Goal: Task Accomplishment & Management: Use online tool/utility

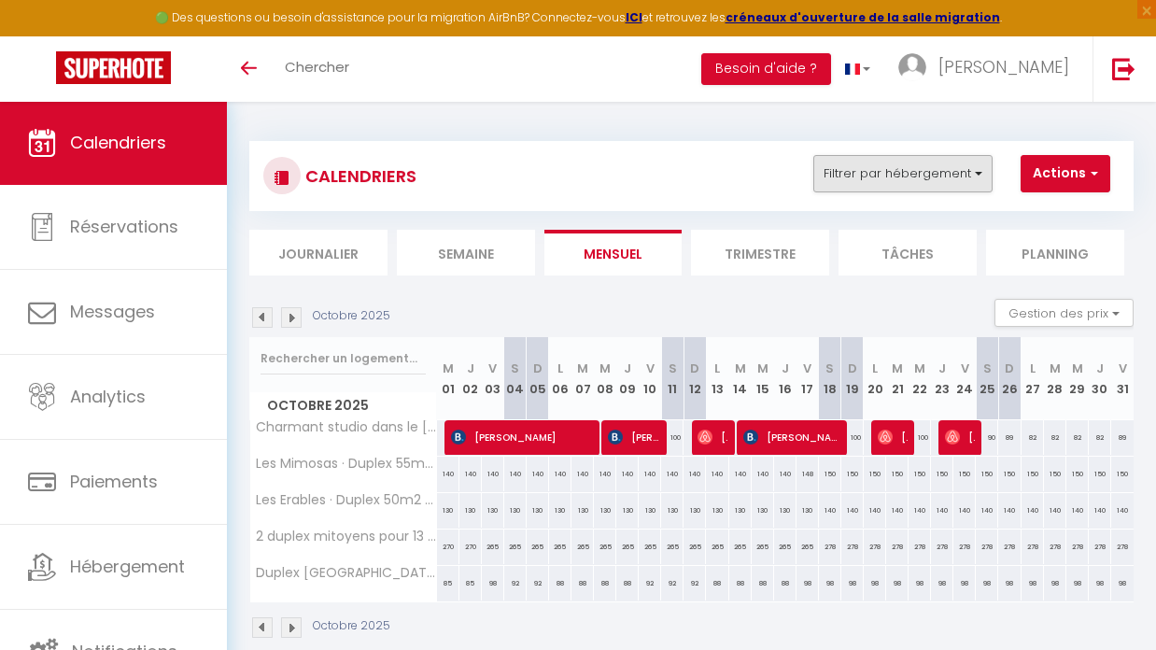
click at [981, 168] on button "Filtrer par hébergement" at bounding box center [902, 173] width 179 height 37
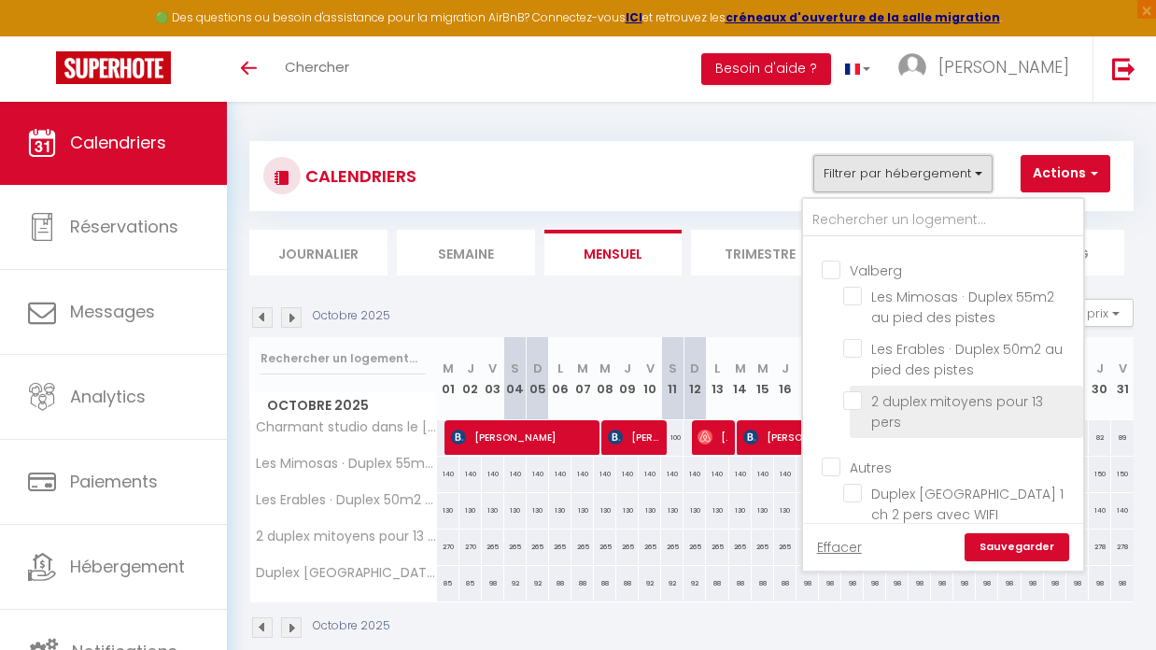
scroll to position [77, 0]
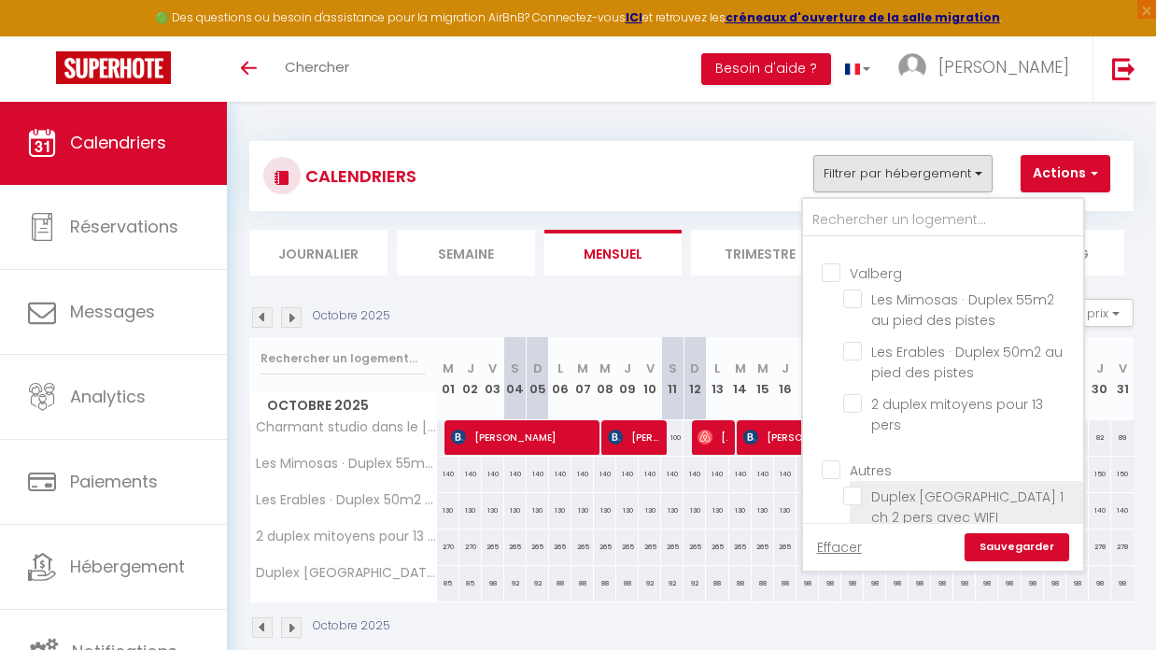
click at [853, 486] on input "Duplex [GEOGRAPHIC_DATA] 1 ch 2 pers avec WIFI" at bounding box center [959, 495] width 233 height 19
checkbox input "true"
checkbox input "false"
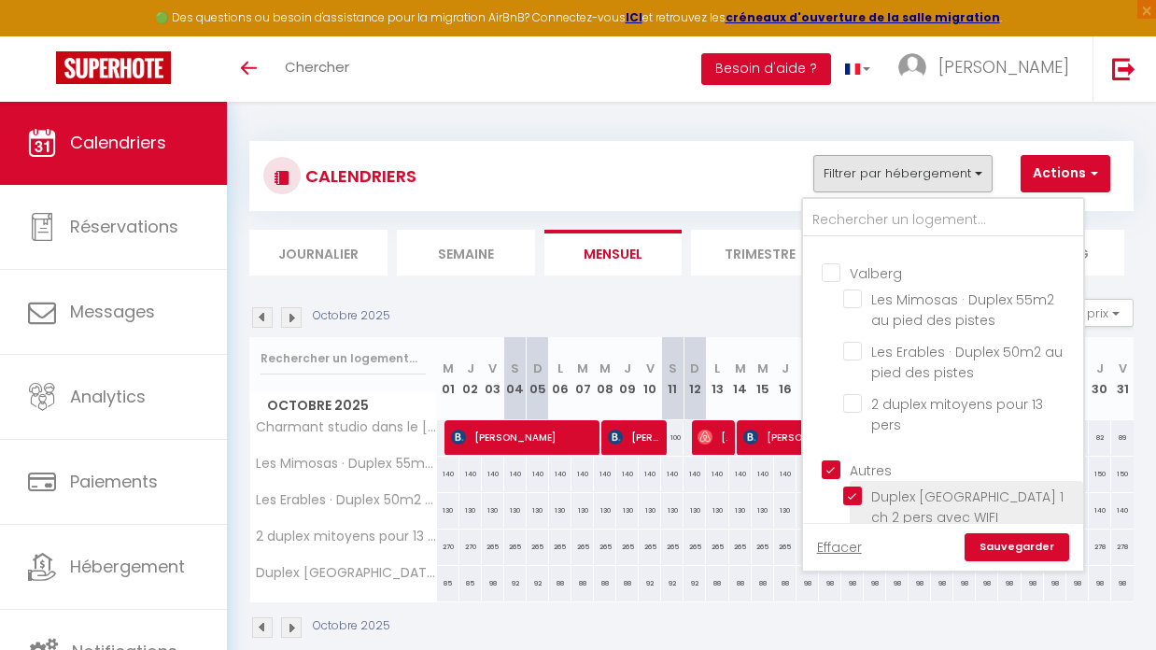
checkbox input "false"
checkbox input "true"
click at [1009, 550] on link "Sauvegarder" at bounding box center [1016, 547] width 105 height 28
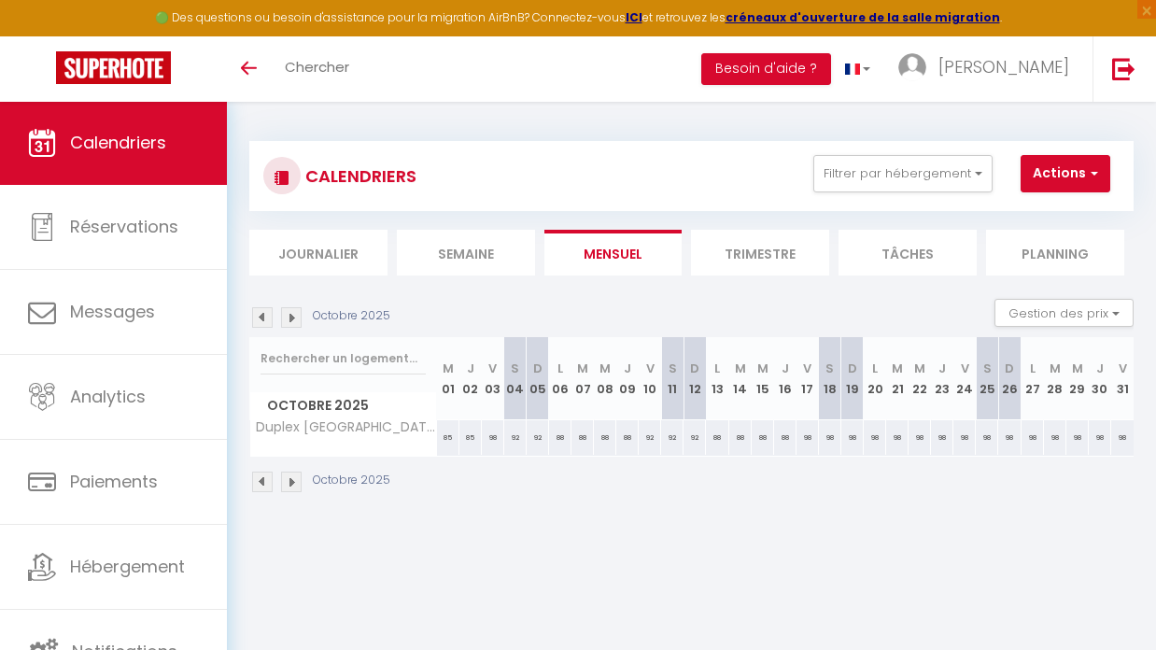
scroll to position [0, 0]
click at [261, 317] on img at bounding box center [262, 317] width 21 height 21
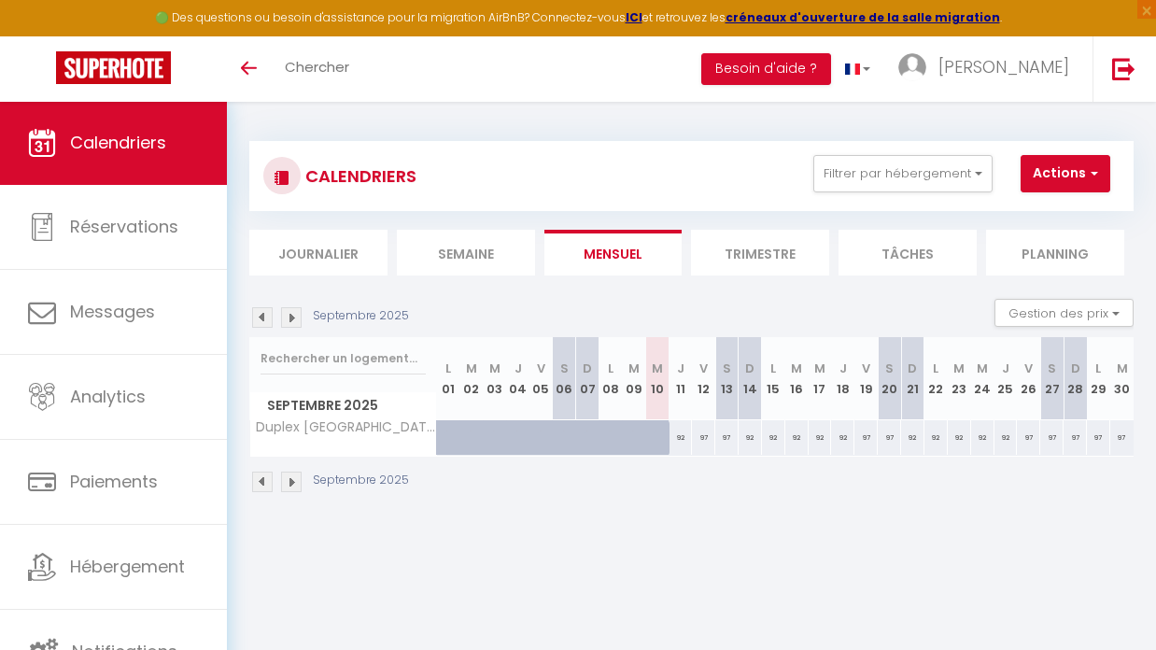
click at [261, 317] on img at bounding box center [262, 317] width 21 height 21
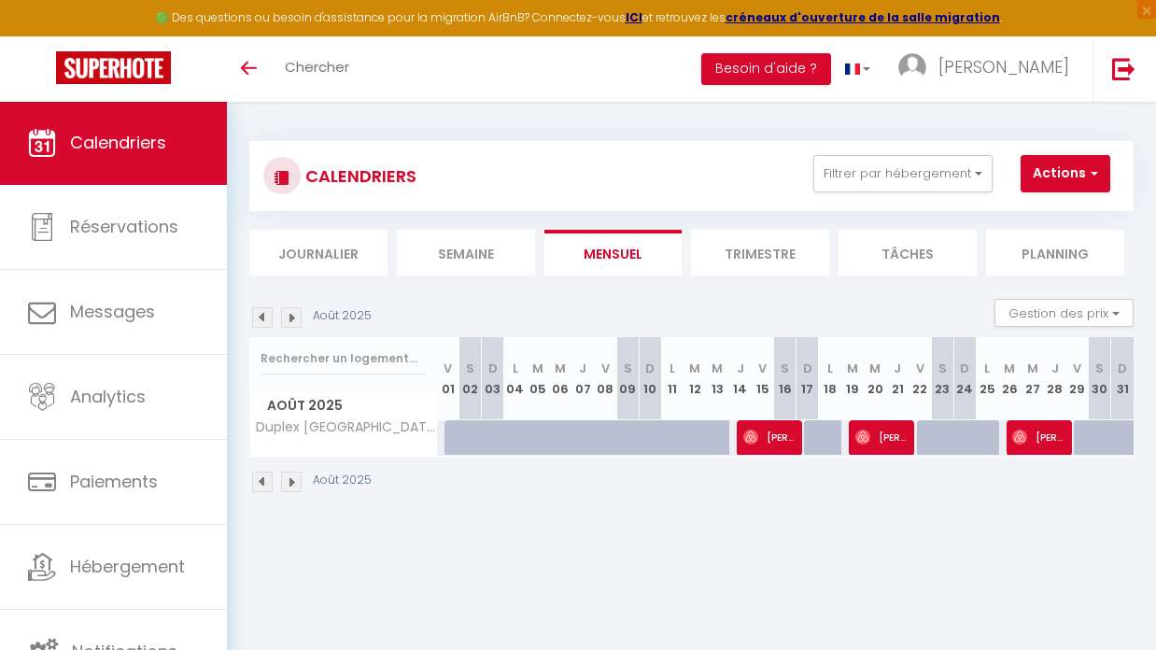
click at [261, 317] on img at bounding box center [262, 317] width 21 height 21
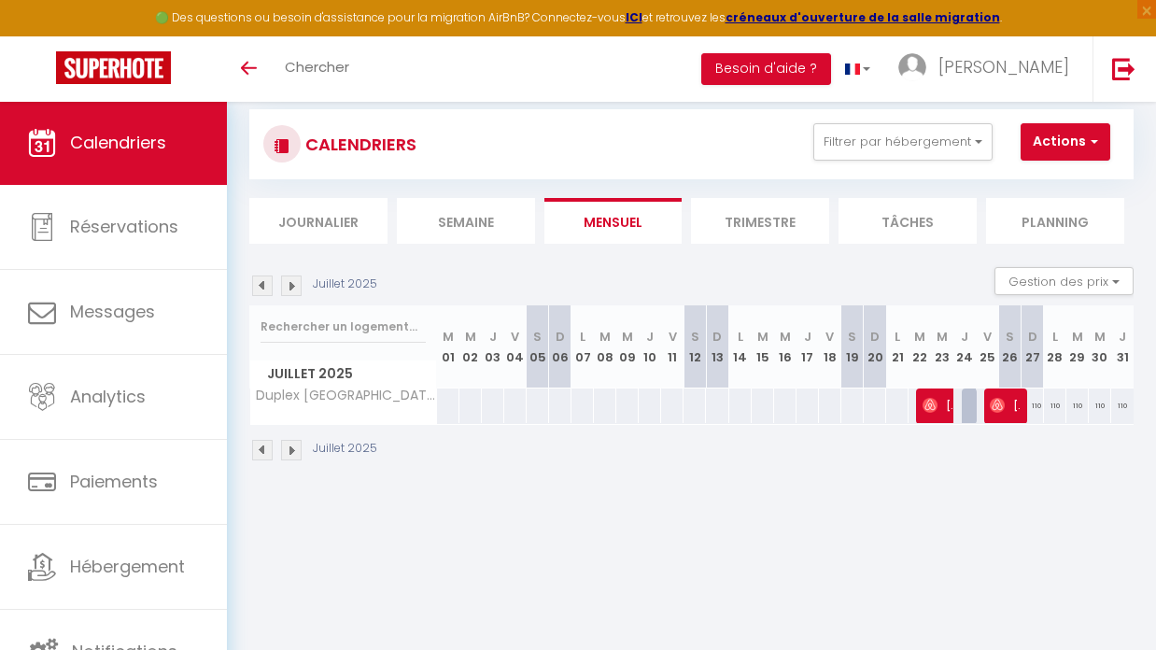
scroll to position [34, 0]
click at [937, 404] on img at bounding box center [929, 403] width 15 height 15
select select "OK"
select select "0"
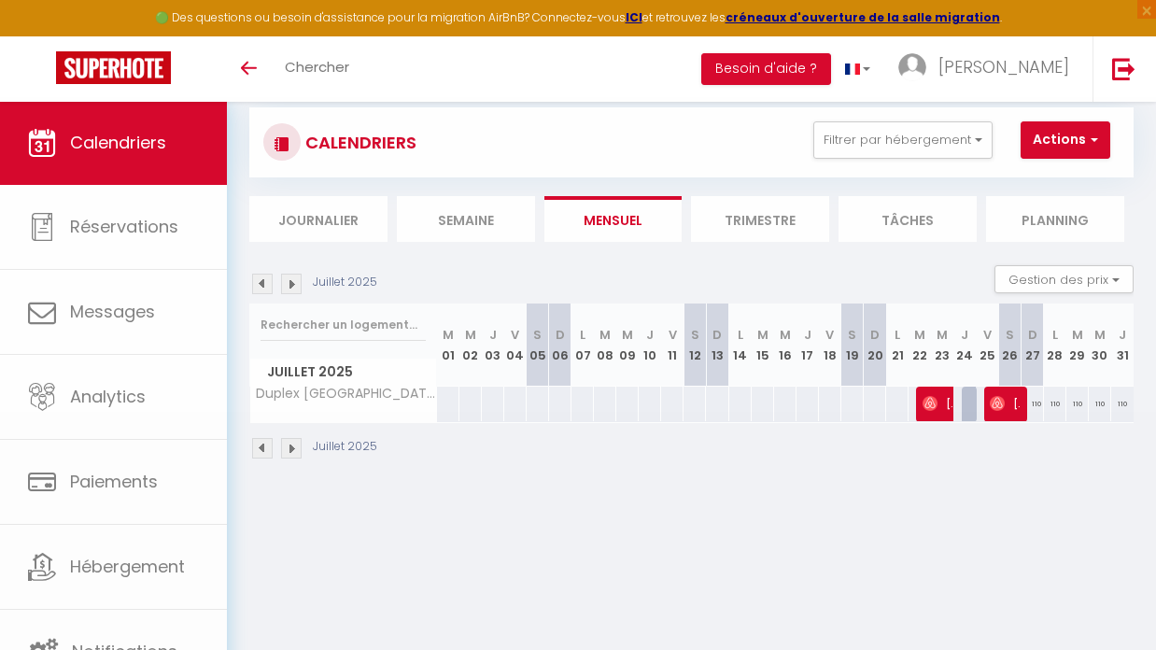
select select "0"
select select "1"
select select
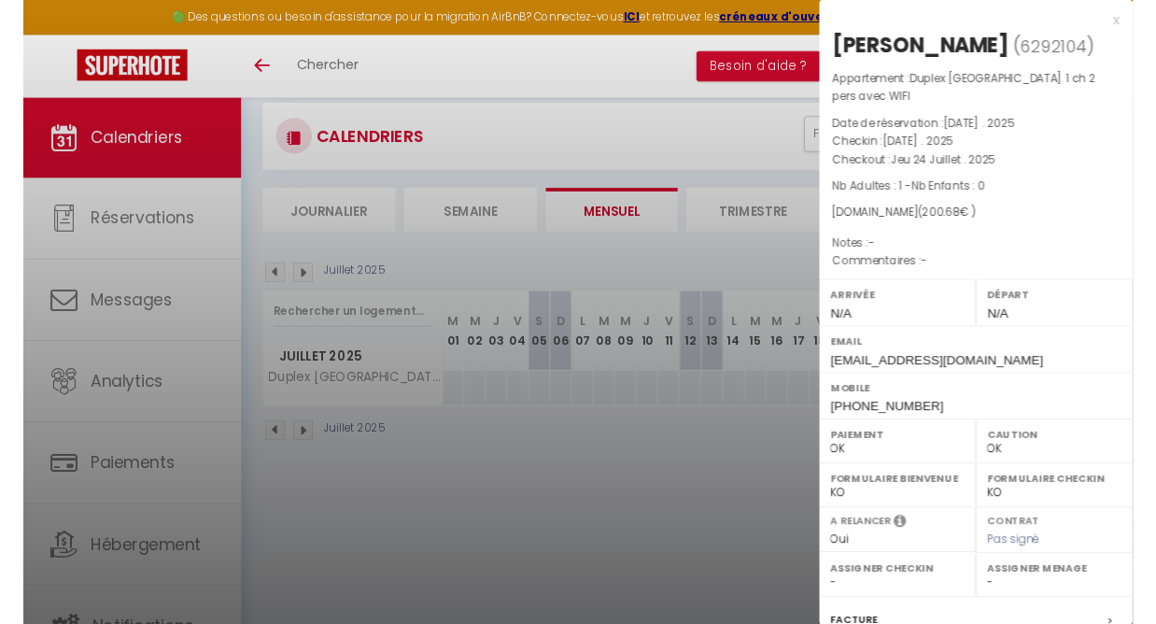
scroll to position [0, 0]
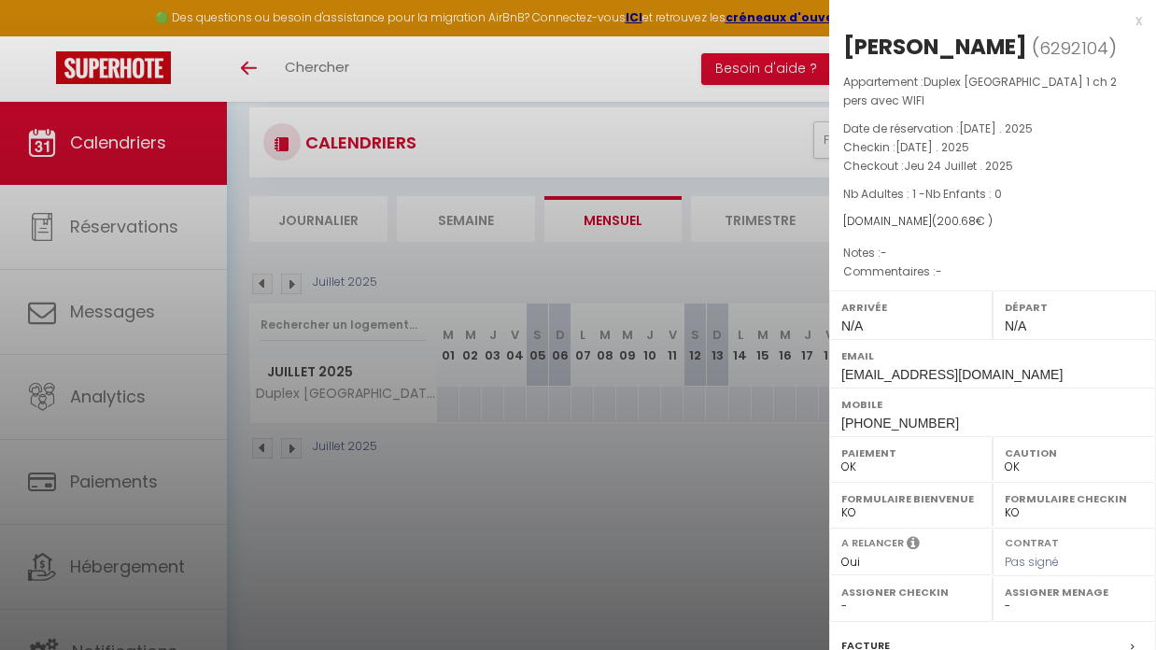
click at [678, 75] on div at bounding box center [578, 325] width 1156 height 650
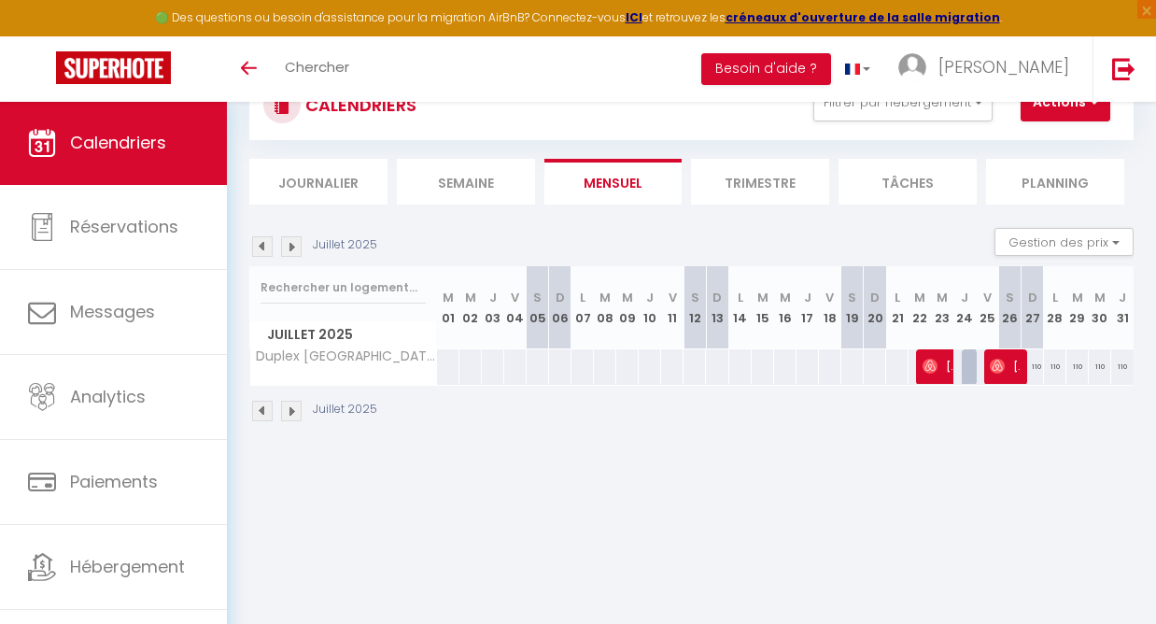
scroll to position [73, 0]
click at [933, 363] on img at bounding box center [929, 364] width 15 height 15
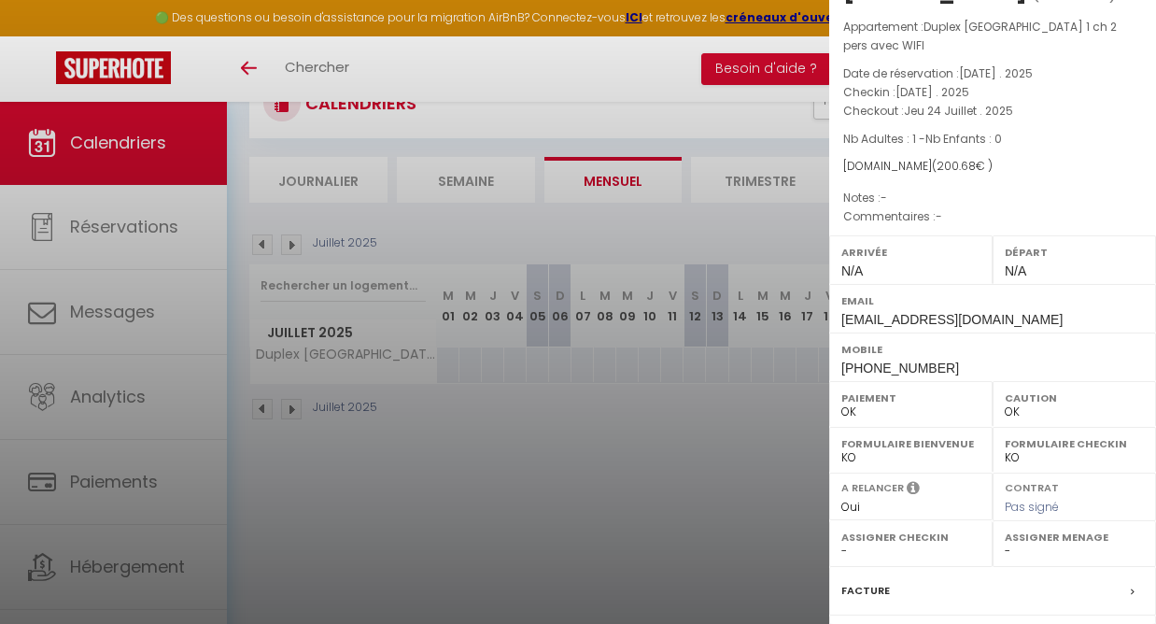
scroll to position [61, 0]
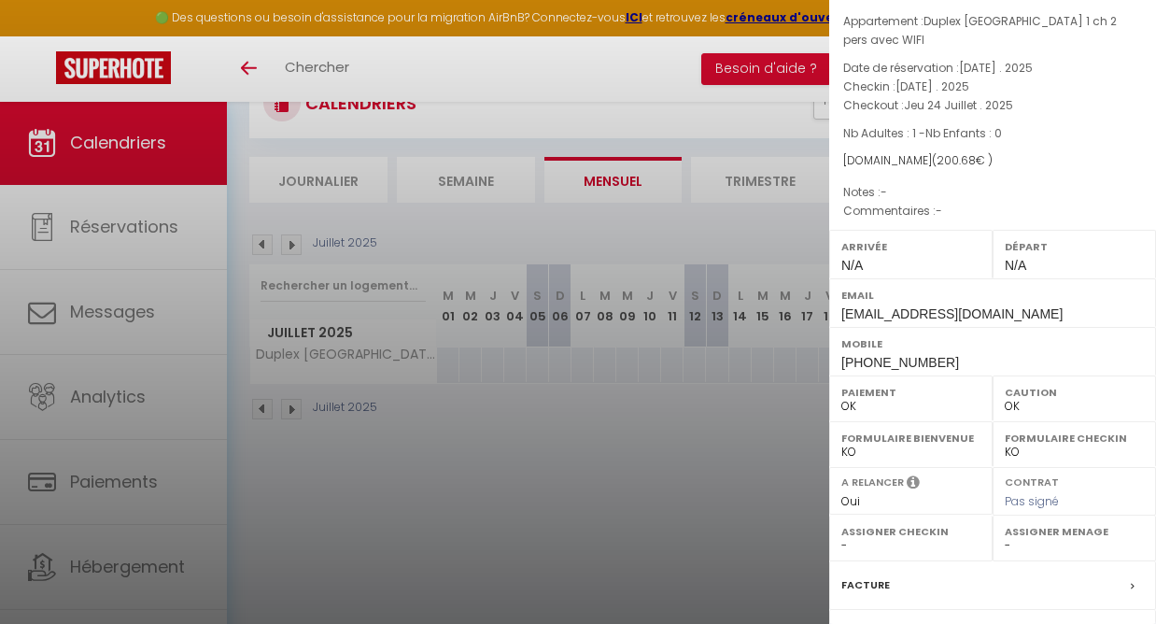
click at [655, 477] on div at bounding box center [578, 312] width 1156 height 624
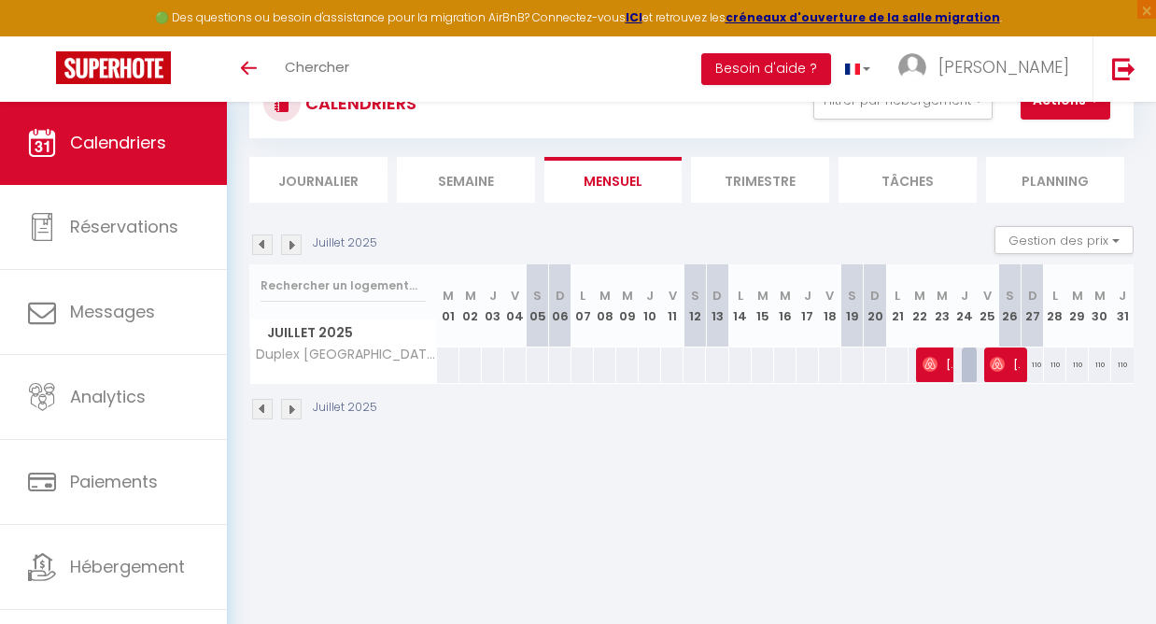
click at [296, 246] on img at bounding box center [291, 244] width 21 height 21
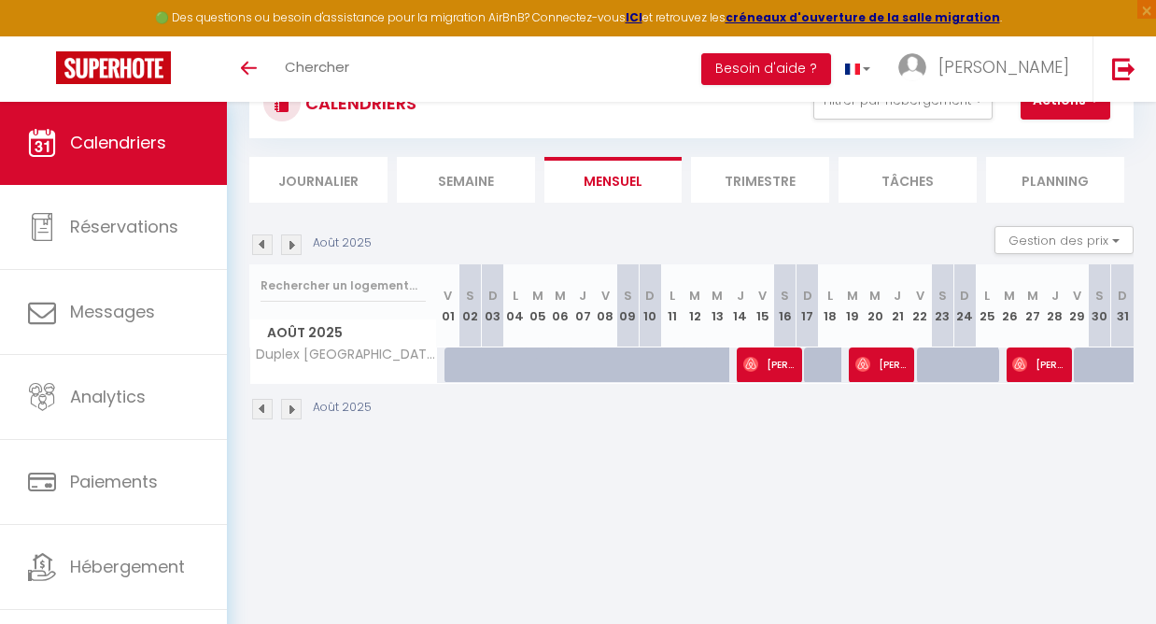
click at [296, 246] on img at bounding box center [291, 244] width 21 height 21
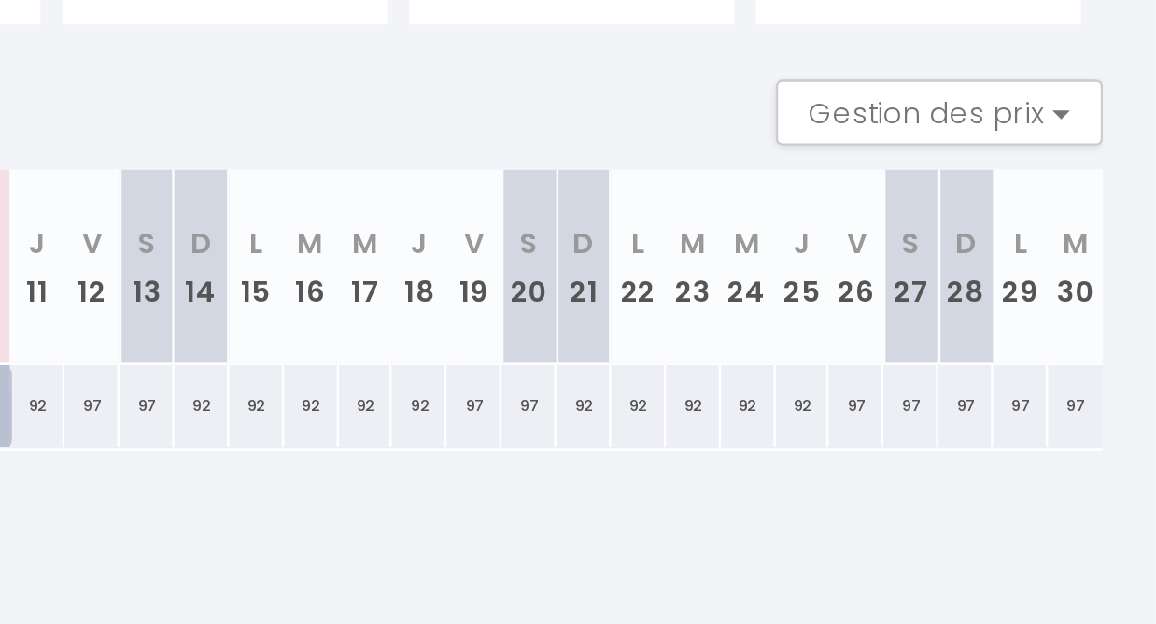
scroll to position [53, 0]
click at [924, 367] on div "92" at bounding box center [935, 384] width 23 height 35
type input "92"
type input "Lun 22 Septembre 2025"
type input "[DATE]"
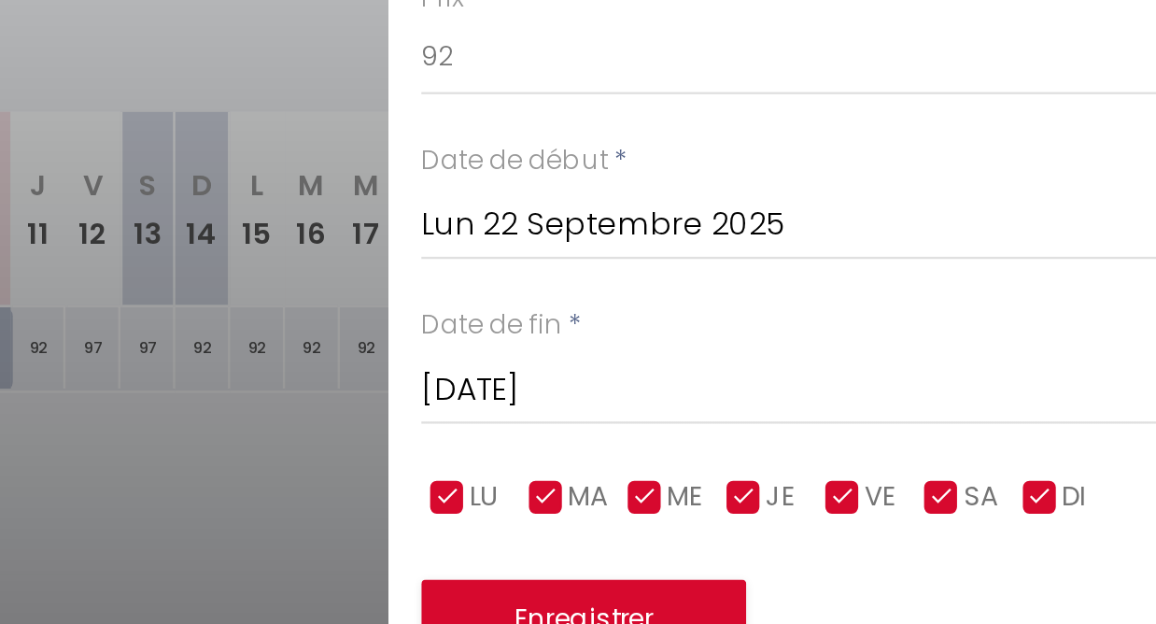
click at [1013, 439] on input "checkbox" at bounding box center [1022, 448] width 19 height 19
checkbox input "false"
click at [1055, 439] on input "checkbox" at bounding box center [1064, 448] width 19 height 19
checkbox input "false"
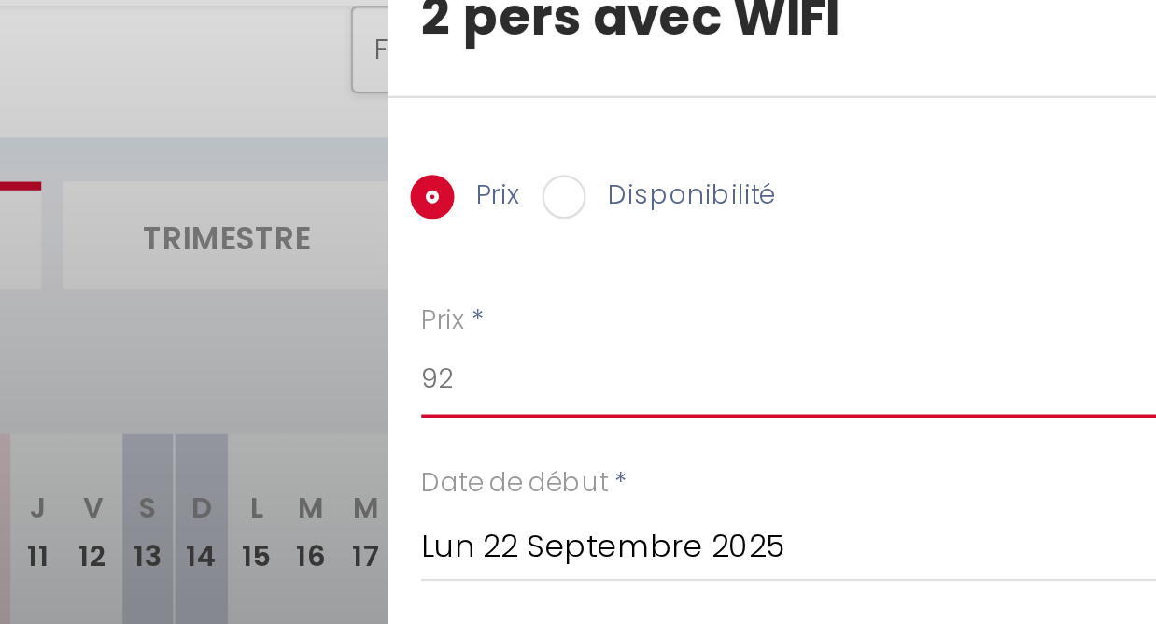
click at [843, 244] on input "92" at bounding box center [999, 261] width 313 height 34
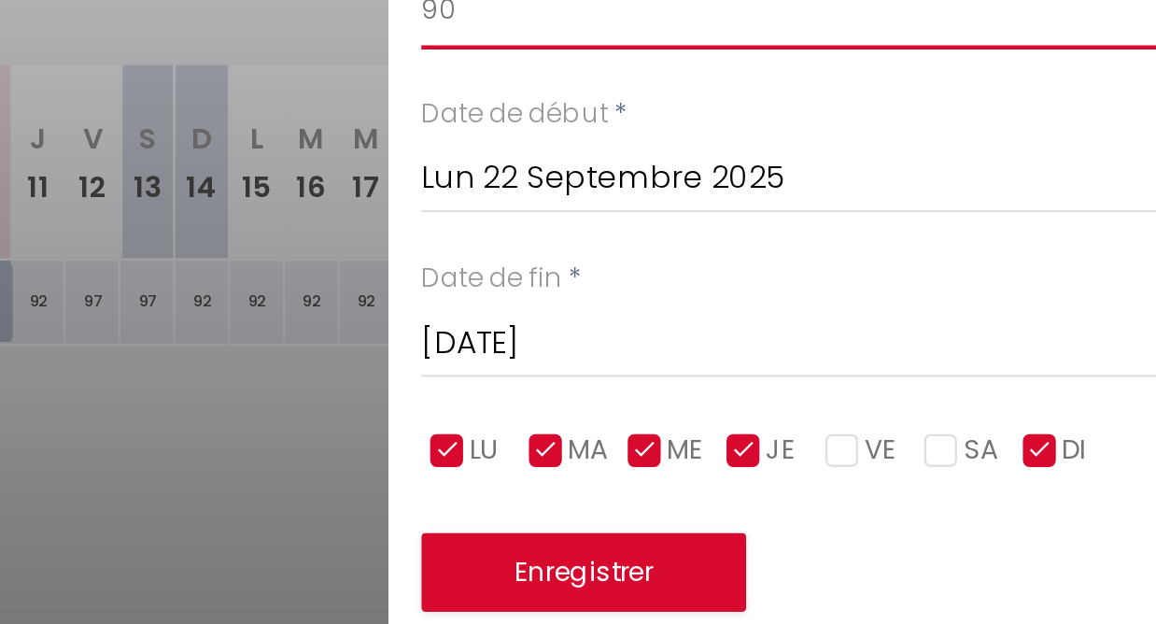
type input "90"
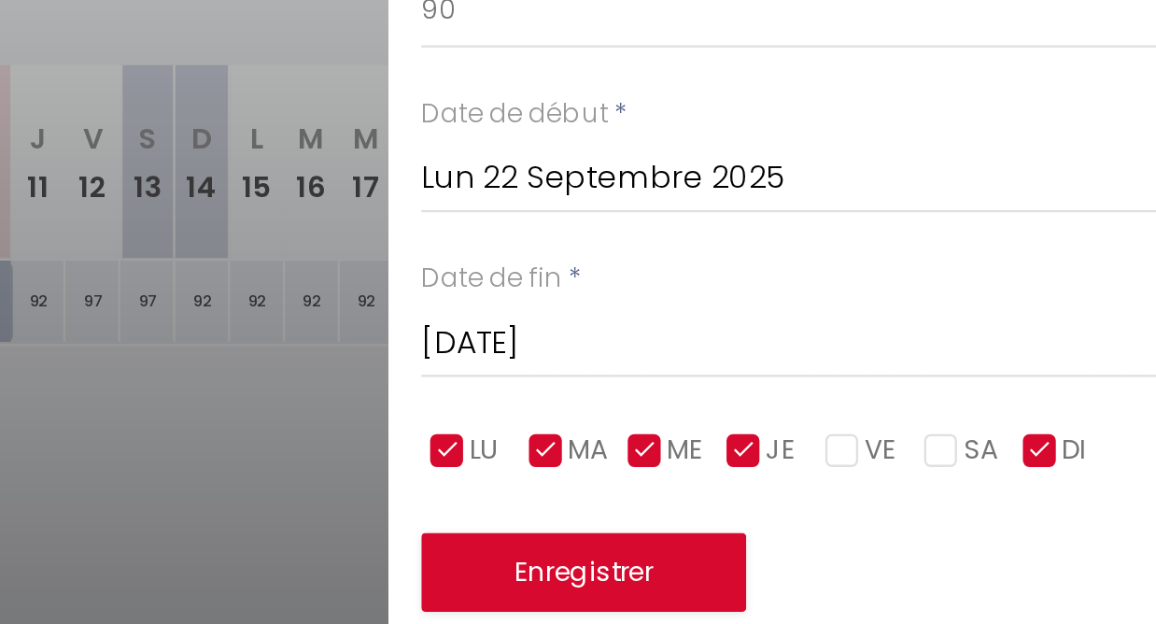
click at [843, 390] on input "[DATE]" at bounding box center [999, 402] width 313 height 24
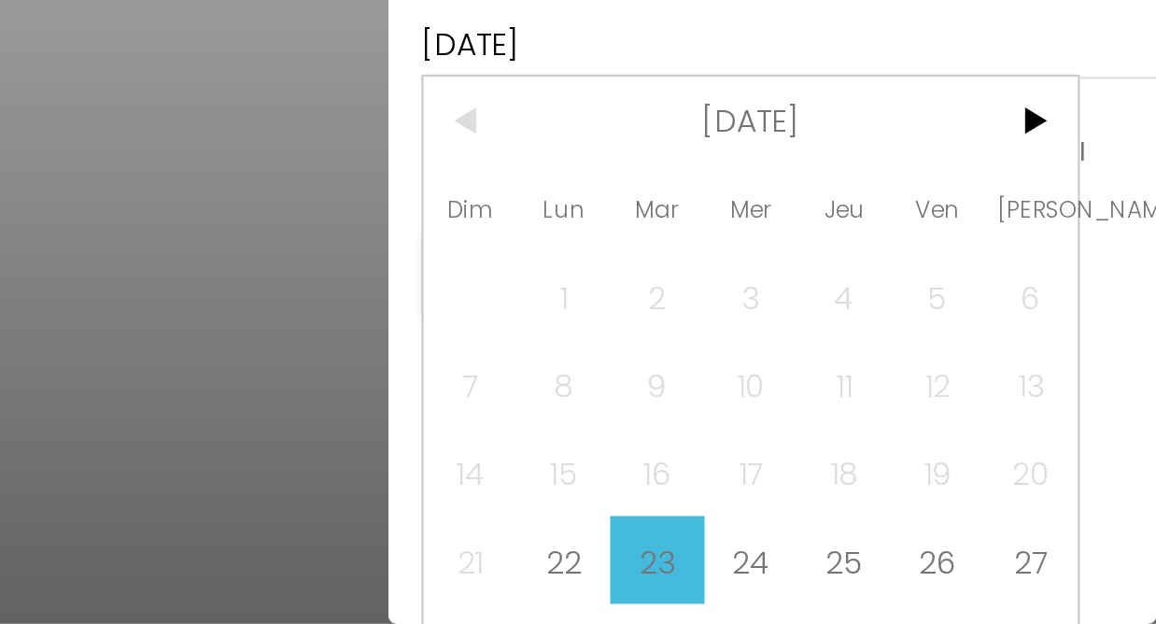
scroll to position [101, 0]
click at [1082, 391] on span ">" at bounding box center [1102, 409] width 40 height 37
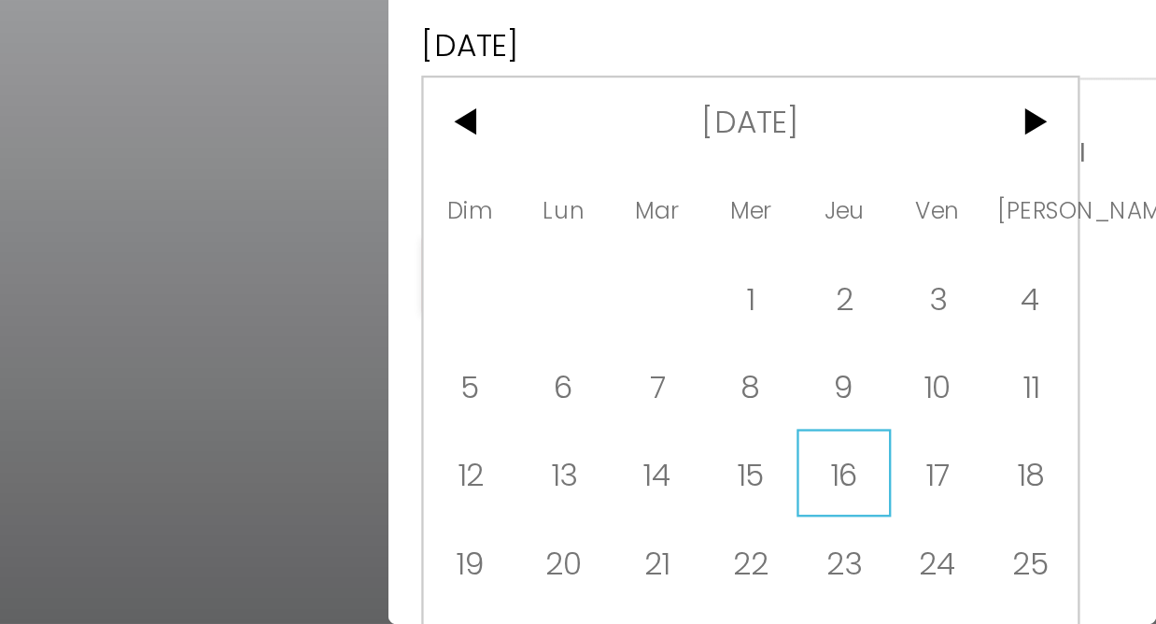
click at [1003, 541] on span "16" at bounding box center [1023, 559] width 40 height 37
type input "Jeu 16 Octobre 2025"
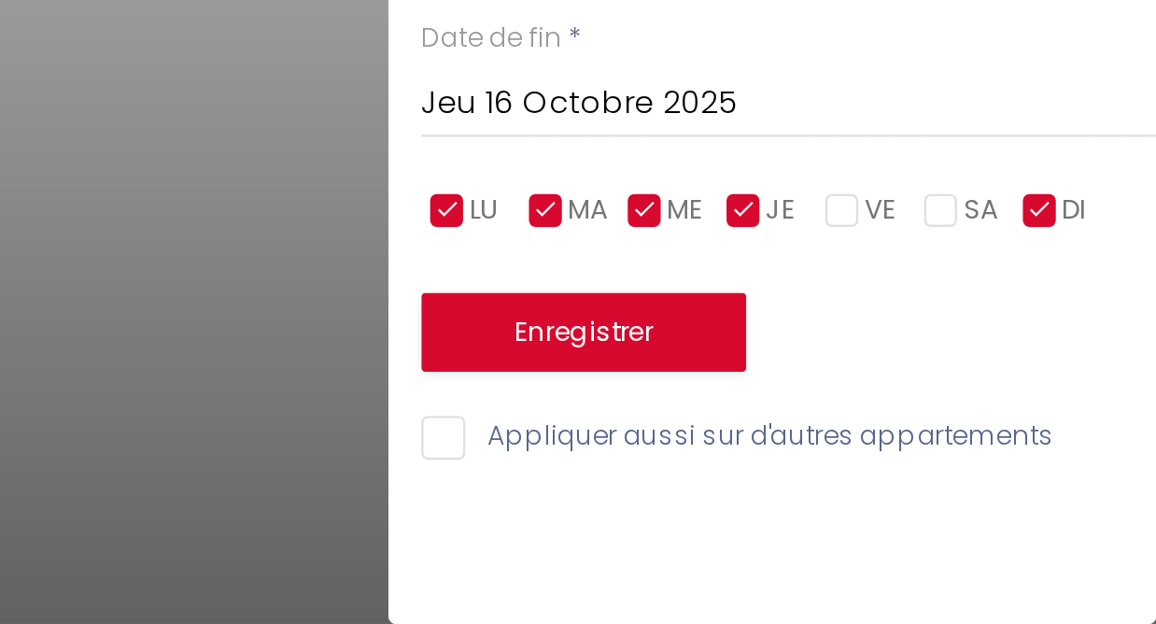
click at [843, 483] on button "Enregistrer" at bounding box center [912, 500] width 138 height 34
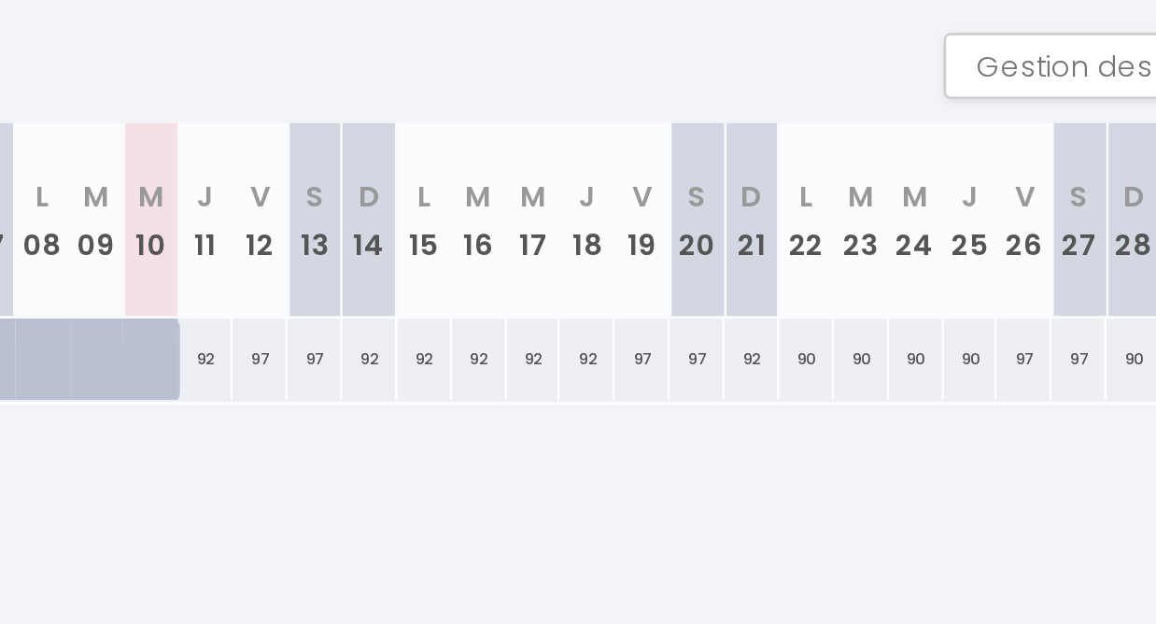
click at [692, 319] on div "97" at bounding box center [703, 336] width 23 height 35
type input "97"
type input "Ven 12 Septembre 2025"
type input "[DATE]"
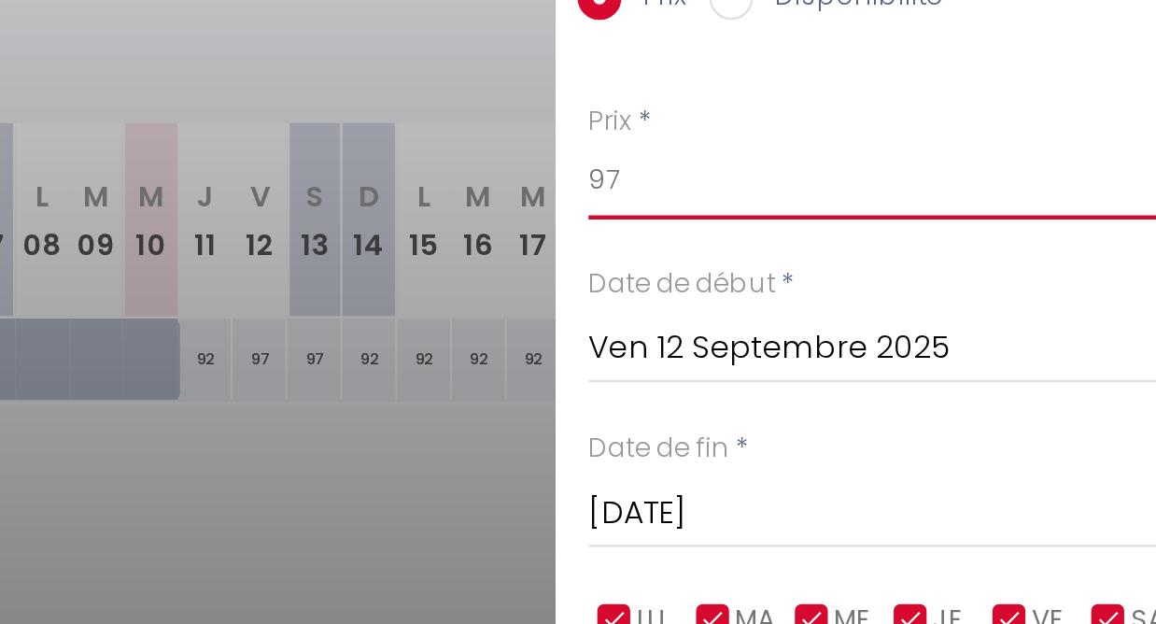
click at [843, 244] on input "97" at bounding box center [999, 261] width 313 height 34
type input "95"
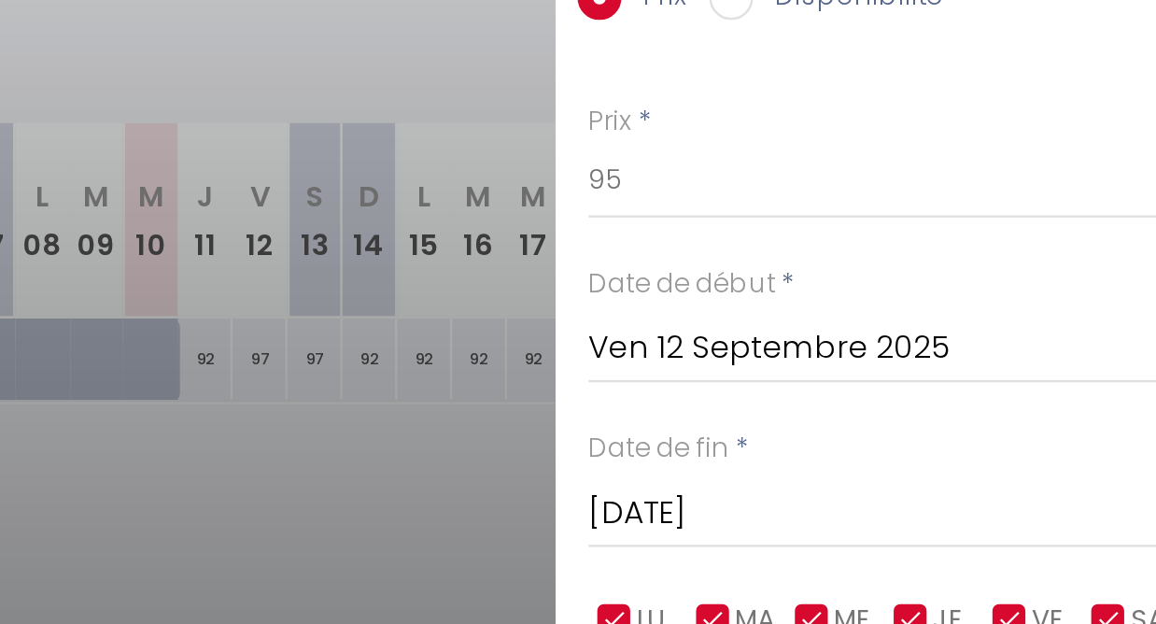
click at [845, 439] on input "checkbox" at bounding box center [854, 448] width 19 height 19
checkbox input "false"
click at [887, 439] on input "checkbox" at bounding box center [896, 448] width 19 height 19
checkbox input "false"
click at [929, 439] on input "checkbox" at bounding box center [938, 448] width 19 height 19
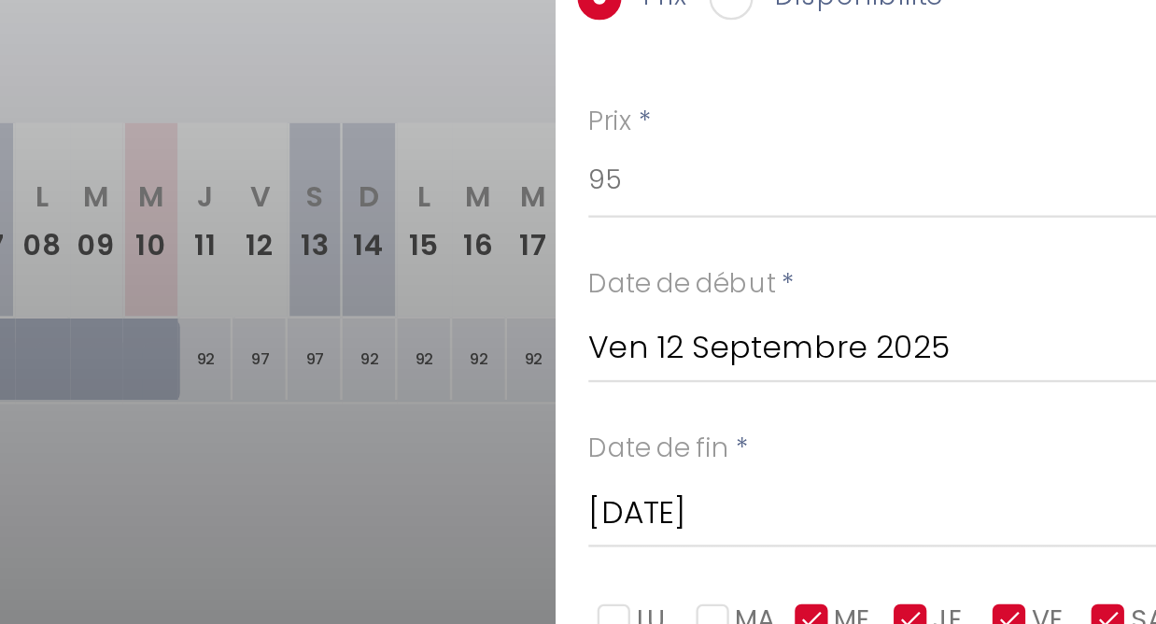
checkbox input "false"
click at [971, 439] on input "checkbox" at bounding box center [980, 448] width 19 height 19
checkbox input "false"
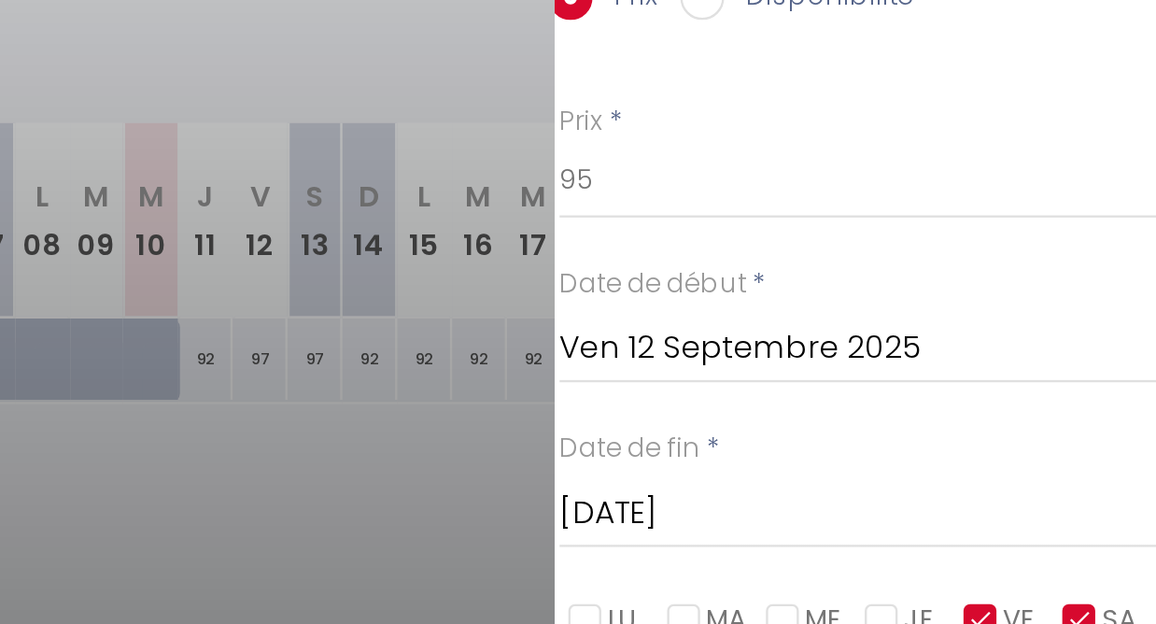
scroll to position [91, 0]
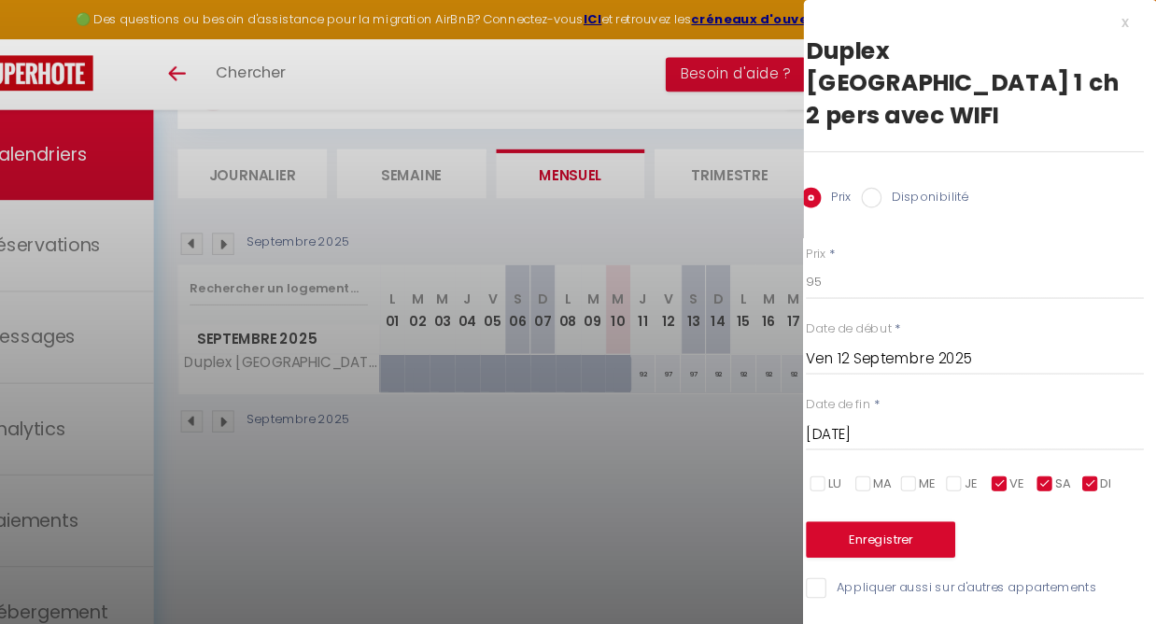
click at [1085, 439] on input "checkbox" at bounding box center [1094, 448] width 19 height 19
checkbox input "false"
click at [831, 390] on input "[DATE]" at bounding box center [987, 402] width 313 height 24
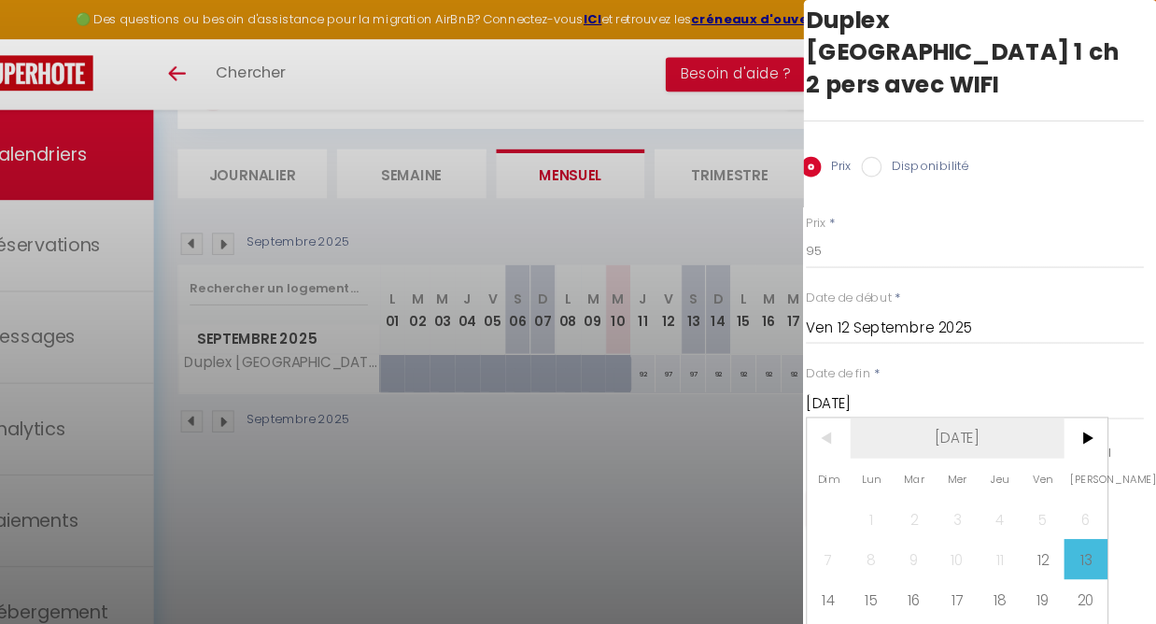
scroll to position [24, 12]
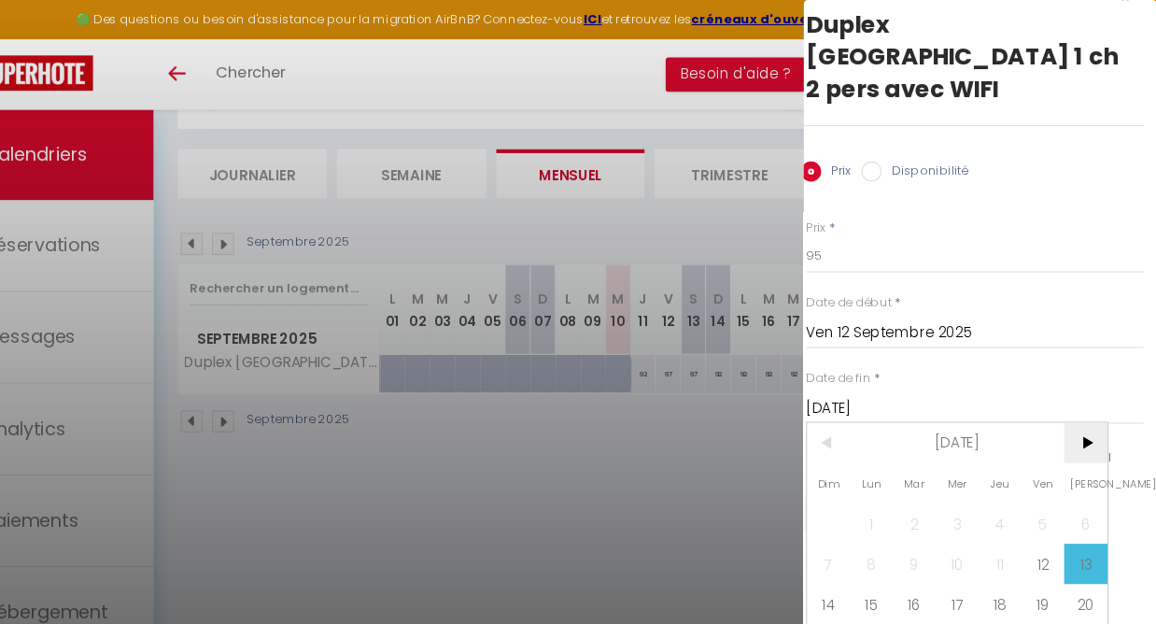
click at [1070, 391] on span ">" at bounding box center [1090, 409] width 40 height 37
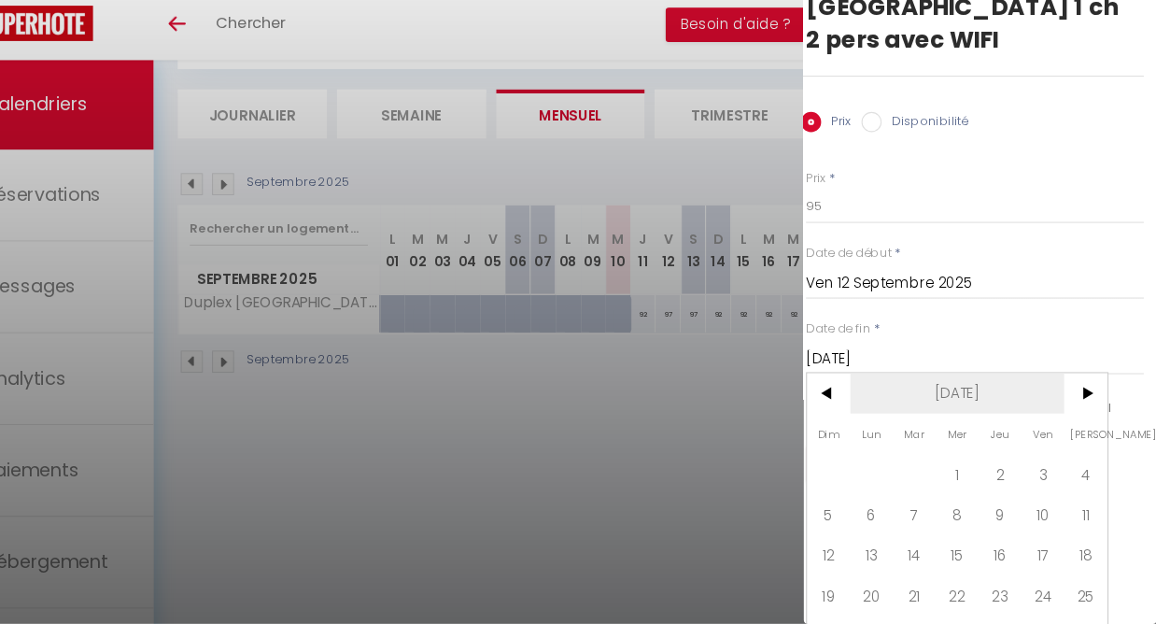
scroll to position [101, 0]
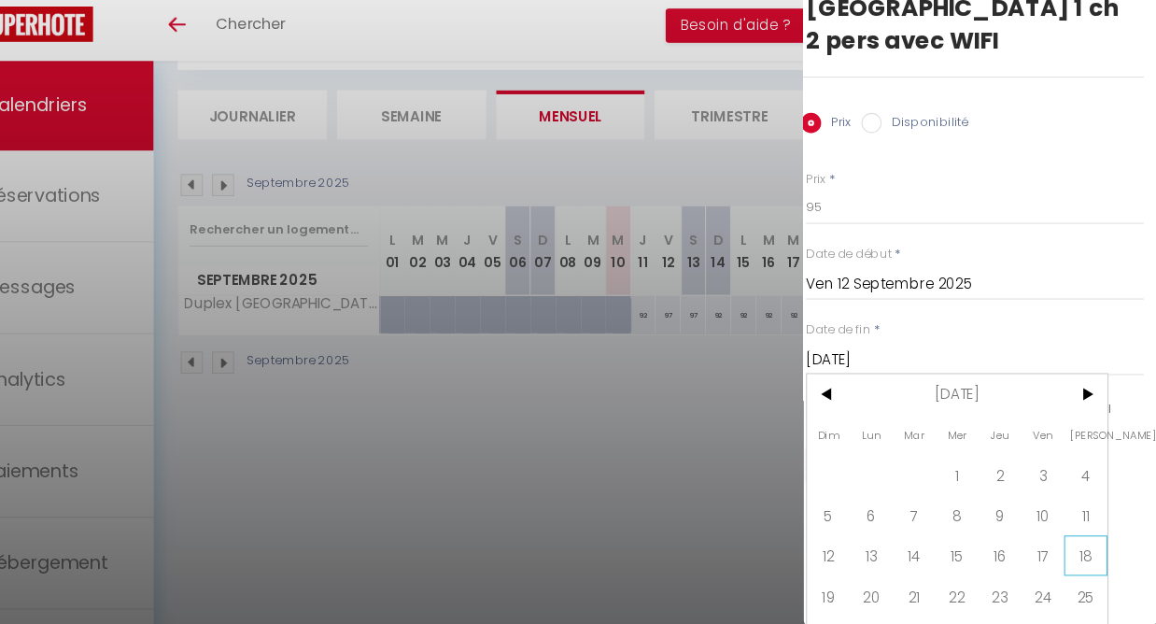
click at [1070, 541] on span "18" at bounding box center [1090, 559] width 40 height 37
type input "[DATE]"
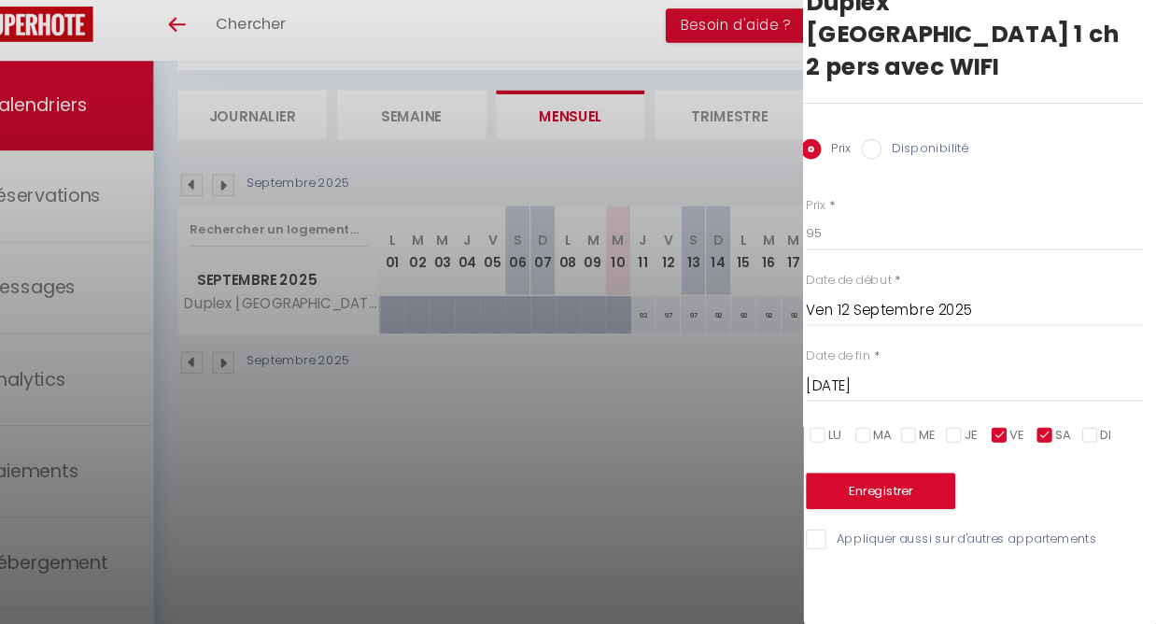
click at [831, 483] on button "Enregistrer" at bounding box center [900, 500] width 138 height 34
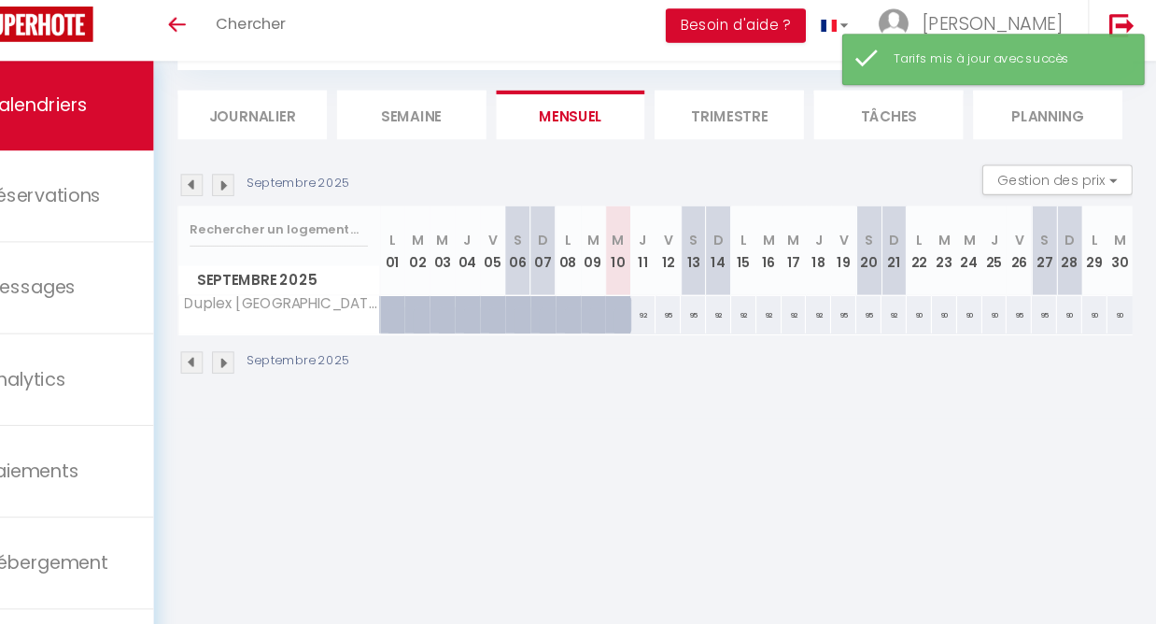
scroll to position [74, 0]
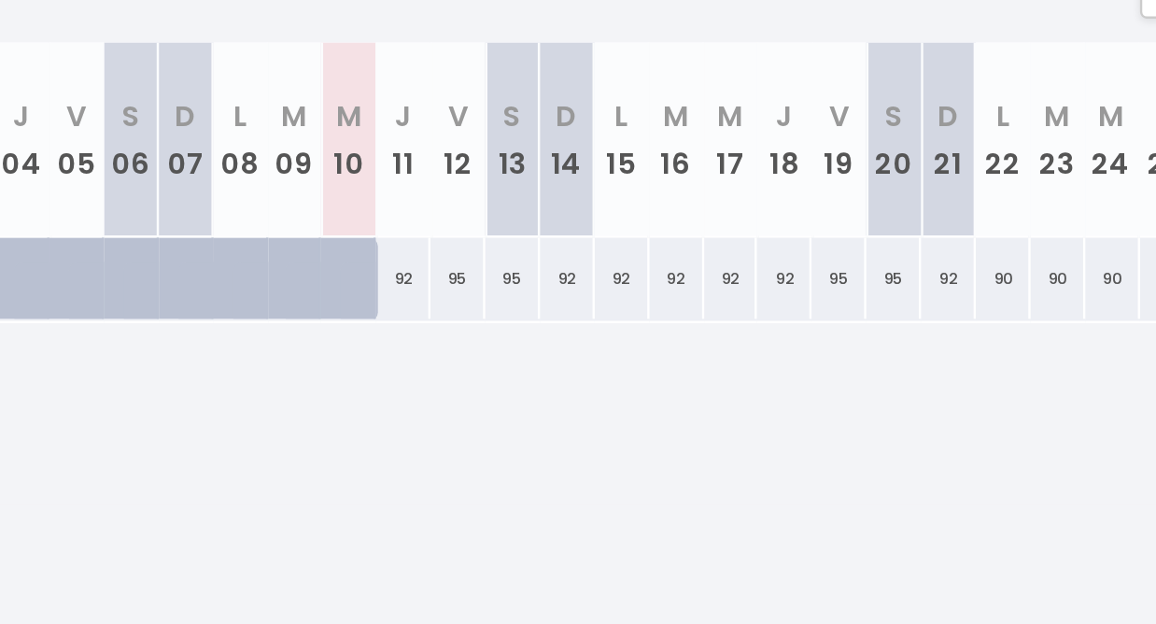
click at [738, 346] on div "92" at bounding box center [749, 363] width 23 height 35
type input "92"
type input "Dim 14 Septembre 2025"
type input "Lun 15 Septembre 2025"
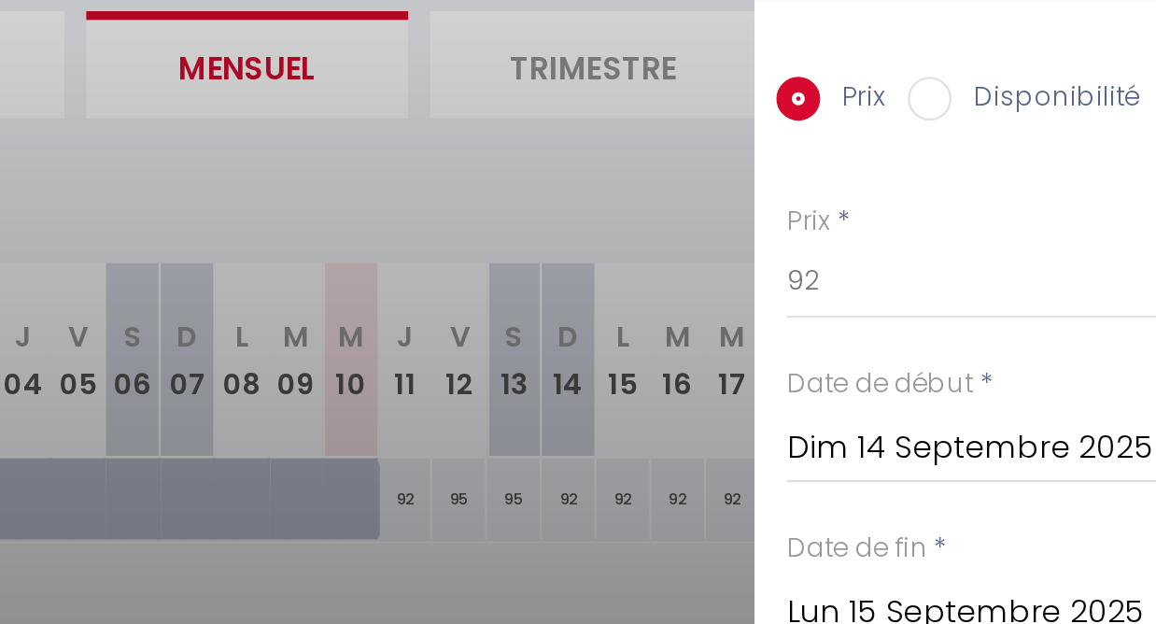
scroll to position [49, 0]
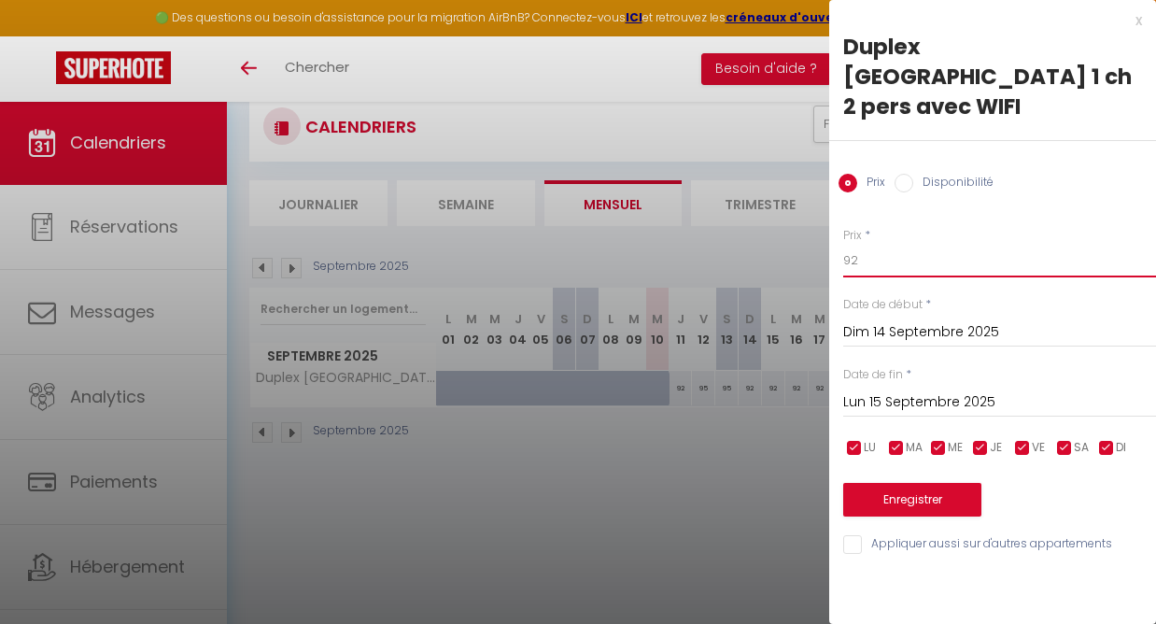
click at [861, 244] on input "92" at bounding box center [999, 261] width 313 height 34
type input "90"
click at [914, 390] on input "Lun 15 Septembre 2025" at bounding box center [999, 402] width 313 height 24
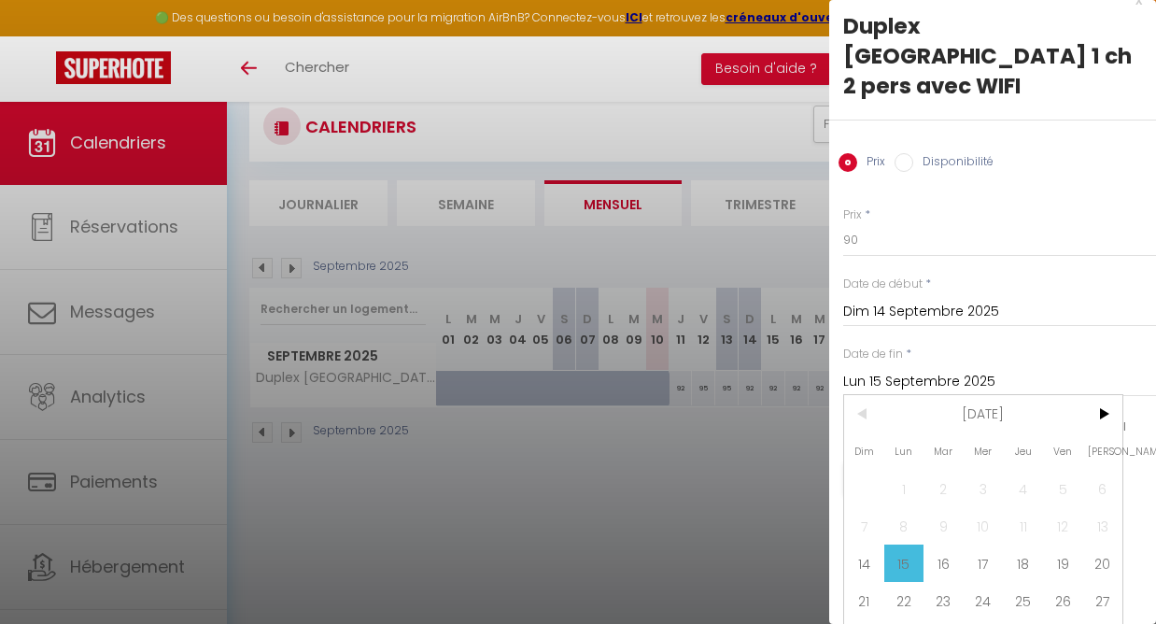
scroll to position [21, 0]
click at [1059, 543] on span "19" at bounding box center [1063, 561] width 40 height 37
type input "Ven 19 Septembre 2025"
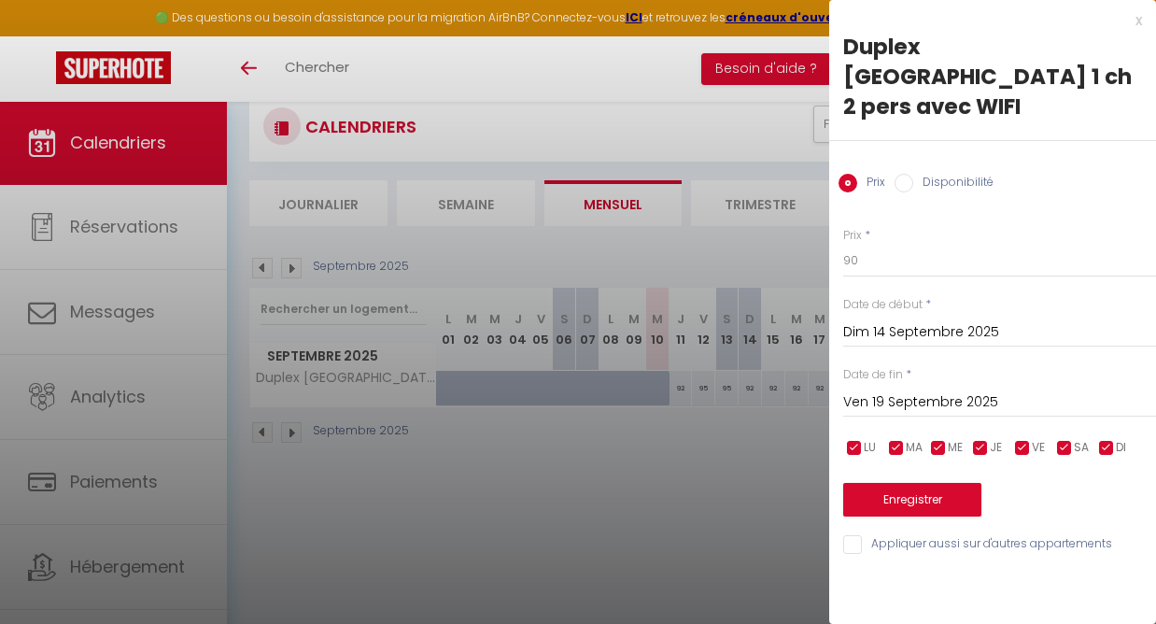
click at [932, 483] on button "Enregistrer" at bounding box center [912, 500] width 138 height 34
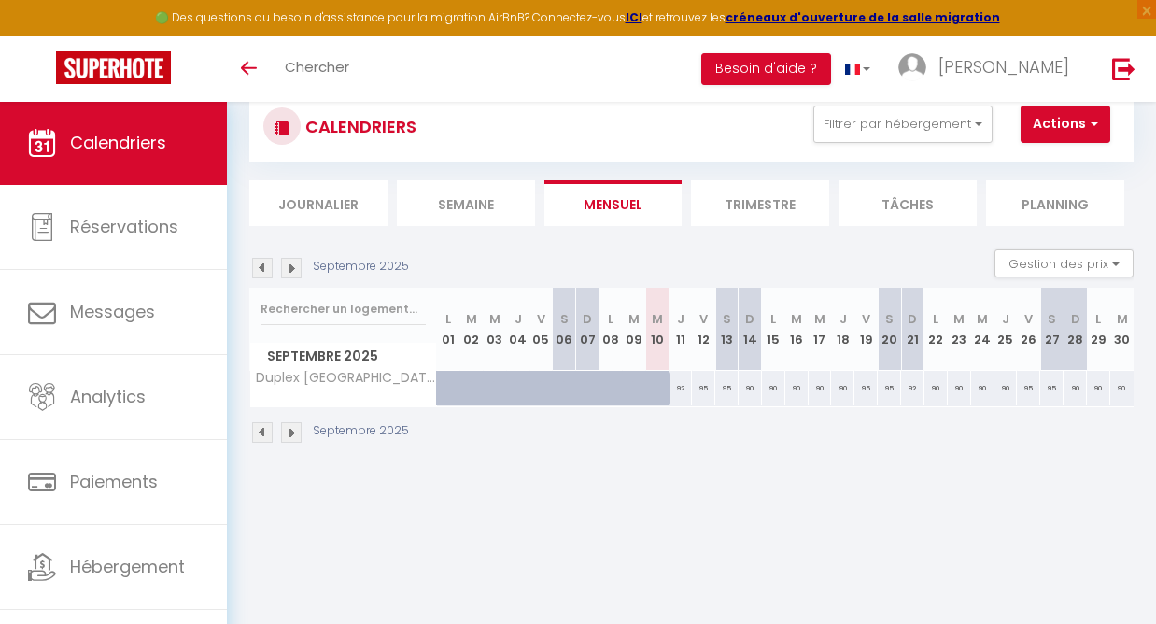
click at [287, 273] on img at bounding box center [291, 268] width 21 height 21
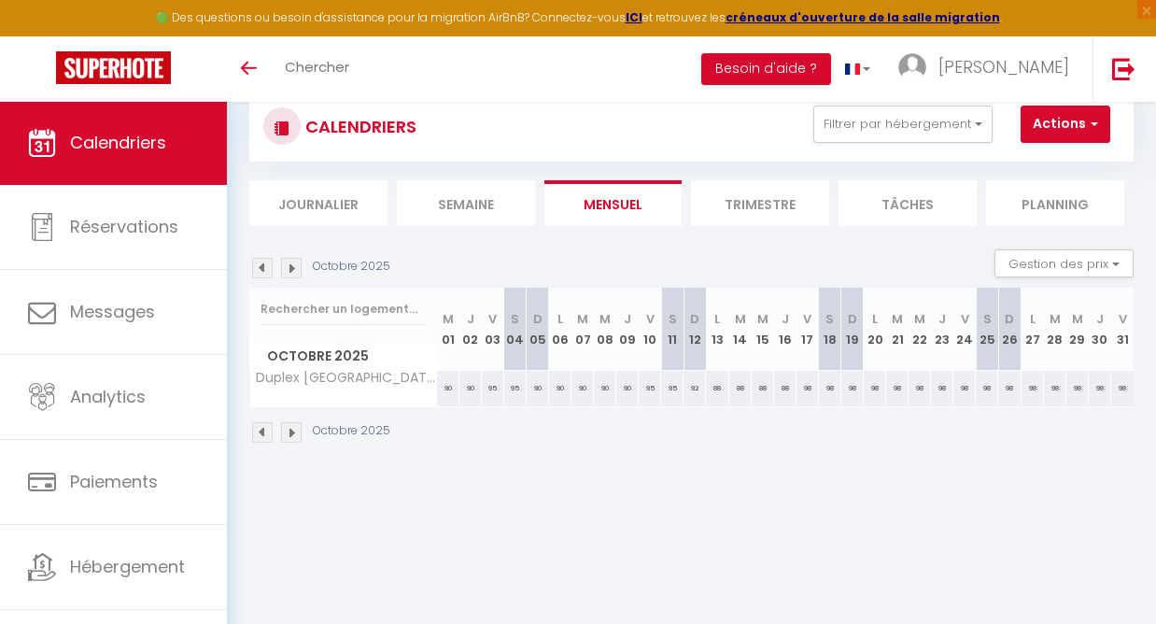
scroll to position [28, 0]
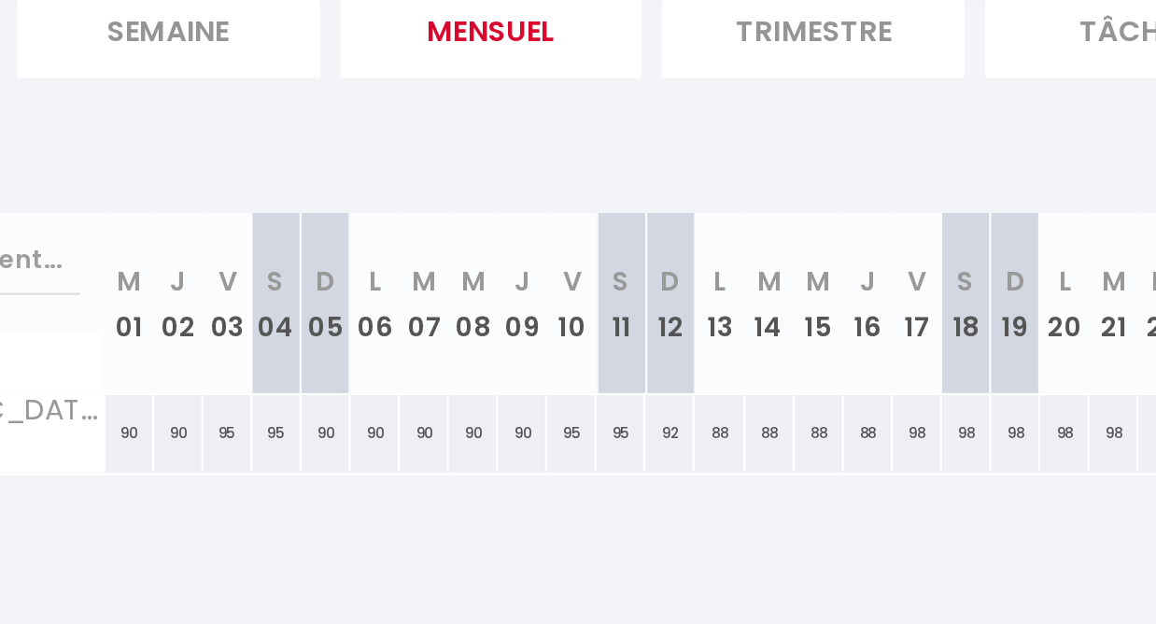
click at [527, 392] on div "90" at bounding box center [538, 409] width 22 height 35
type input "90"
type input "Dim 05 Octobre 2025"
type input "Lun 06 Octobre 2025"
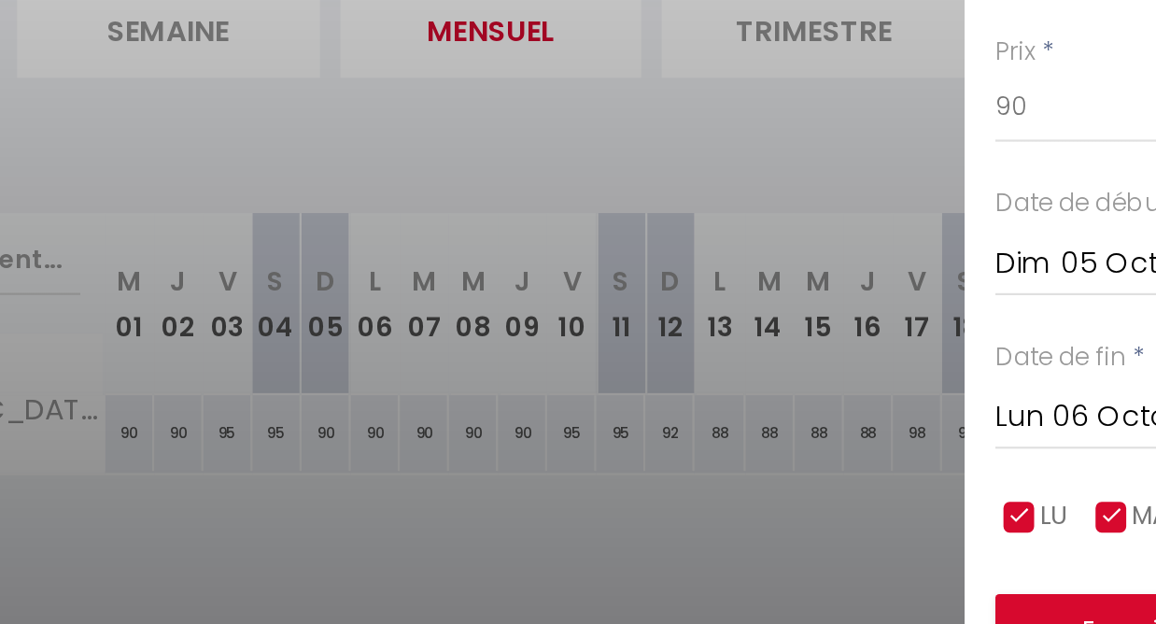
scroll to position [88, 0]
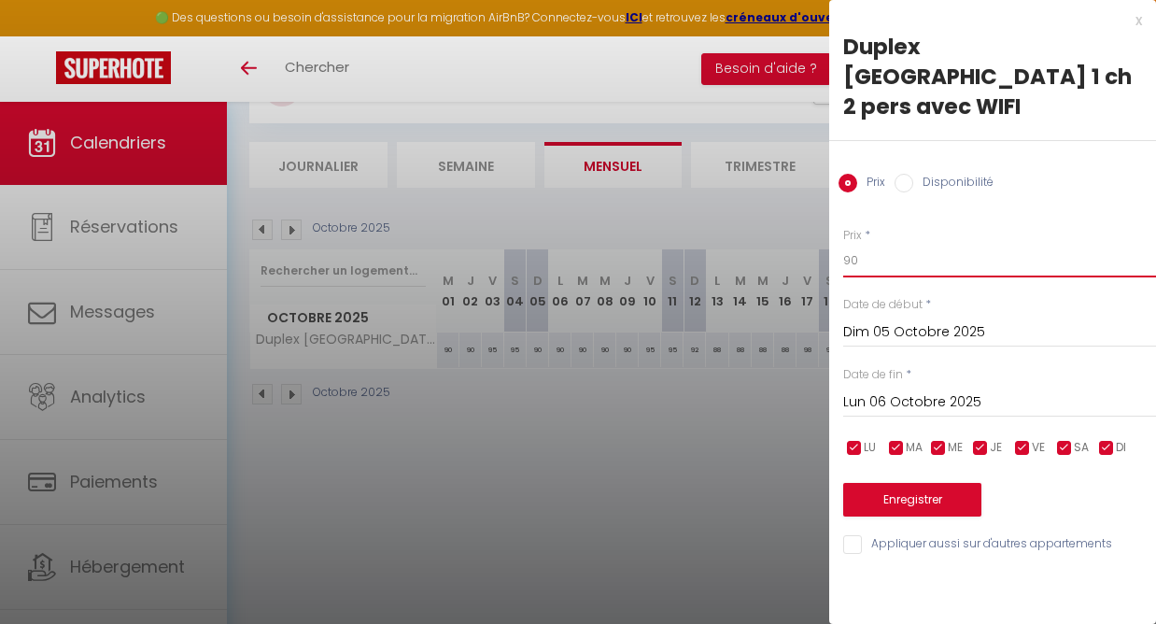
click at [868, 244] on input "90" at bounding box center [999, 261] width 313 height 34
type input "9"
type input "89"
click at [904, 390] on input "Lun 06 Octobre 2025" at bounding box center [999, 402] width 313 height 24
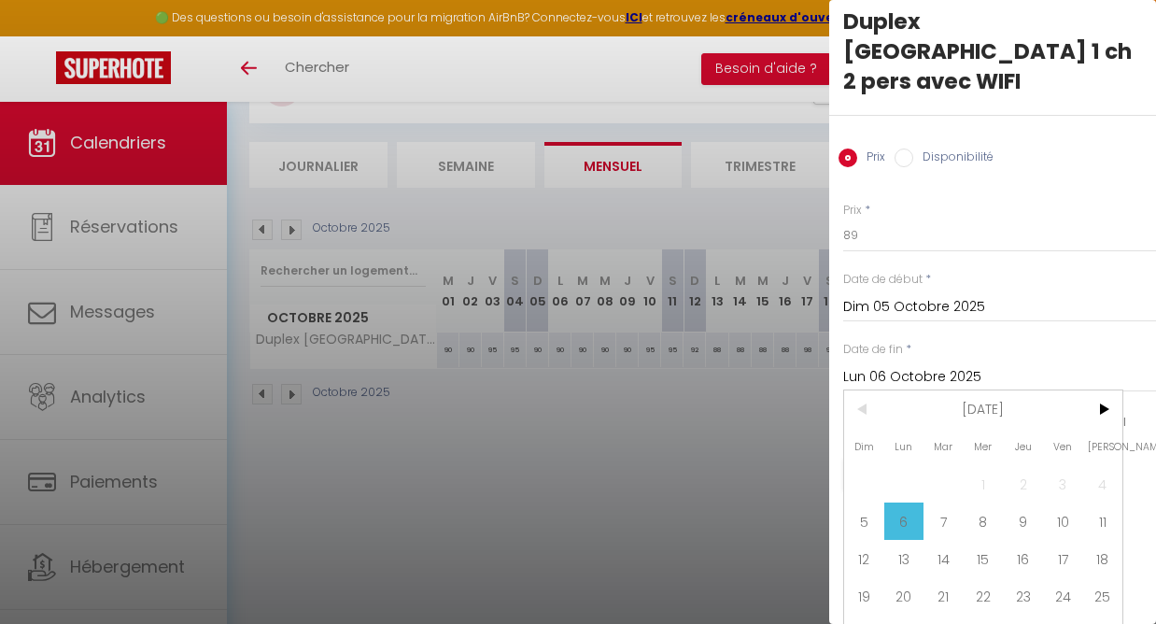
scroll to position [24, 0]
click at [1062, 503] on span "10" at bounding box center [1063, 521] width 40 height 37
type input "Ven 10 Octobre 2025"
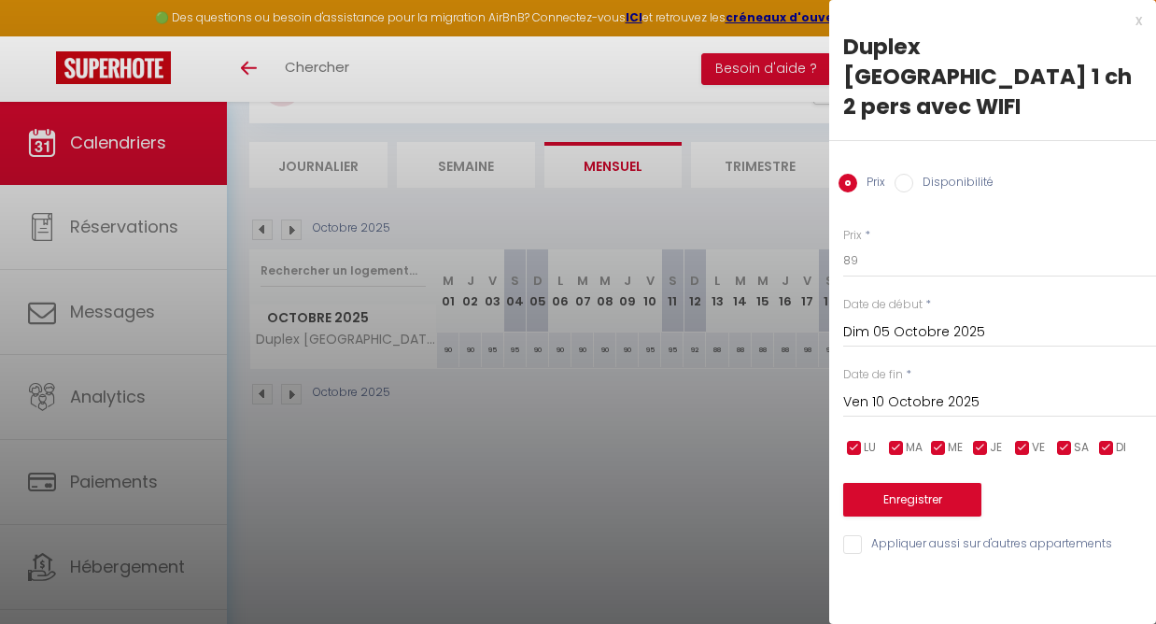
scroll to position [0, 0]
click at [901, 483] on button "Enregistrer" at bounding box center [912, 500] width 138 height 34
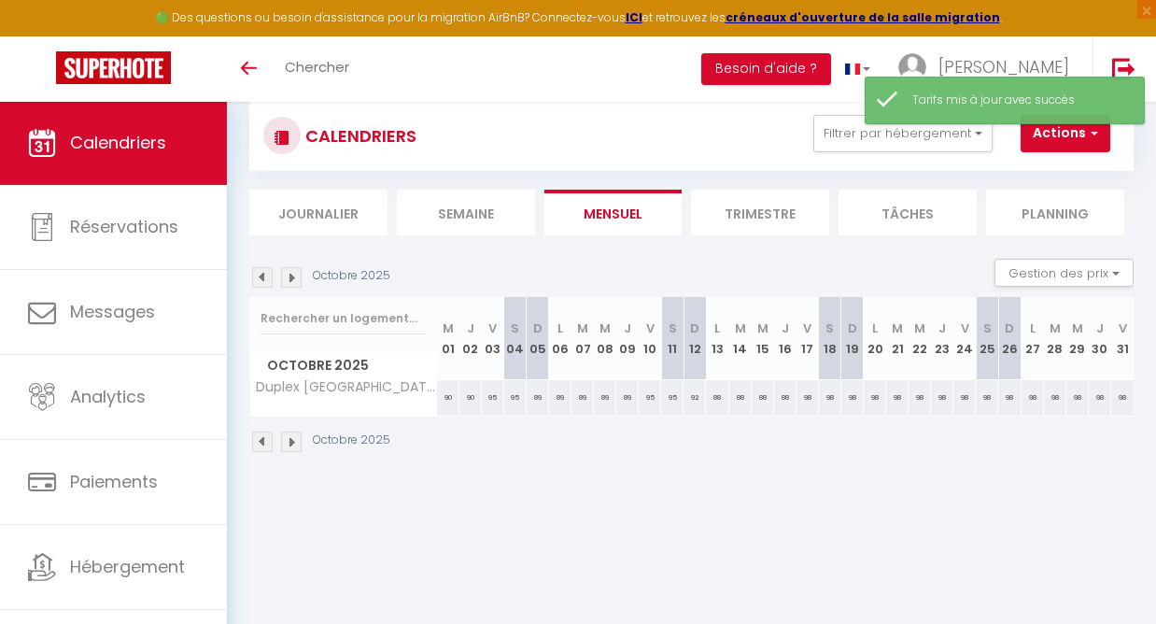
scroll to position [19, 0]
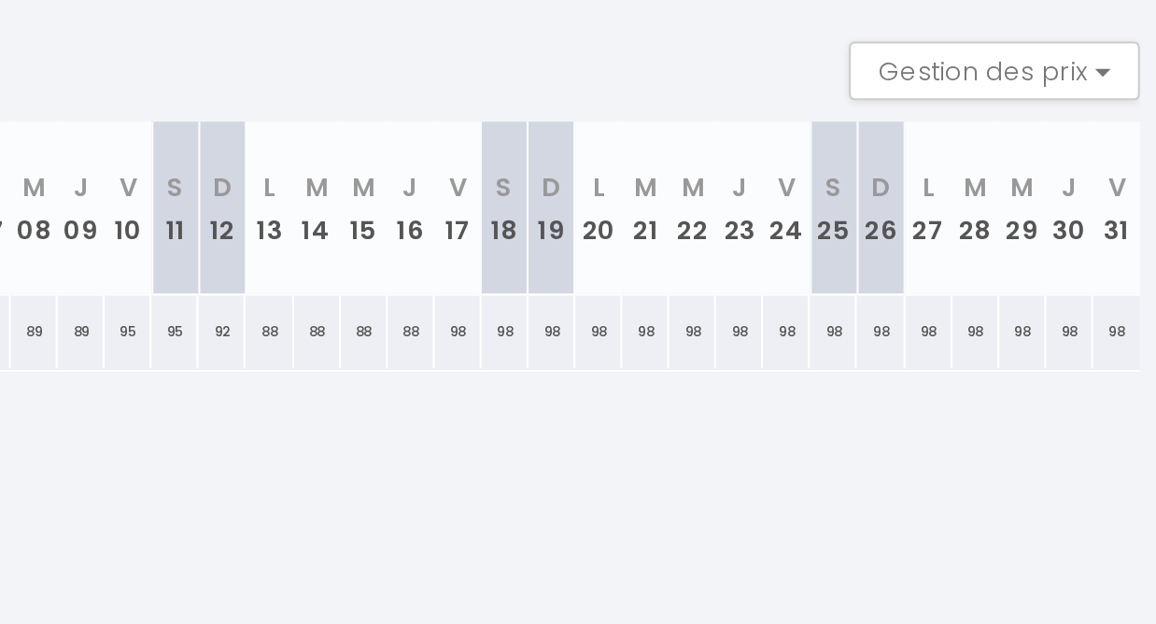
click at [841, 401] on div "98" at bounding box center [852, 418] width 22 height 35
type input "98"
type input "Dim 19 Octobre 2025"
type input "Lun 20 Octobre 2025"
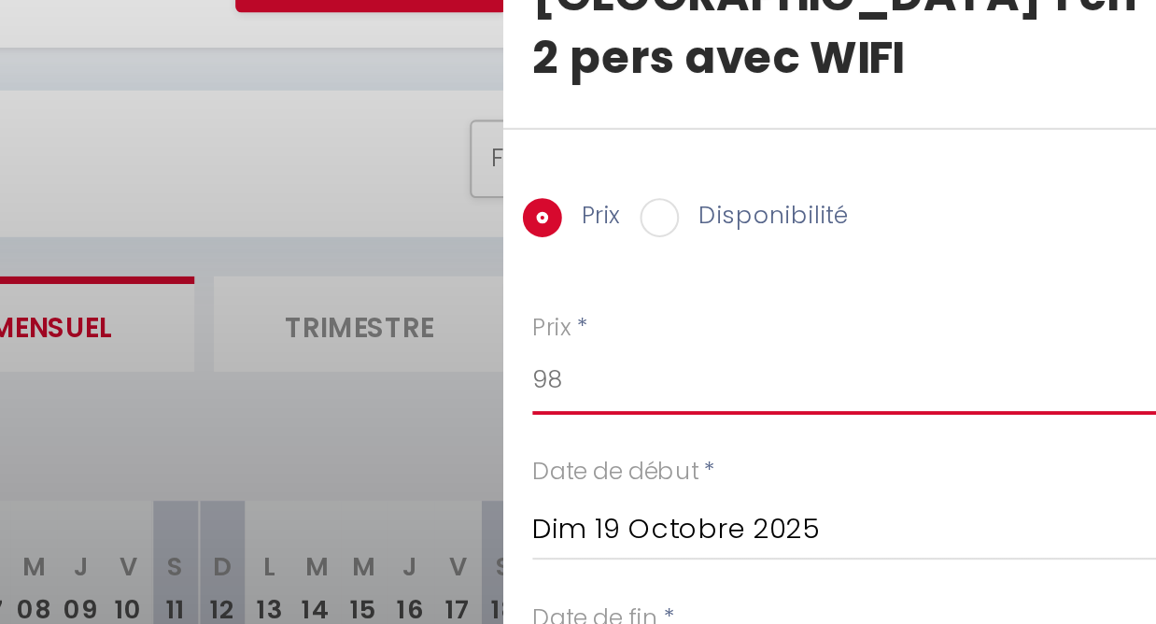
click at [843, 244] on input "98" at bounding box center [999, 261] width 313 height 34
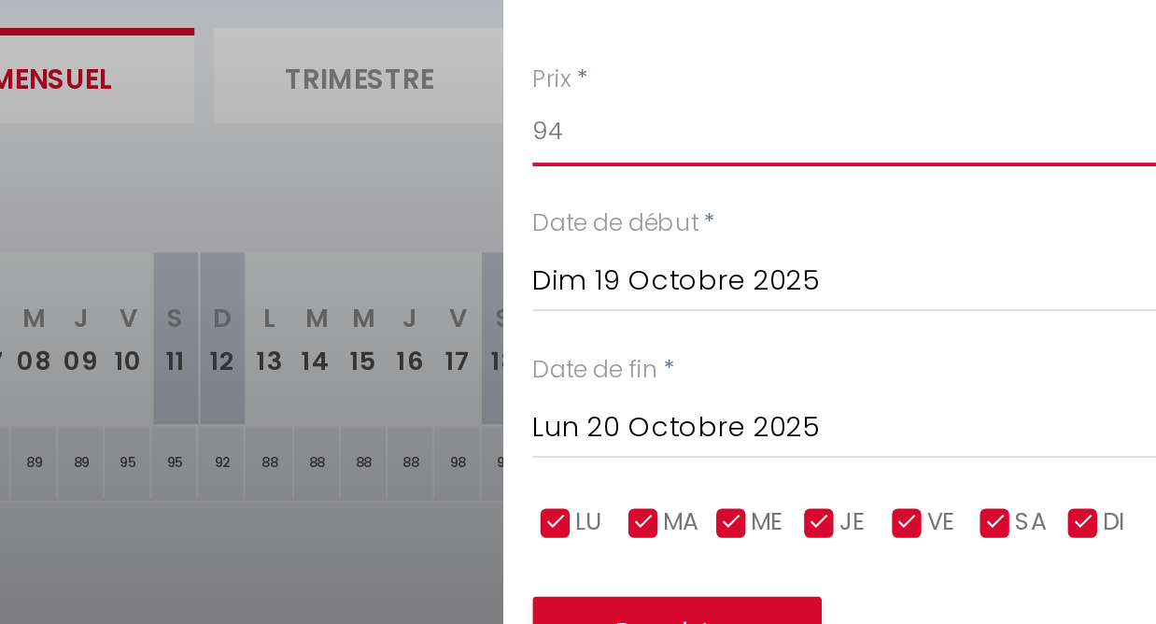
type input "94"
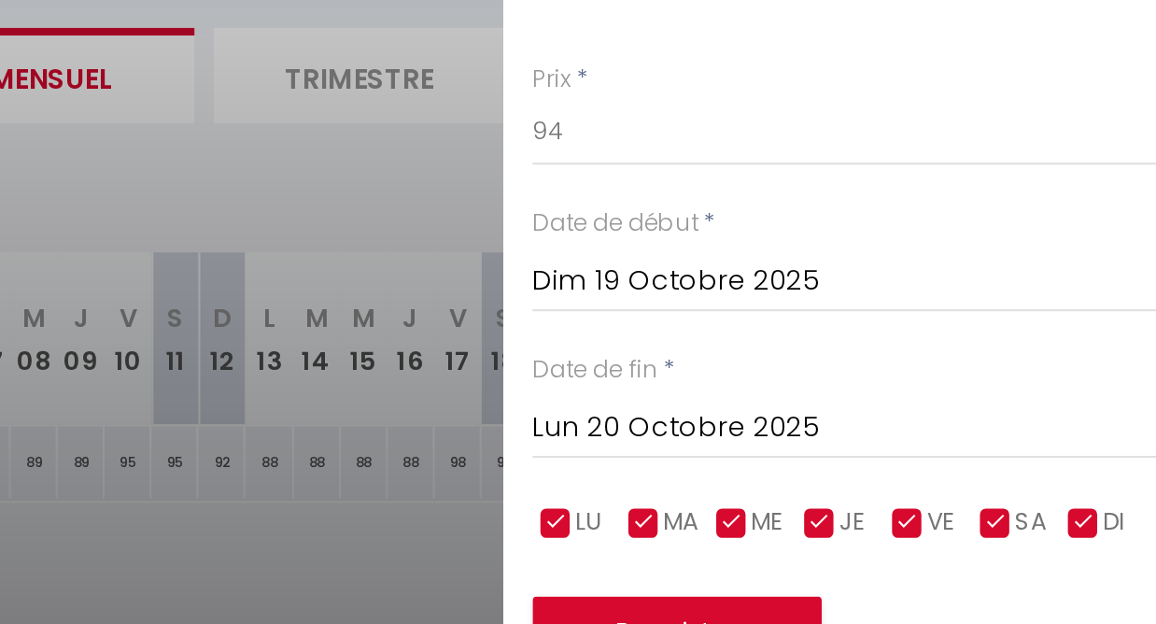
click at [843, 390] on input "Lun 20 Octobre 2025" at bounding box center [999, 402] width 313 height 24
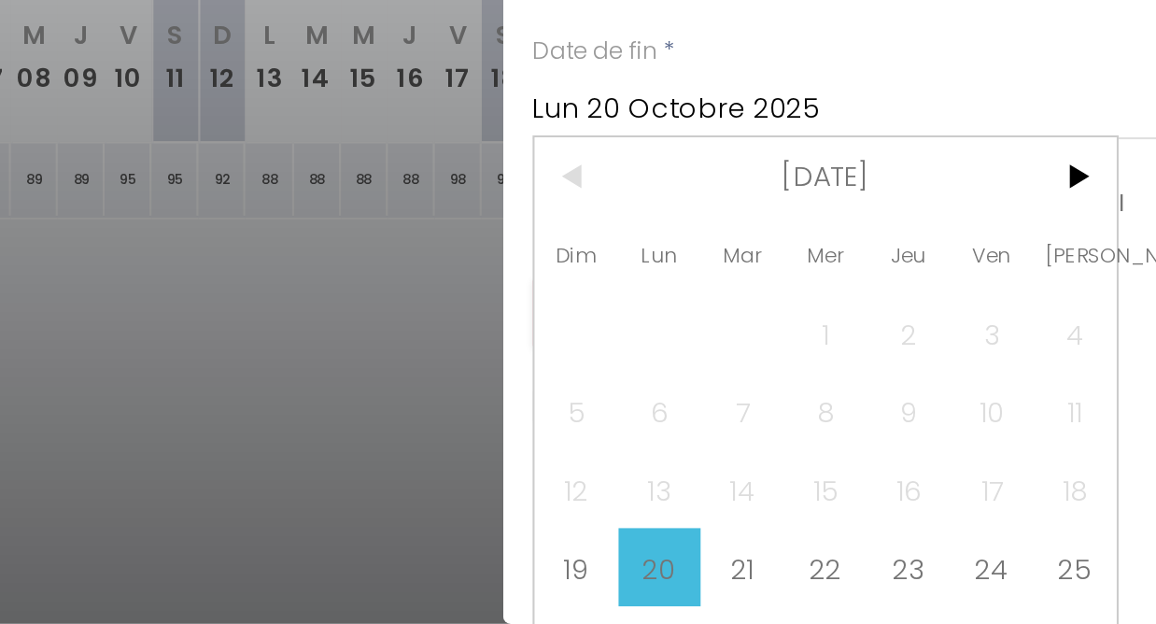
scroll to position [57, 0]
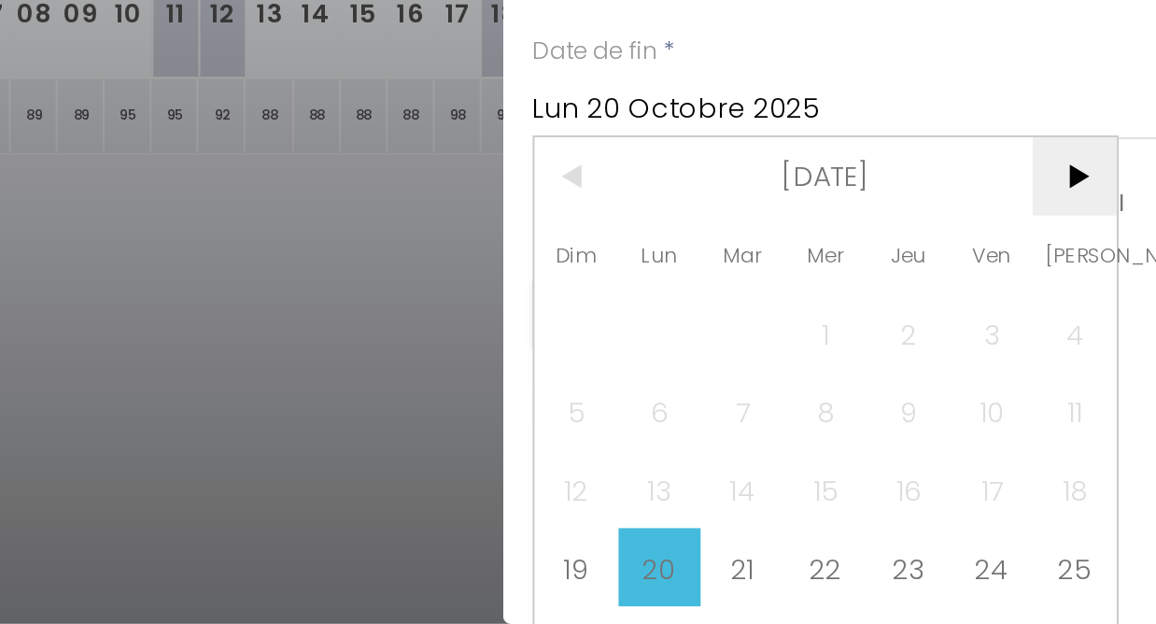
click at [1082, 391] on span ">" at bounding box center [1102, 409] width 40 height 37
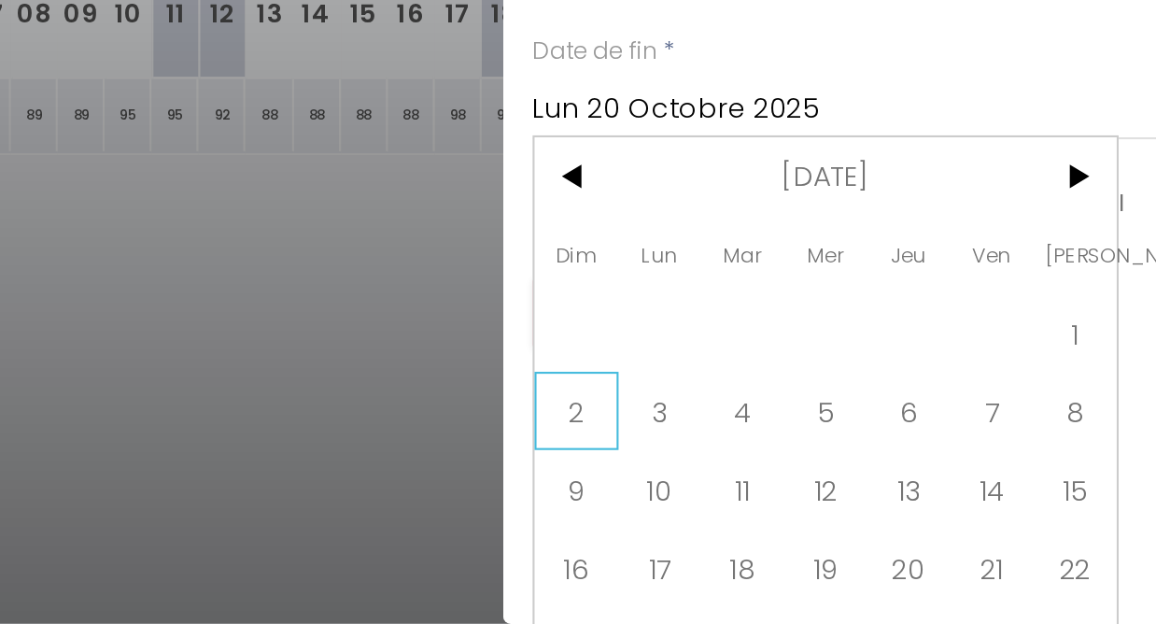
click at [844, 503] on span "2" at bounding box center [864, 521] width 40 height 37
type input "Dim 02 Novembre 2025"
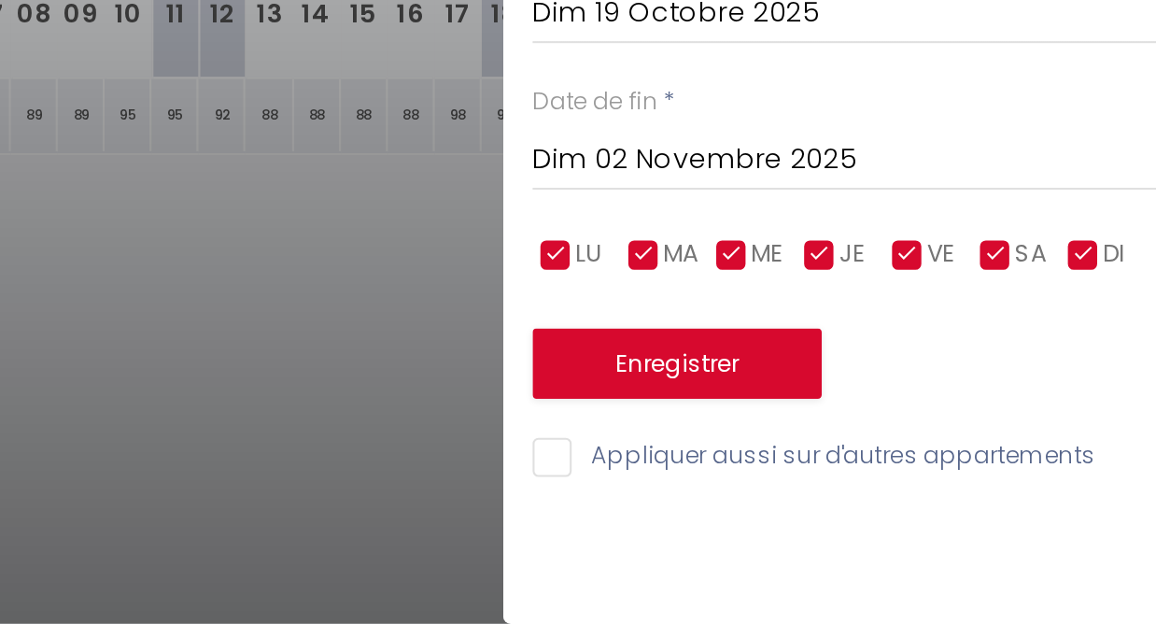
scroll to position [0, 0]
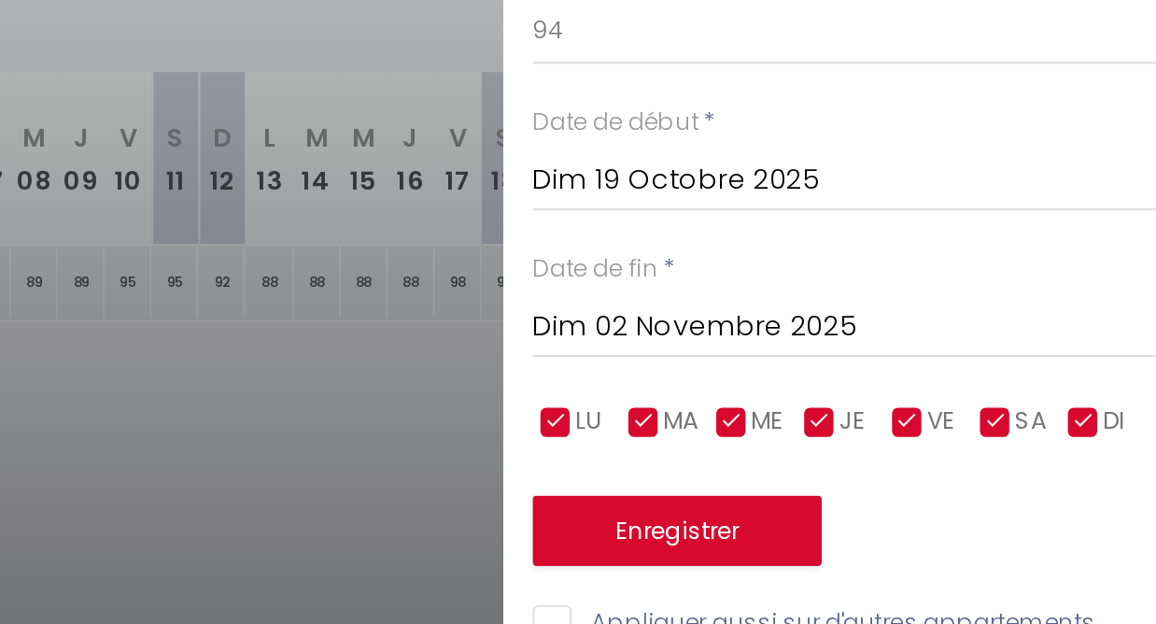
click at [1013, 439] on input "checkbox" at bounding box center [1022, 448] width 19 height 19
checkbox input "false"
click at [1055, 439] on input "checkbox" at bounding box center [1064, 448] width 19 height 19
checkbox input "false"
click at [843, 483] on button "Enregistrer" at bounding box center [912, 500] width 138 height 34
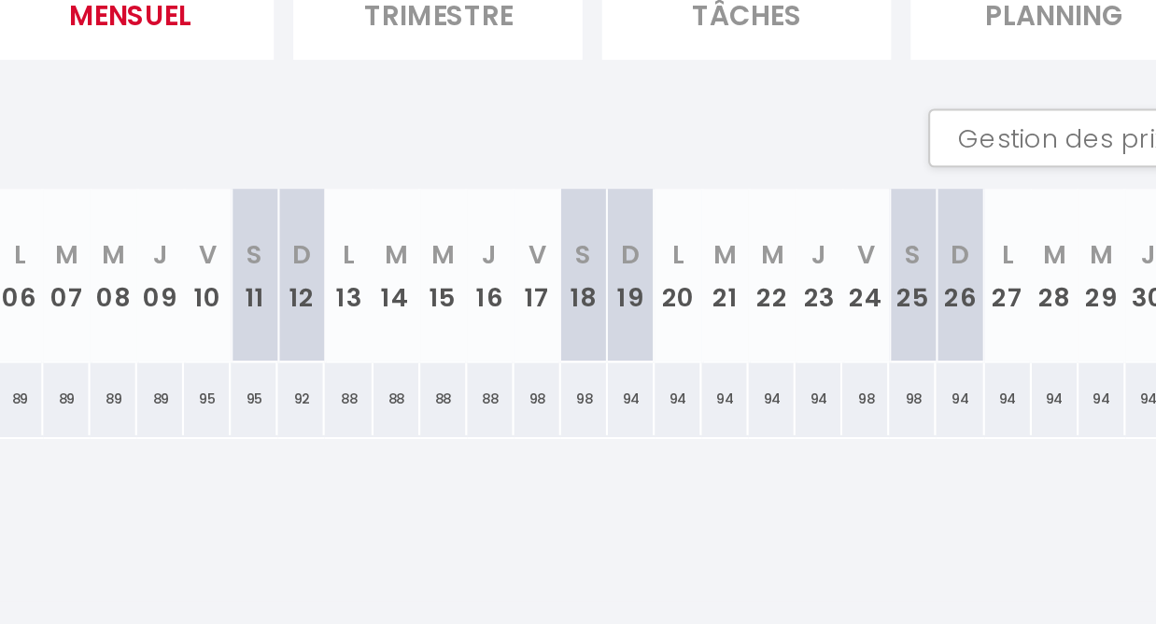
click at [796, 363] on div "98" at bounding box center [807, 380] width 22 height 35
type input "98"
type input "Ven 17 Octobre 2025"
type input "[DATE]"
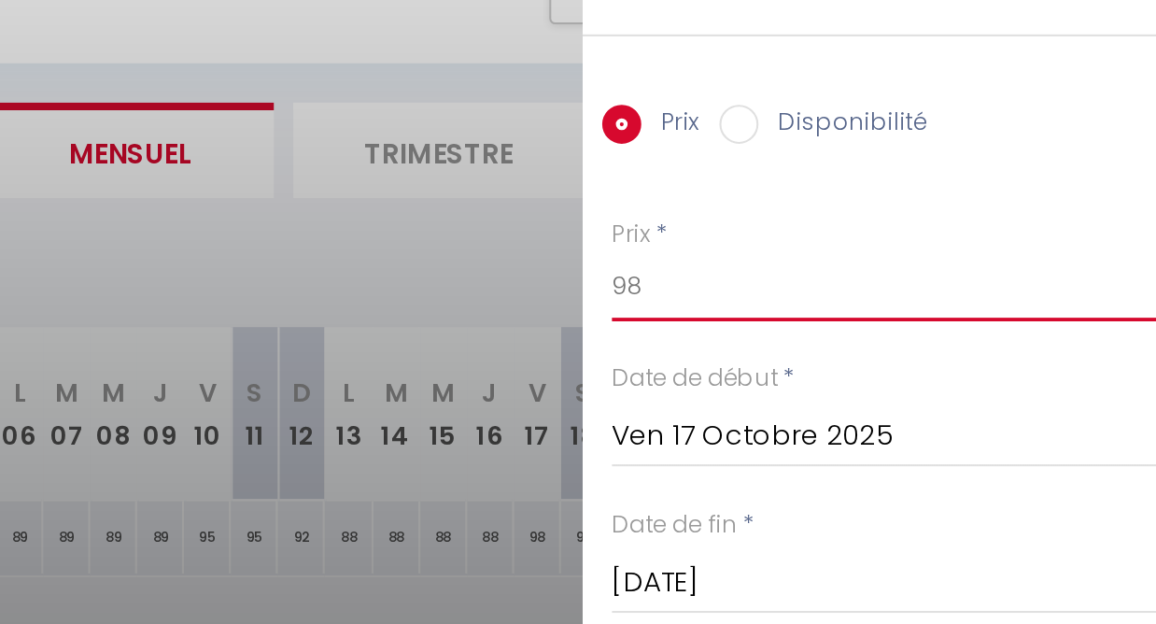
click at [843, 244] on input "98" at bounding box center [999, 261] width 313 height 34
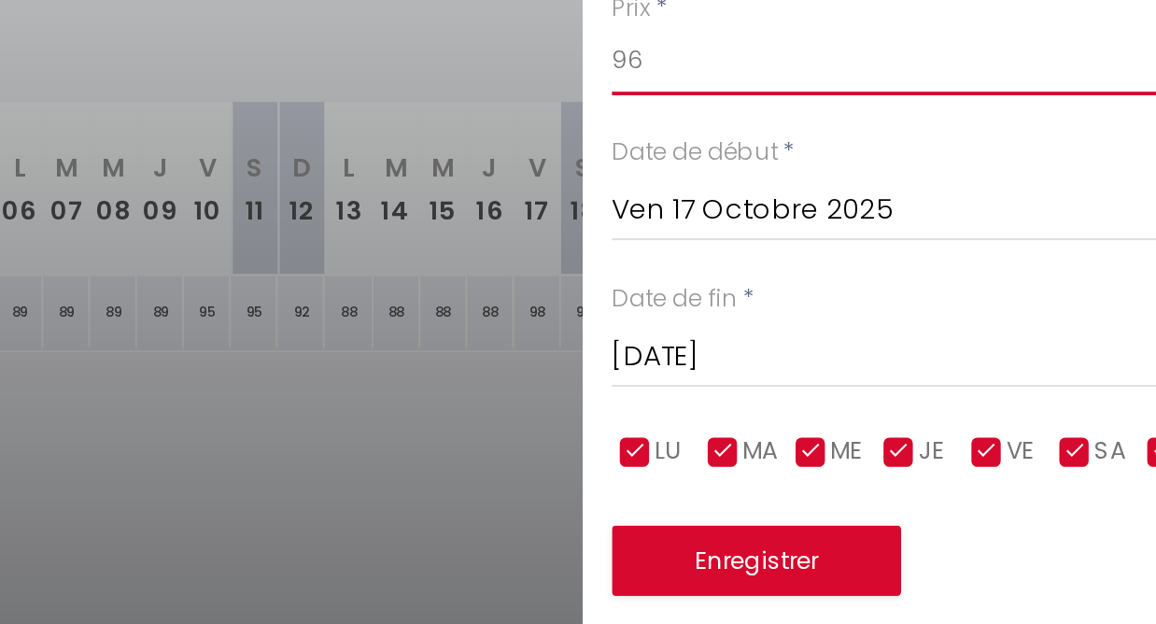
type input "96"
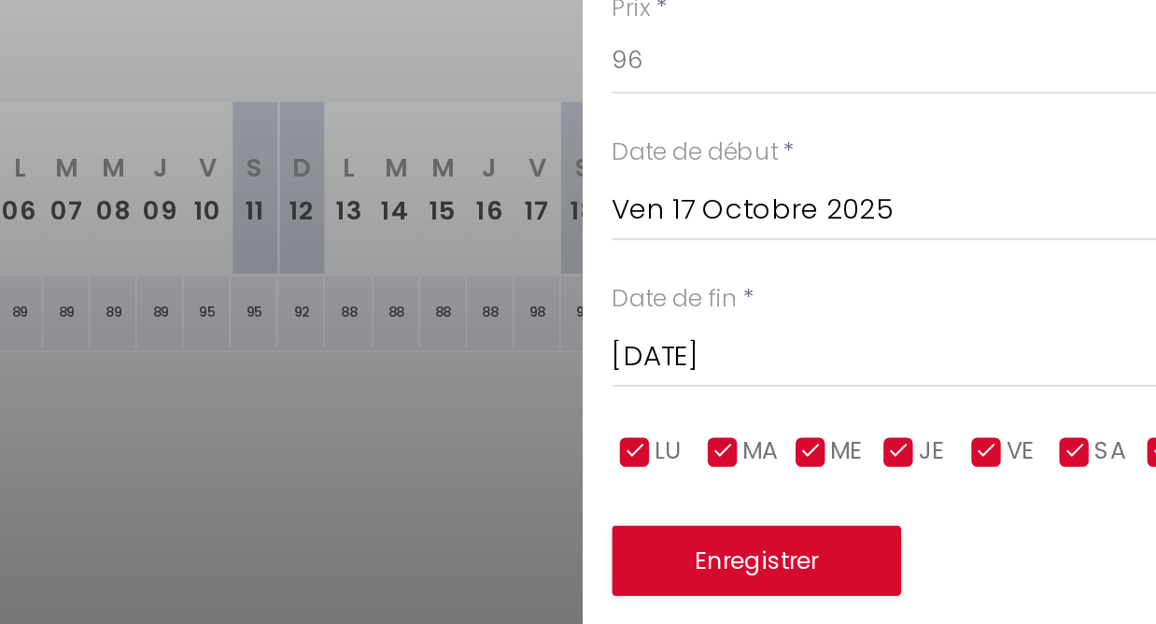
click at [845, 439] on input "checkbox" at bounding box center [854, 448] width 19 height 19
checkbox input "false"
click at [887, 439] on input "checkbox" at bounding box center [896, 448] width 19 height 19
checkbox input "false"
click at [929, 439] on input "checkbox" at bounding box center [938, 448] width 19 height 19
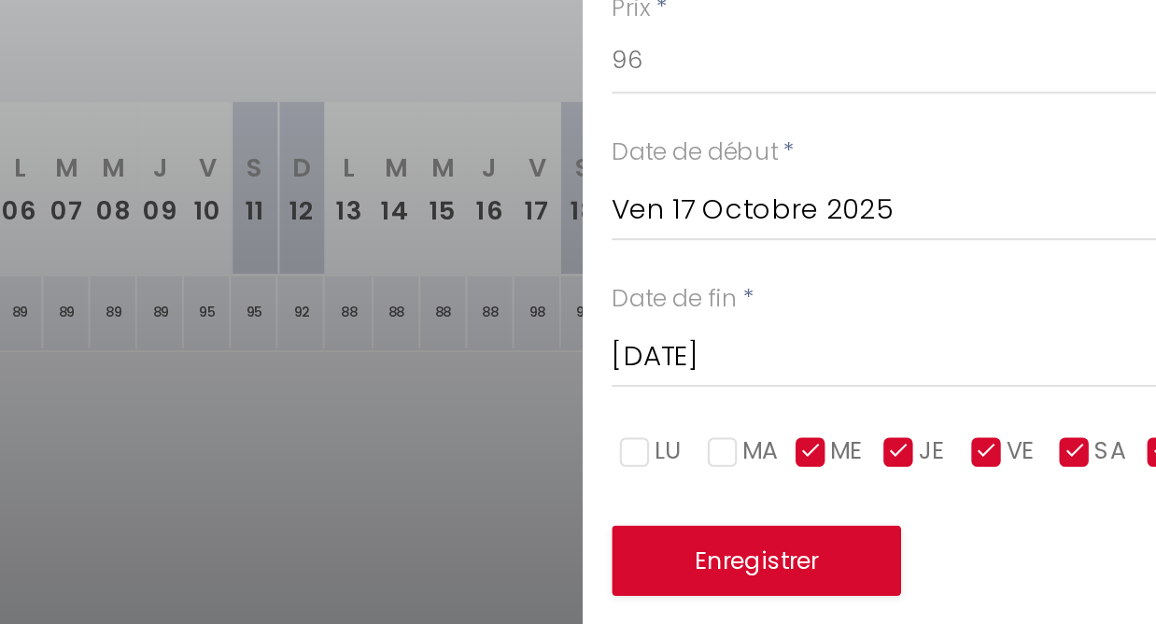
checkbox input "false"
click at [971, 439] on input "checkbox" at bounding box center [980, 448] width 19 height 19
checkbox input "false"
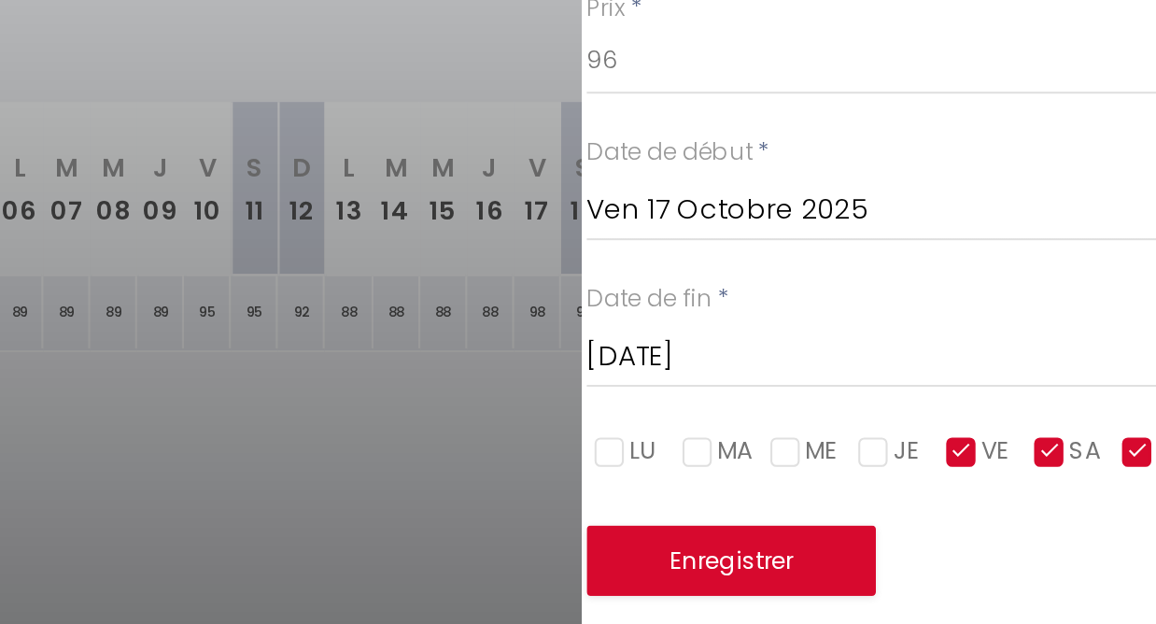
scroll to position [0, 12]
click at [1085, 439] on input "checkbox" at bounding box center [1094, 448] width 19 height 19
checkbox input "false"
click at [831, 390] on input "[DATE]" at bounding box center [987, 402] width 313 height 24
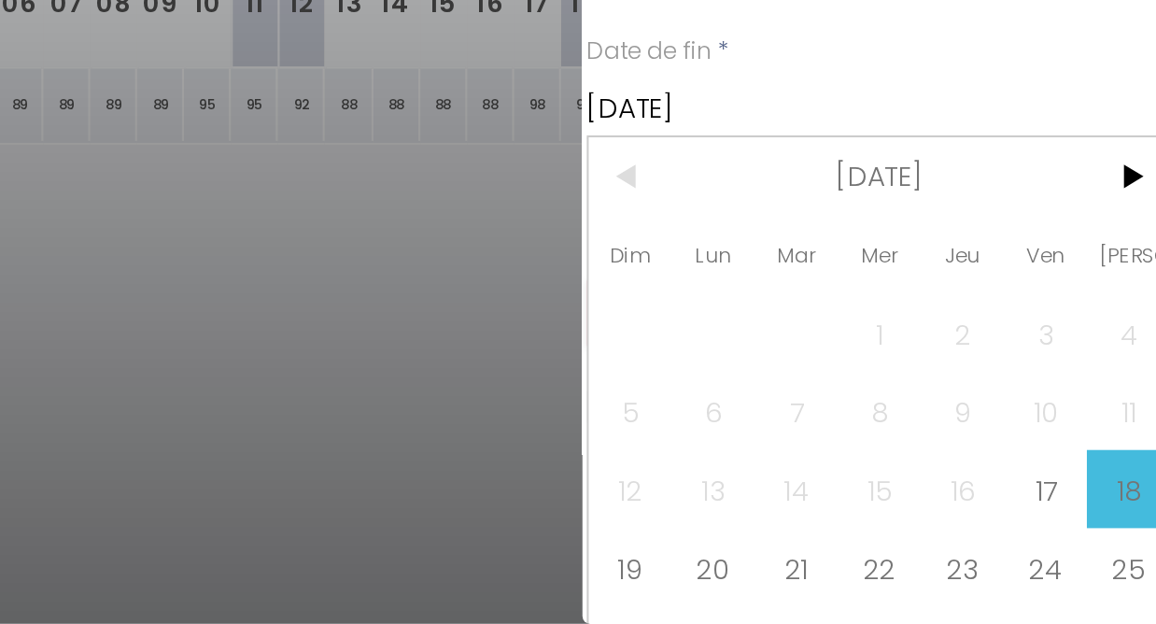
scroll to position [63, 0]
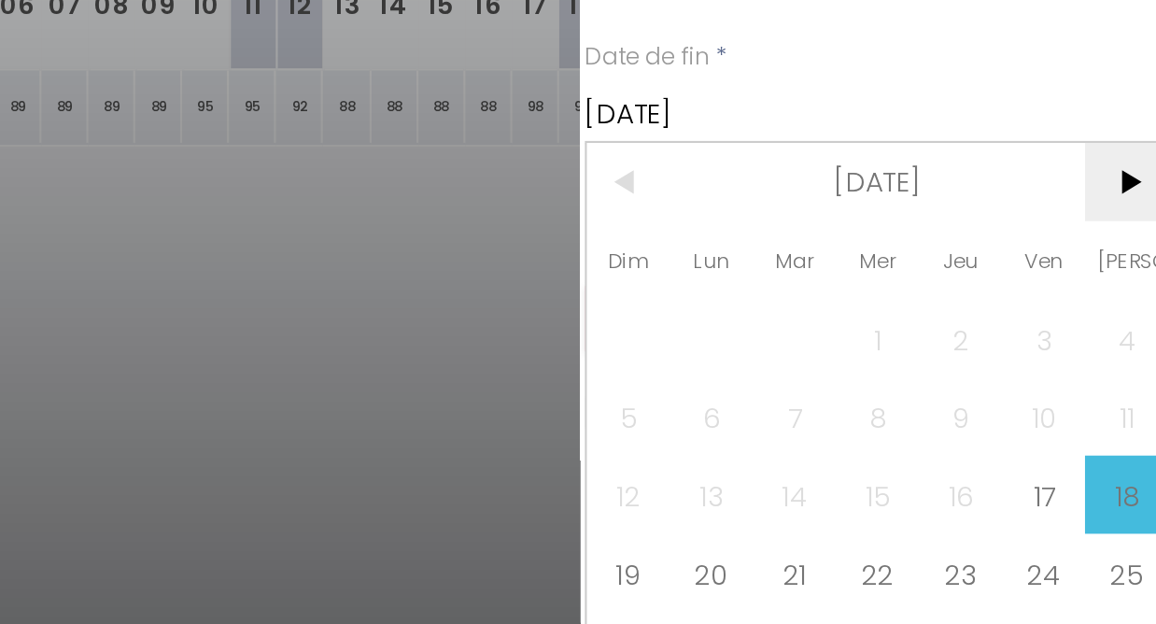
click at [1070, 391] on span ">" at bounding box center [1090, 409] width 40 height 37
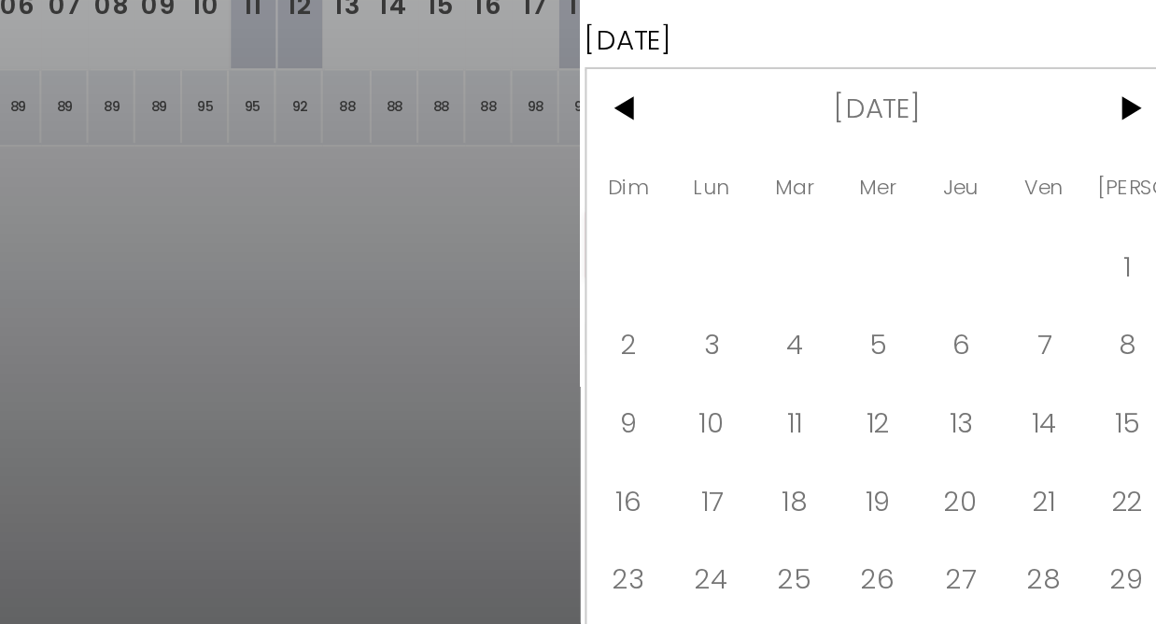
scroll to position [61, 12]
click at [832, 467] on span "2" at bounding box center [852, 485] width 40 height 37
type input "Dim 02 Novembre 2025"
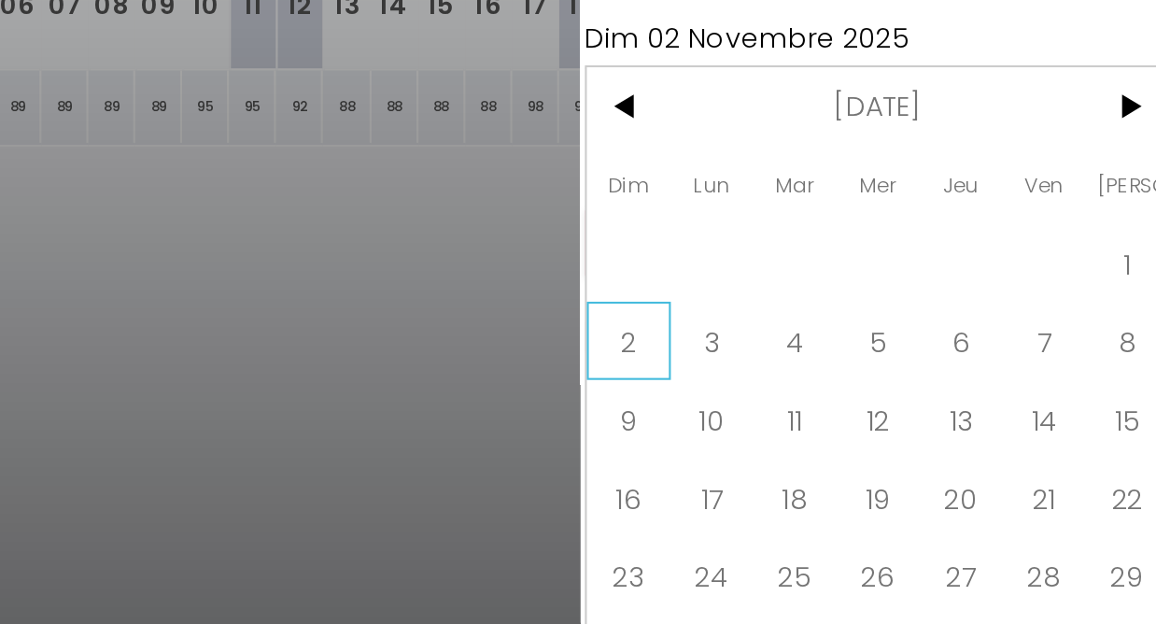
scroll to position [0, 12]
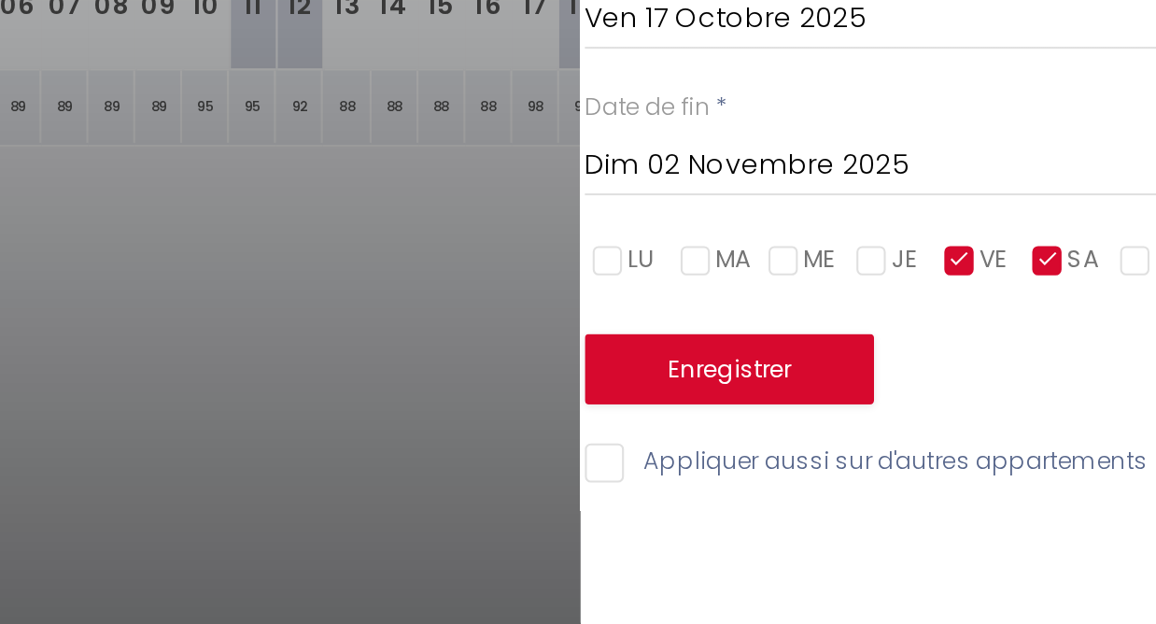
click at [831, 483] on button "Enregistrer" at bounding box center [900, 500] width 138 height 34
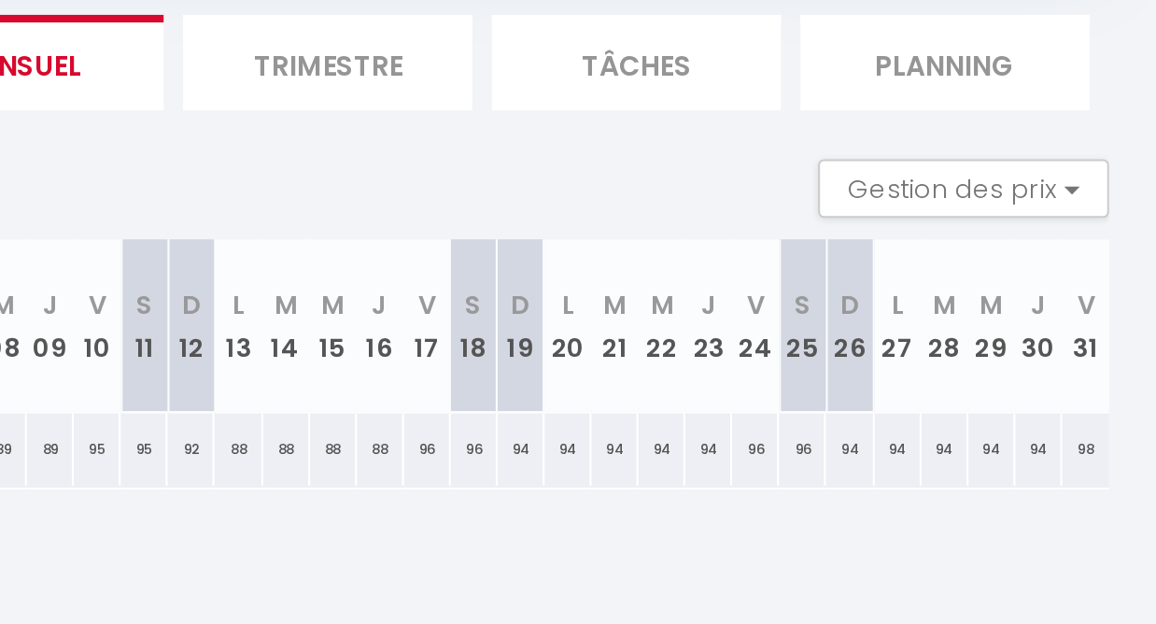
scroll to position [63, 0]
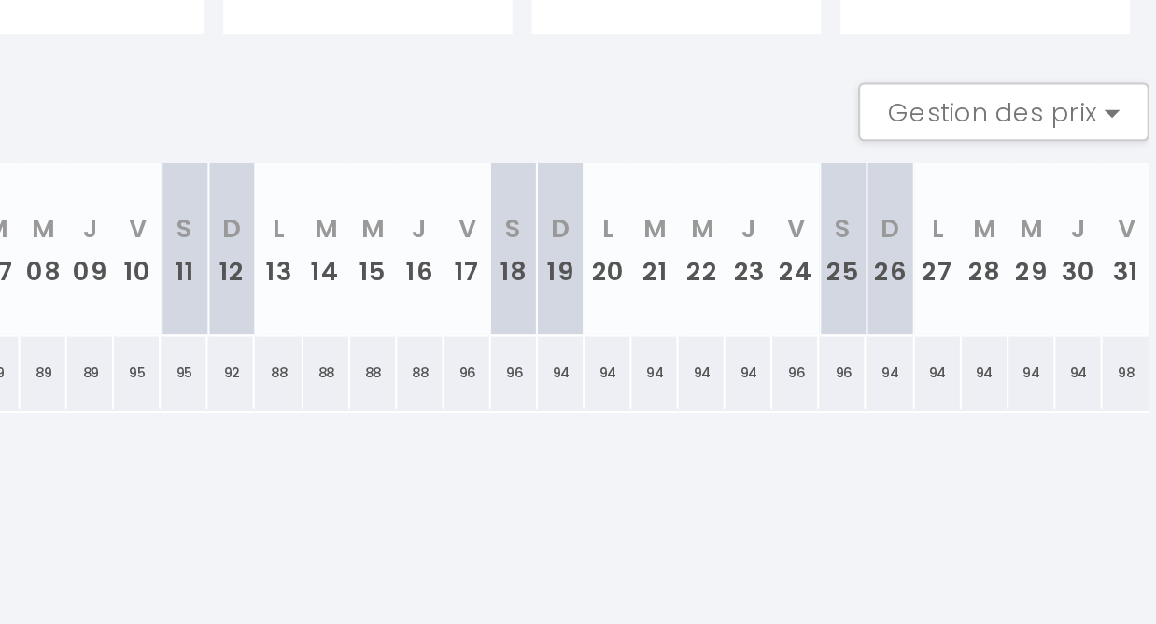
click at [841, 357] on div "94" at bounding box center [852, 374] width 22 height 35
type input "94"
type input "Dim 19 Octobre 2025"
type input "Lun 20 Octobre 2025"
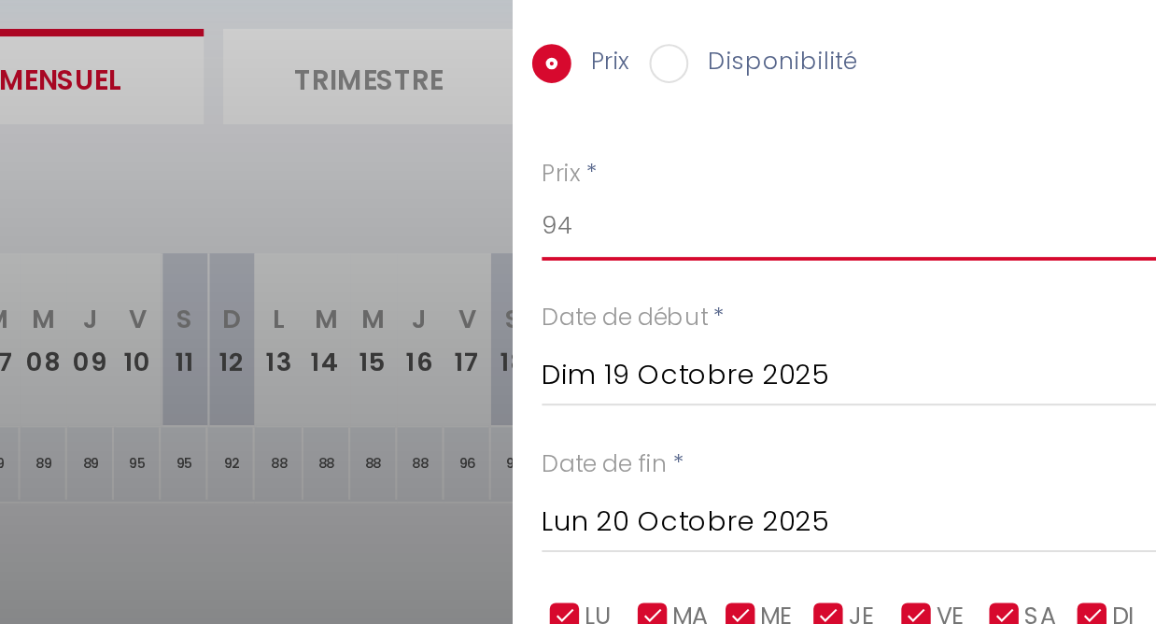
click at [843, 244] on input "94" at bounding box center [999, 261] width 313 height 34
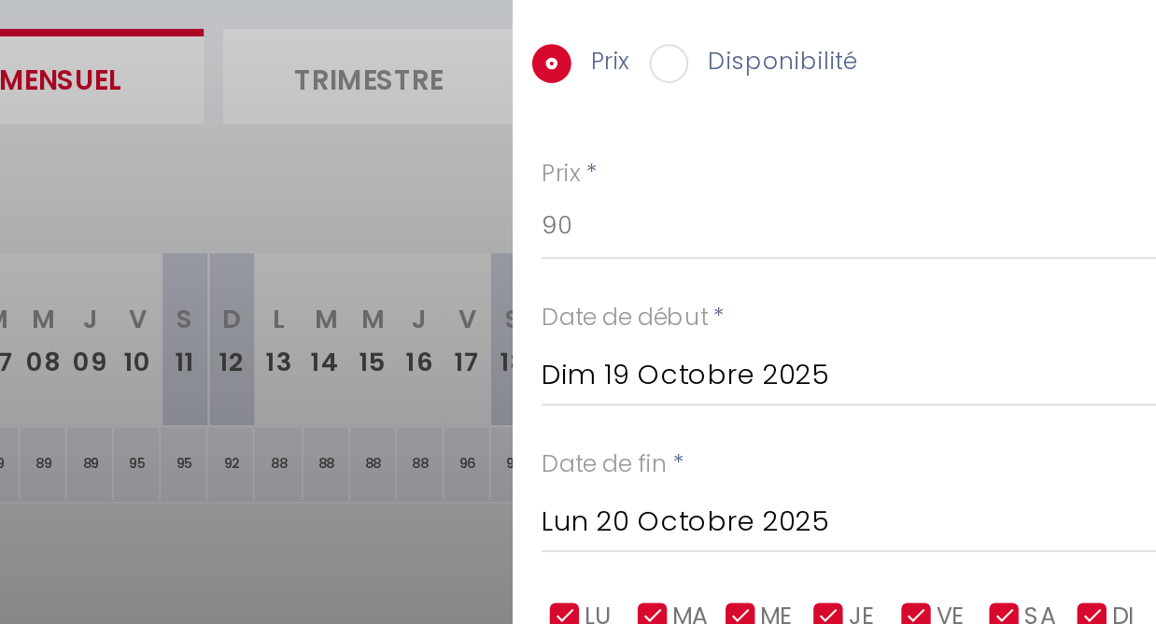
click at [843, 390] on input "Lun 20 Octobre 2025" at bounding box center [999, 402] width 313 height 24
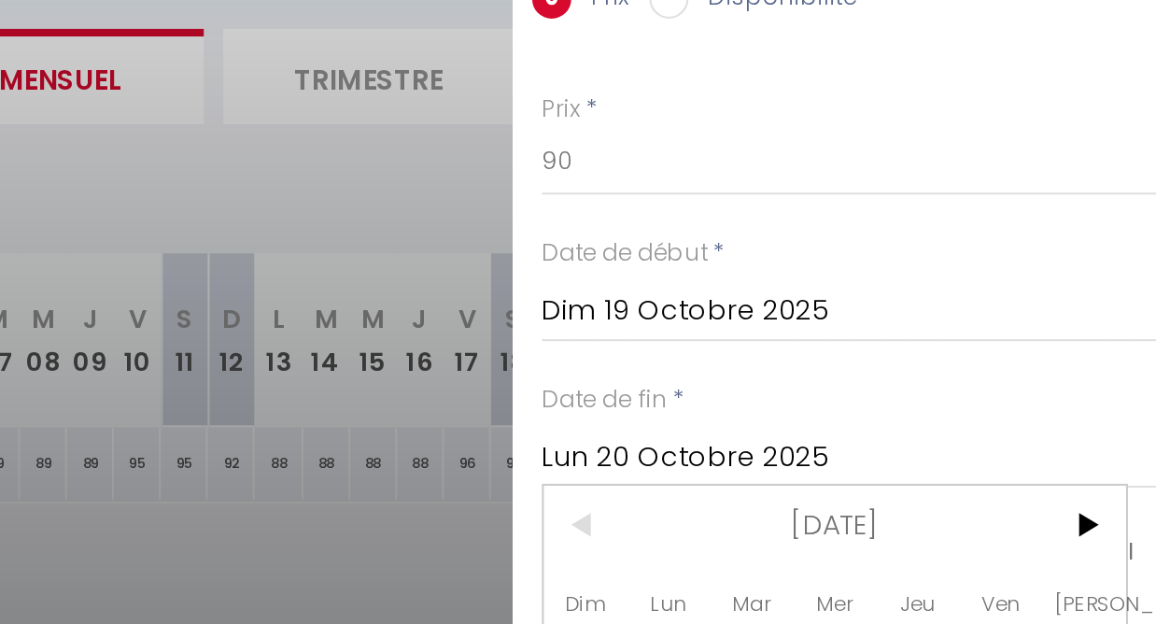
scroll to position [24, 0]
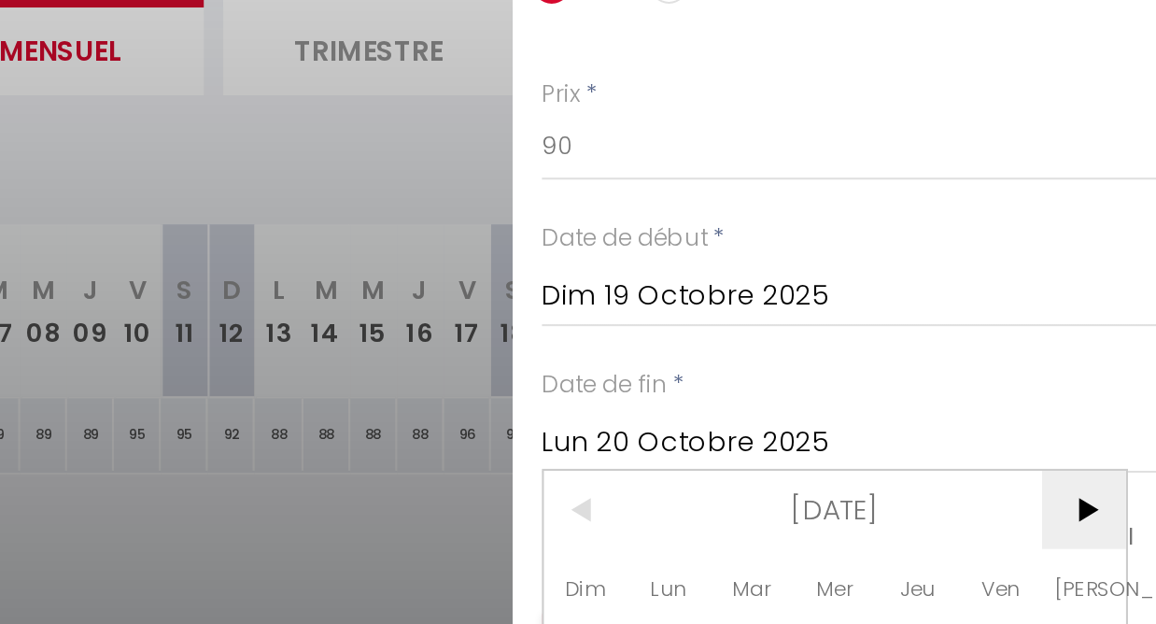
click at [1082, 391] on span ">" at bounding box center [1102, 409] width 40 height 37
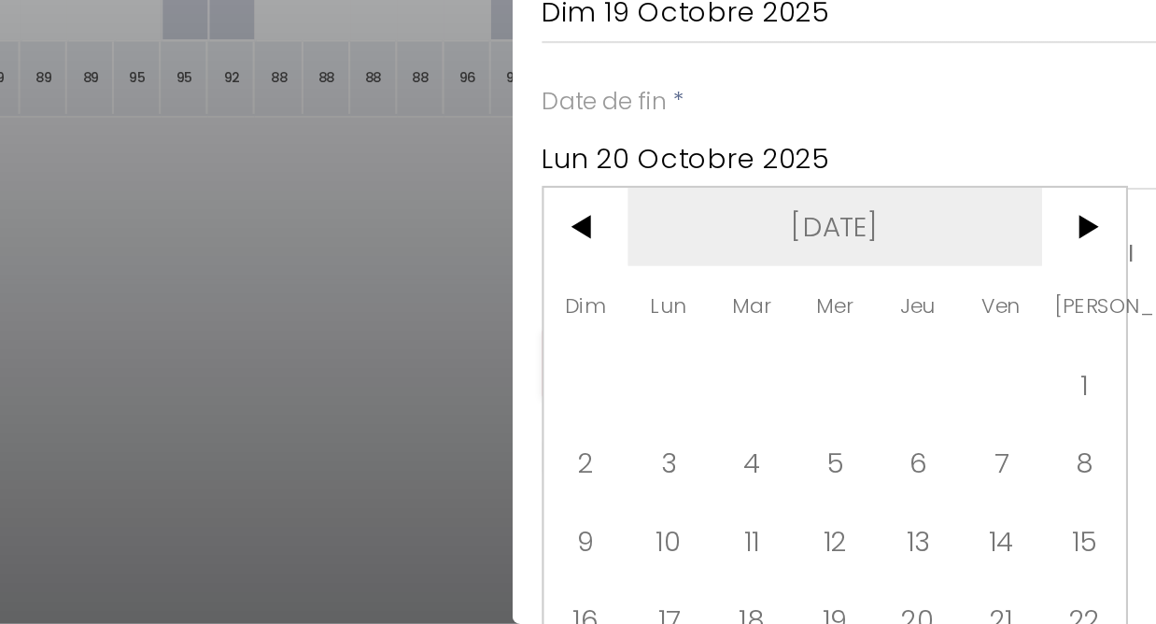
scroll to position [0, 0]
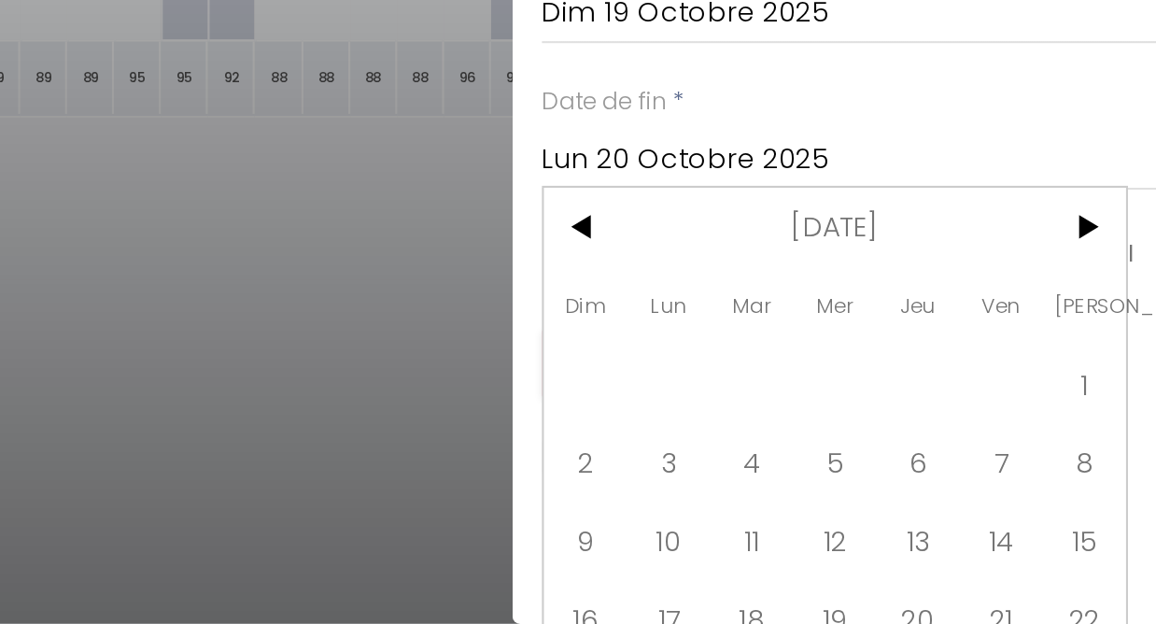
click at [204, 163] on div at bounding box center [578, 312] width 1156 height 624
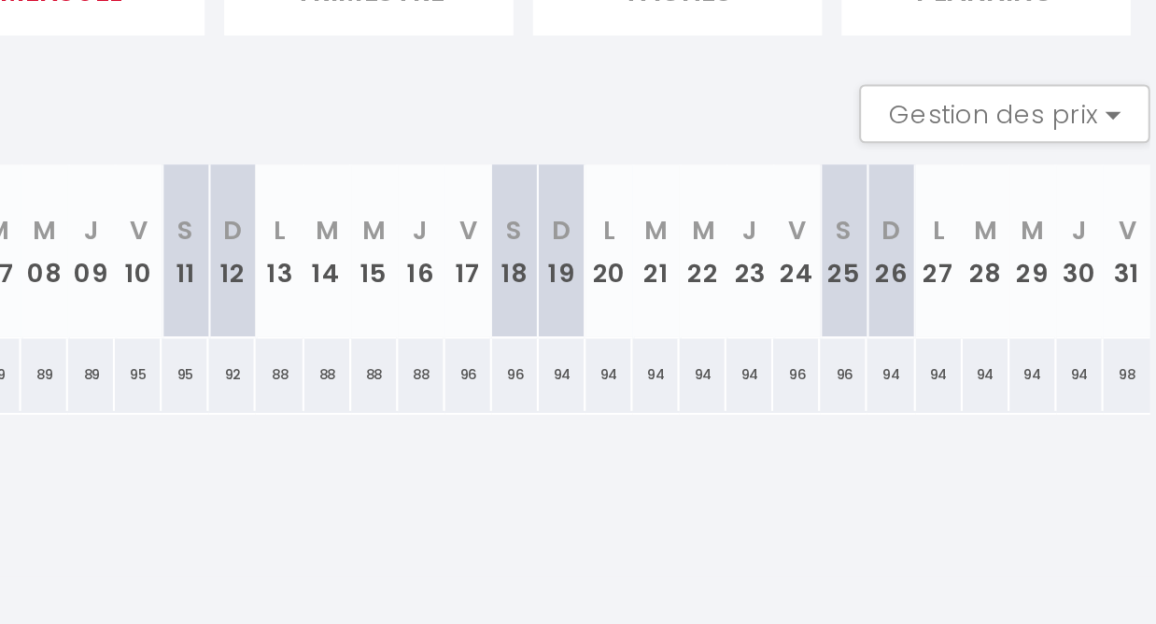
click at [864, 420] on div "94" at bounding box center [875, 437] width 22 height 35
type input "94"
type input "Lun 20 Octobre 2025"
type input "[DATE]"
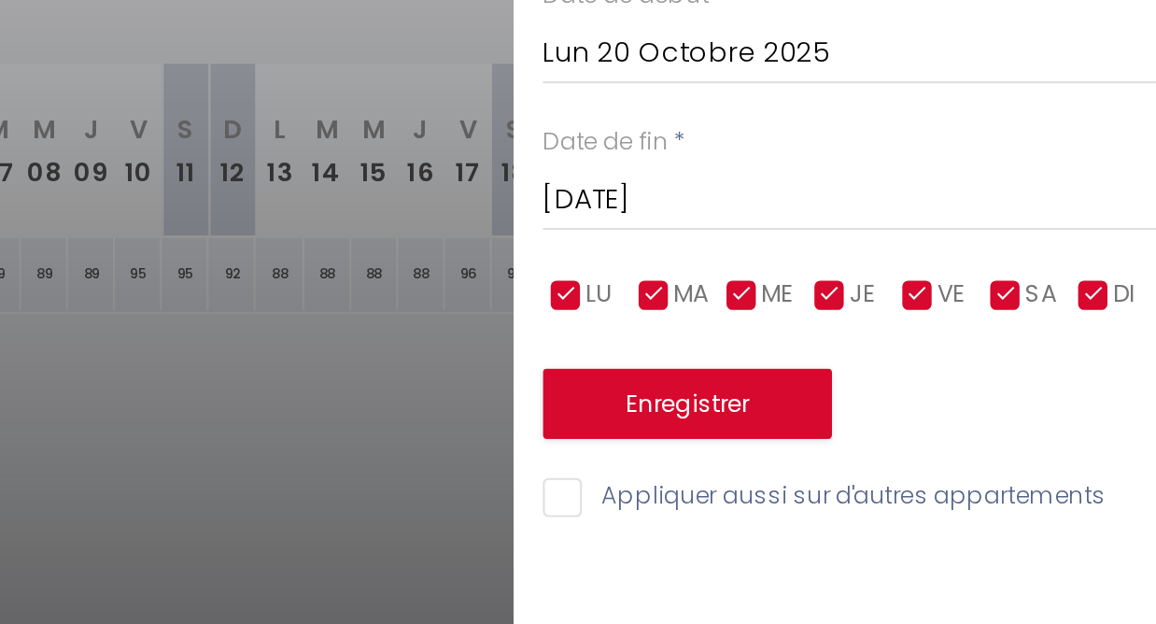
scroll to position [7, 0]
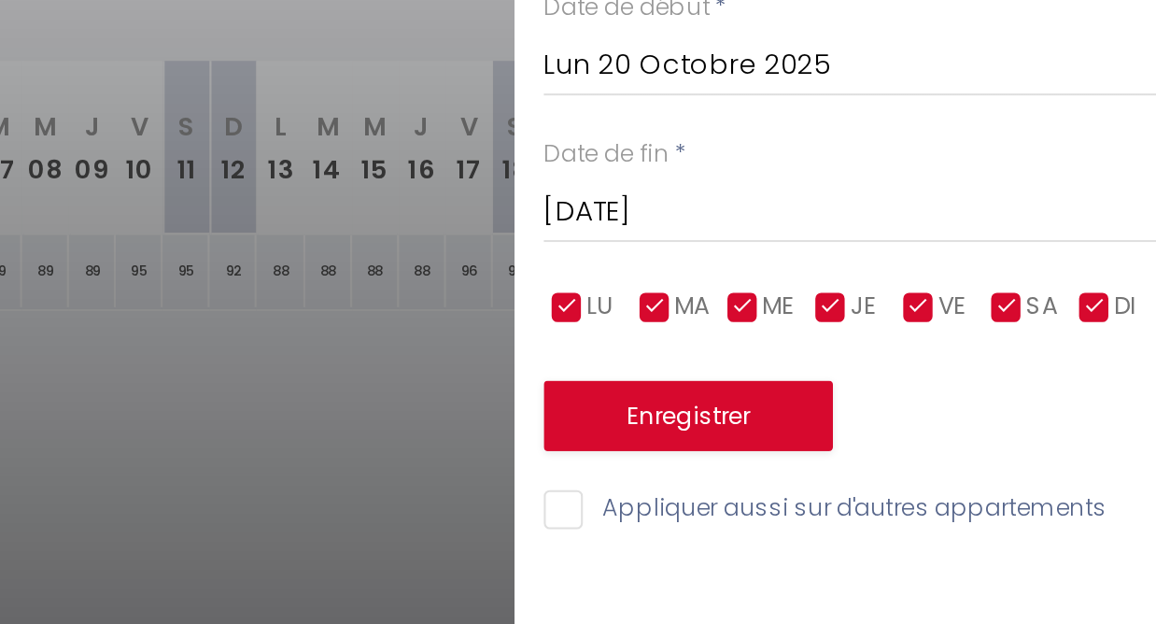
click at [1013, 439] on input "checkbox" at bounding box center [1022, 448] width 19 height 19
checkbox input "false"
click at [1055, 439] on input "checkbox" at bounding box center [1064, 448] width 19 height 19
checkbox input "false"
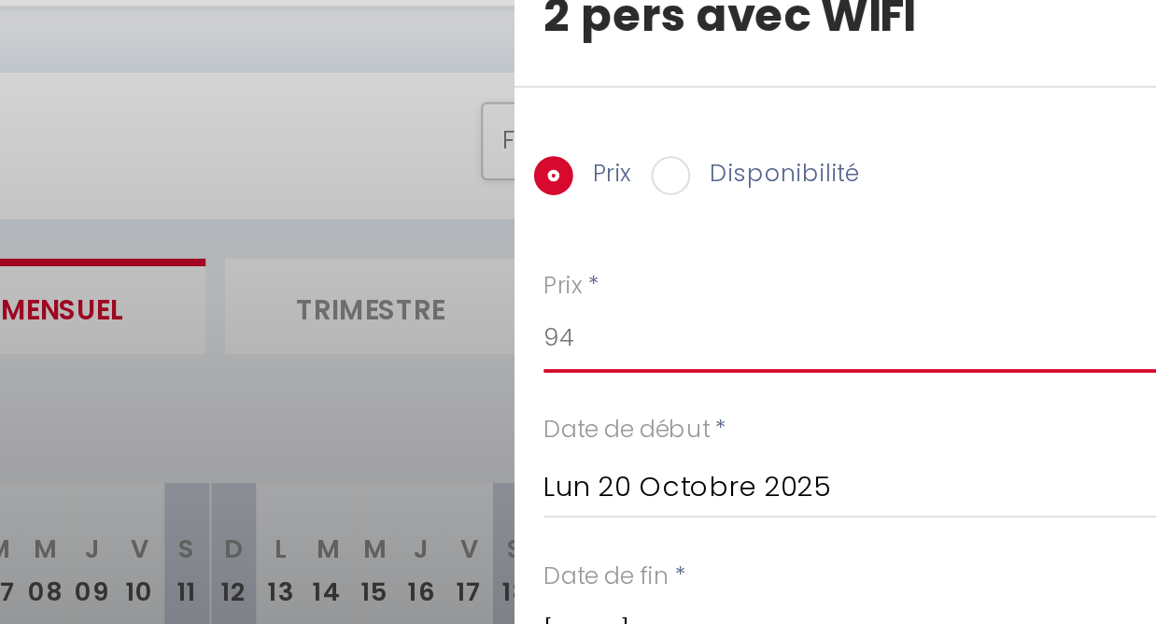
click at [843, 244] on input "94" at bounding box center [999, 261] width 313 height 34
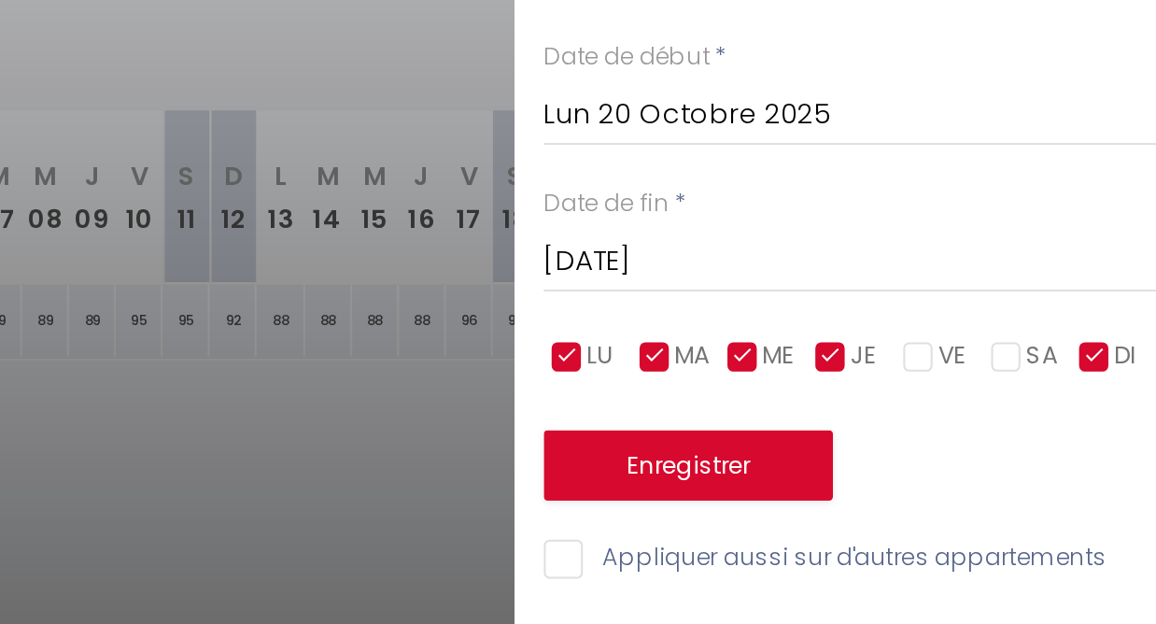
type input "92"
click at [843, 390] on input "[DATE]" at bounding box center [999, 402] width 313 height 24
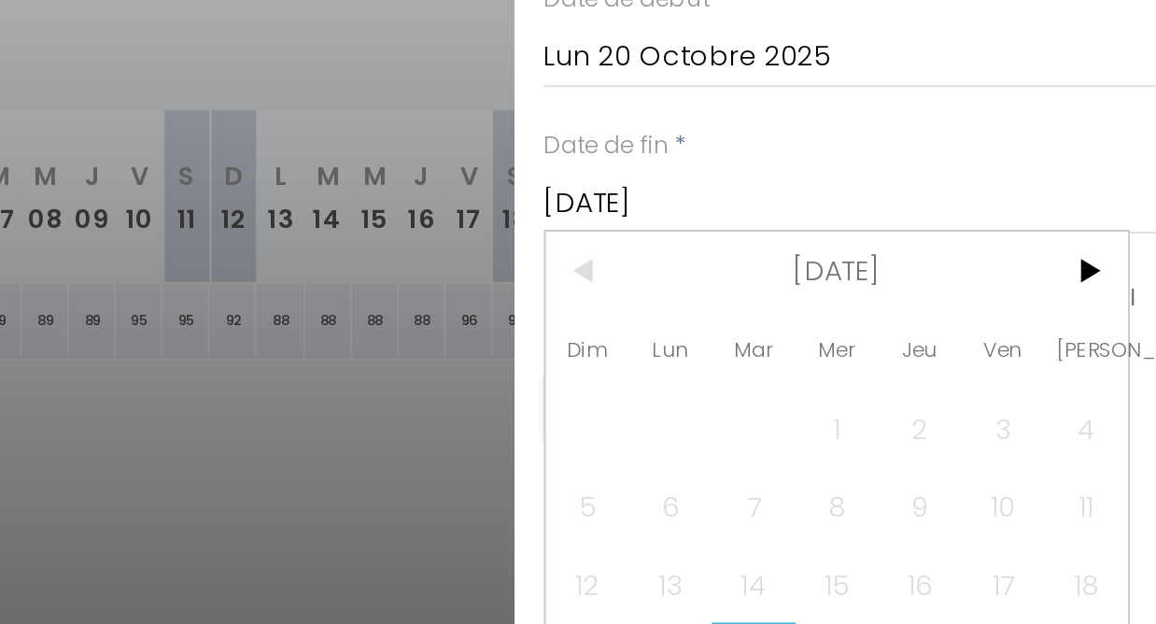
scroll to position [24, 0]
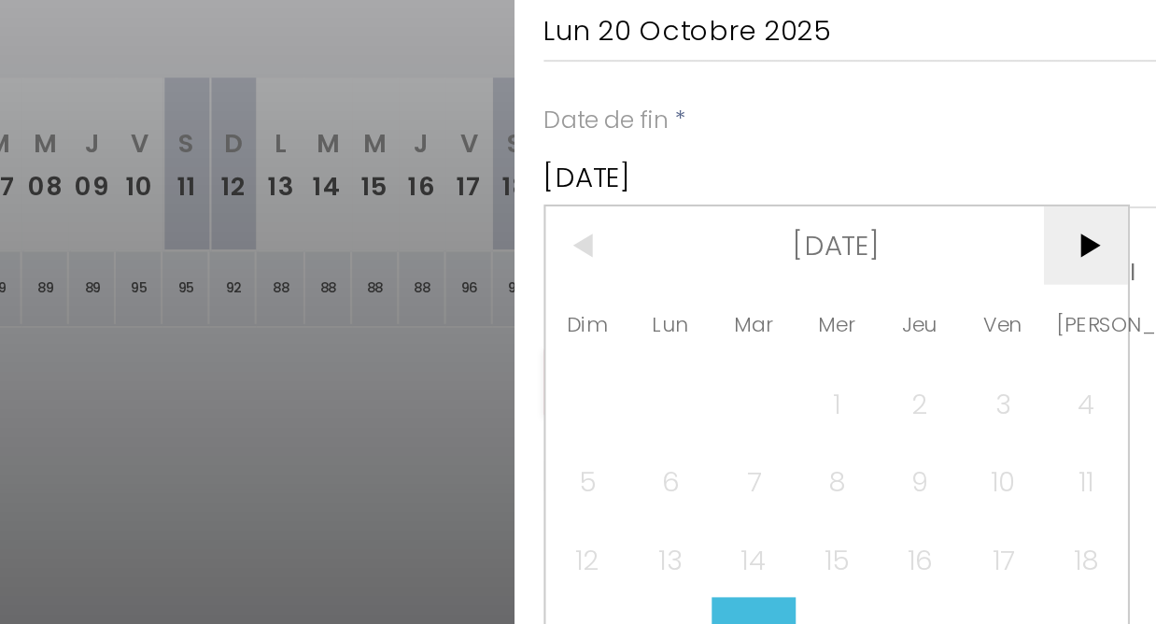
click at [1082, 391] on span ">" at bounding box center [1102, 409] width 40 height 37
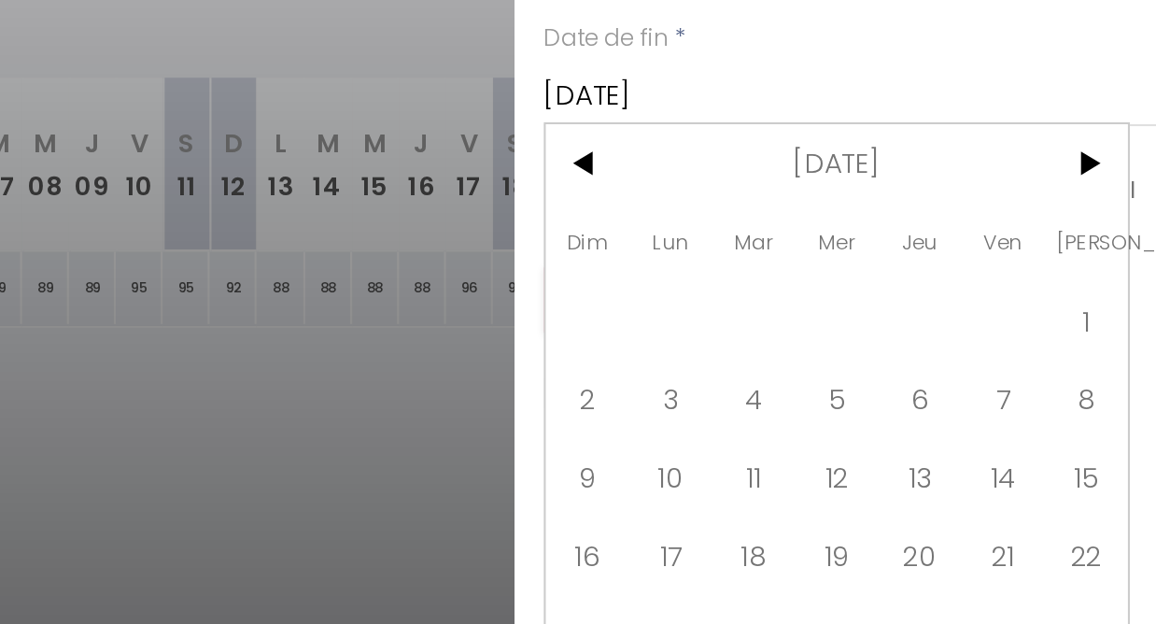
scroll to position [62, 0]
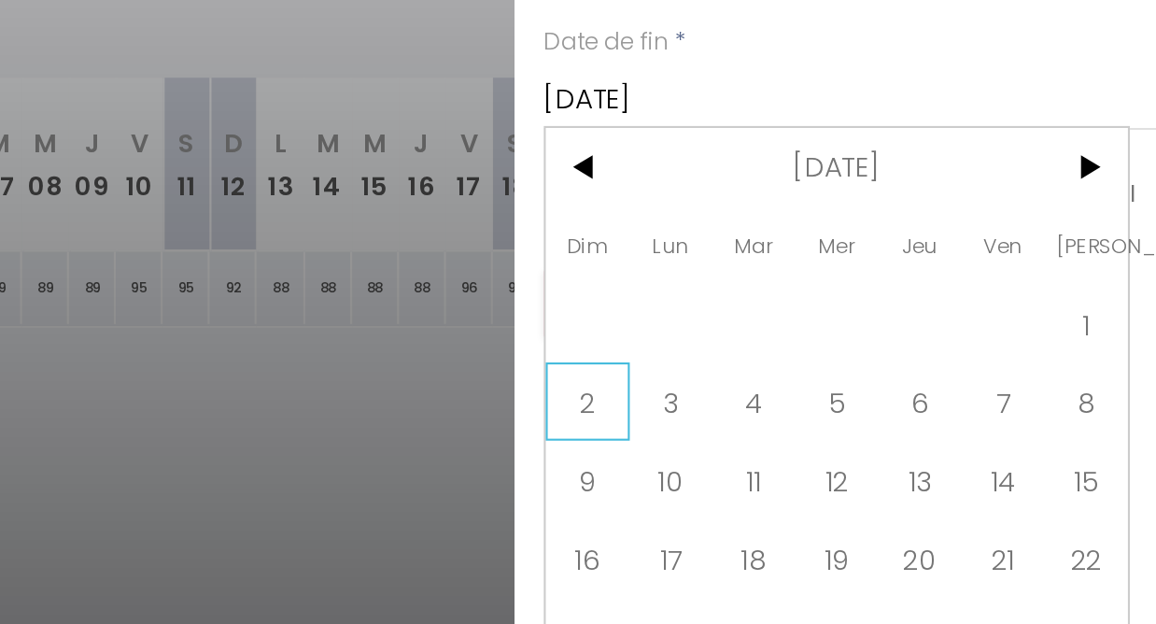
click at [844, 466] on span "2" at bounding box center [864, 484] width 40 height 37
type input "Dim 02 Novembre 2025"
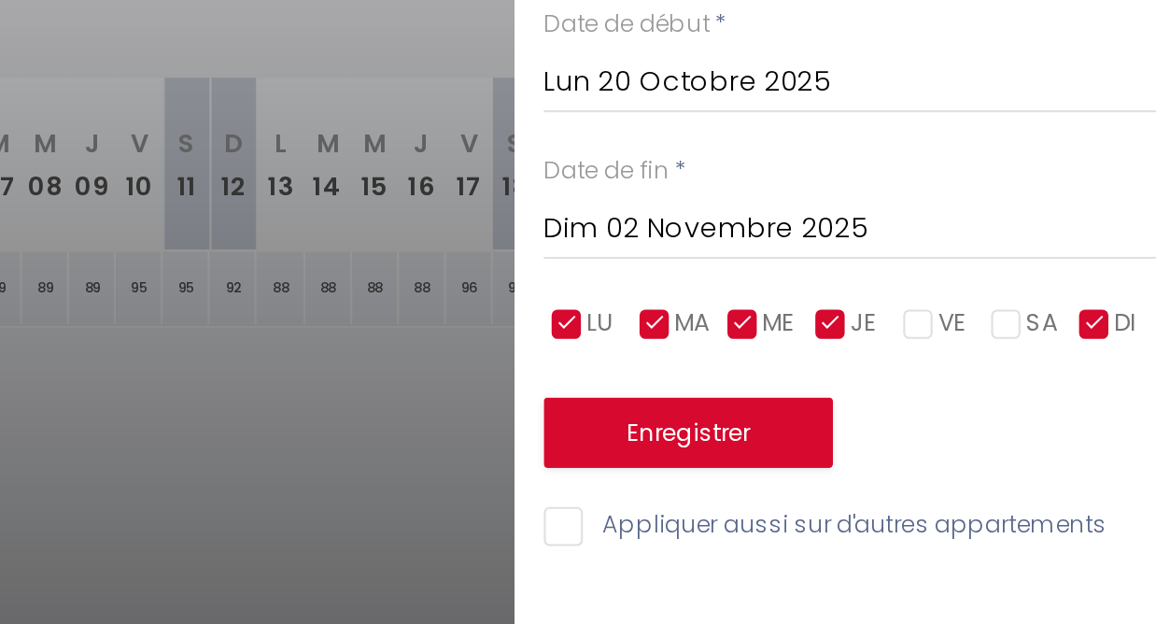
click at [843, 483] on button "Enregistrer" at bounding box center [912, 500] width 138 height 34
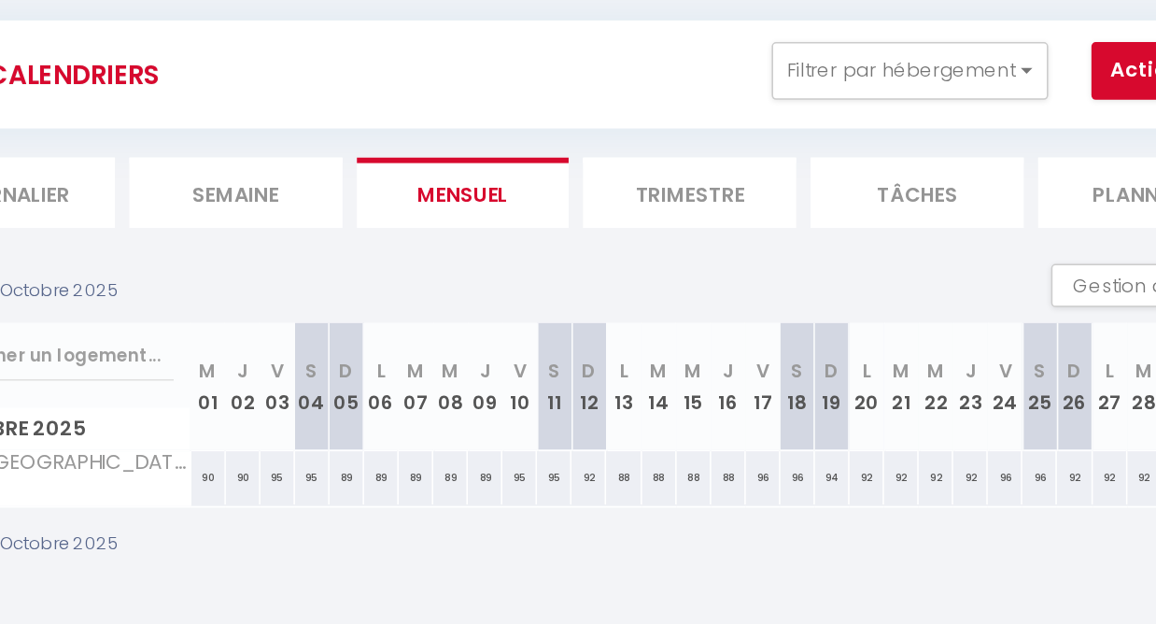
scroll to position [25, 0]
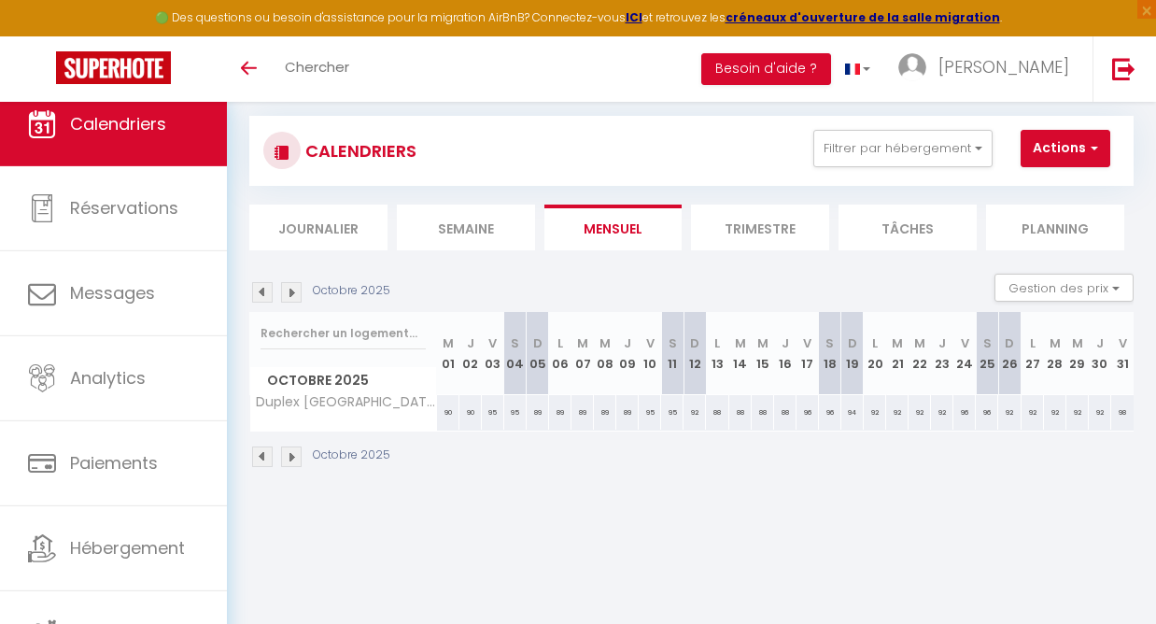
click at [291, 293] on img at bounding box center [291, 292] width 21 height 21
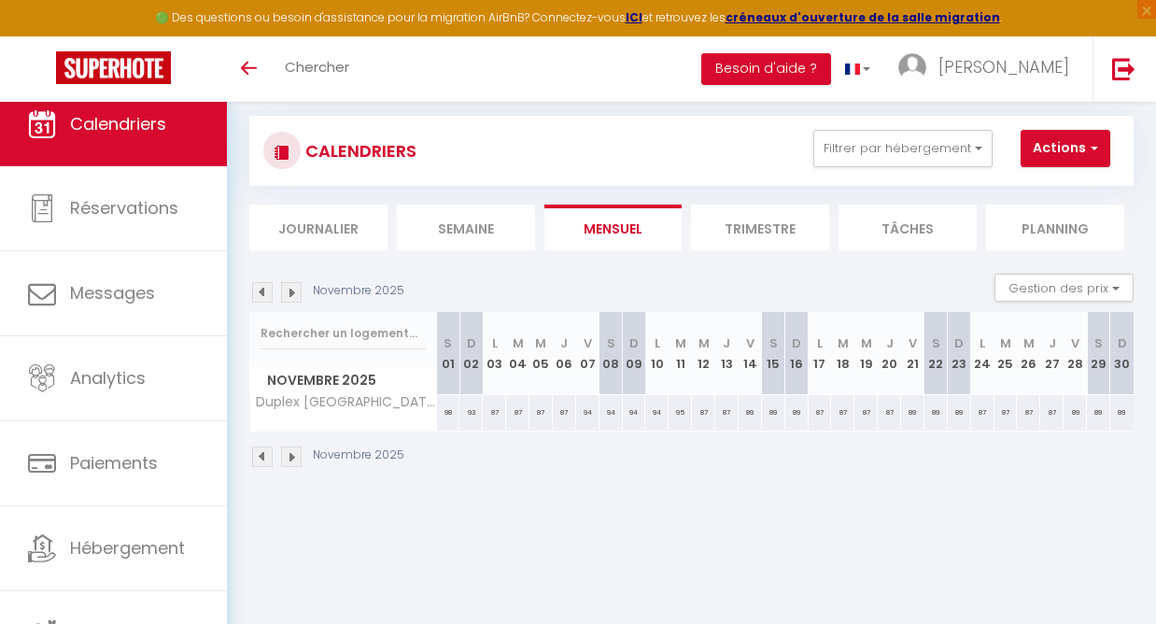
scroll to position [9, 0]
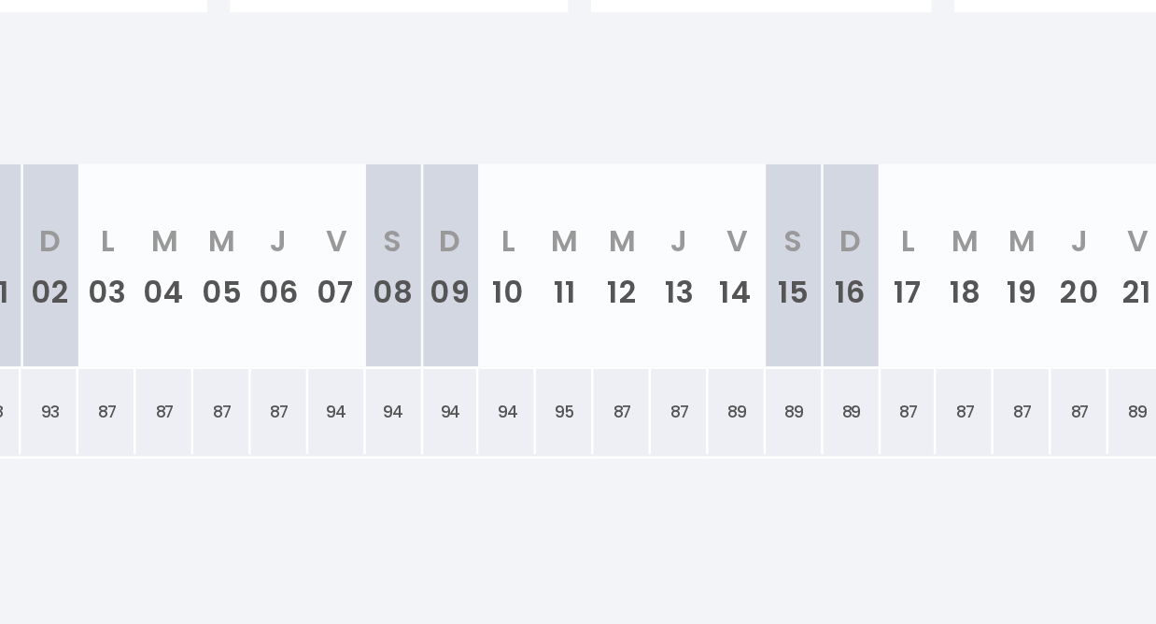
click at [692, 411] on div "87" at bounding box center [703, 428] width 23 height 35
type input "87"
type input "Mer 12 Novembre 2025"
type input "Jeu 13 Novembre 2025"
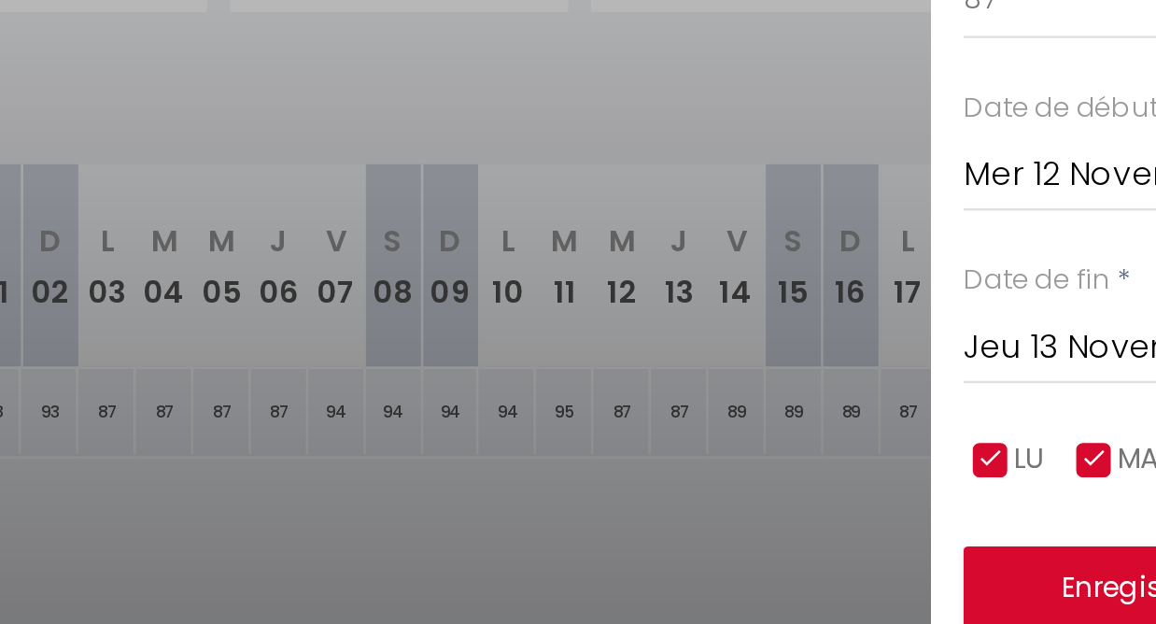
scroll to position [100, 0]
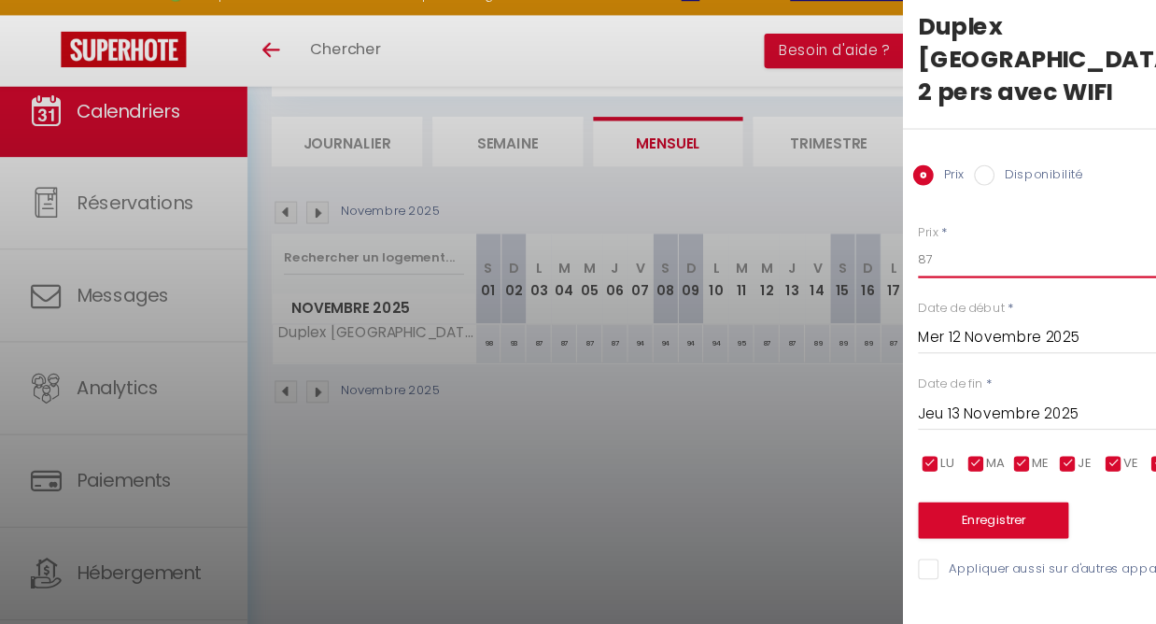
click at [862, 244] on input "87" at bounding box center [998, 261] width 313 height 34
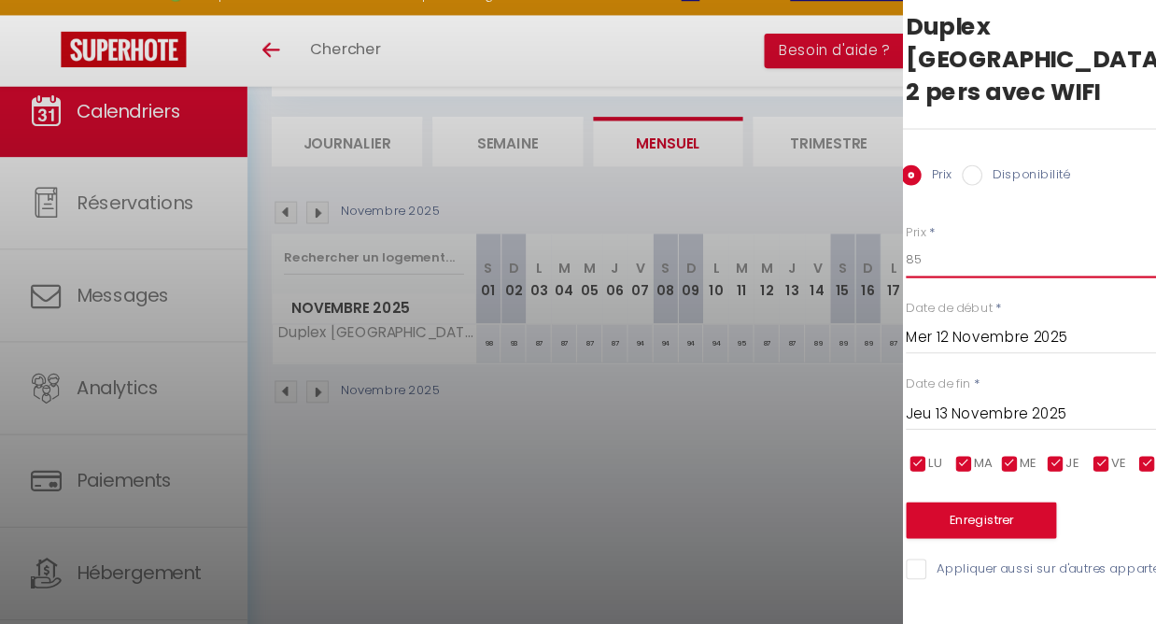
scroll to position [101, 0]
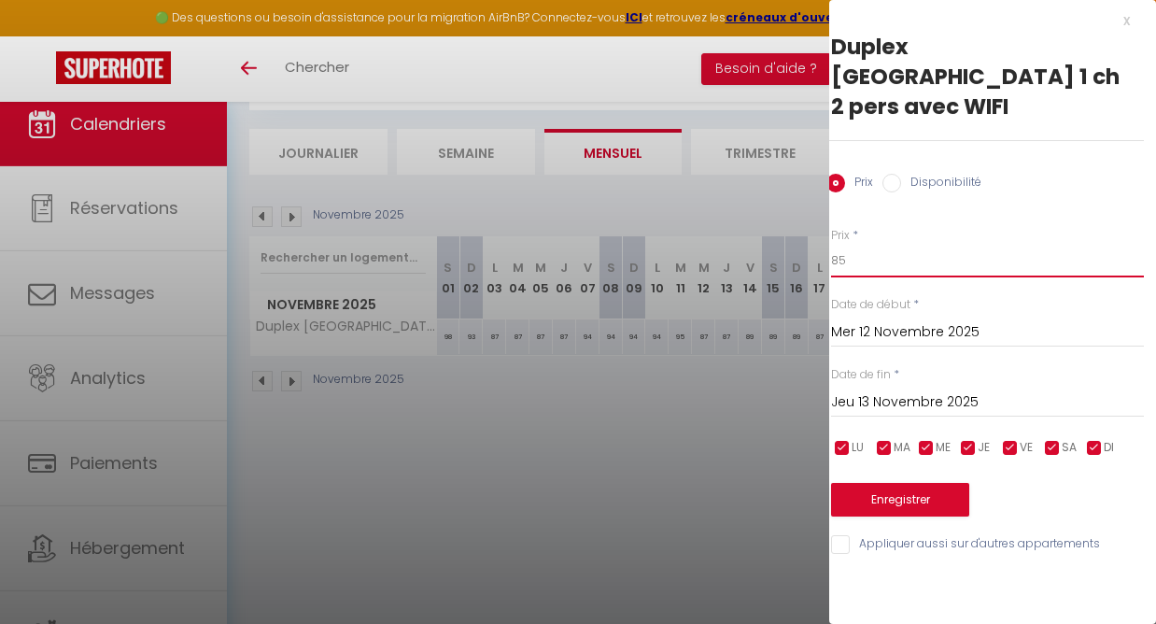
type input "85"
click at [1007, 439] on input "checkbox" at bounding box center [1010, 448] width 19 height 19
checkbox input "false"
click at [922, 390] on input "Jeu 13 Novembre 2025" at bounding box center [987, 402] width 313 height 24
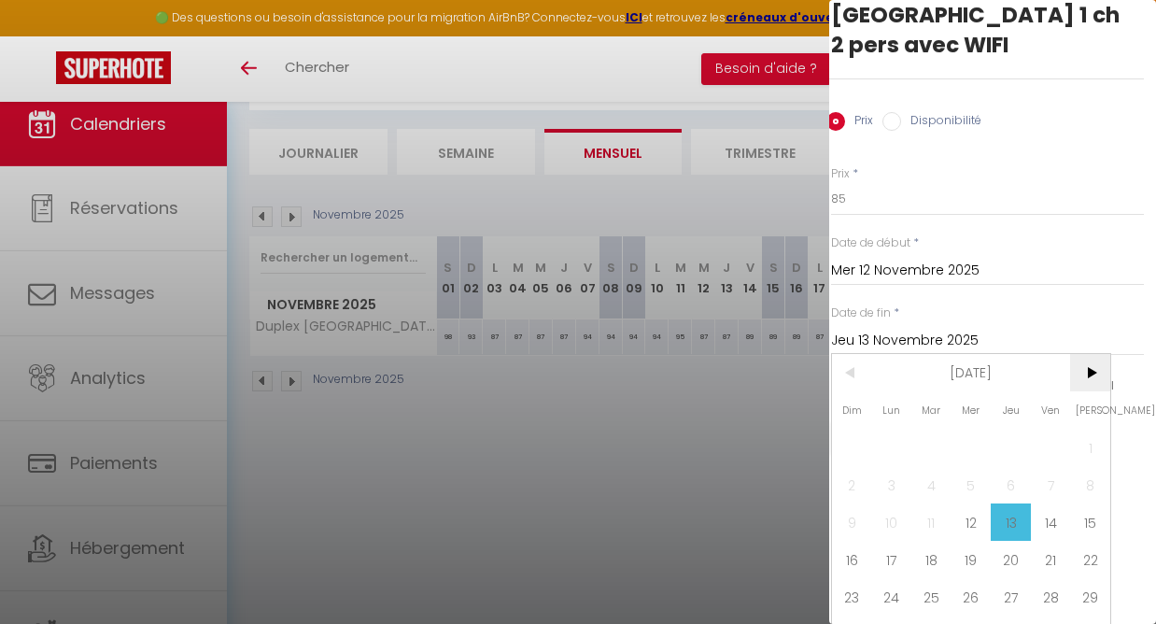
click at [1086, 354] on span ">" at bounding box center [1090, 372] width 40 height 37
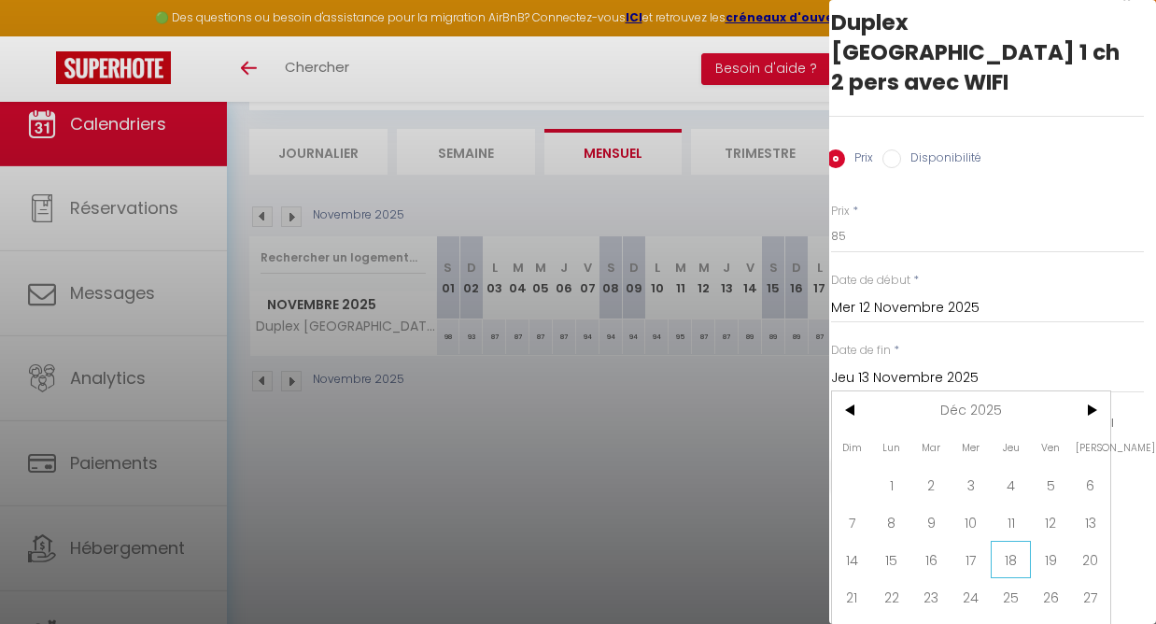
click at [1011, 541] on span "18" at bounding box center [1011, 559] width 40 height 37
type input "Jeu 18 Décembre 2025"
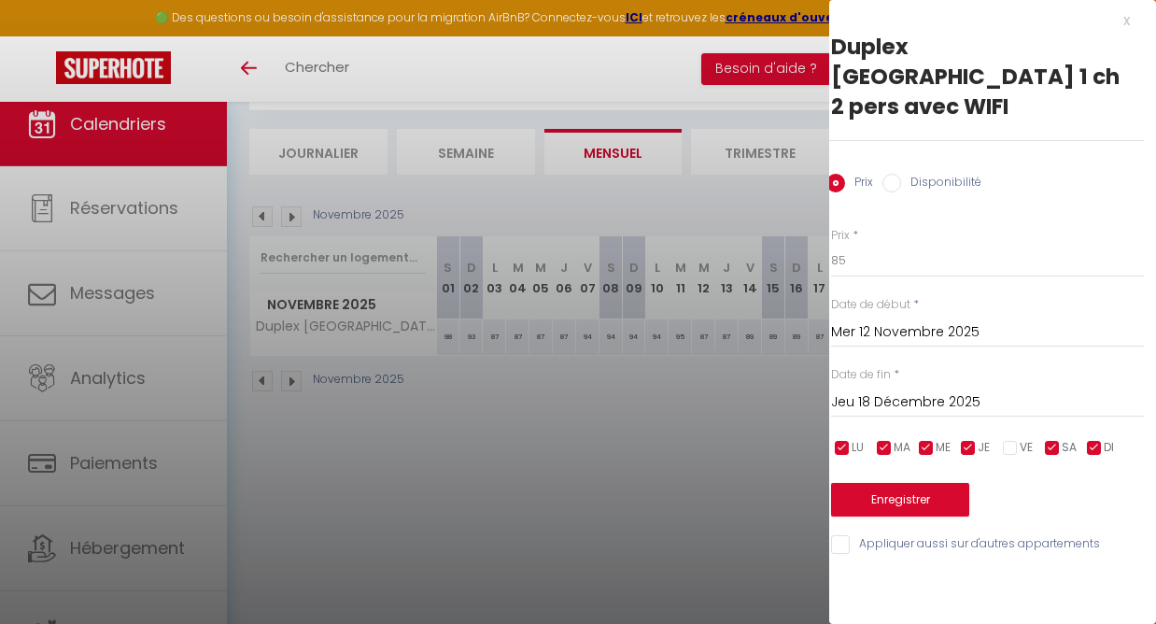
scroll to position [0, 12]
click at [900, 483] on button "Enregistrer" at bounding box center [900, 500] width 138 height 34
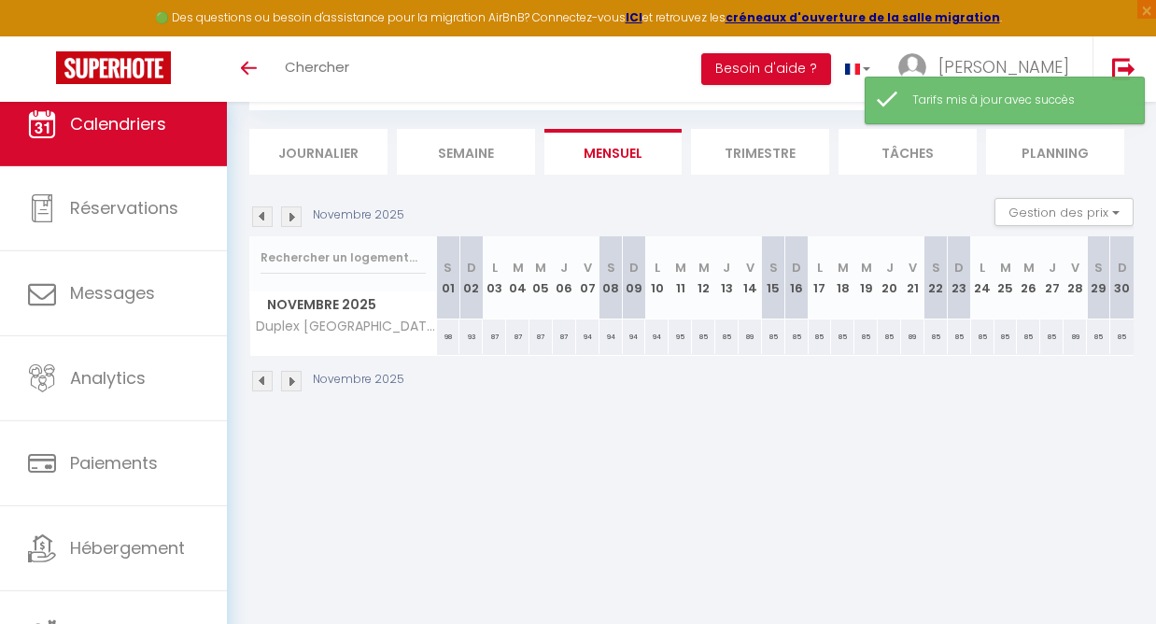
click at [288, 218] on img at bounding box center [291, 216] width 21 height 21
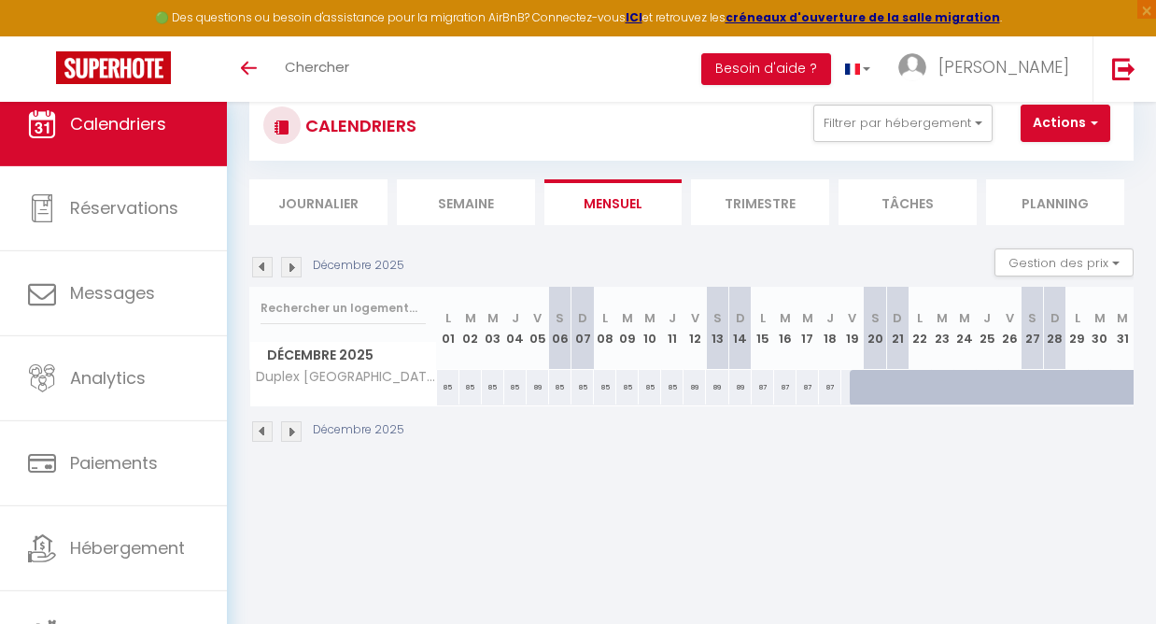
scroll to position [23, 0]
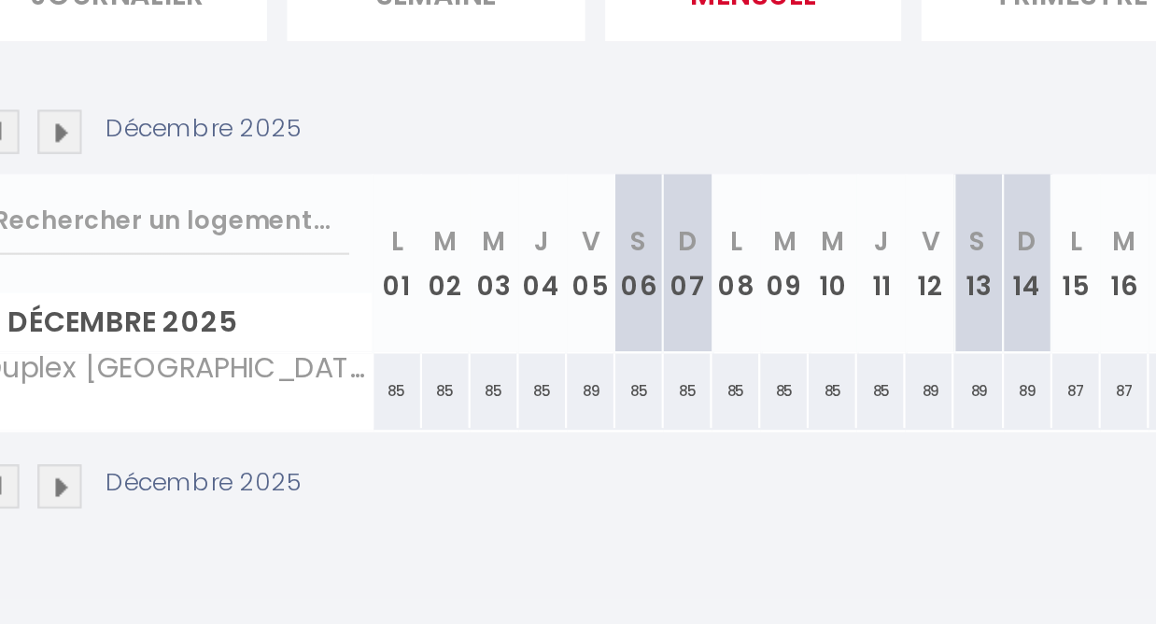
click at [437, 397] on div "85" at bounding box center [448, 414] width 22 height 35
type input "85"
type input "Lun 01 Décembre 2025"
type input "[DATE]"
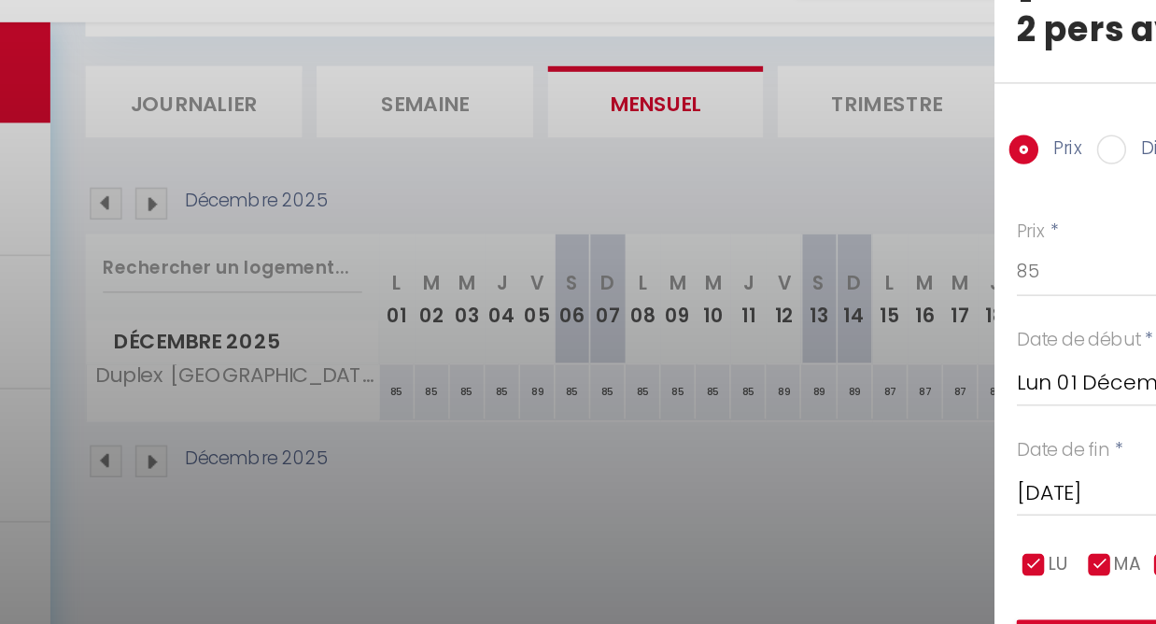
scroll to position [44, 0]
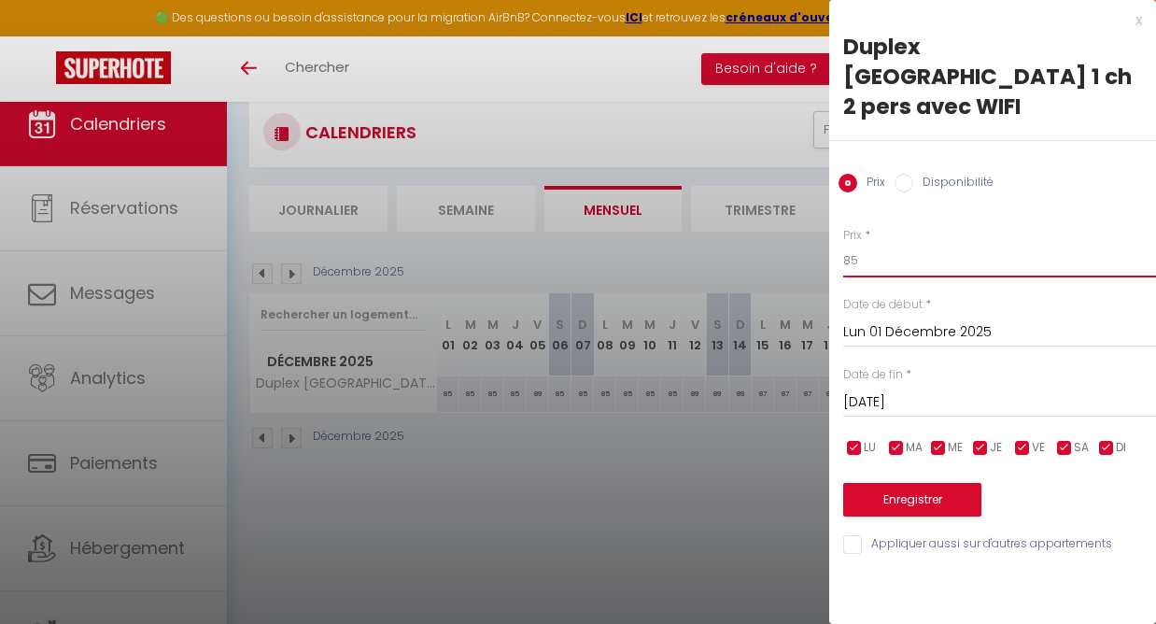
click at [868, 244] on input "85" at bounding box center [999, 261] width 313 height 34
type input "80"
click at [1021, 439] on input "checkbox" at bounding box center [1022, 448] width 19 height 19
checkbox input "false"
click at [1064, 439] on input "checkbox" at bounding box center [1064, 448] width 19 height 19
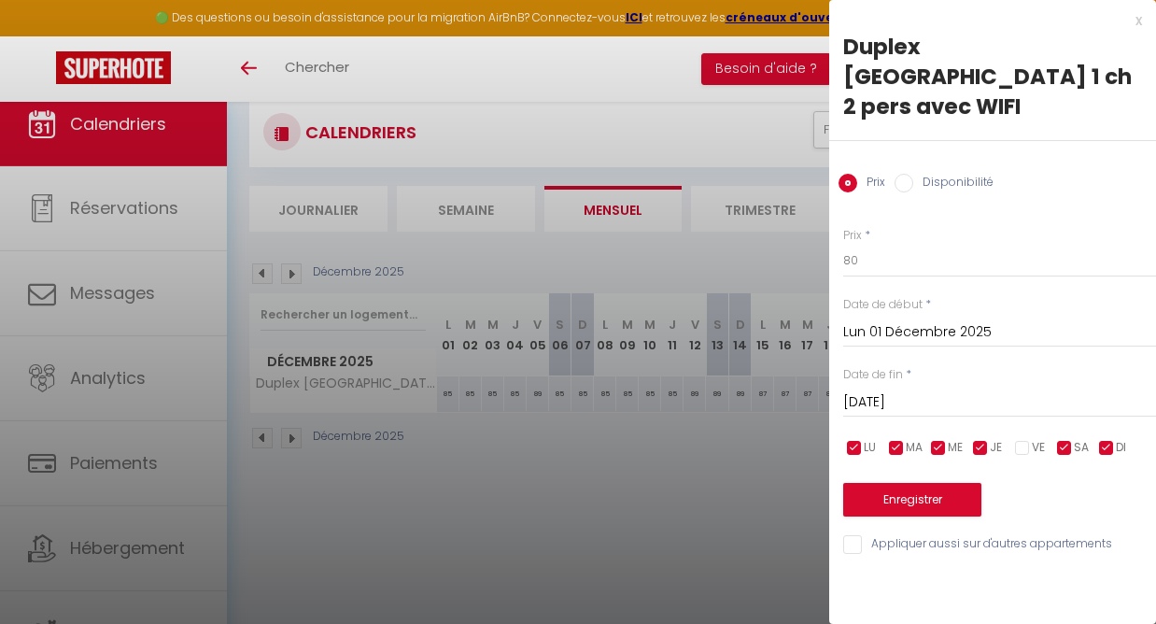
checkbox input "false"
click at [891, 390] on input "[DATE]" at bounding box center [999, 402] width 313 height 24
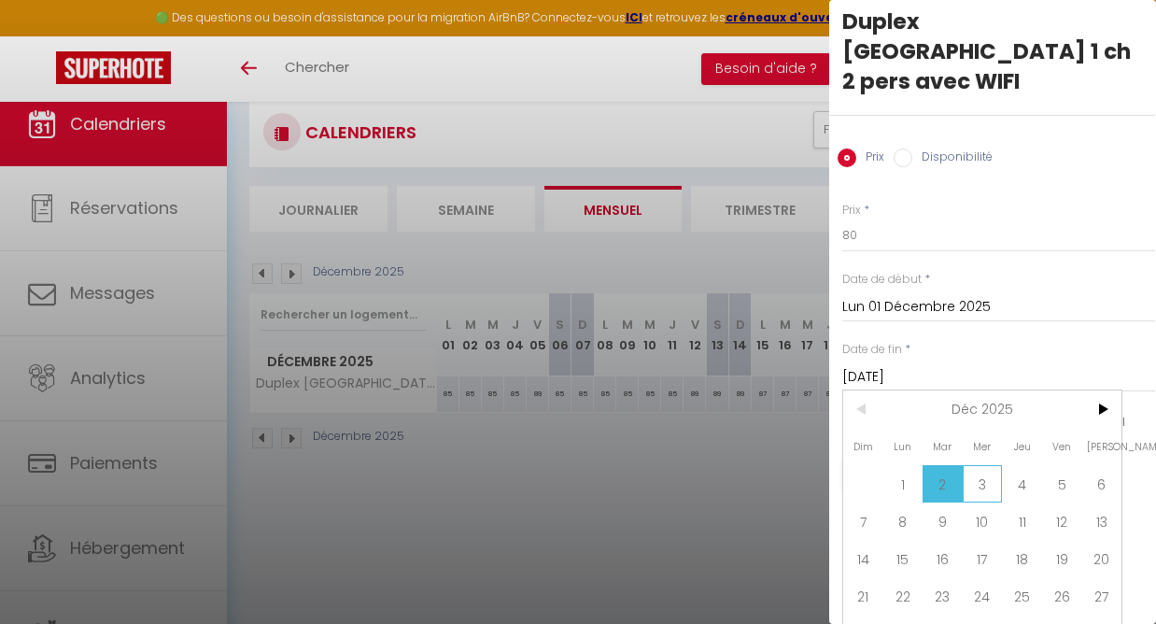
scroll to position [24, 1]
click at [1020, 541] on span "18" at bounding box center [1022, 559] width 40 height 37
type input "Jeu 18 Décembre 2025"
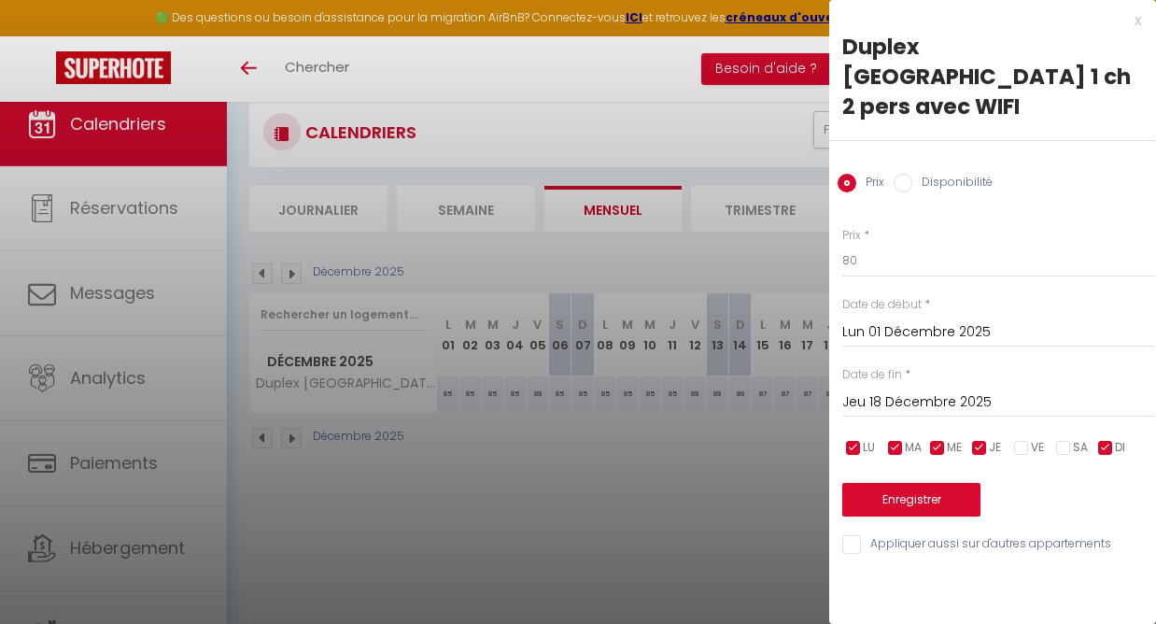
click at [909, 483] on button "Enregistrer" at bounding box center [911, 500] width 138 height 34
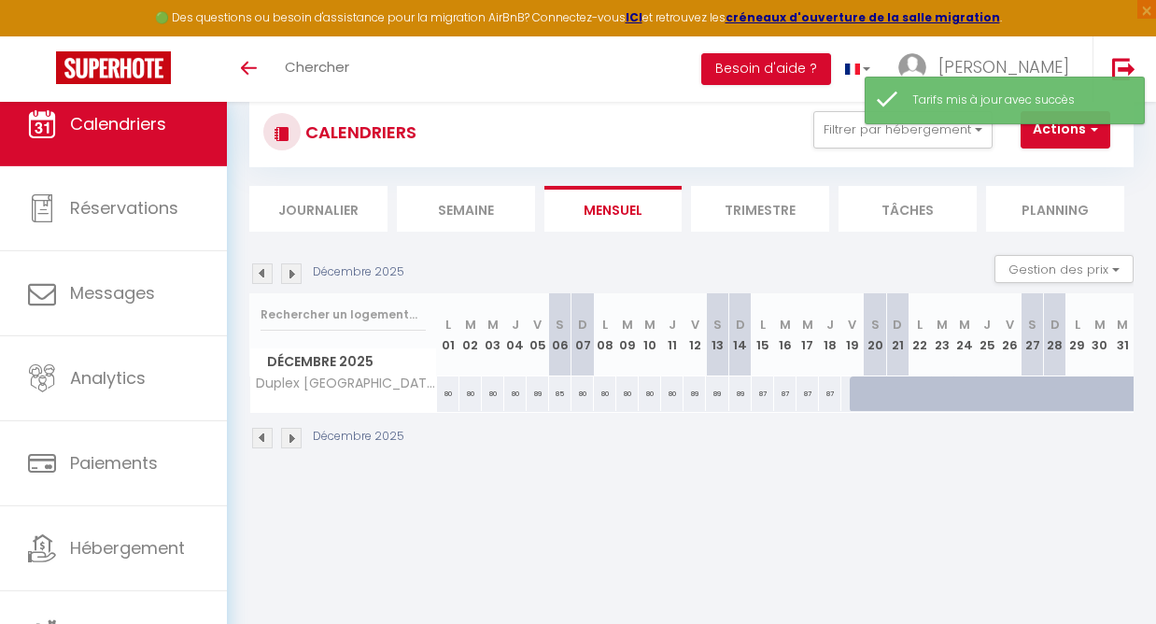
scroll to position [20, 0]
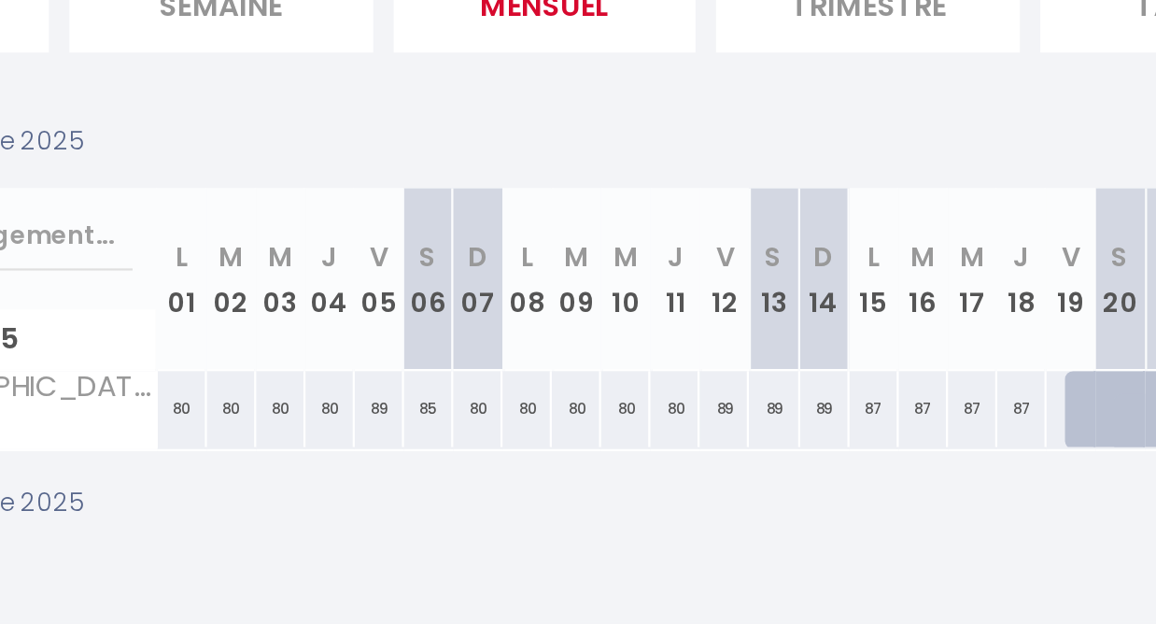
click at [549, 401] on div "85" at bounding box center [560, 418] width 22 height 35
type input "85"
type input "[DATE]"
type input "Dim 07 Décembre 2025"
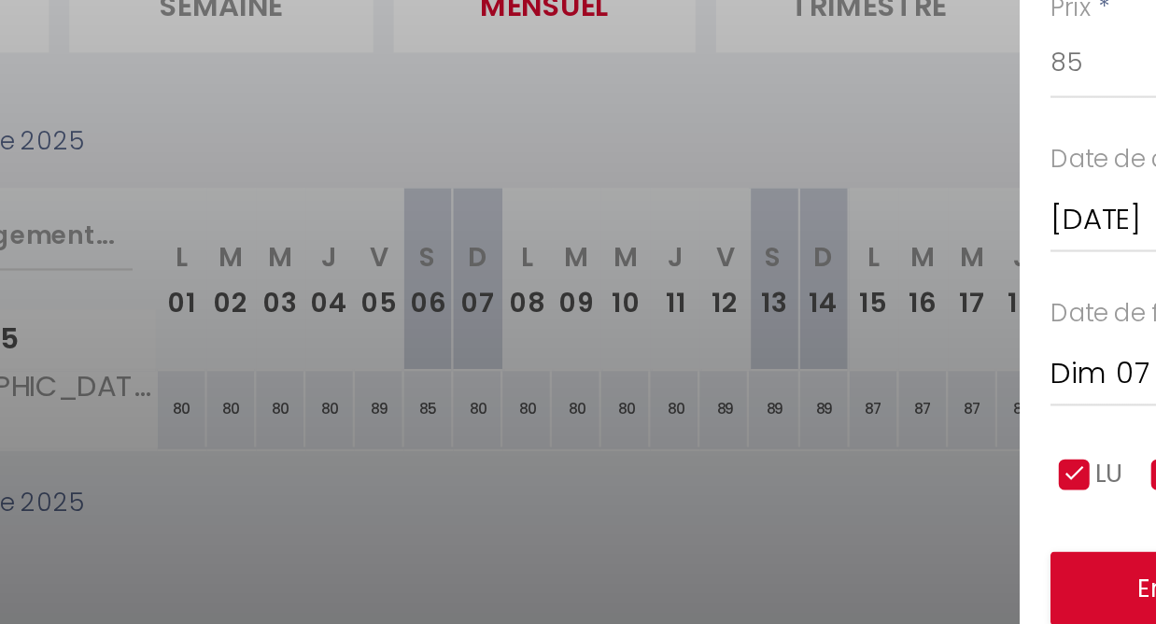
scroll to position [88, 0]
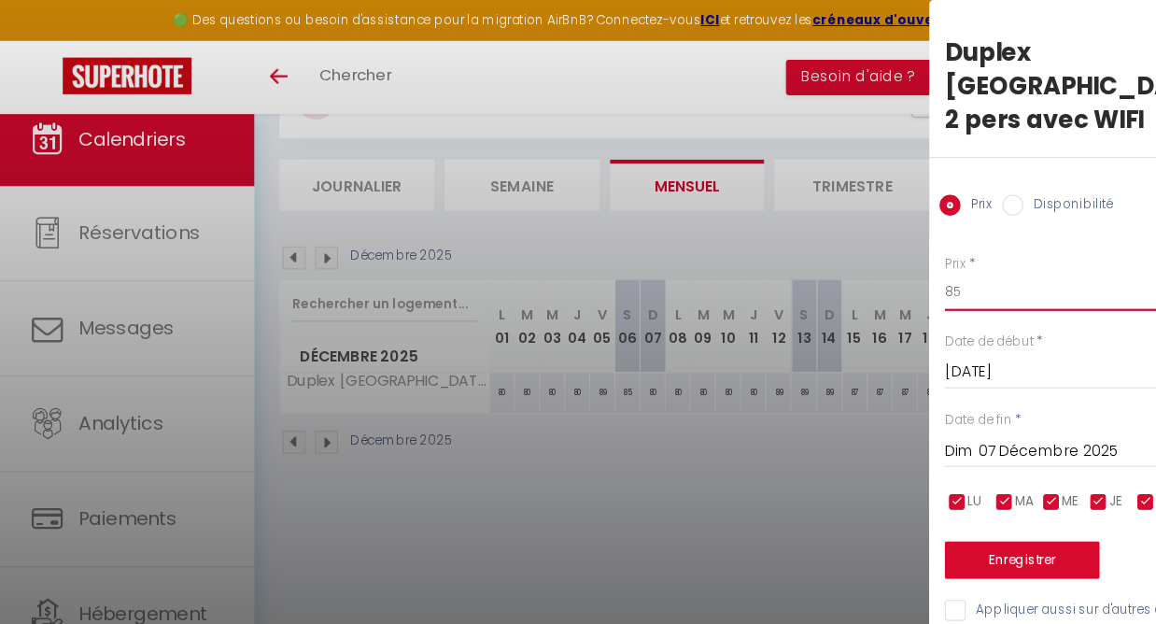
click at [870, 244] on input "85" at bounding box center [999, 261] width 313 height 34
type input "89"
click at [908, 483] on button "Enregistrer" at bounding box center [912, 500] width 138 height 34
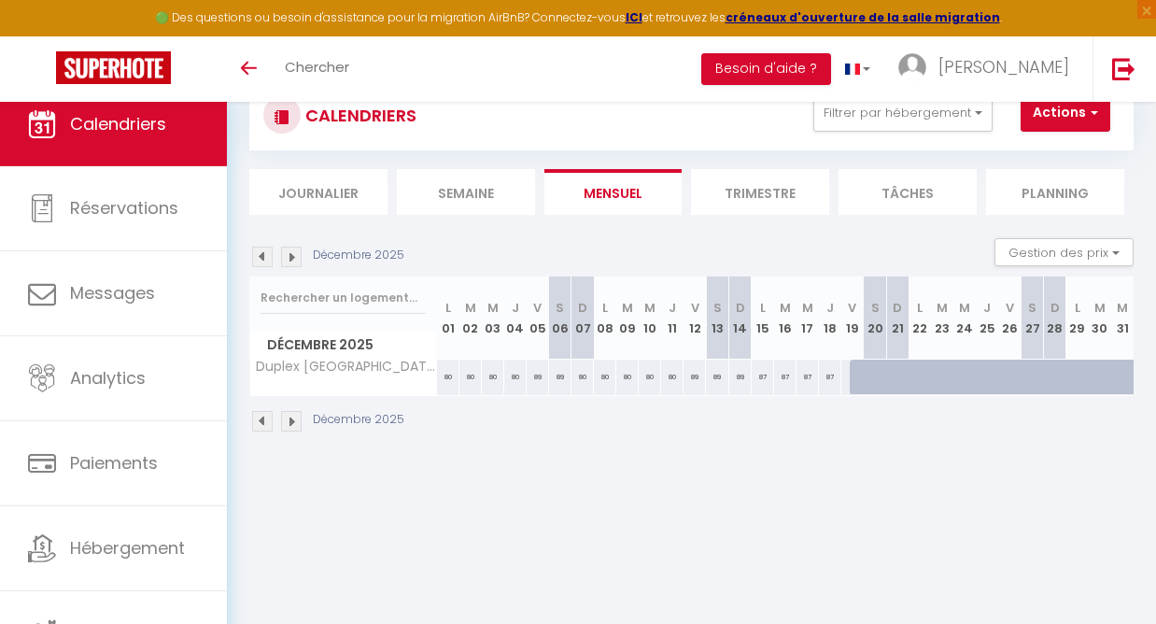
scroll to position [63, 0]
click at [289, 255] on img at bounding box center [291, 255] width 21 height 21
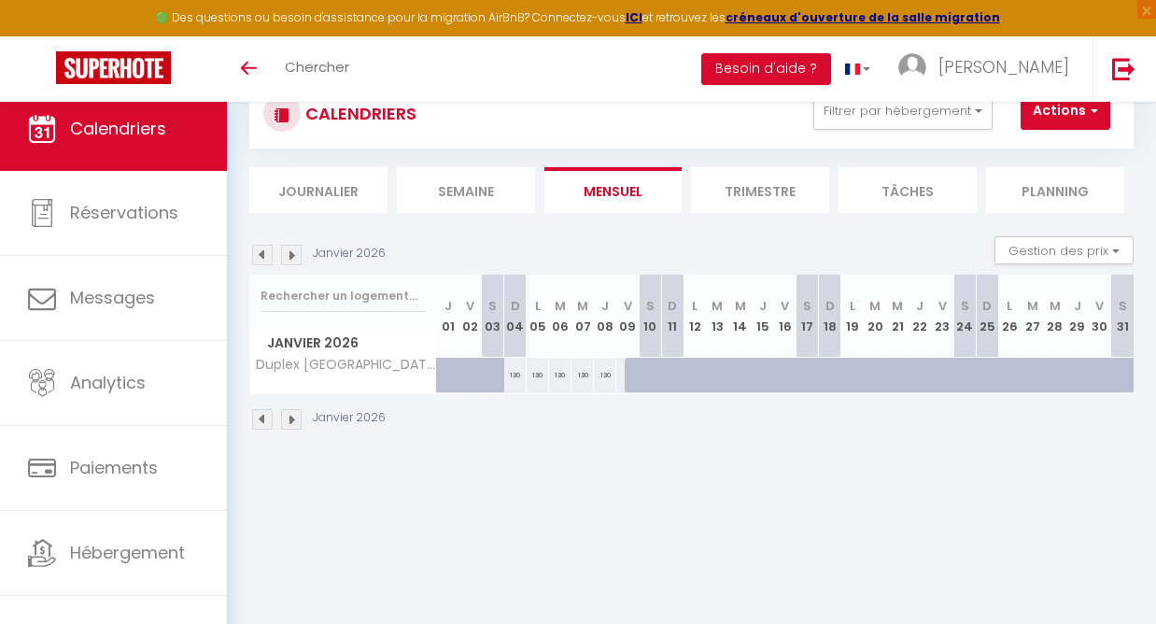
click at [264, 258] on img at bounding box center [262, 255] width 21 height 21
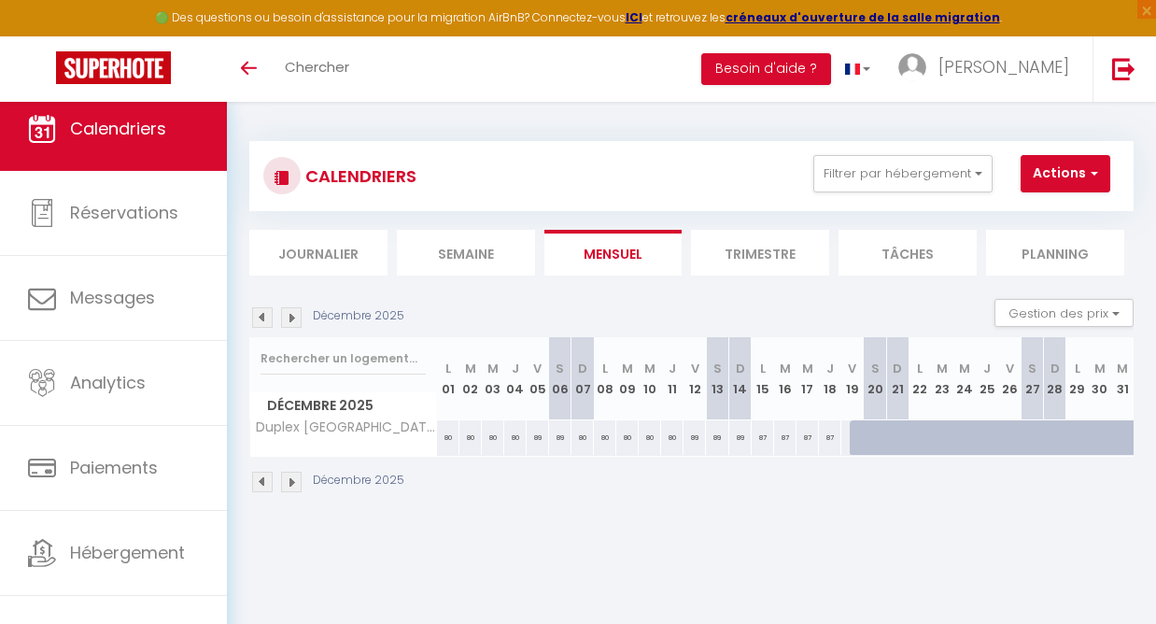
scroll to position [0, 0]
click at [260, 312] on img at bounding box center [262, 317] width 21 height 21
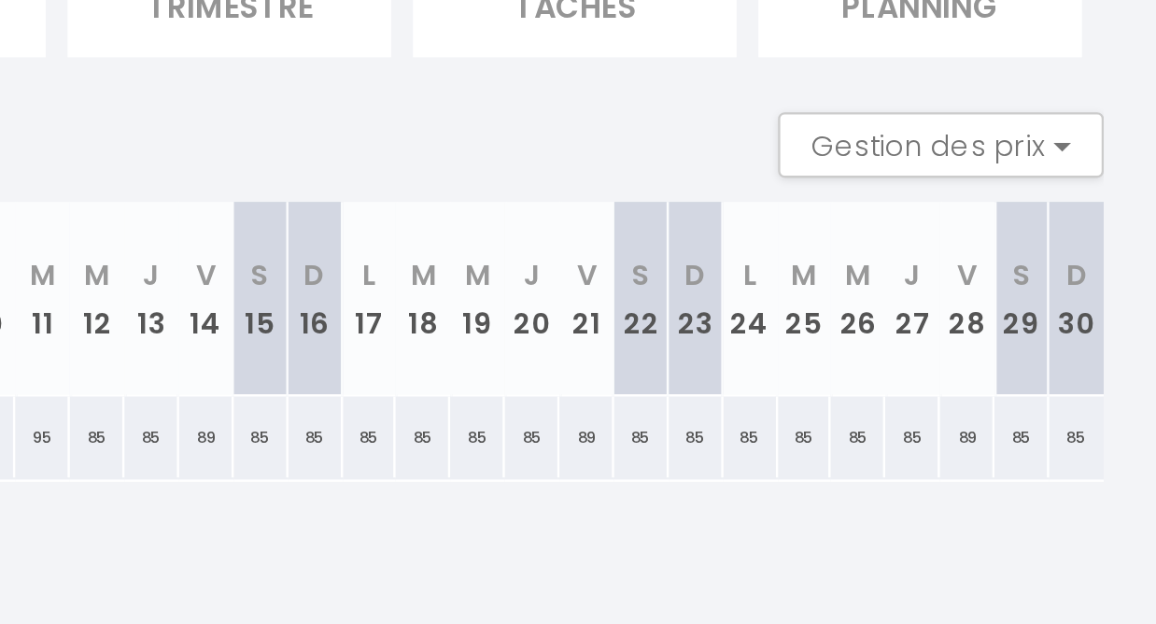
scroll to position [2, 0]
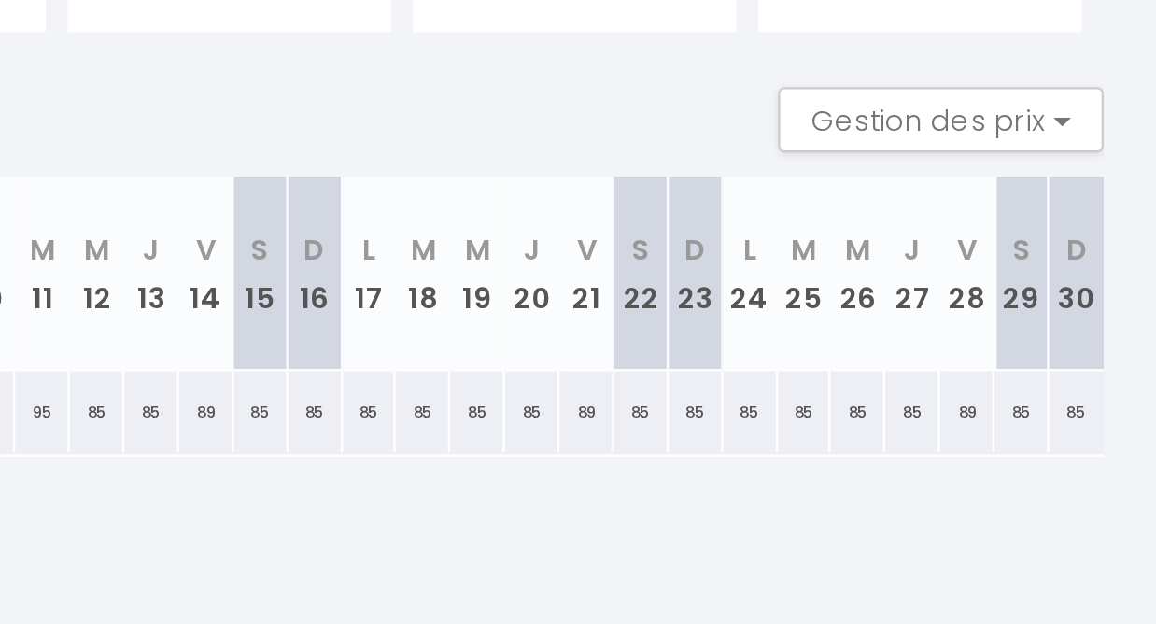
click at [948, 418] on div "85" at bounding box center [959, 435] width 23 height 35
type input "85"
type input "Dim 23 Novembre 2025"
type input "Lun 24 Novembre 2025"
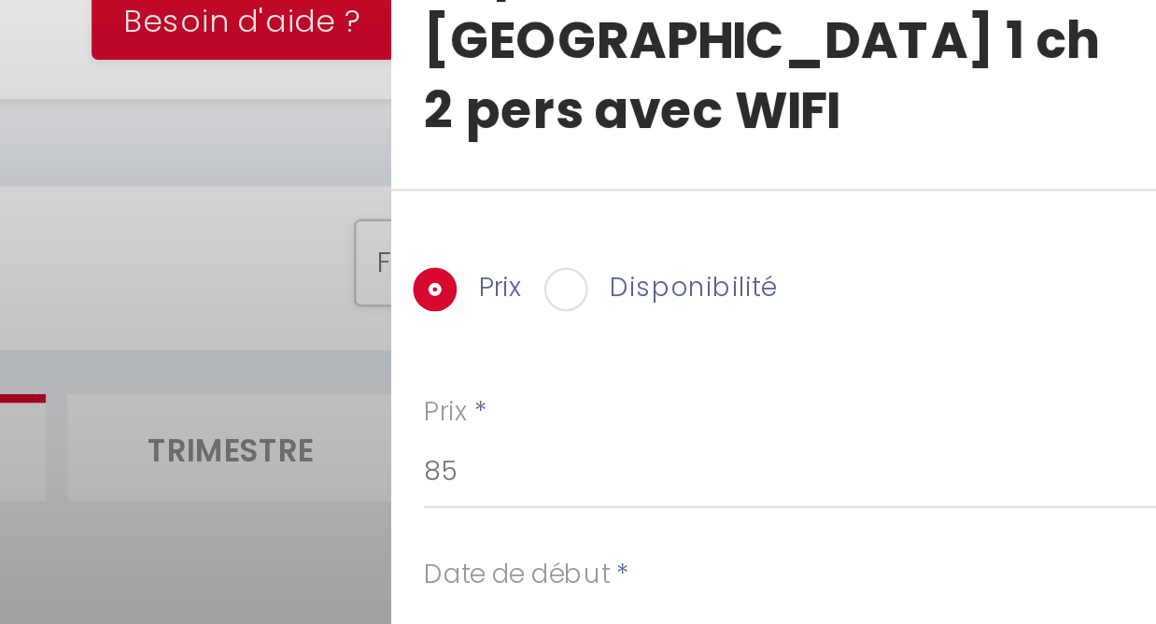
scroll to position [0, 0]
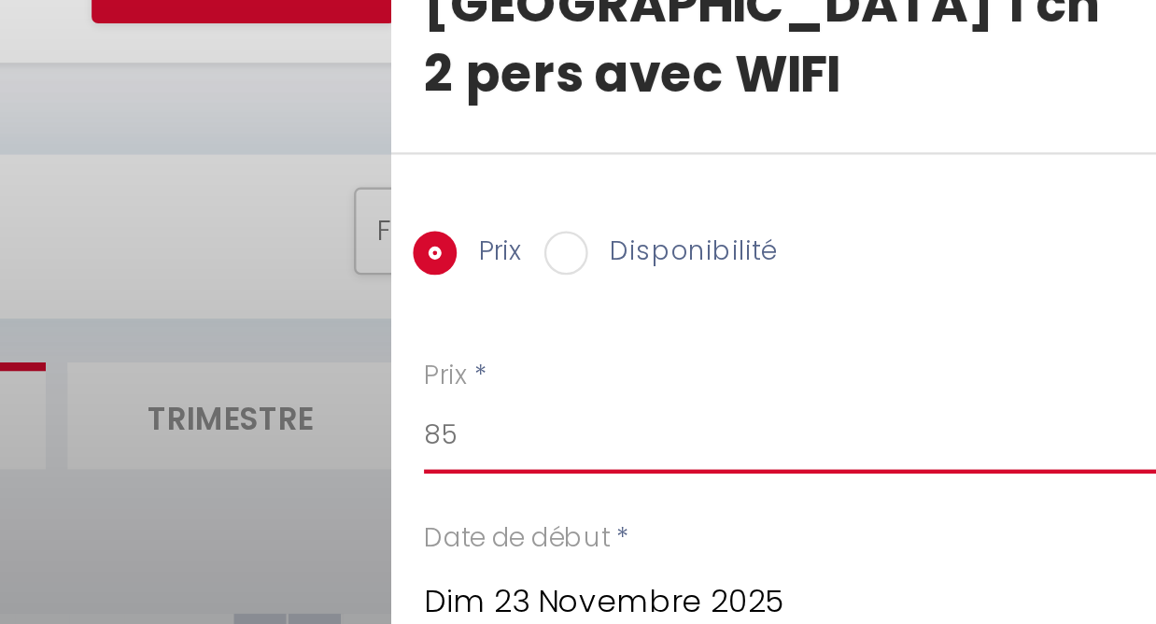
click at [843, 244] on input "85" at bounding box center [999, 261] width 313 height 34
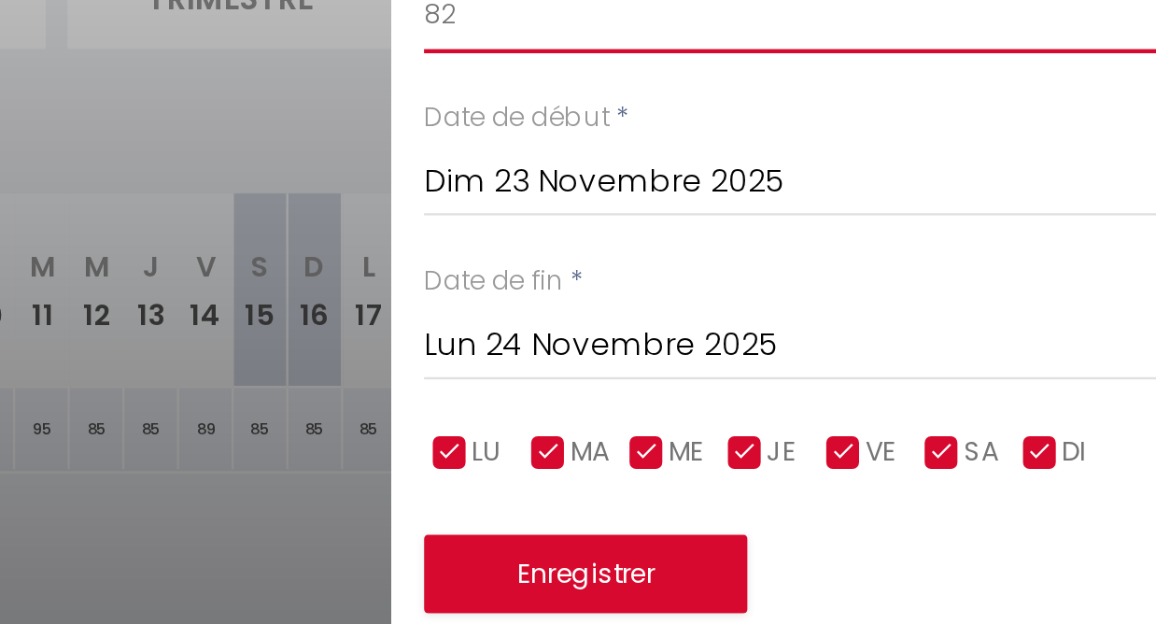
type input "82"
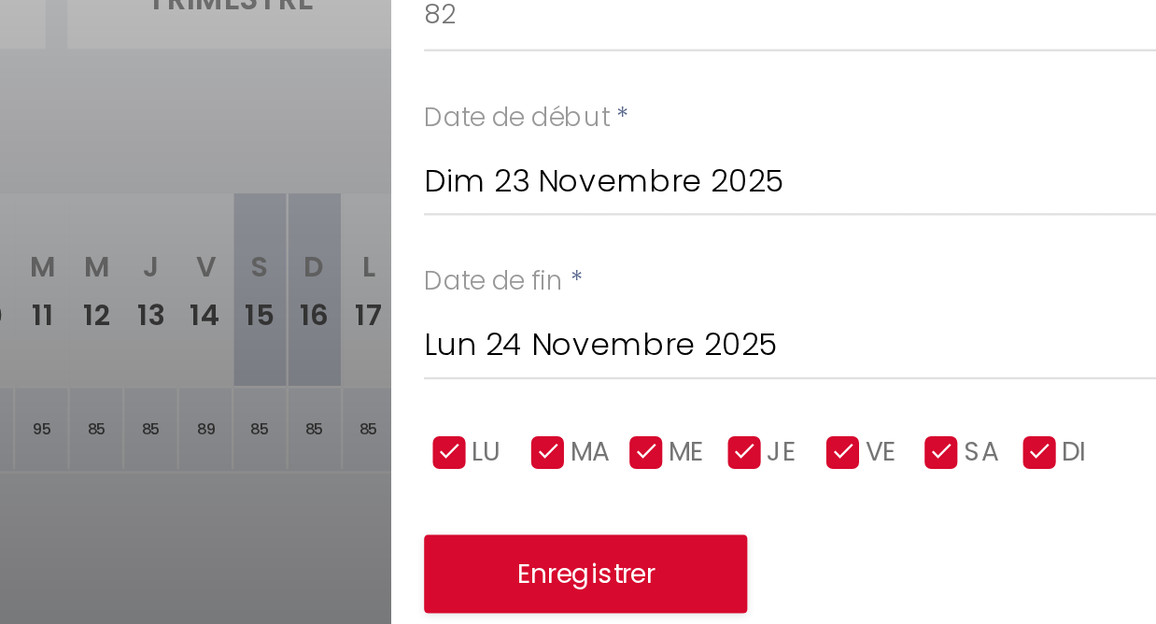
click at [843, 390] on input "Lun 24 Novembre 2025" at bounding box center [999, 402] width 313 height 24
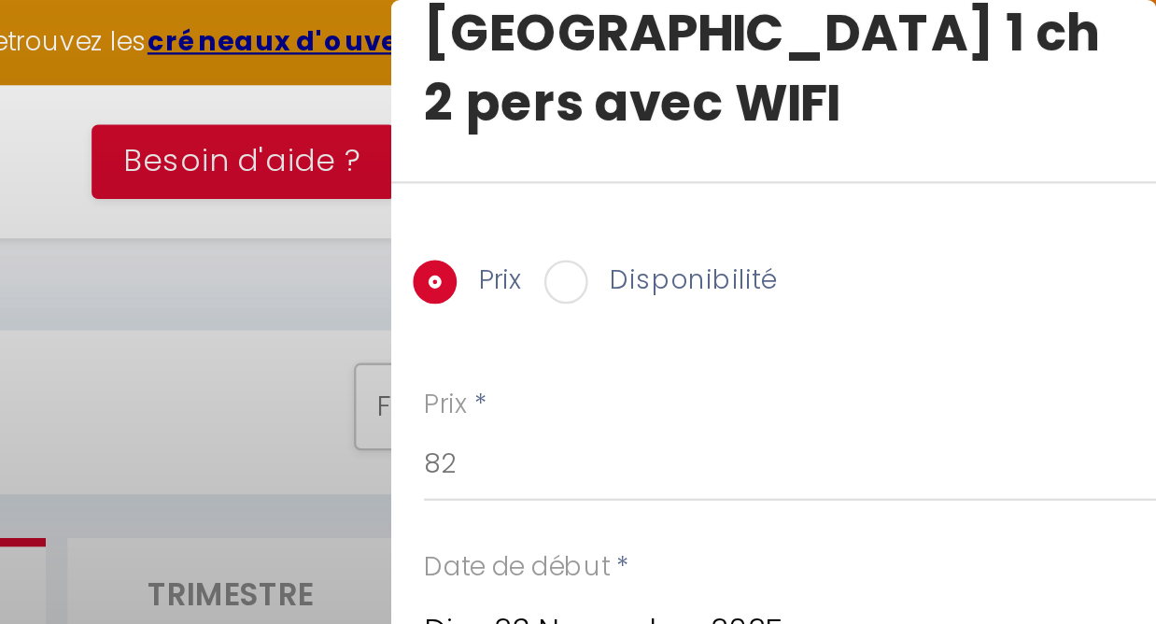
scroll to position [62, 0]
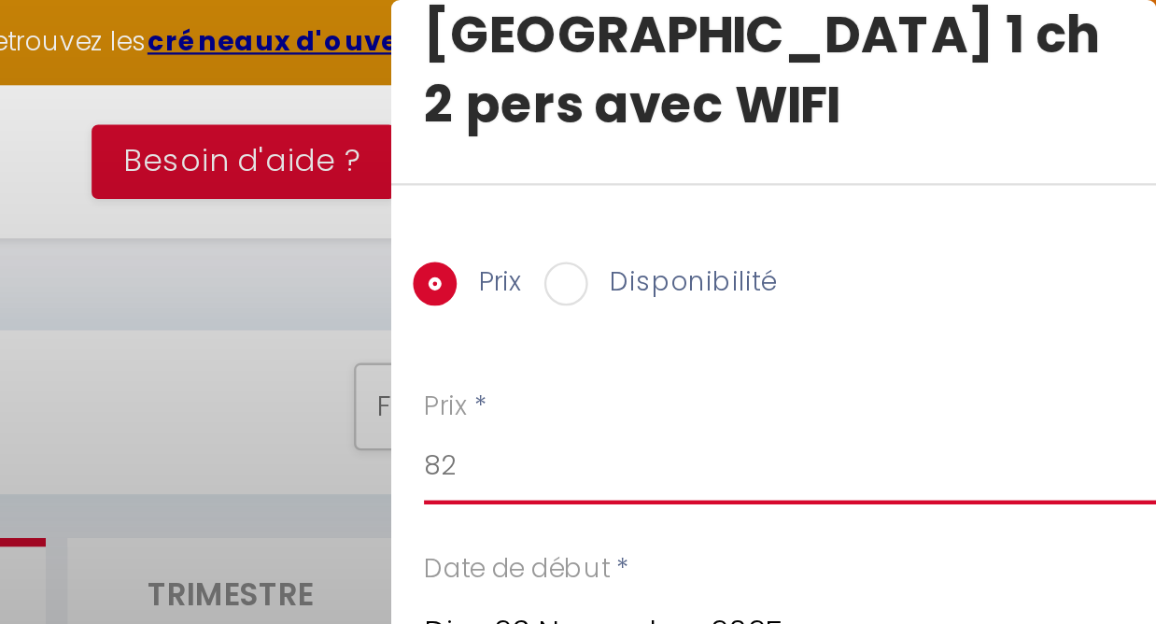
click at [843, 182] on input "82" at bounding box center [999, 199] width 313 height 34
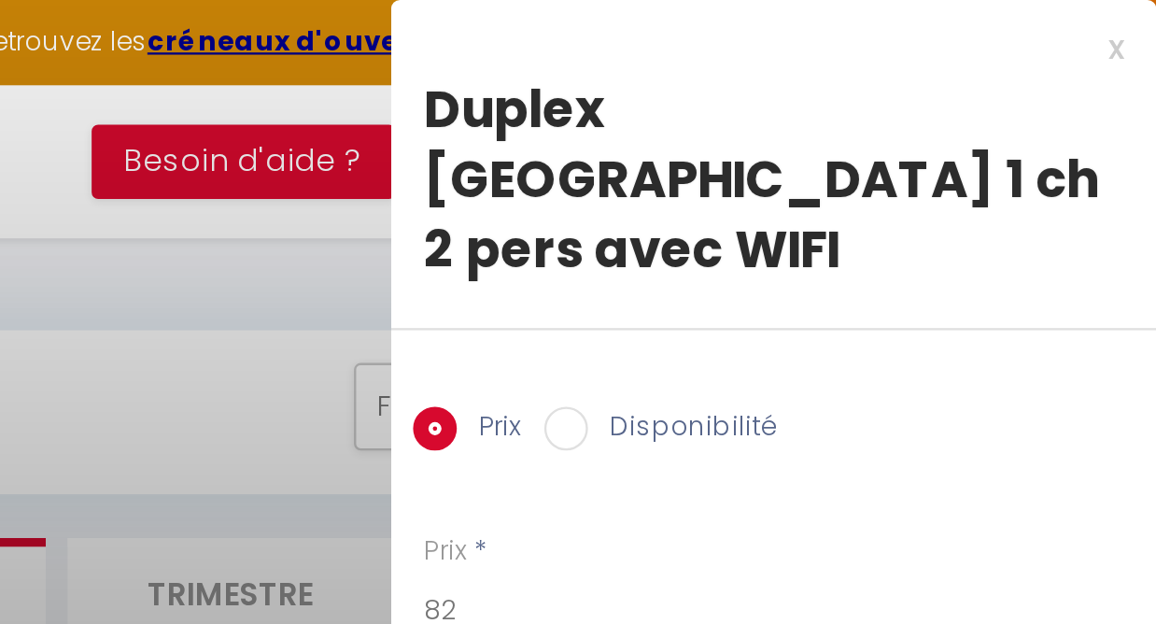
scroll to position [0, 0]
click at [100, 182] on div at bounding box center [578, 312] width 1156 height 624
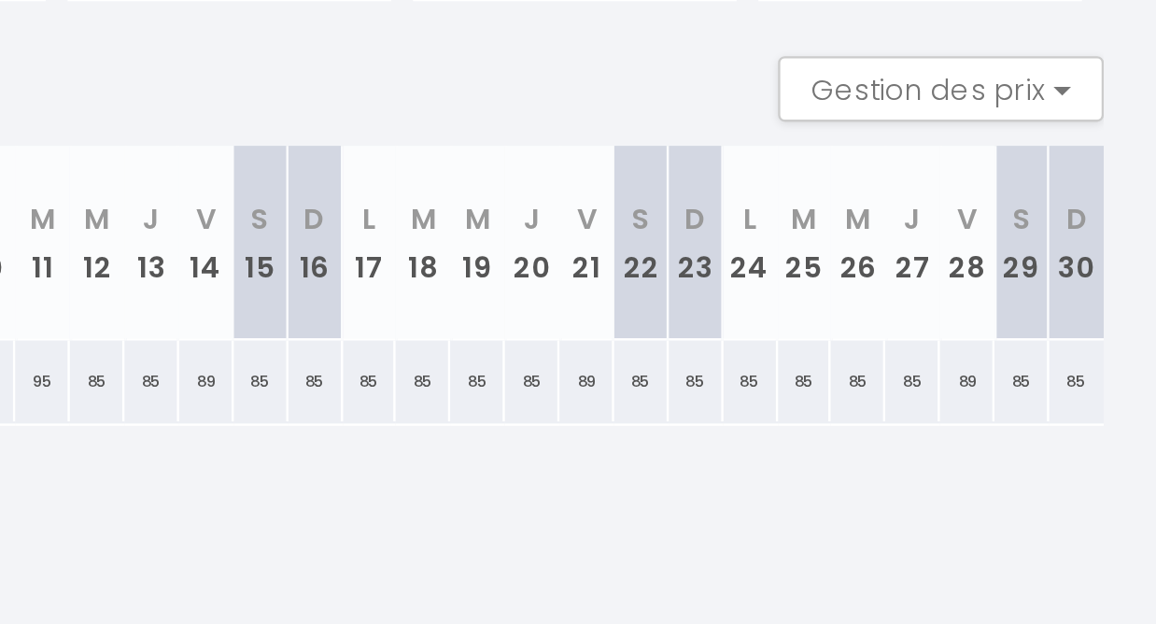
click at [809, 420] on div "85" at bounding box center [820, 437] width 23 height 35
type input "85"
type input "Lun 17 Novembre 2025"
type input "[DATE]"
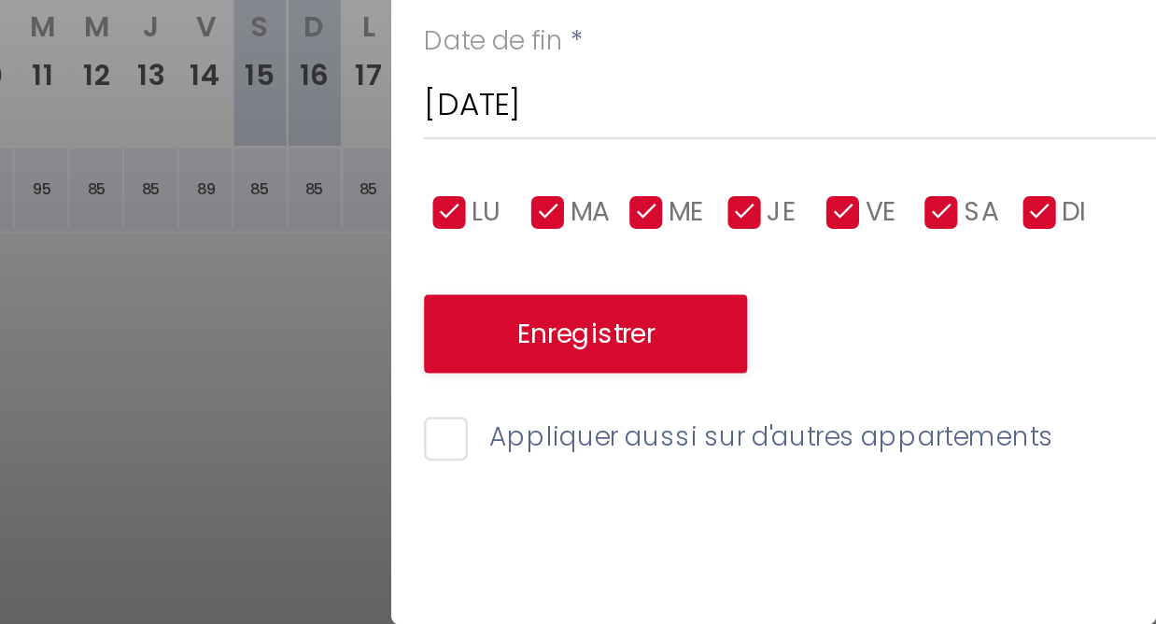
scroll to position [51, 0]
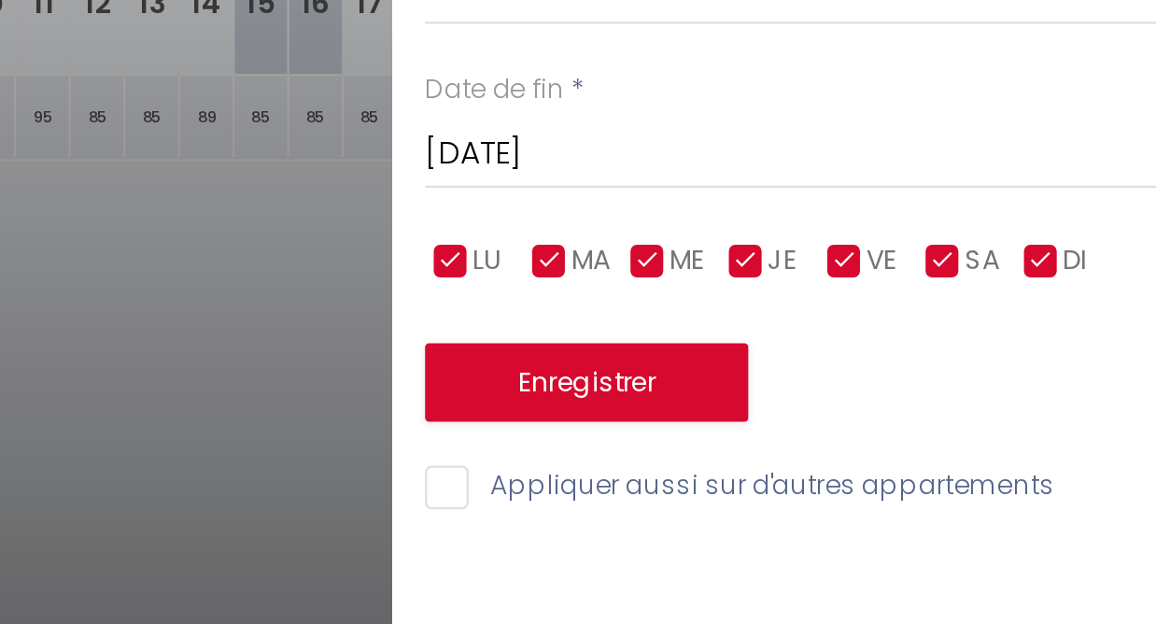
click at [1013, 439] on input "checkbox" at bounding box center [1022, 448] width 19 height 19
checkbox input "false"
click at [1055, 439] on input "checkbox" at bounding box center [1064, 448] width 19 height 19
checkbox input "false"
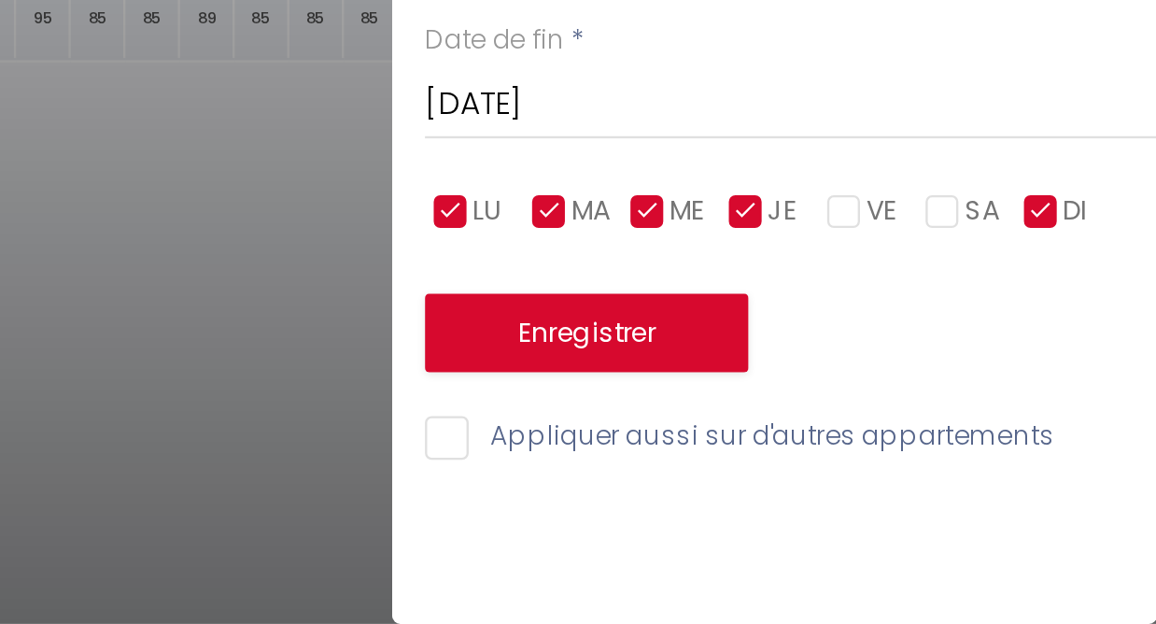
scroll to position [101, 0]
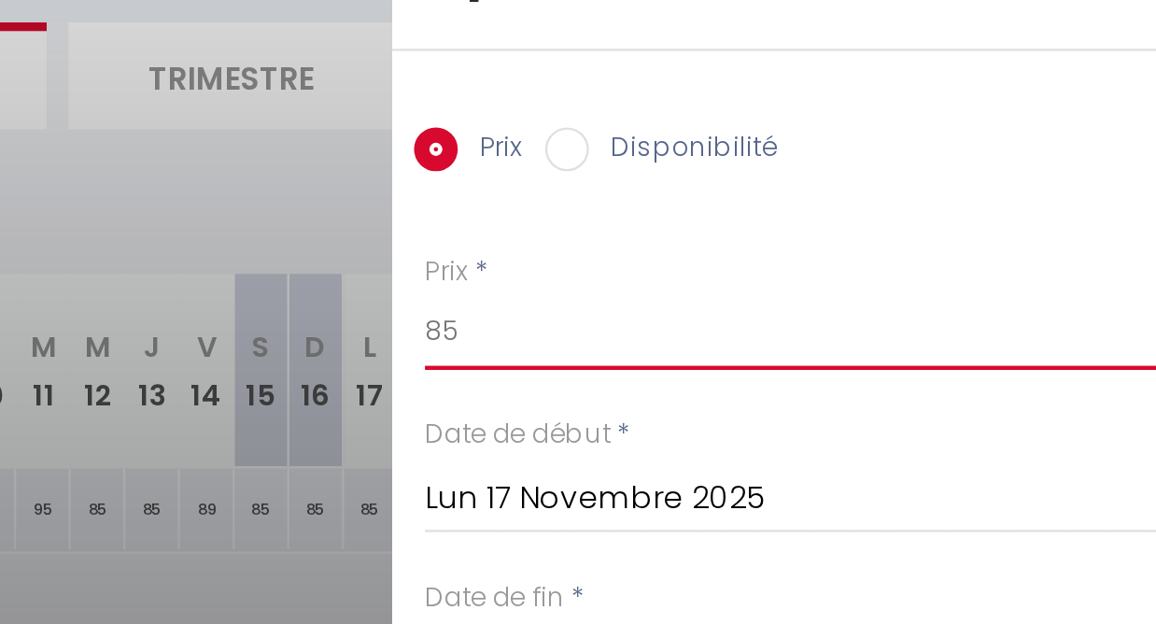
click at [843, 244] on input "85" at bounding box center [999, 261] width 313 height 34
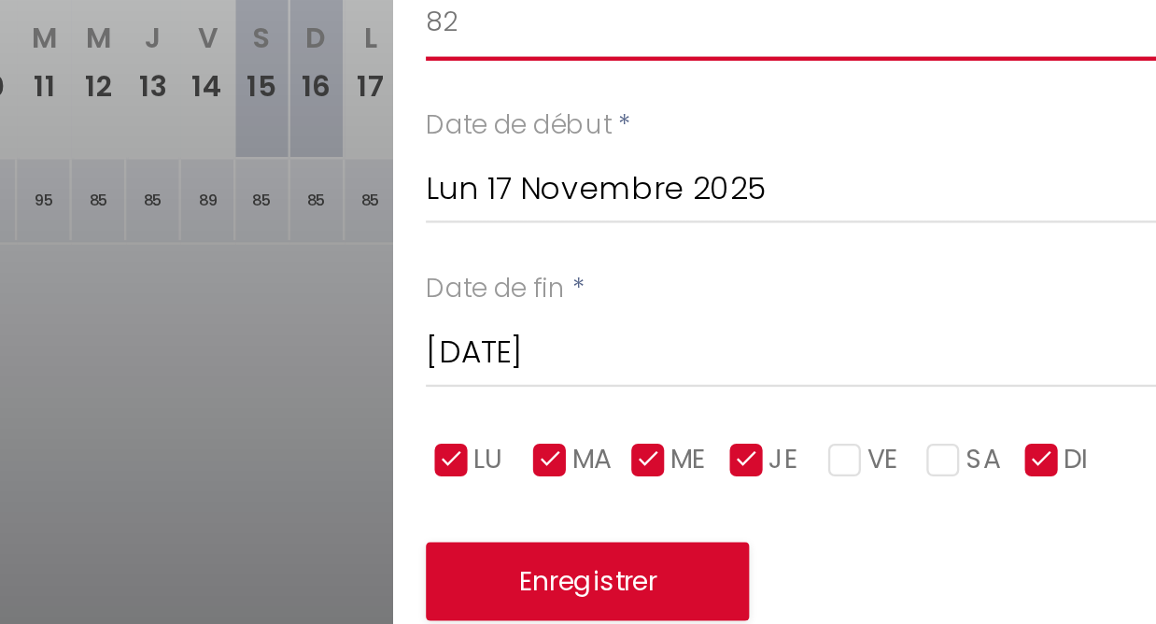
type input "82"
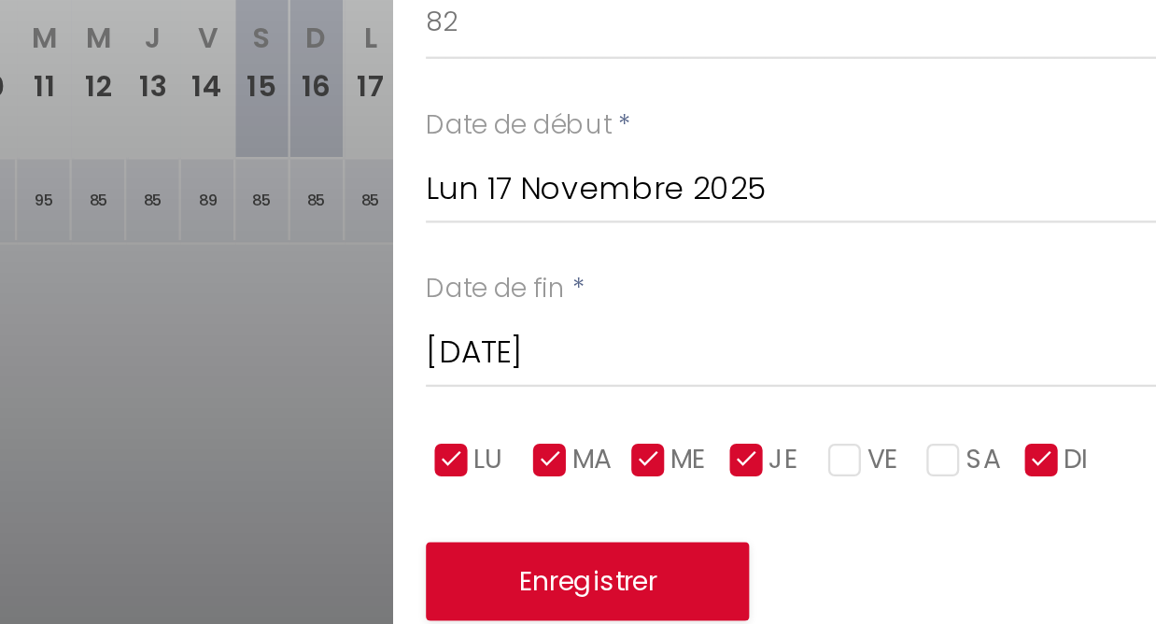
click at [843, 390] on input "[DATE]" at bounding box center [999, 402] width 313 height 24
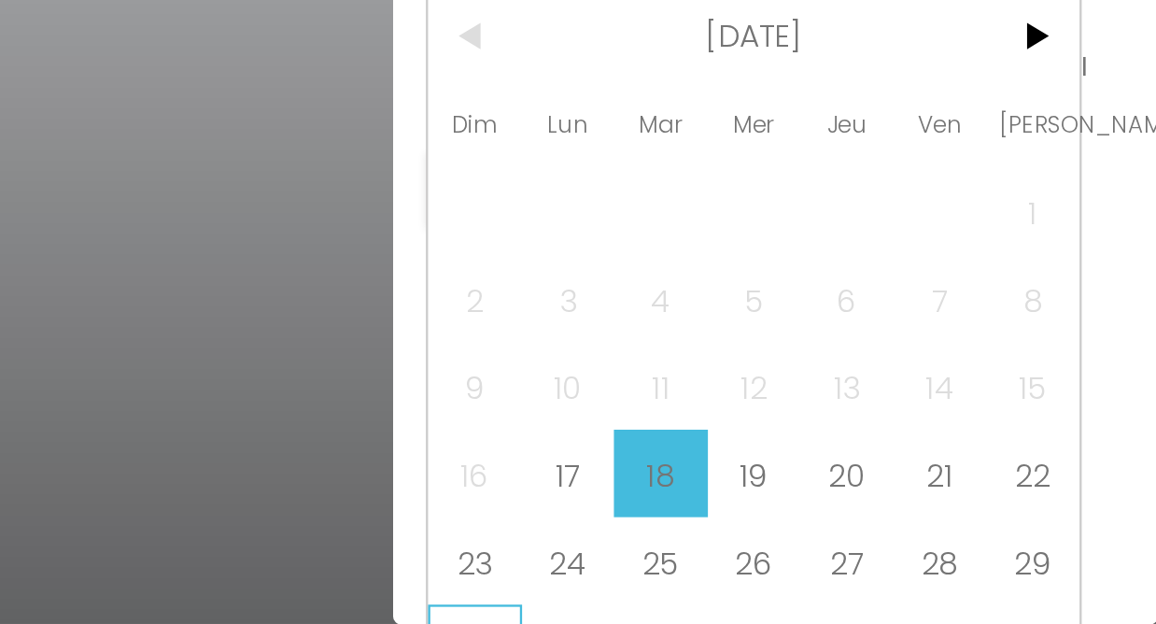
click at [844, 615] on span "30" at bounding box center [864, 633] width 40 height 37
type input "Dim 30 Novembre 2025"
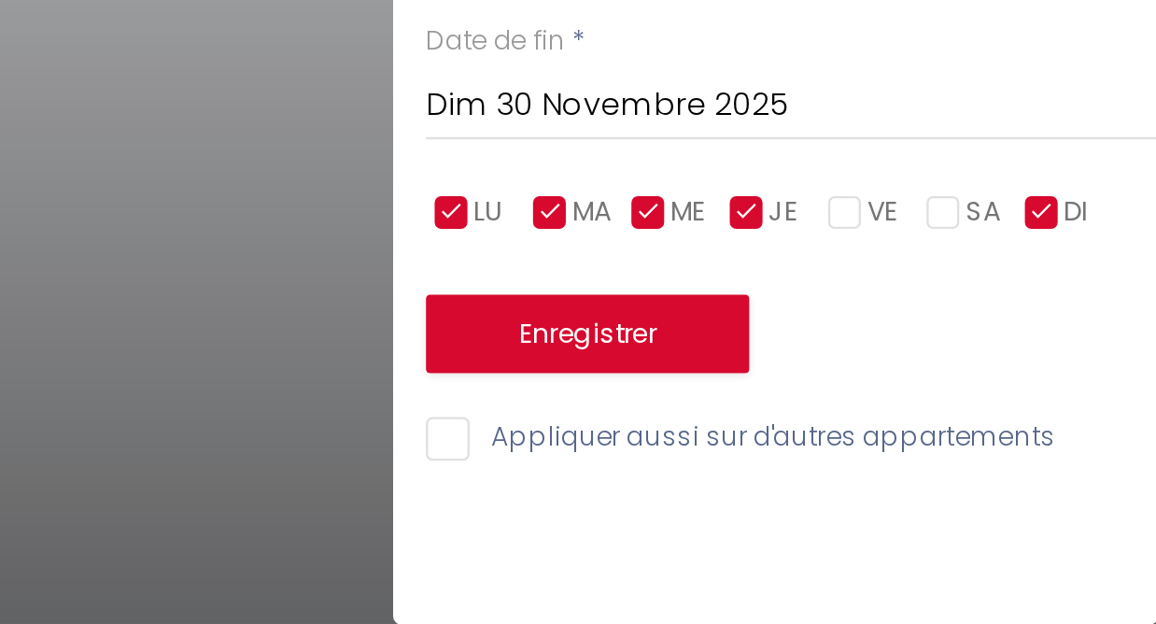
click at [843, 483] on button "Enregistrer" at bounding box center [912, 500] width 138 height 34
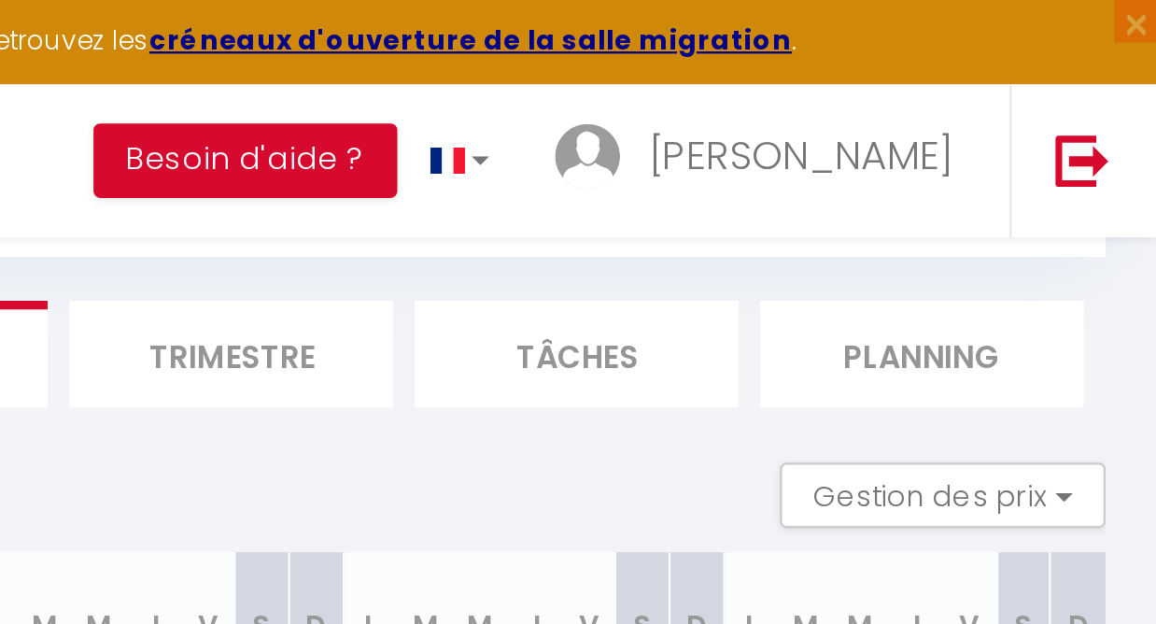
scroll to position [88, 0]
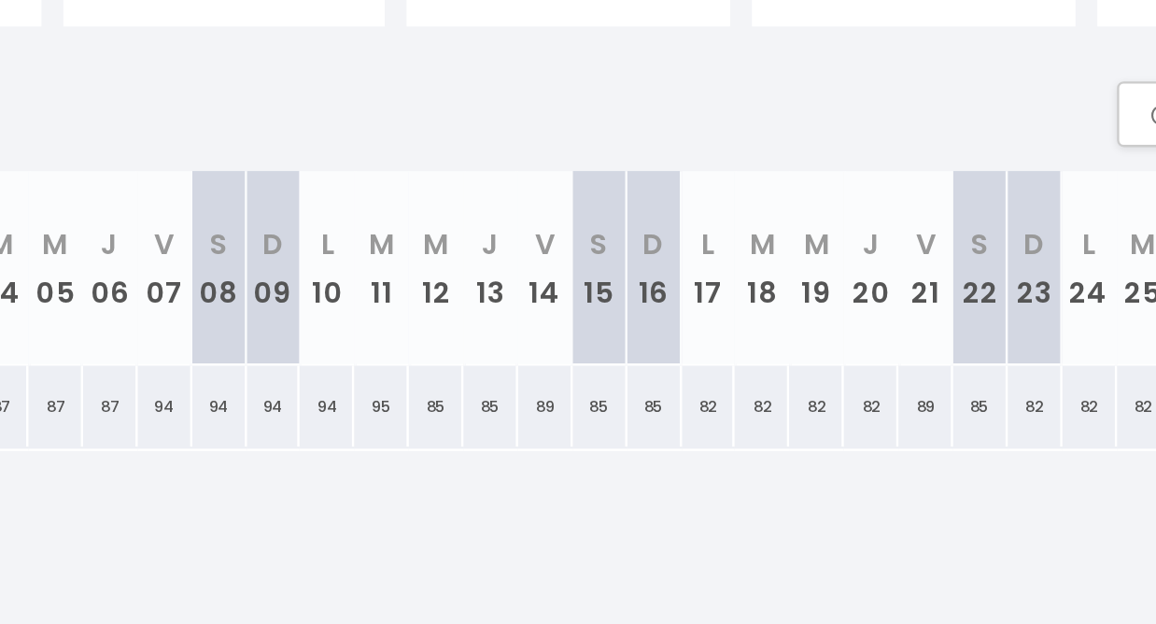
click at [692, 332] on div "85" at bounding box center [703, 349] width 23 height 35
type input "85"
type input "Mer 12 Novembre 2025"
type input "Jeu 13 Novembre 2025"
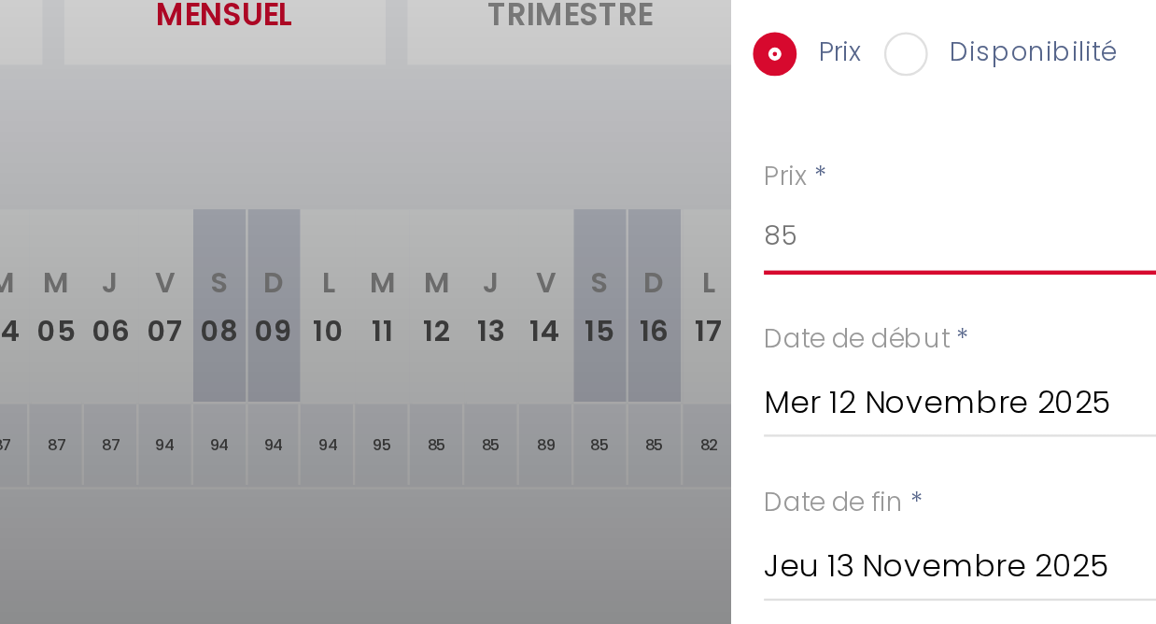
click at [843, 244] on input "85" at bounding box center [999, 261] width 313 height 34
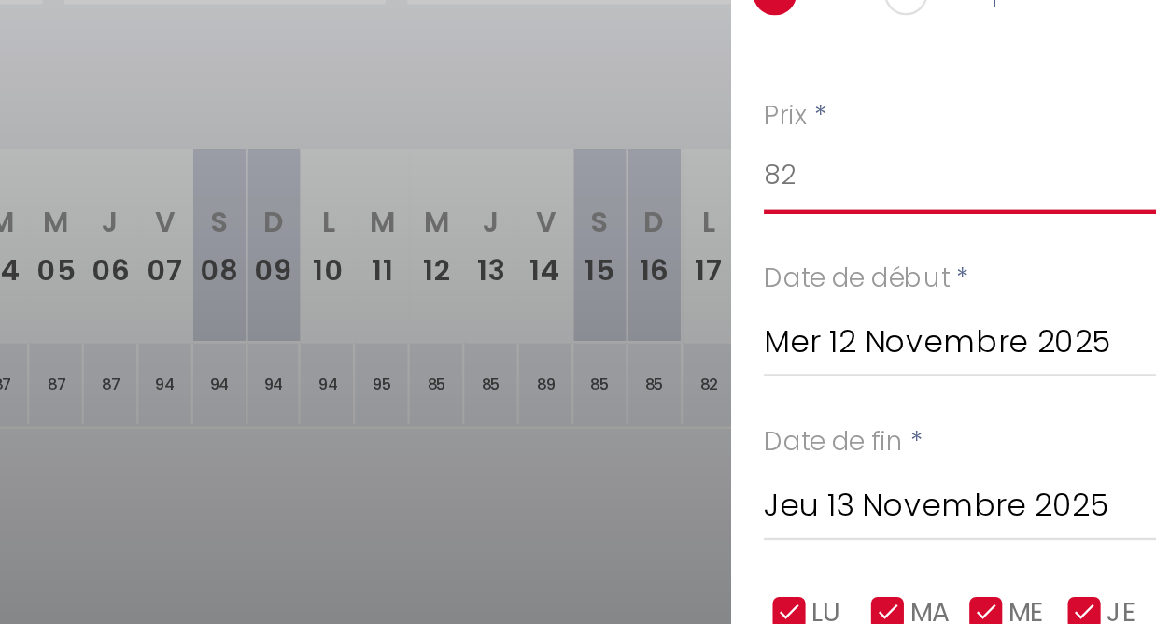
type input "82"
click at [843, 390] on input "Jeu 13 Novembre 2025" at bounding box center [999, 402] width 313 height 24
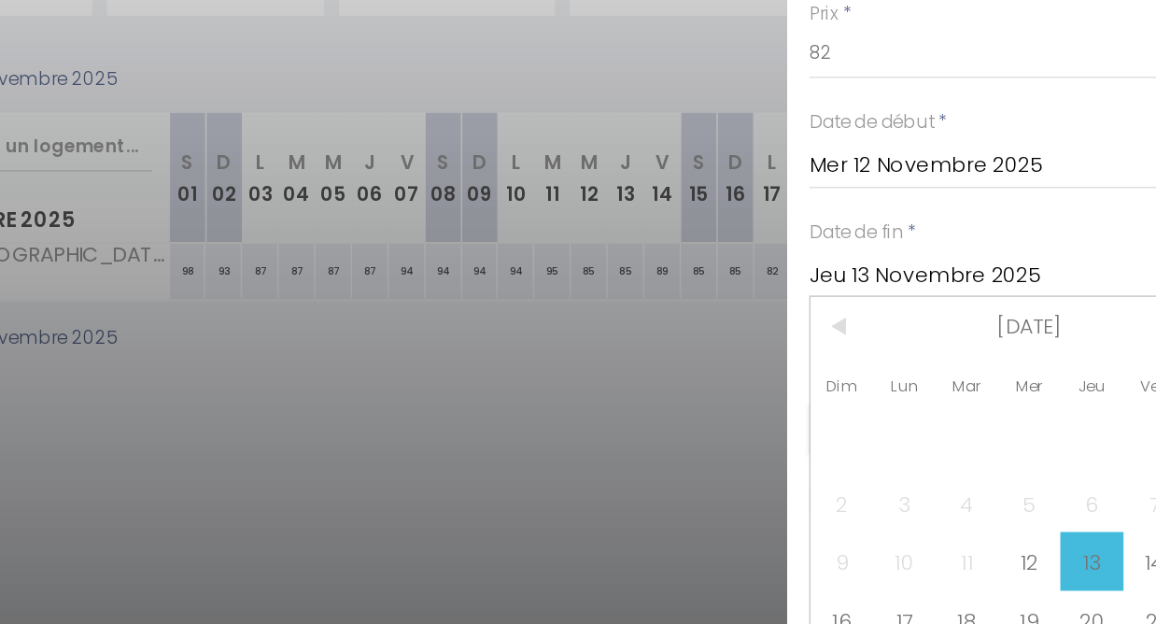
scroll to position [101, 0]
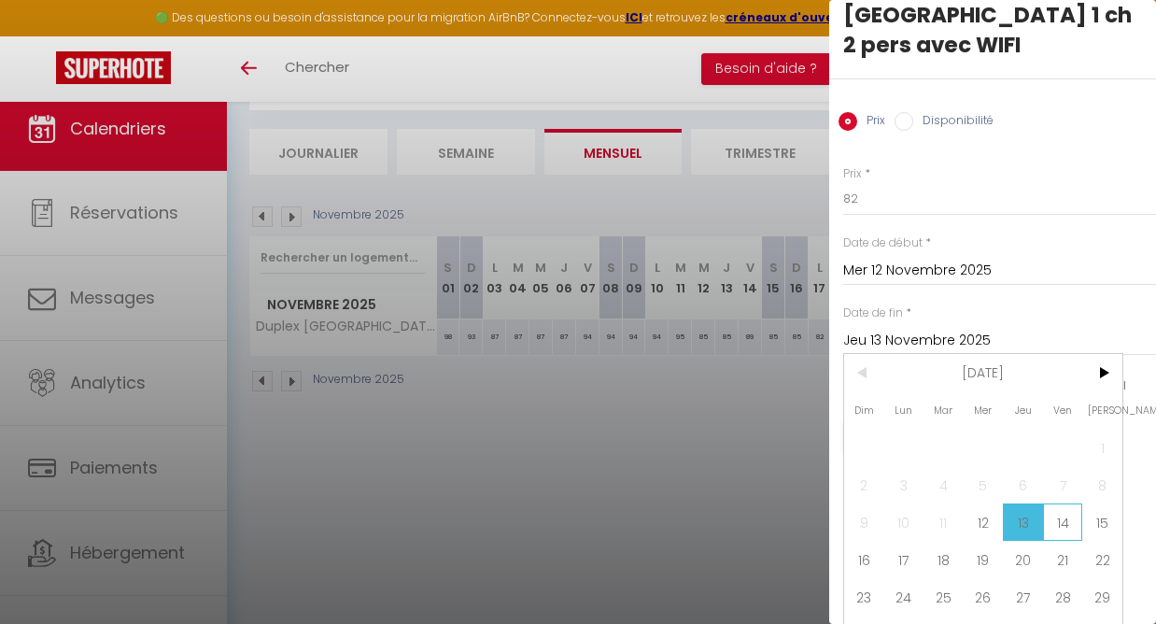
click at [1056, 503] on span "14" at bounding box center [1063, 521] width 40 height 37
type input "Ven 14 Novembre 2025"
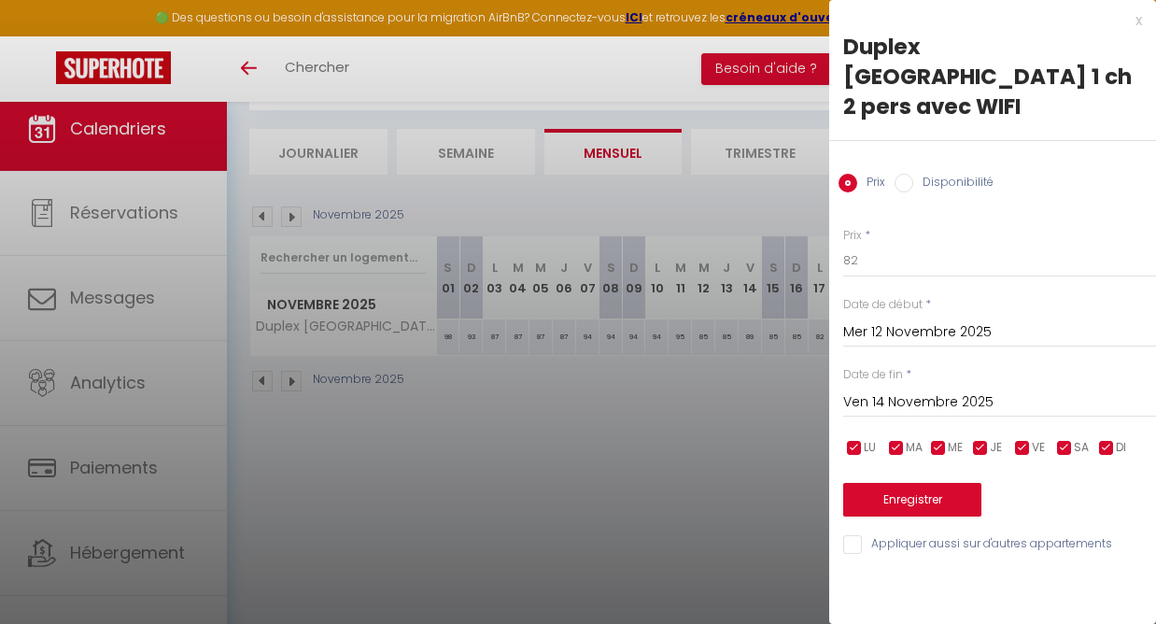
click at [911, 483] on button "Enregistrer" at bounding box center [912, 500] width 138 height 34
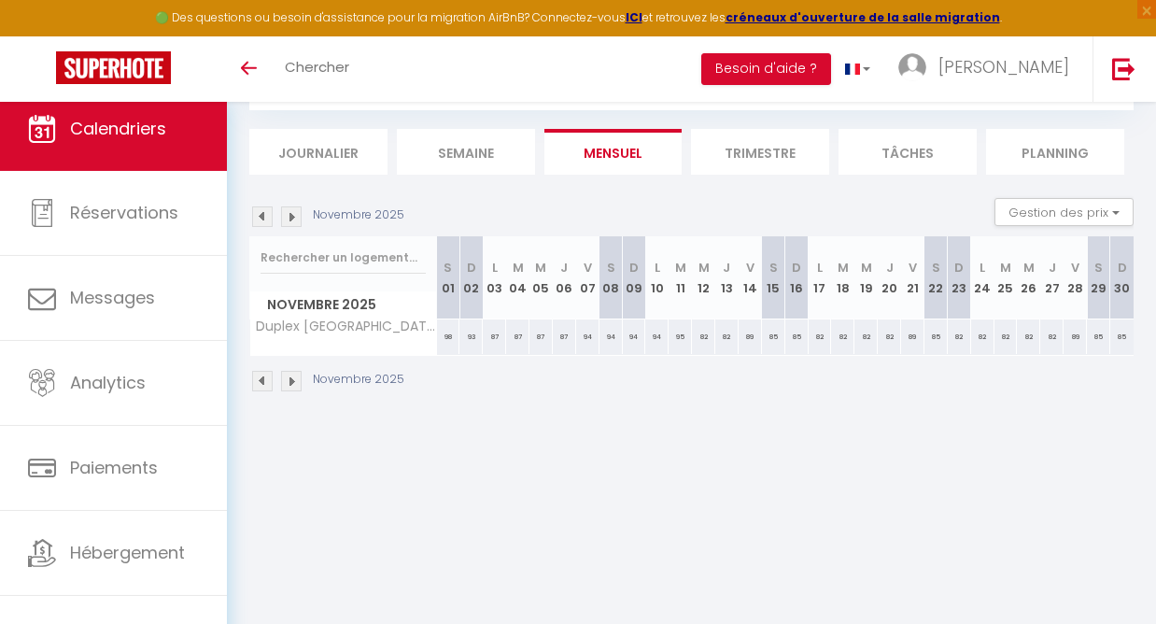
scroll to position [60, 0]
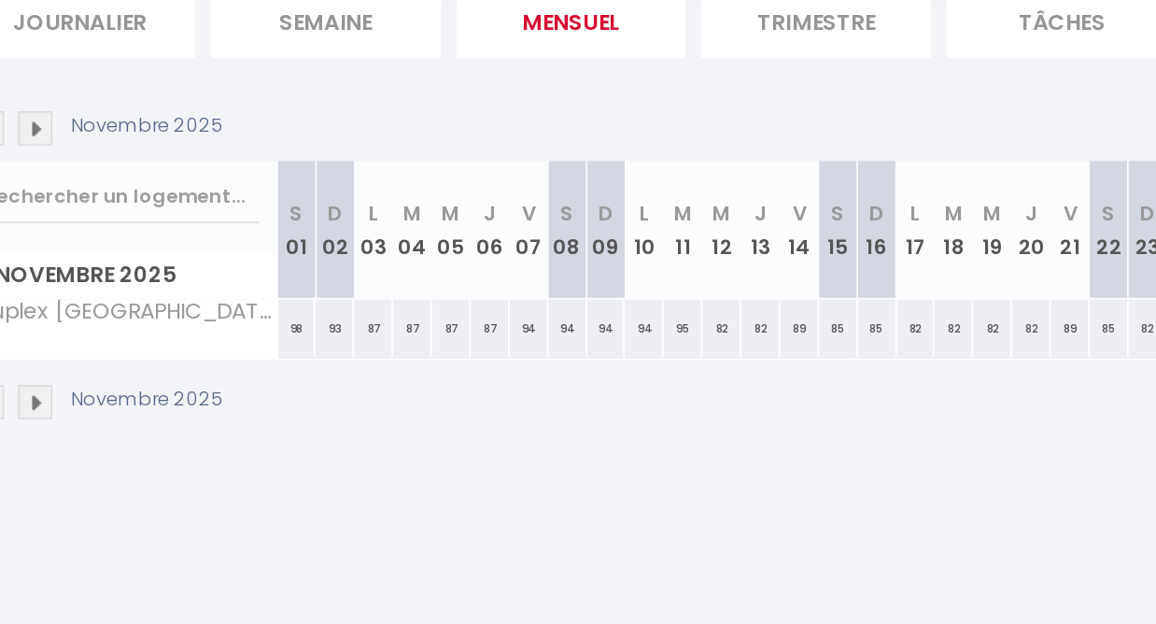
click at [599, 360] on div "94" at bounding box center [610, 377] width 23 height 35
type input "94"
type input "[DATE]"
type input "Dim 09 Novembre 2025"
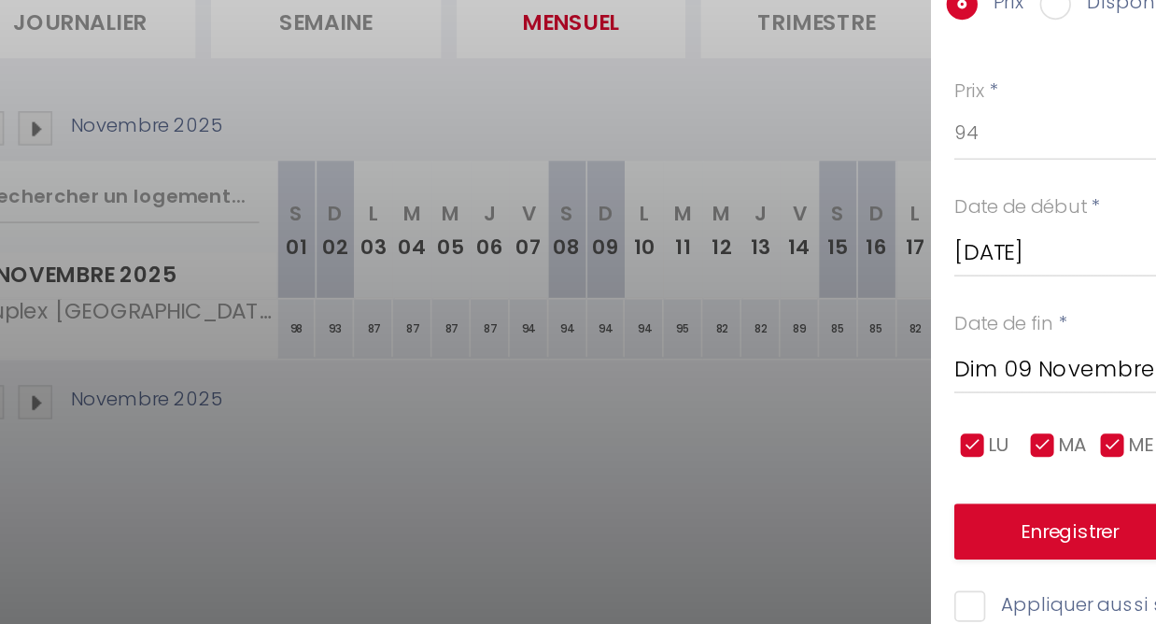
click at [318, 201] on div at bounding box center [578, 312] width 1156 height 624
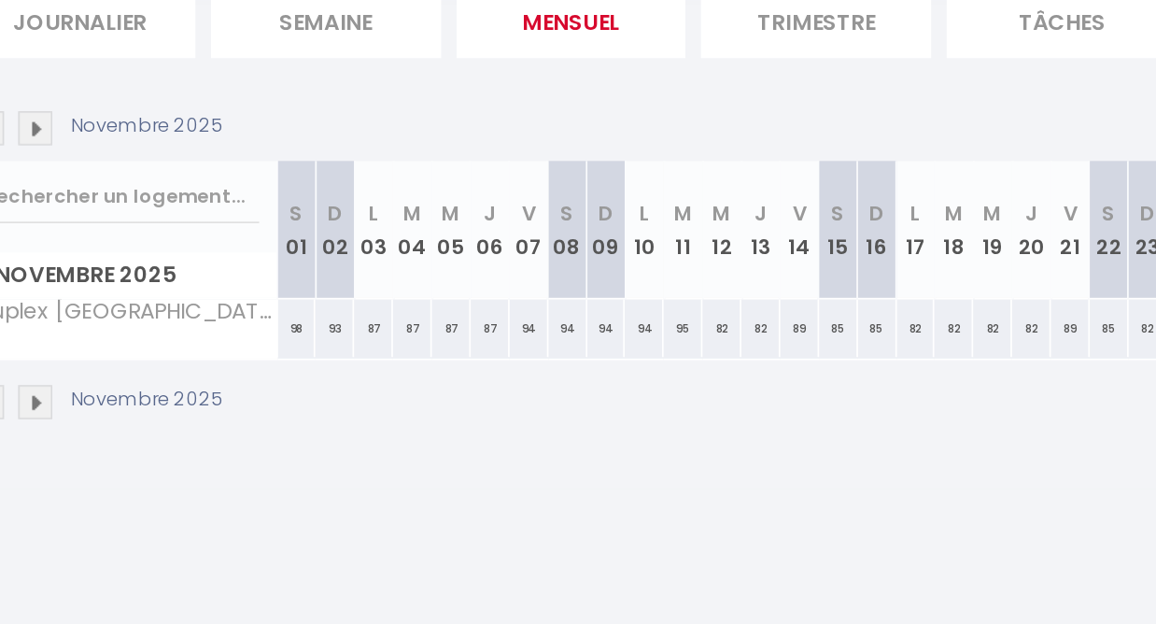
click at [576, 360] on div "94" at bounding box center [587, 377] width 23 height 35
type input "94"
type input "Ven 07 Novembre 2025"
type input "[DATE]"
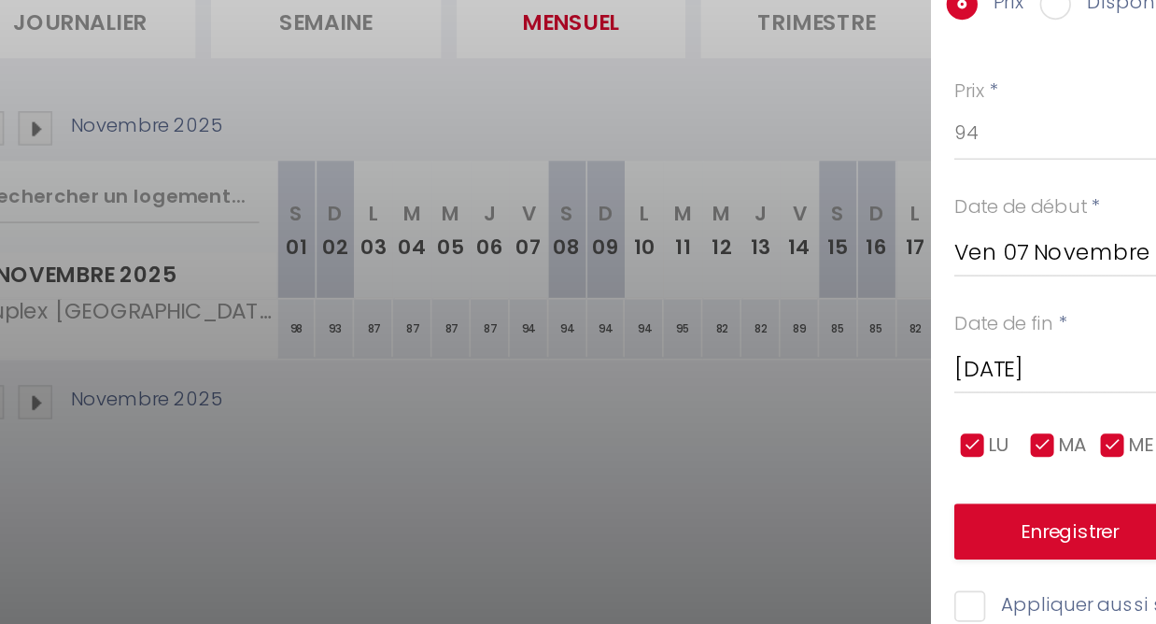
scroll to position [101, 0]
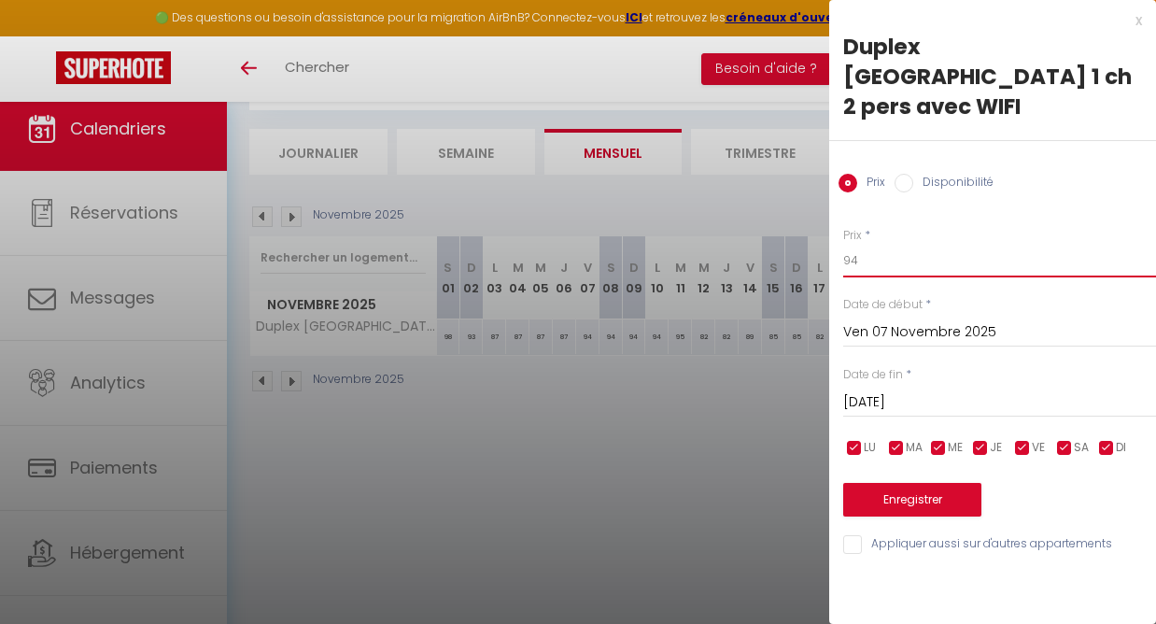
click at [874, 244] on input "94" at bounding box center [999, 261] width 313 height 34
type input "92"
click at [901, 390] on input "[DATE]" at bounding box center [999, 402] width 313 height 24
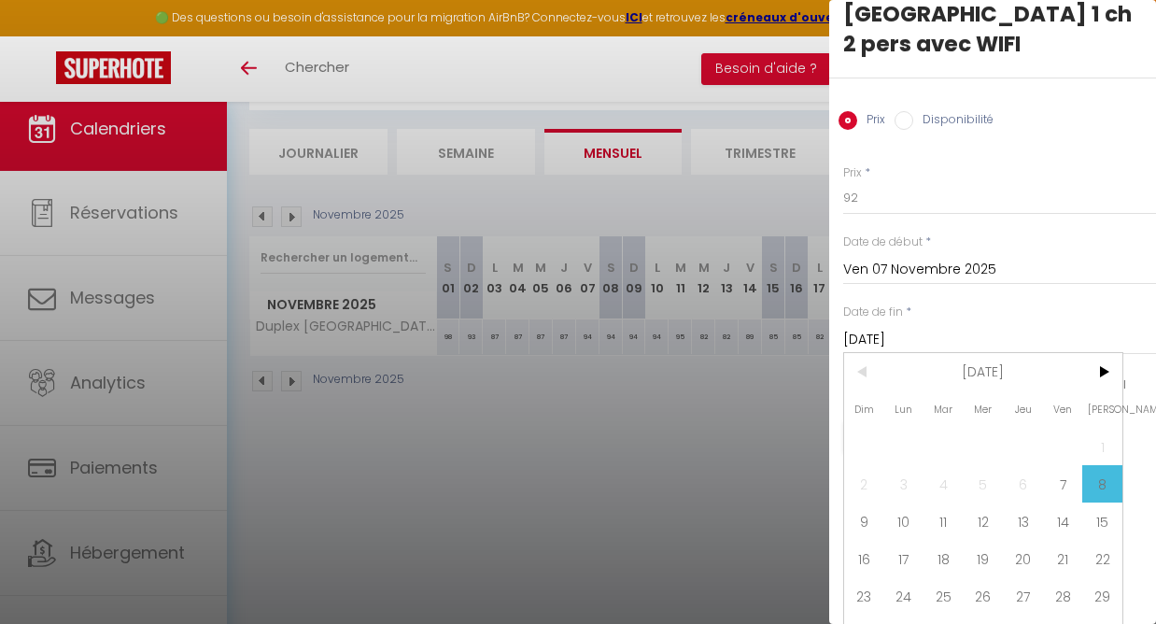
scroll to position [62, 0]
click at [946, 503] on span "11" at bounding box center [943, 521] width 40 height 37
type input "[DATE]"
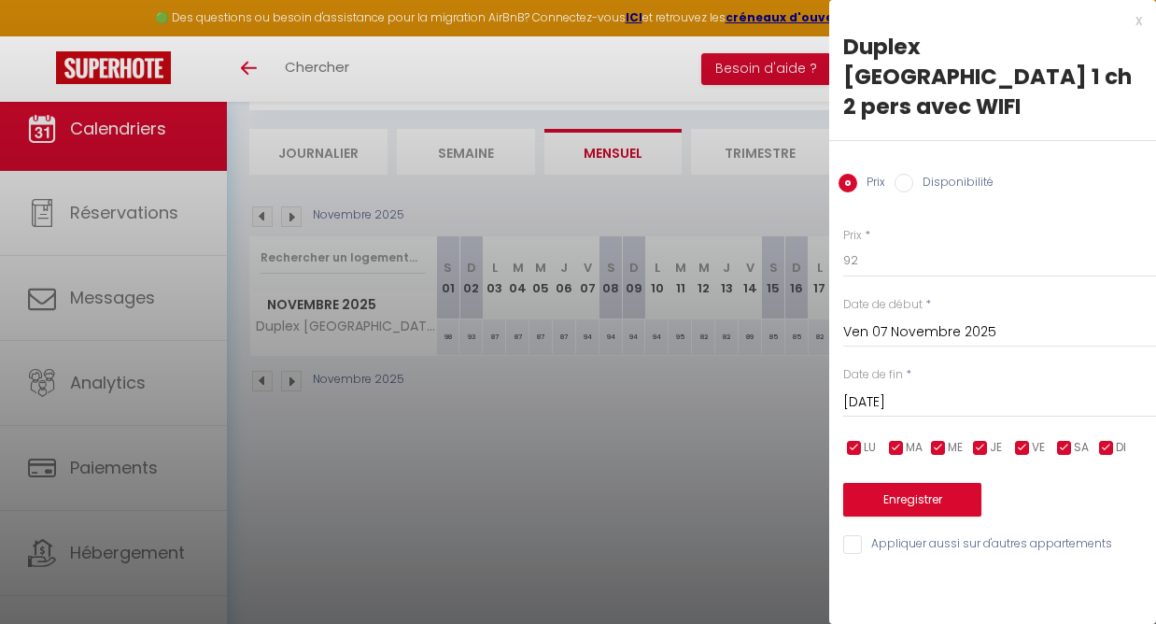
click at [913, 483] on button "Enregistrer" at bounding box center [912, 500] width 138 height 34
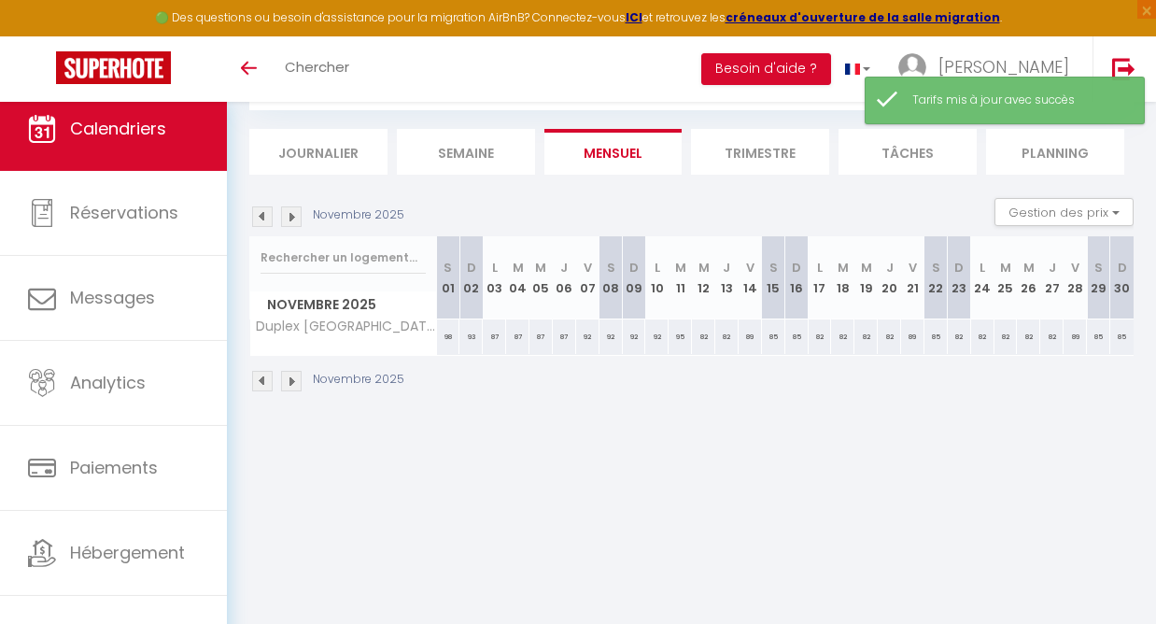
scroll to position [45, 0]
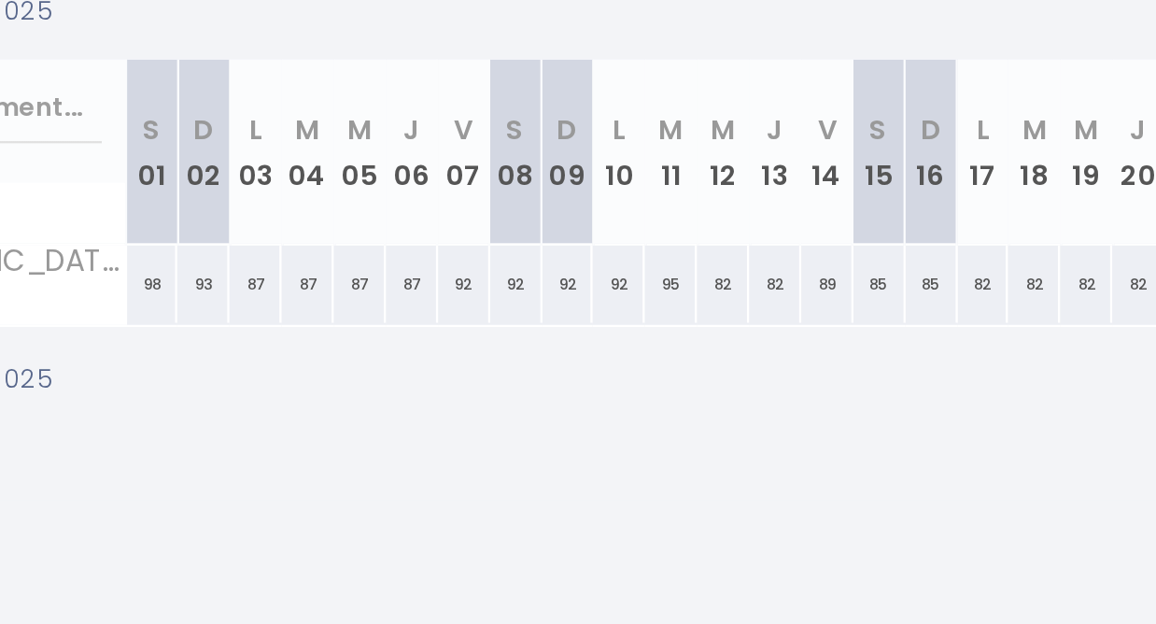
click at [668, 375] on div "95" at bounding box center [679, 392] width 23 height 35
type input "95"
type input "[DATE]"
type input "Mer 12 Novembre 2025"
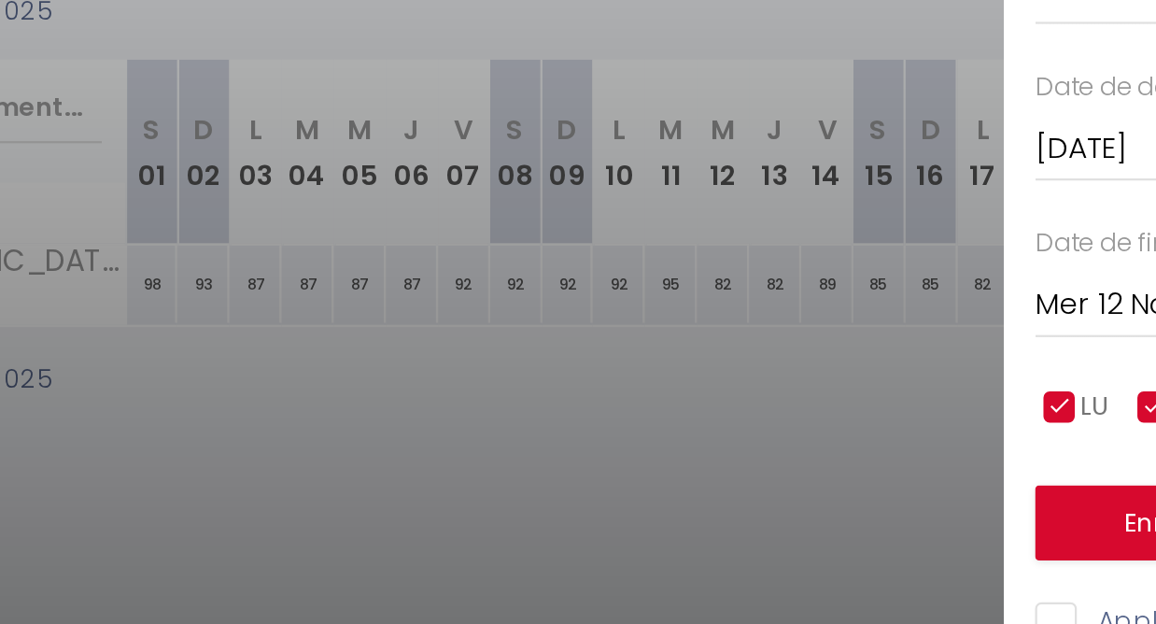
scroll to position [100, 0]
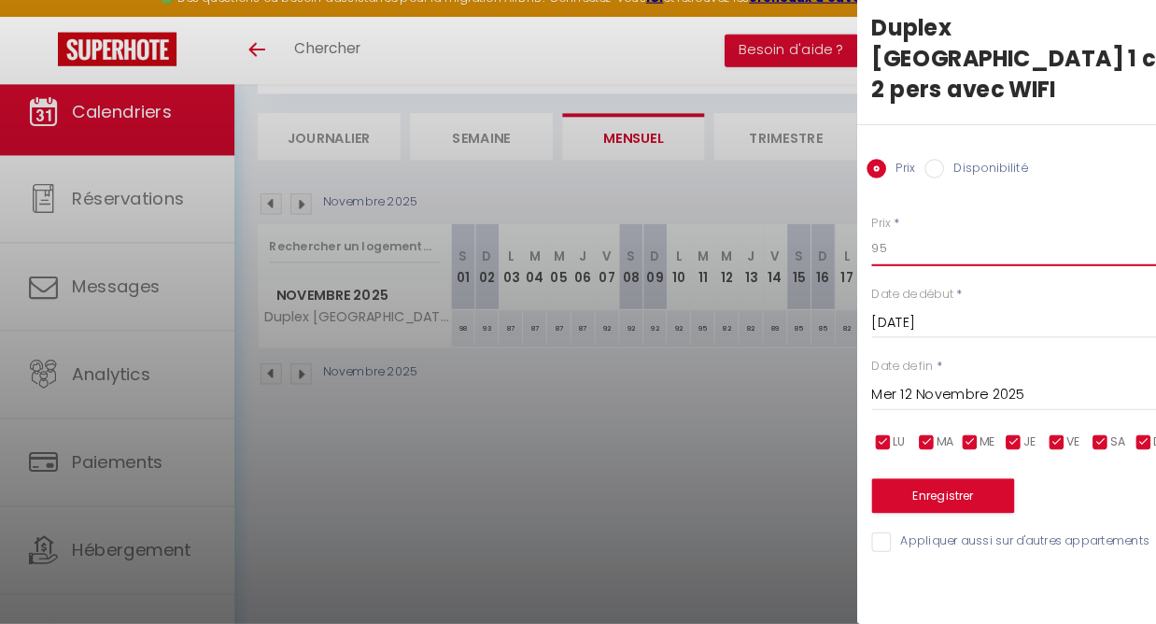
click at [873, 244] on input "95" at bounding box center [999, 261] width 313 height 34
type input "9"
type input "89"
click at [893, 483] on button "Enregistrer" at bounding box center [912, 500] width 138 height 34
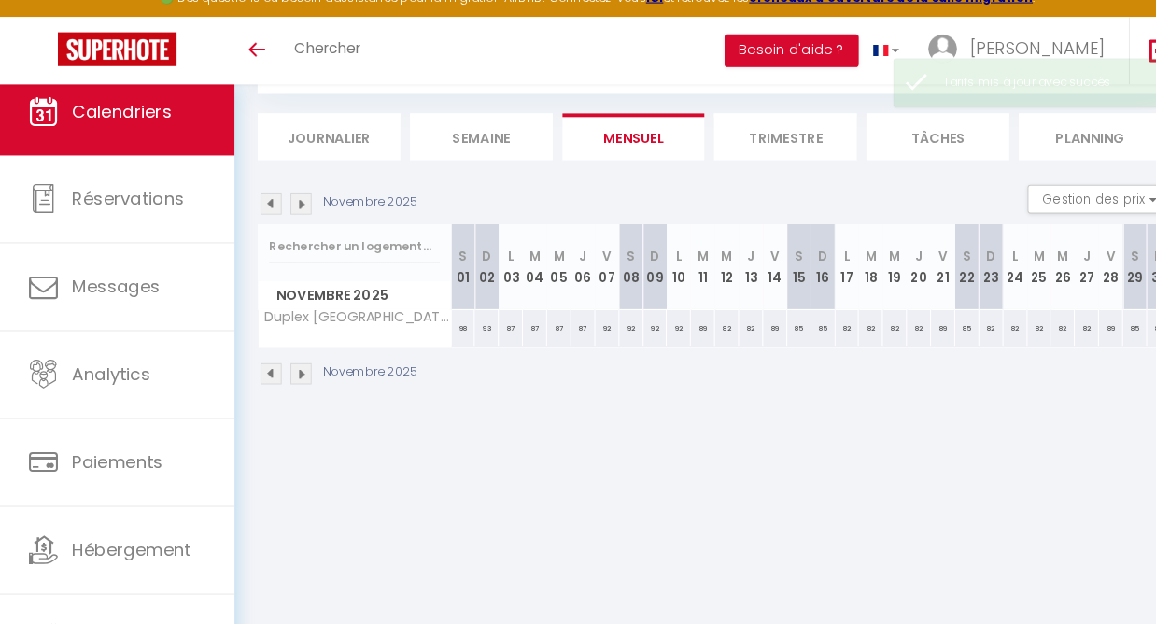
scroll to position [101, 0]
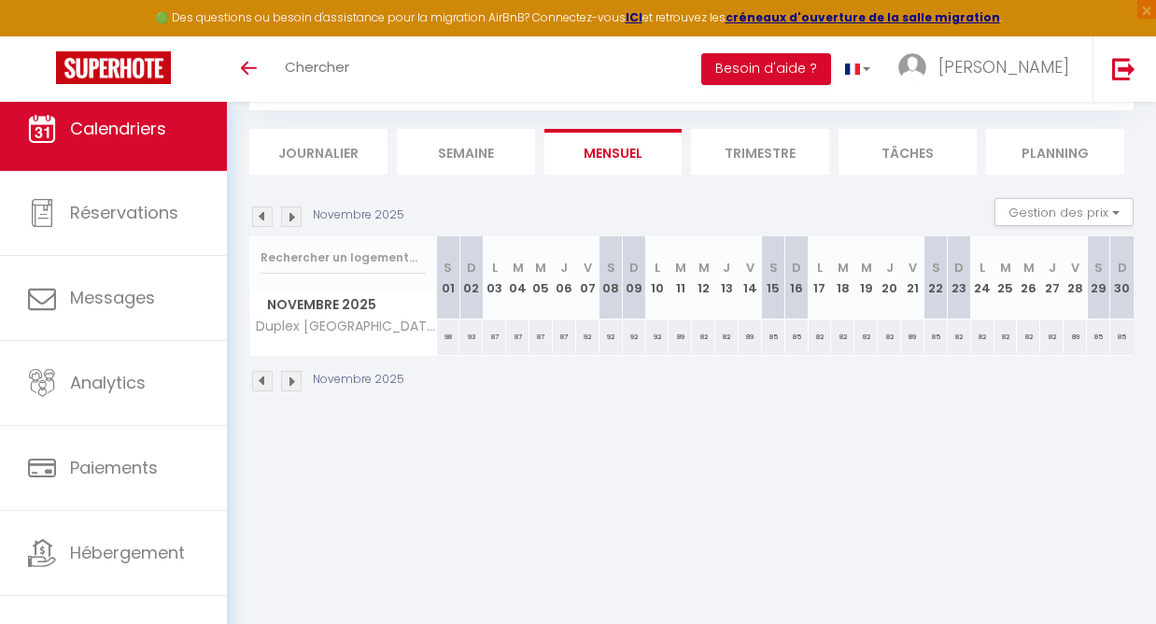
click at [263, 217] on img at bounding box center [262, 216] width 21 height 21
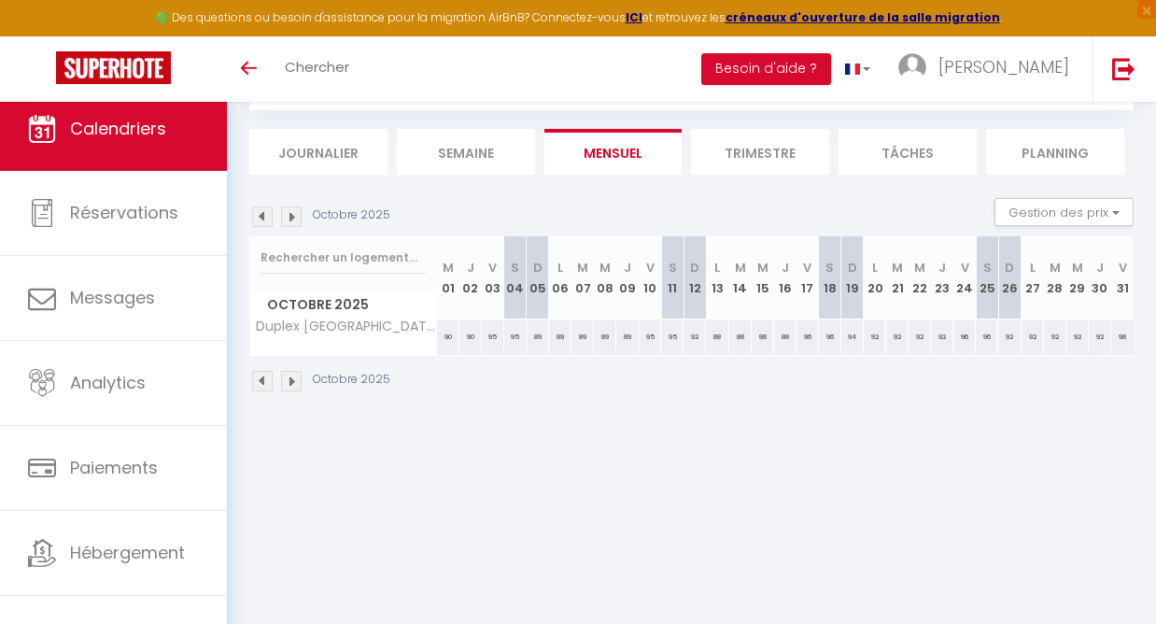
scroll to position [42, 0]
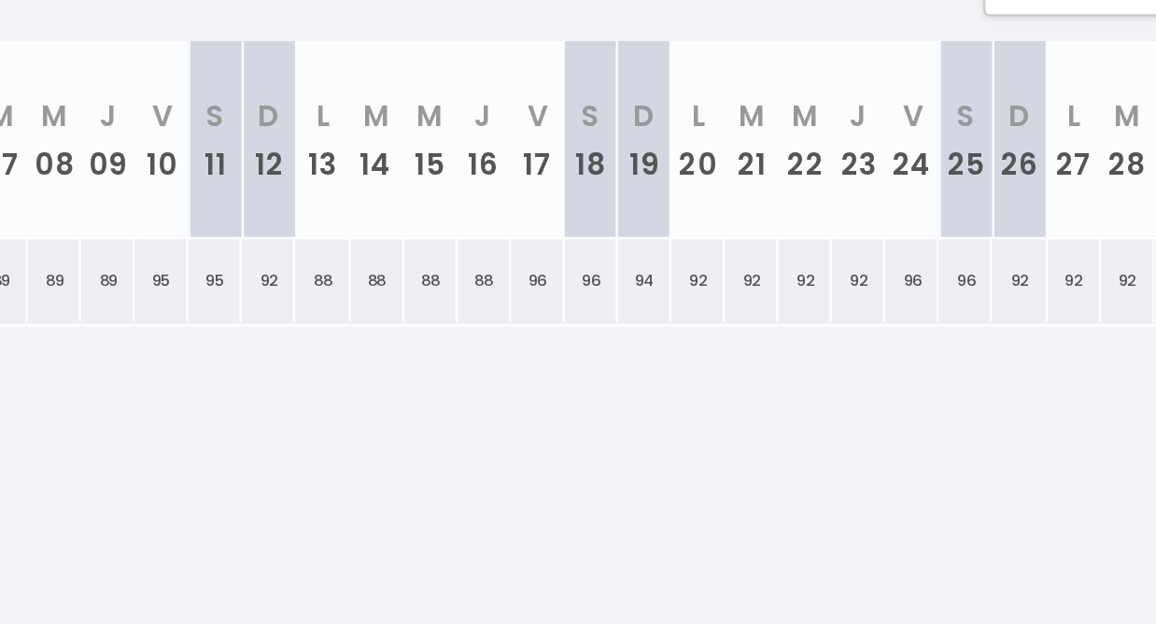
click at [864, 378] on div "92" at bounding box center [875, 395] width 22 height 35
type input "92"
type input "Lun 20 Octobre 2025"
type input "[DATE]"
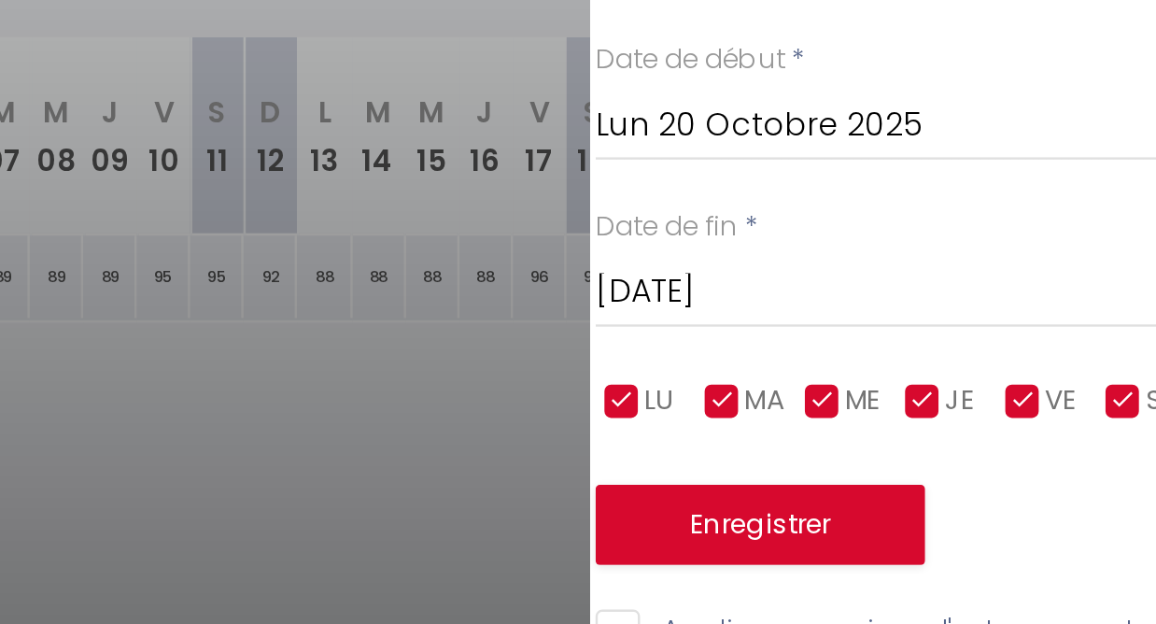
scroll to position [0, 12]
click at [1001, 439] on input "checkbox" at bounding box center [1010, 448] width 19 height 19
checkbox input "false"
click at [1043, 439] on input "checkbox" at bounding box center [1052, 448] width 19 height 19
checkbox input "false"
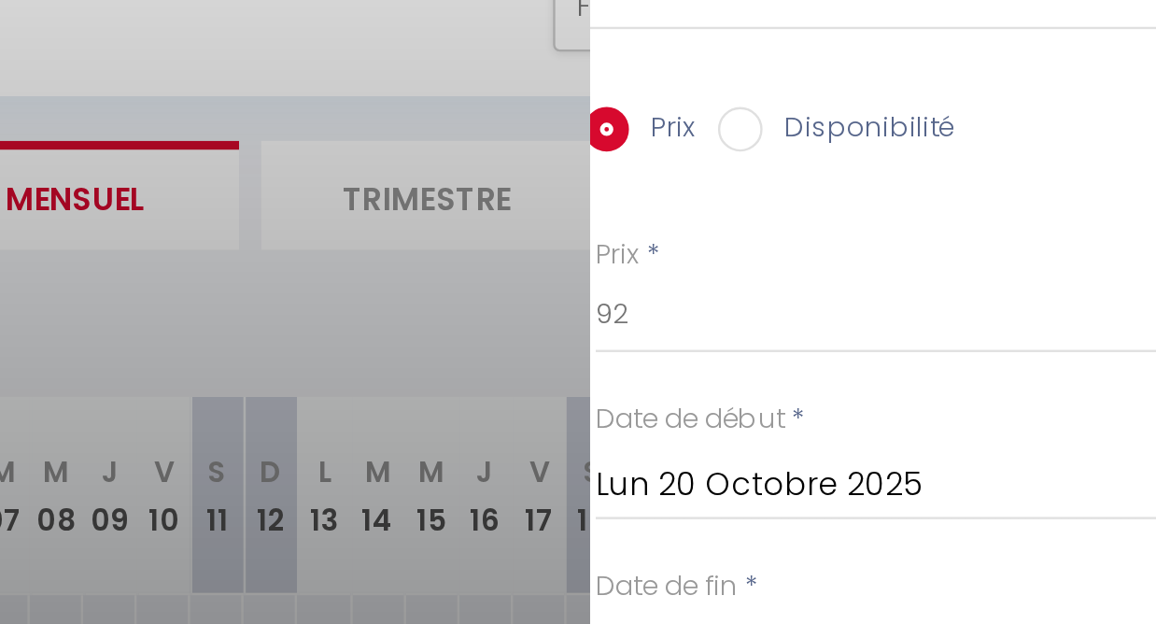
scroll to position [66, 0]
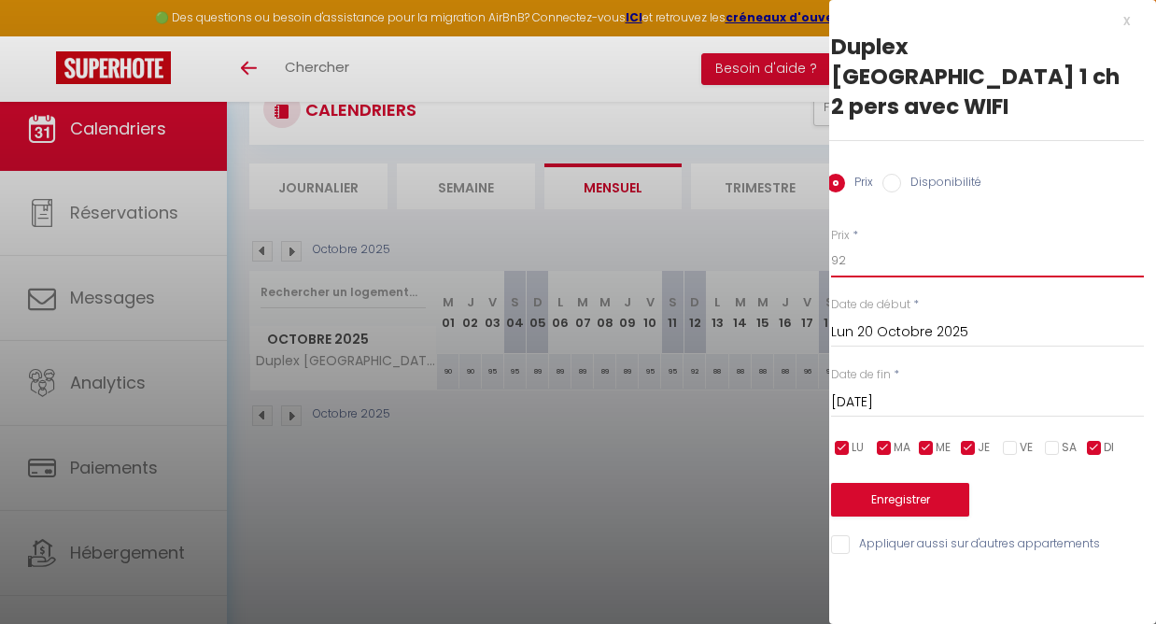
click at [860, 244] on input "92" at bounding box center [987, 261] width 313 height 34
type input "9"
type input "88"
click at [894, 483] on button "Enregistrer" at bounding box center [900, 500] width 138 height 34
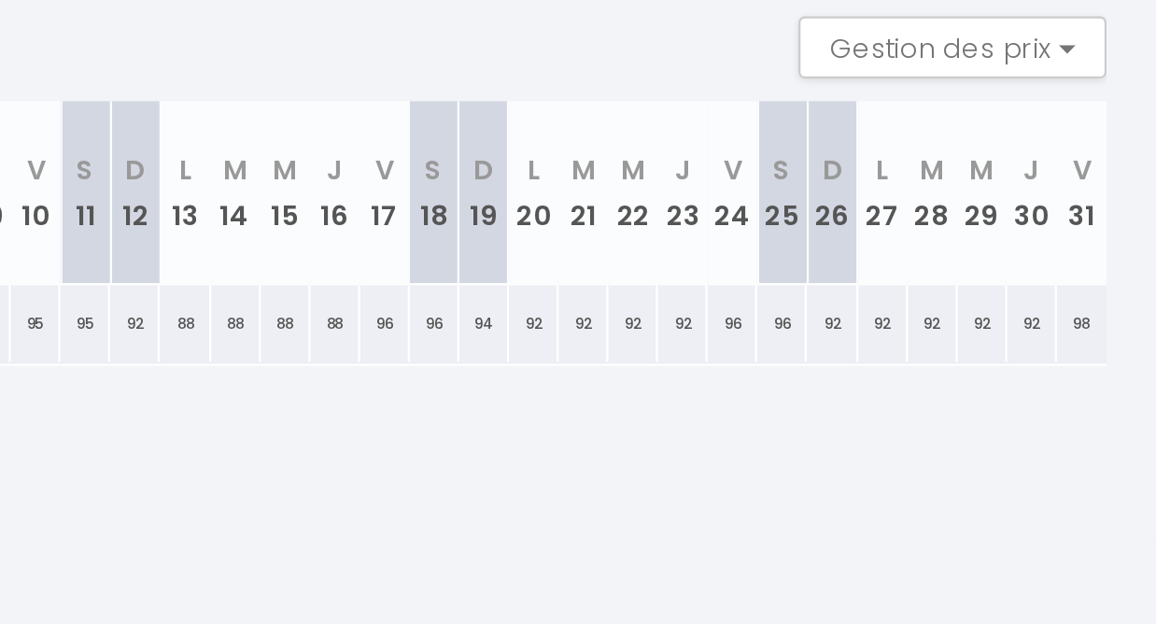
scroll to position [30, 0]
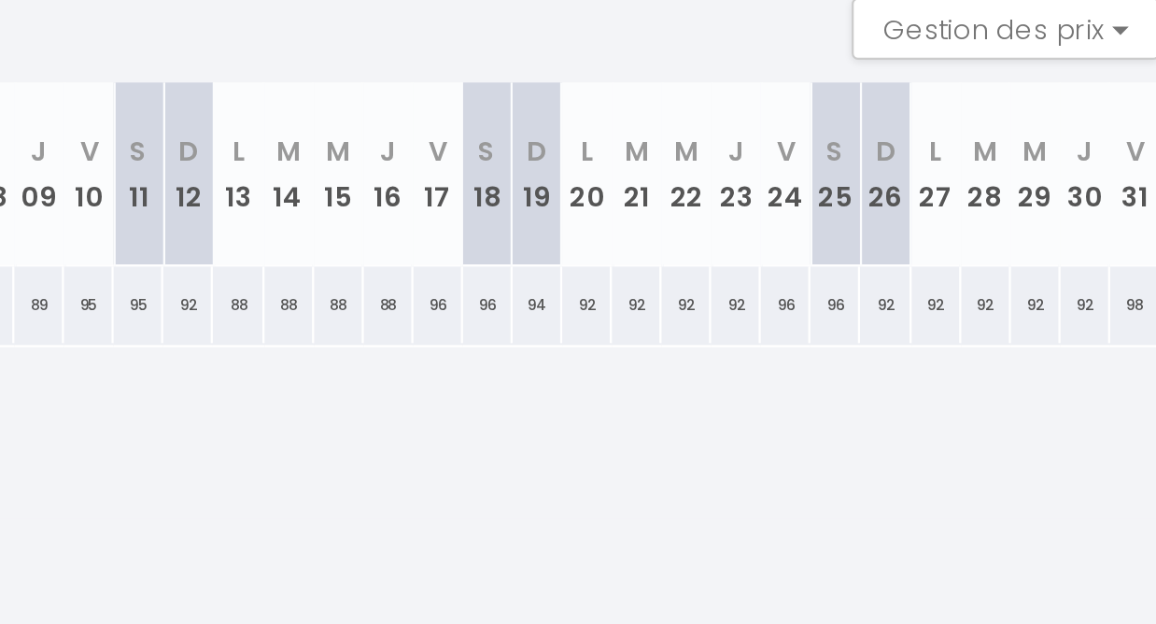
click at [864, 390] on div "92" at bounding box center [875, 407] width 22 height 35
type input "92"
type input "Lun 20 Octobre 2025"
type input "[DATE]"
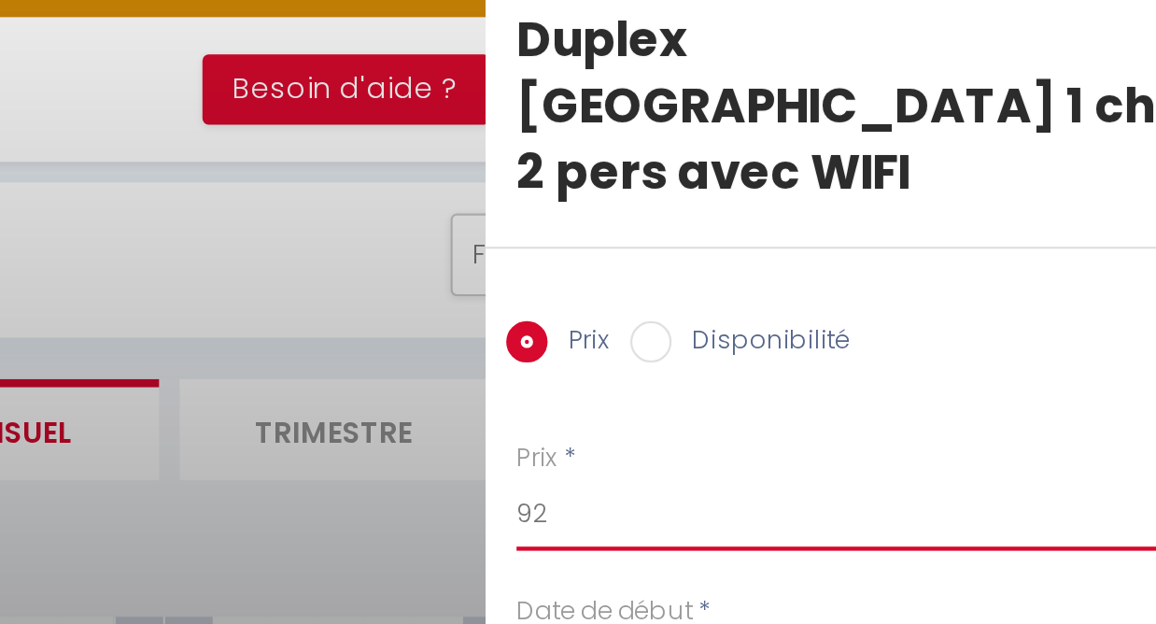
click at [843, 244] on input "92" at bounding box center [999, 261] width 313 height 34
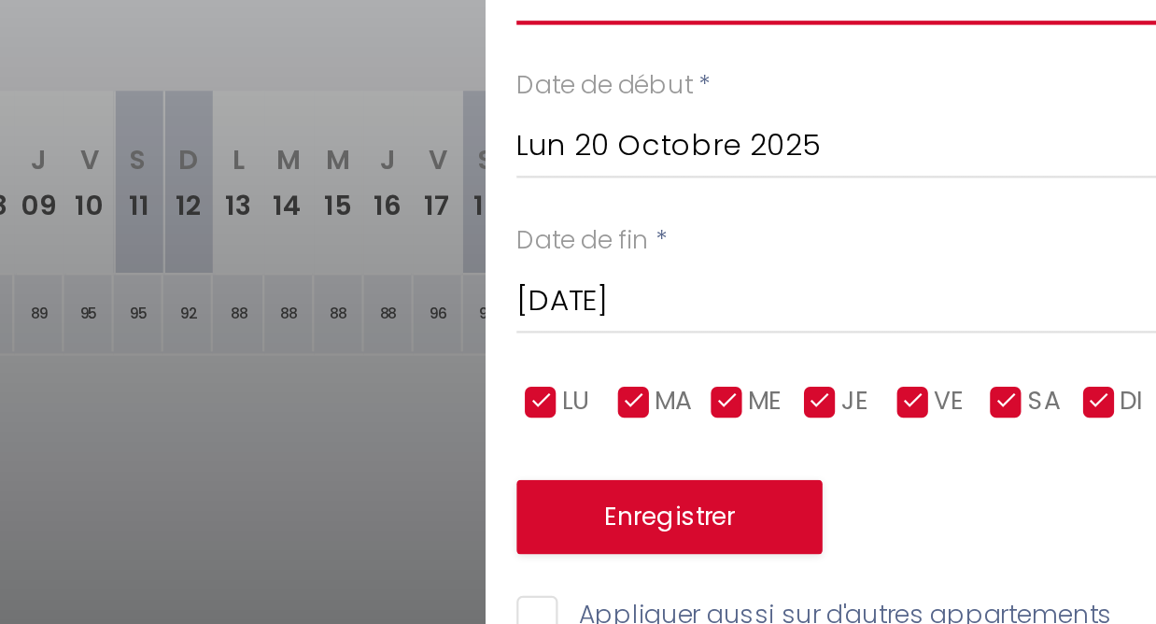
type input "9O"
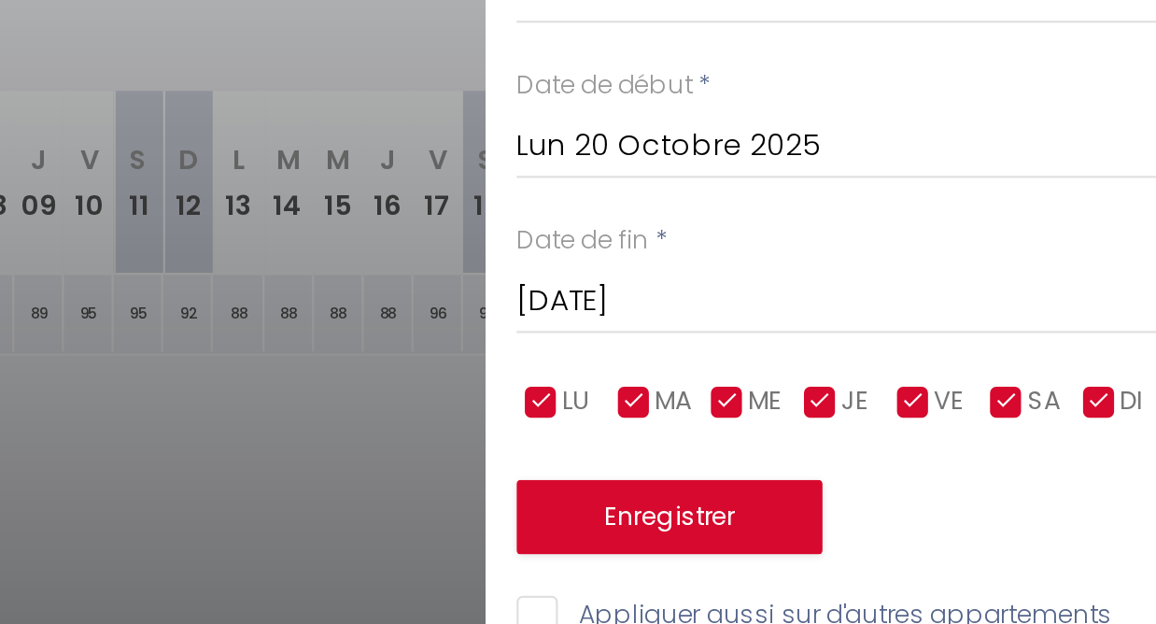
click at [1013, 439] on input "checkbox" at bounding box center [1022, 448] width 19 height 19
checkbox input "false"
click at [1055, 439] on input "checkbox" at bounding box center [1064, 448] width 19 height 19
checkbox input "false"
click at [843, 390] on input "[DATE]" at bounding box center [999, 402] width 313 height 24
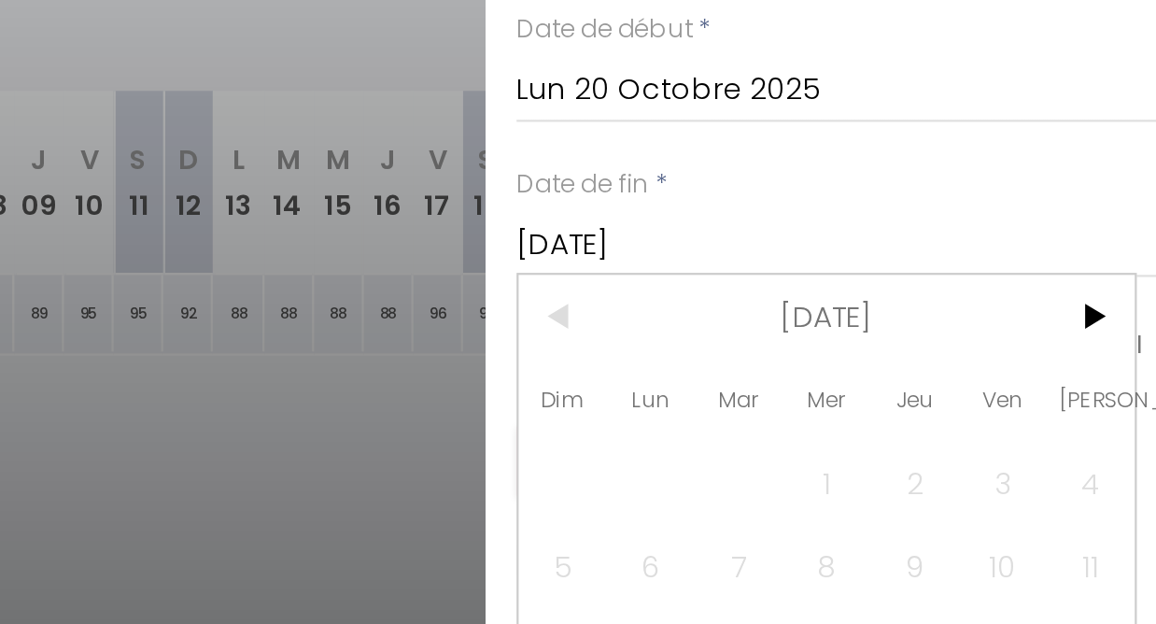
scroll to position [24, 0]
click at [1082, 391] on span ">" at bounding box center [1102, 409] width 40 height 37
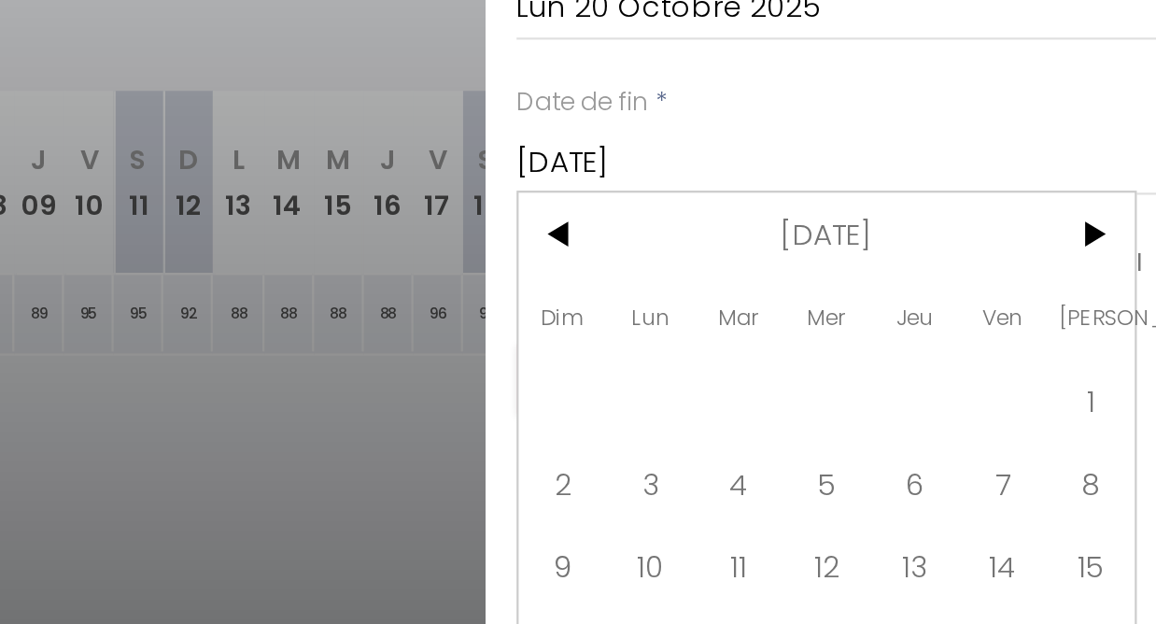
scroll to position [62, 0]
click at [844, 466] on span "2" at bounding box center [864, 484] width 40 height 37
type input "Dim 02 Novembre 2025"
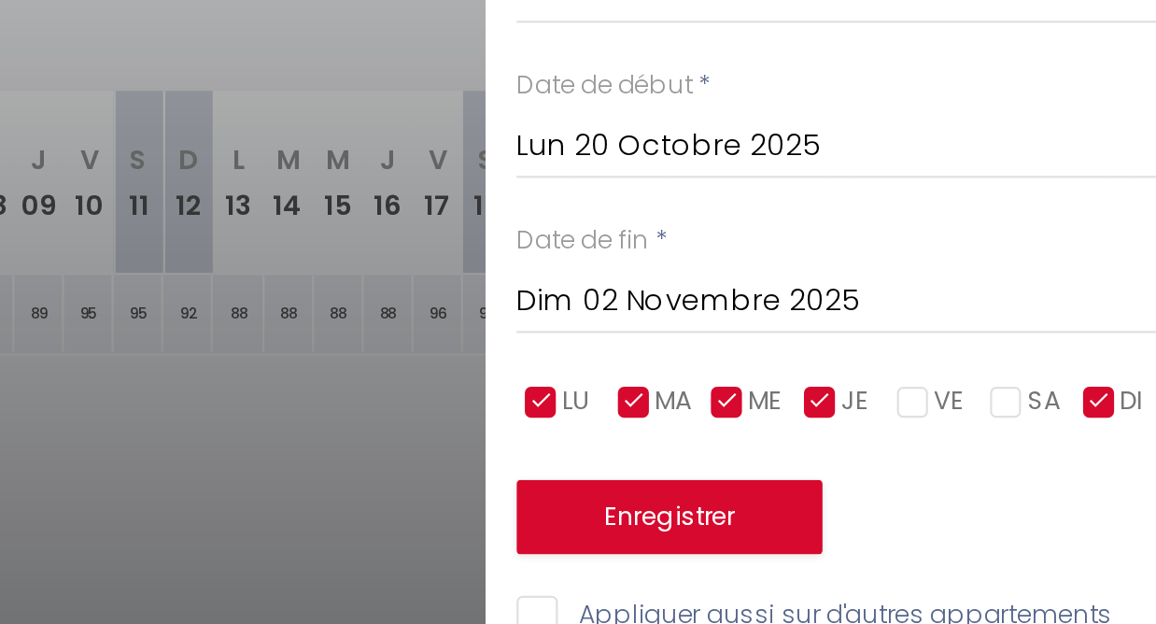
scroll to position [0, 0]
click at [843, 483] on button "Enregistrer" at bounding box center [912, 500] width 138 height 34
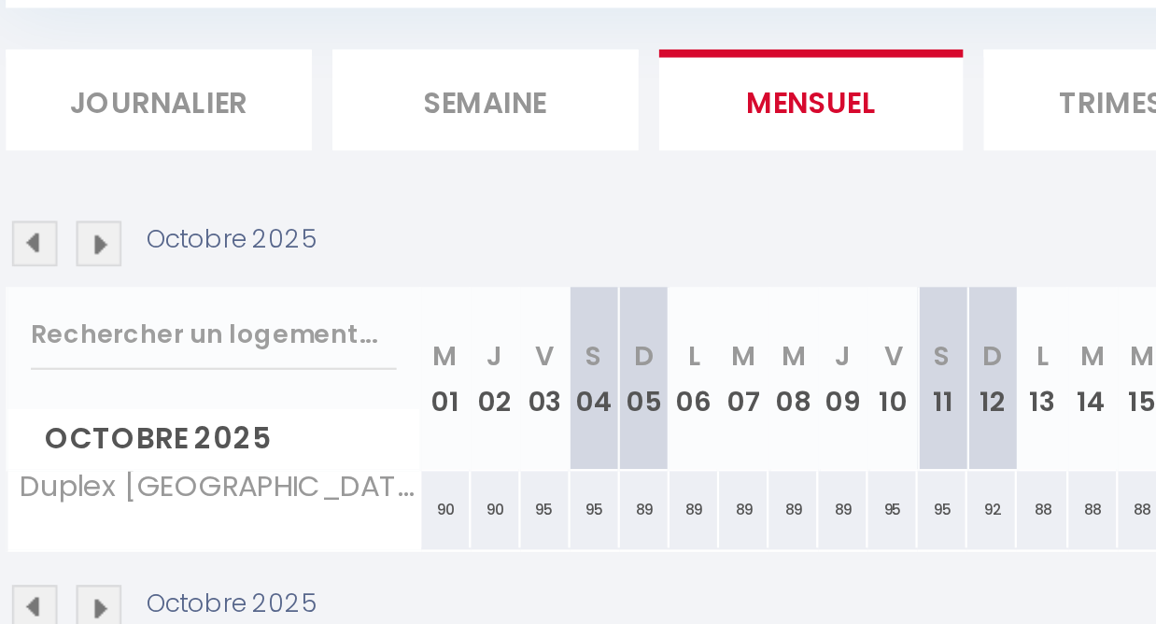
click at [252, 307] on img at bounding box center [262, 317] width 21 height 21
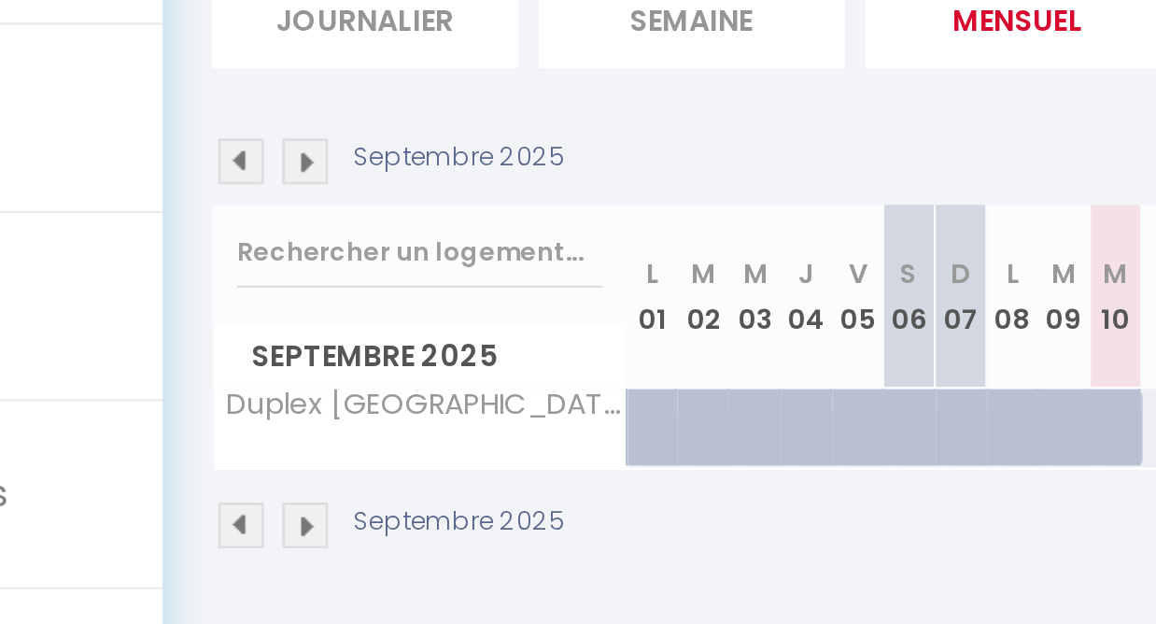
click at [281, 307] on img at bounding box center [291, 317] width 21 height 21
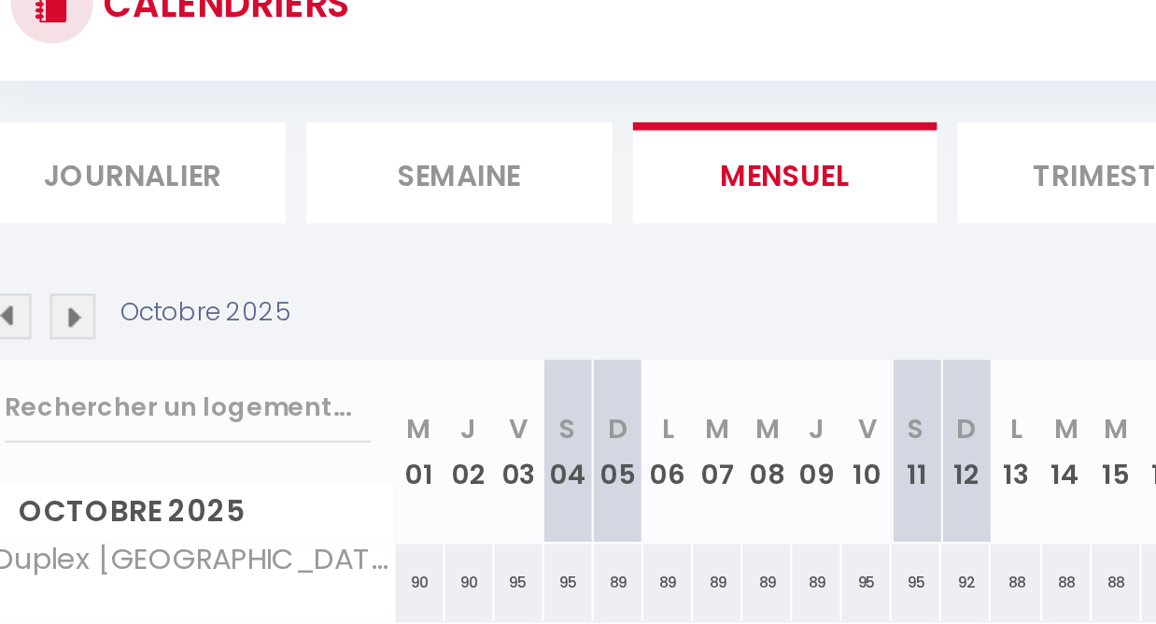
click at [252, 307] on img at bounding box center [262, 317] width 21 height 21
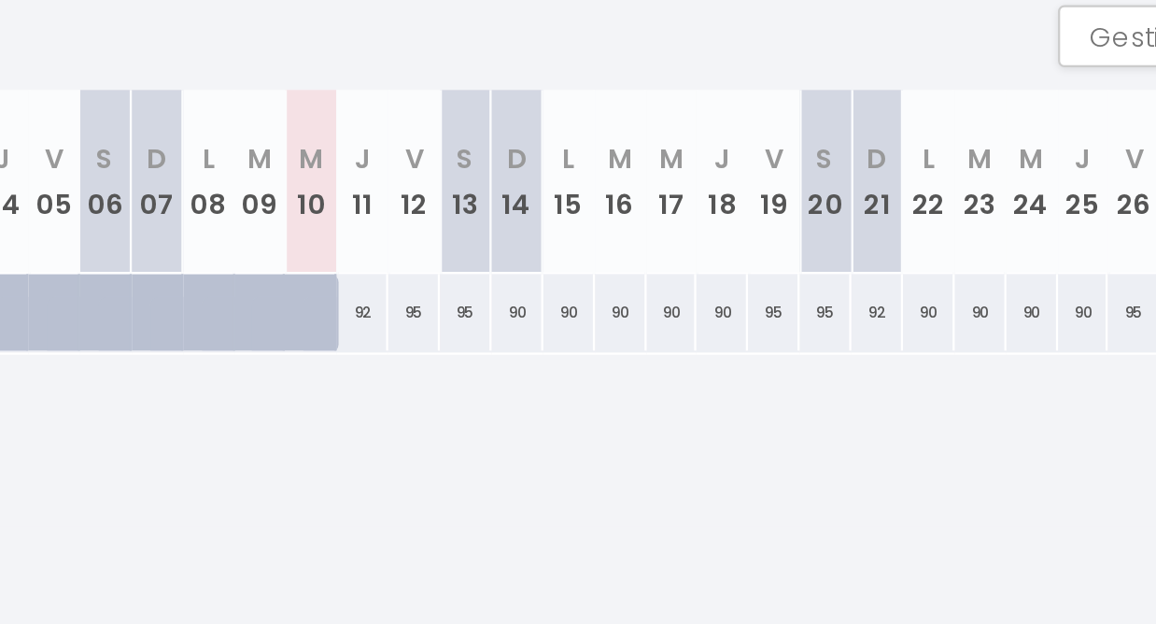
click at [738, 420] on div "90" at bounding box center [749, 437] width 23 height 35
type input "90"
type input "Dim 14 Septembre 2025"
type input "Lun 15 Septembre 2025"
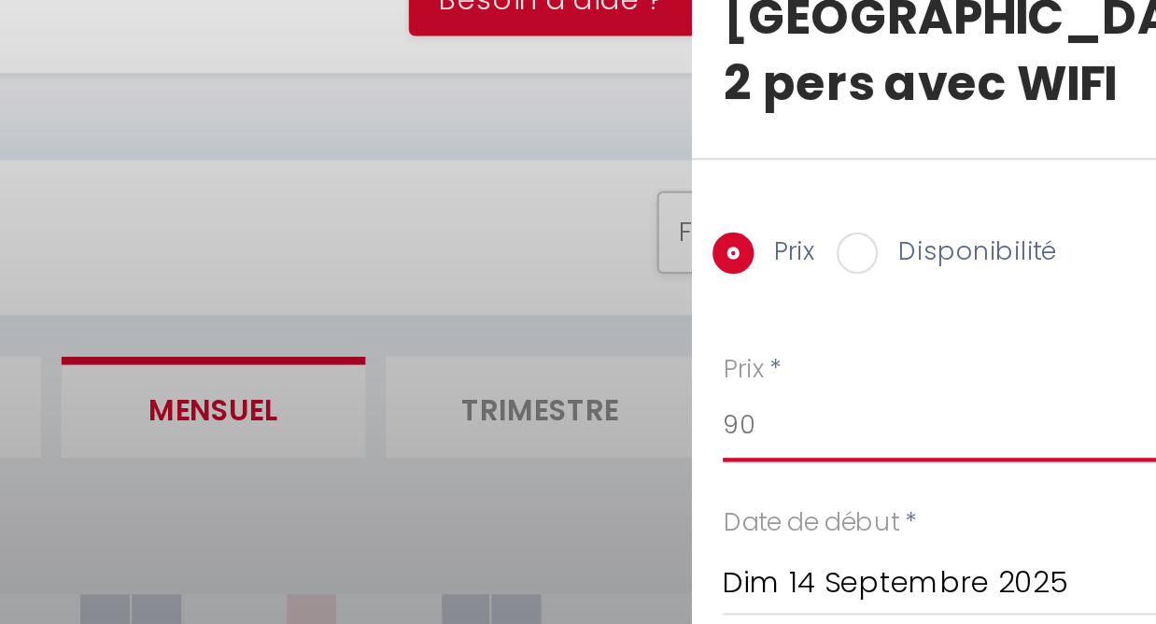
click at [843, 244] on input "90" at bounding box center [999, 261] width 313 height 34
type input "9"
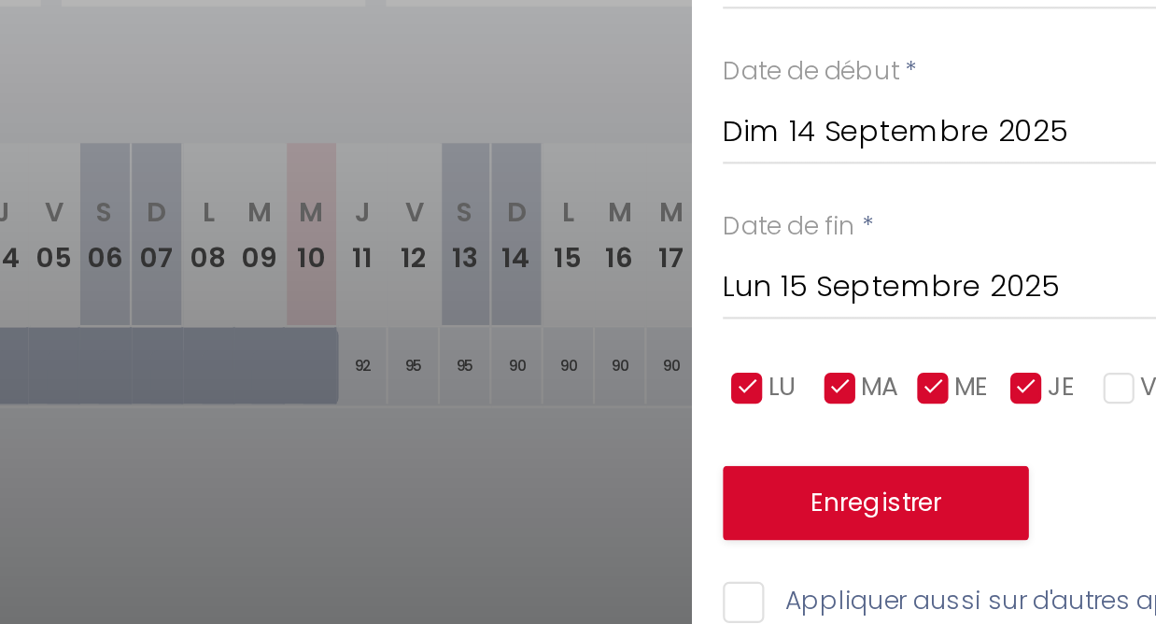
click at [843, 390] on input "Lun 15 Septembre 2025" at bounding box center [999, 402] width 313 height 24
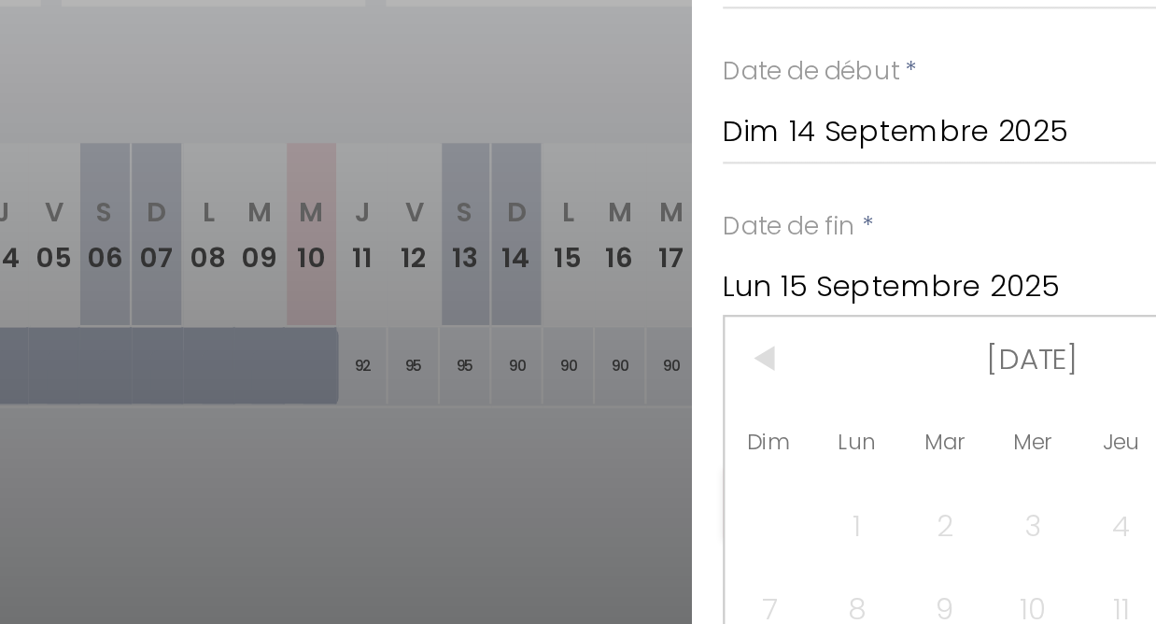
scroll to position [9, 0]
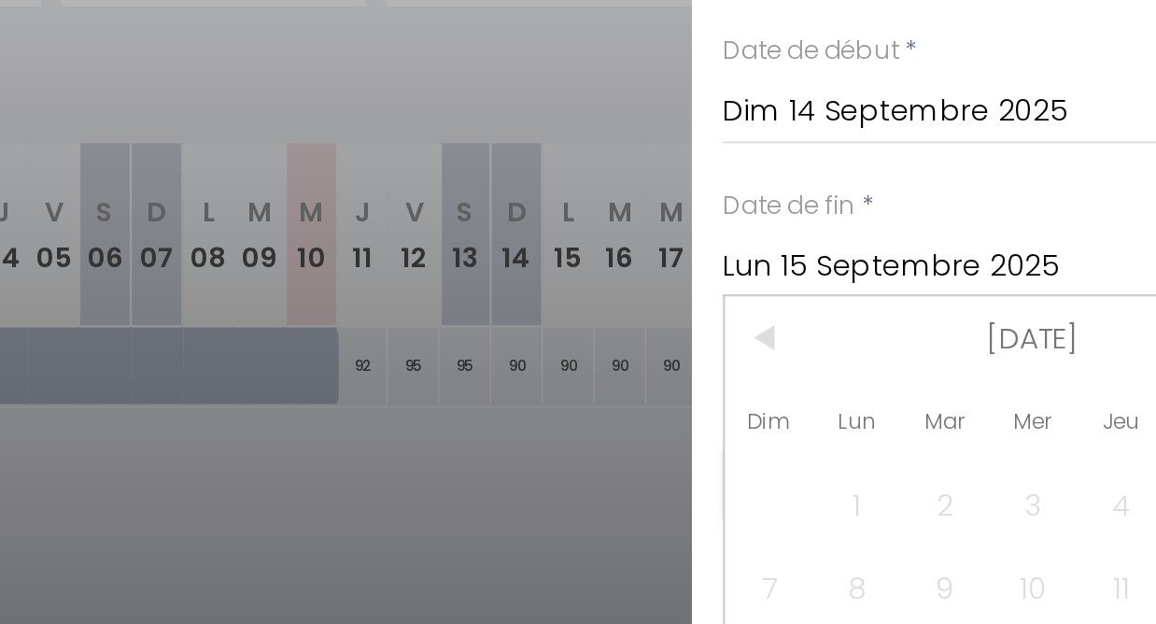
click at [277, 196] on div at bounding box center [578, 312] width 1156 height 624
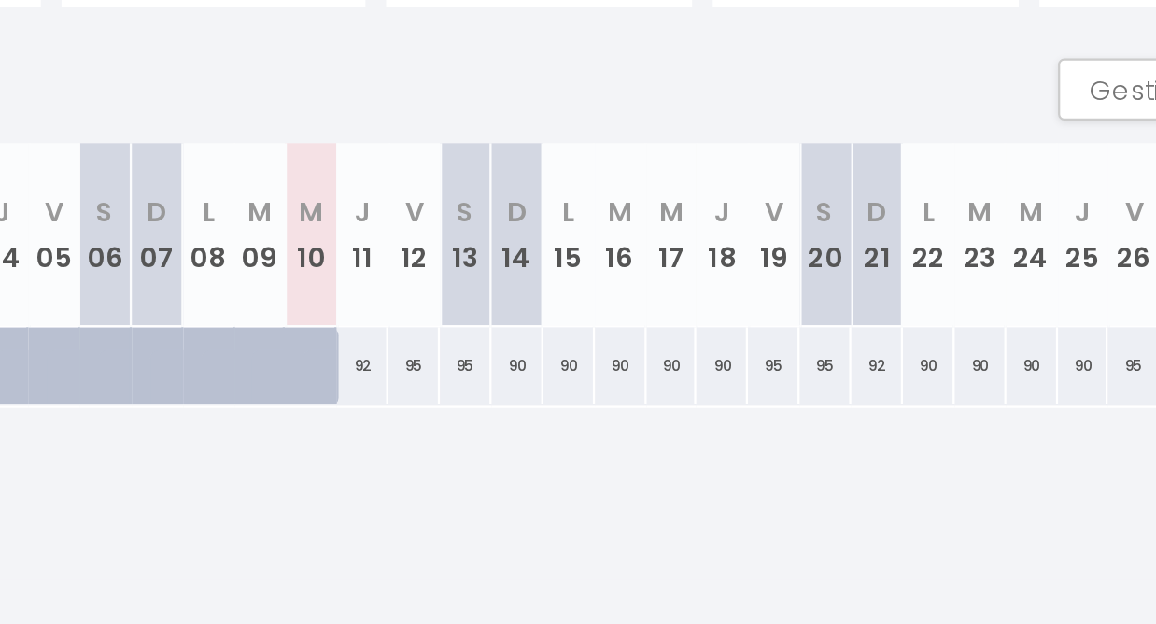
click at [738, 420] on div "90" at bounding box center [749, 437] width 23 height 35
type input "90"
type input "Dim 14 Septembre 2025"
type input "Lun 15 Septembre 2025"
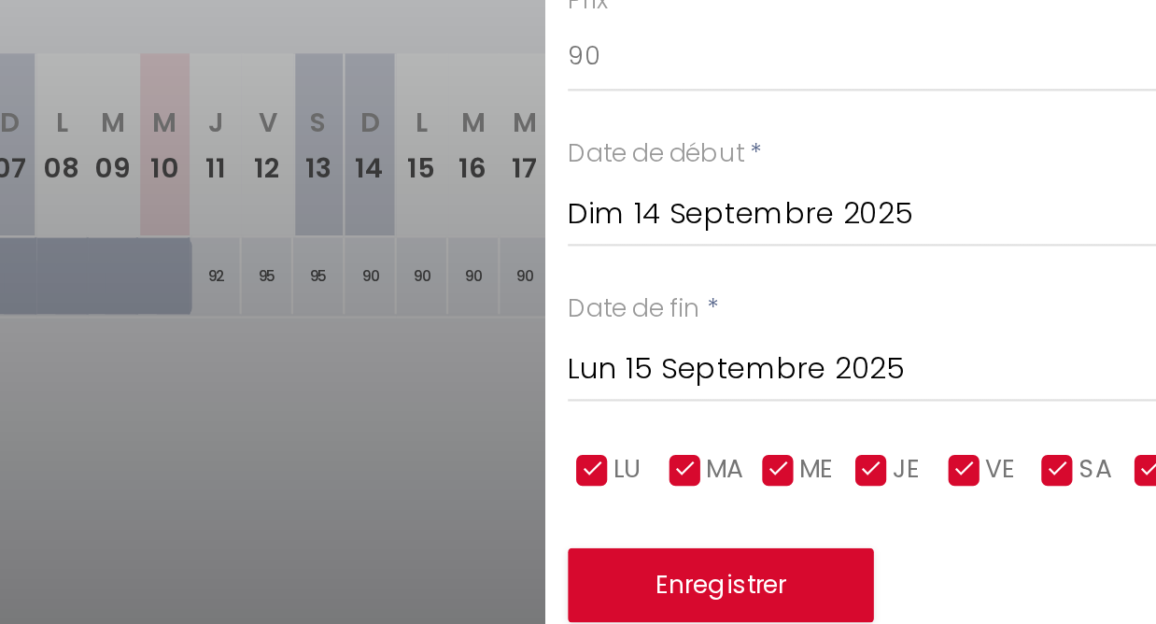
scroll to position [101, 0]
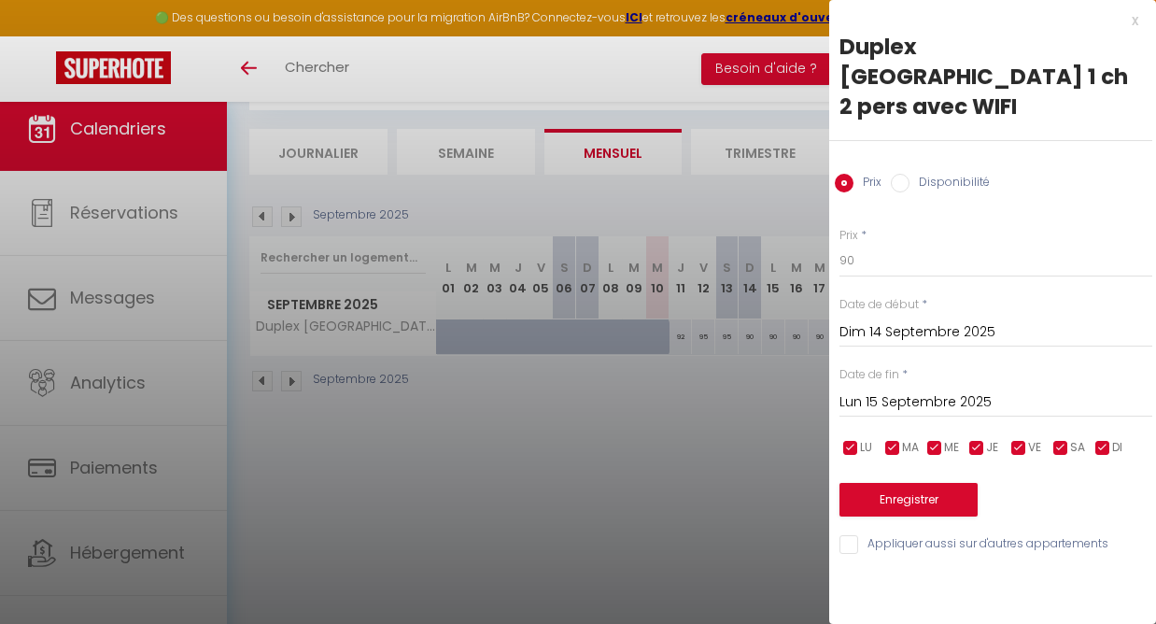
click at [1020, 439] on input "checkbox" at bounding box center [1018, 448] width 19 height 19
checkbox input "false"
click at [1060, 439] on input "checkbox" at bounding box center [1060, 448] width 19 height 19
checkbox input "false"
click at [922, 390] on input "Lun 15 Septembre 2025" at bounding box center [995, 402] width 313 height 24
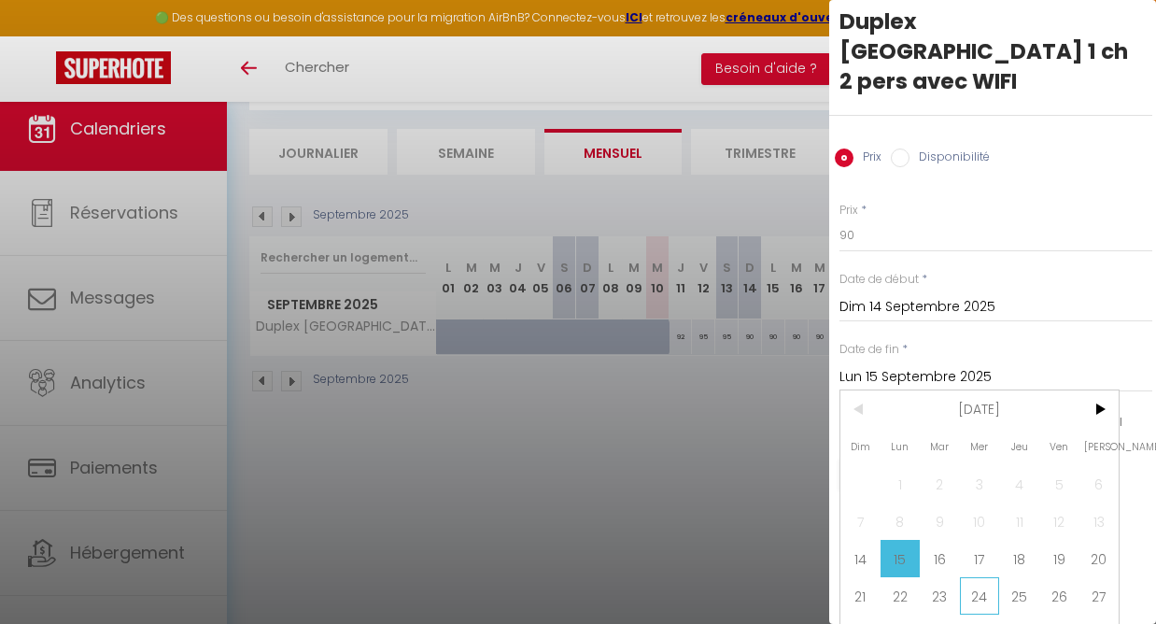
scroll to position [24, 4]
click at [938, 615] on span "30" at bounding box center [940, 633] width 40 height 37
type input "[DATE]"
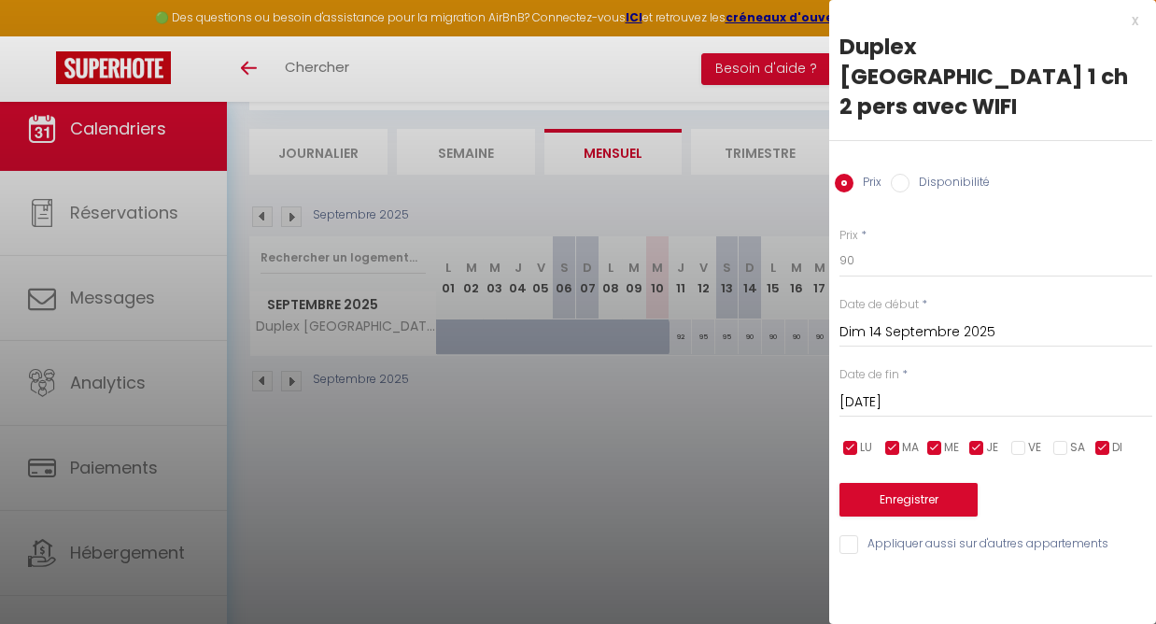
scroll to position [0, 4]
click at [911, 483] on button "Enregistrer" at bounding box center [908, 500] width 138 height 34
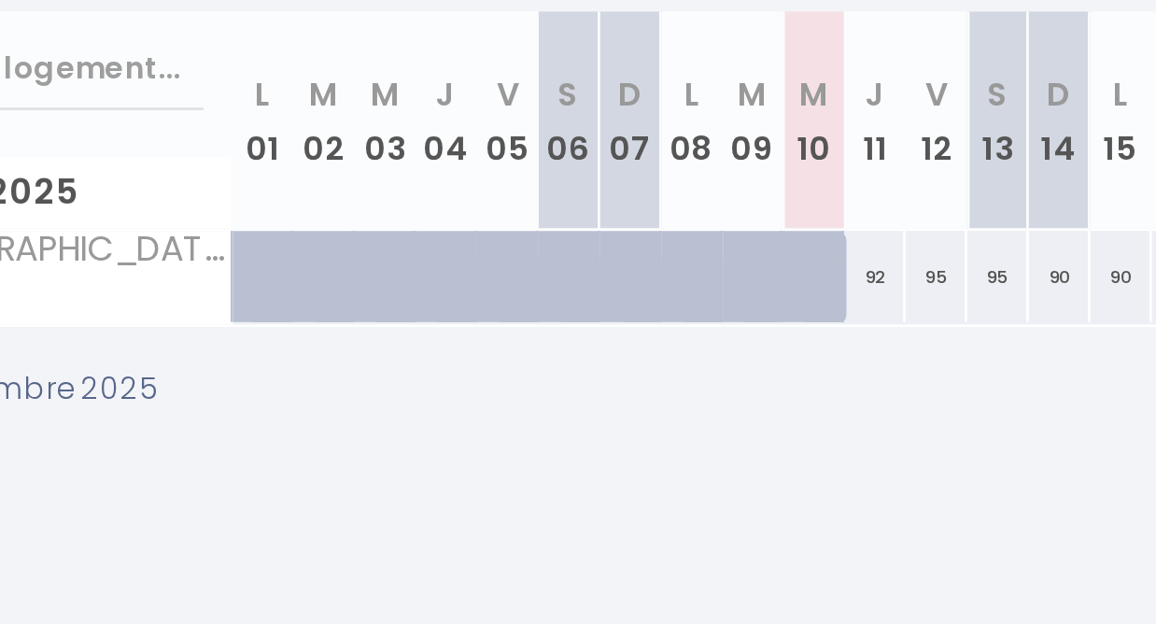
scroll to position [100, 0]
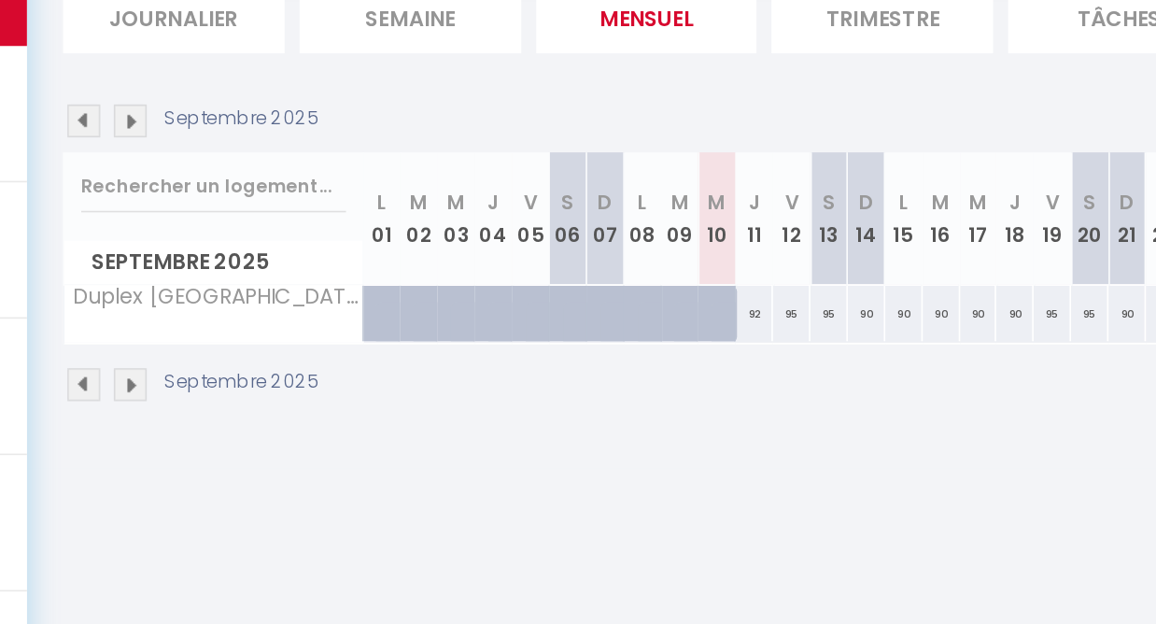
click at [738, 320] on div "90" at bounding box center [749, 337] width 23 height 35
type input "90"
type input "Dim 14 Septembre 2025"
type input "Lun 15 Septembre 2025"
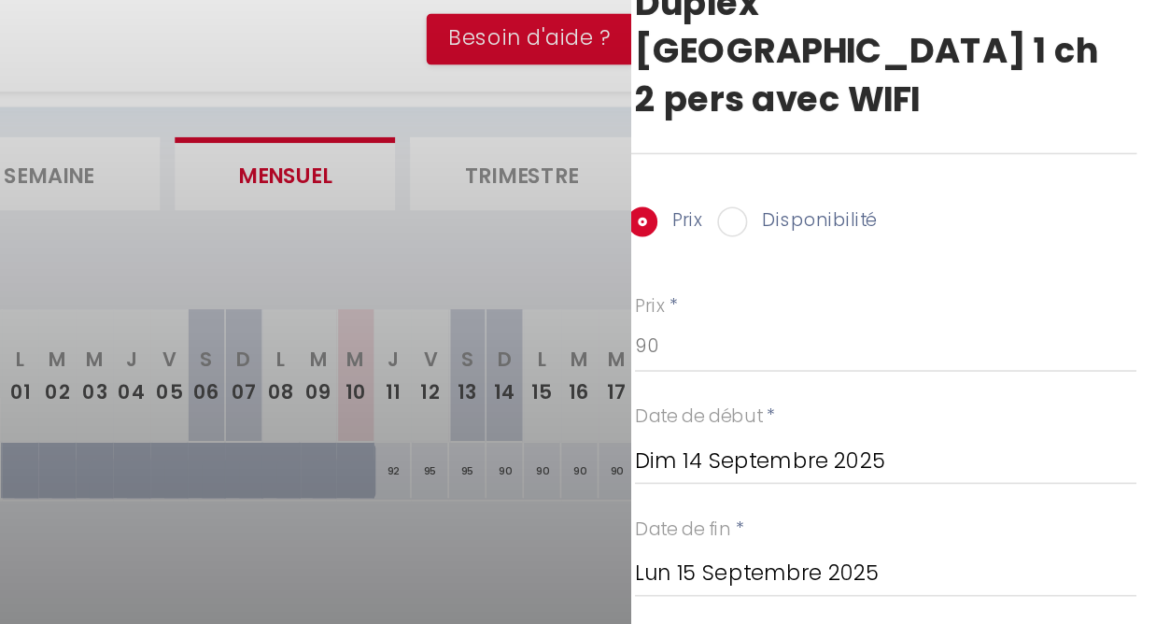
scroll to position [28, 0]
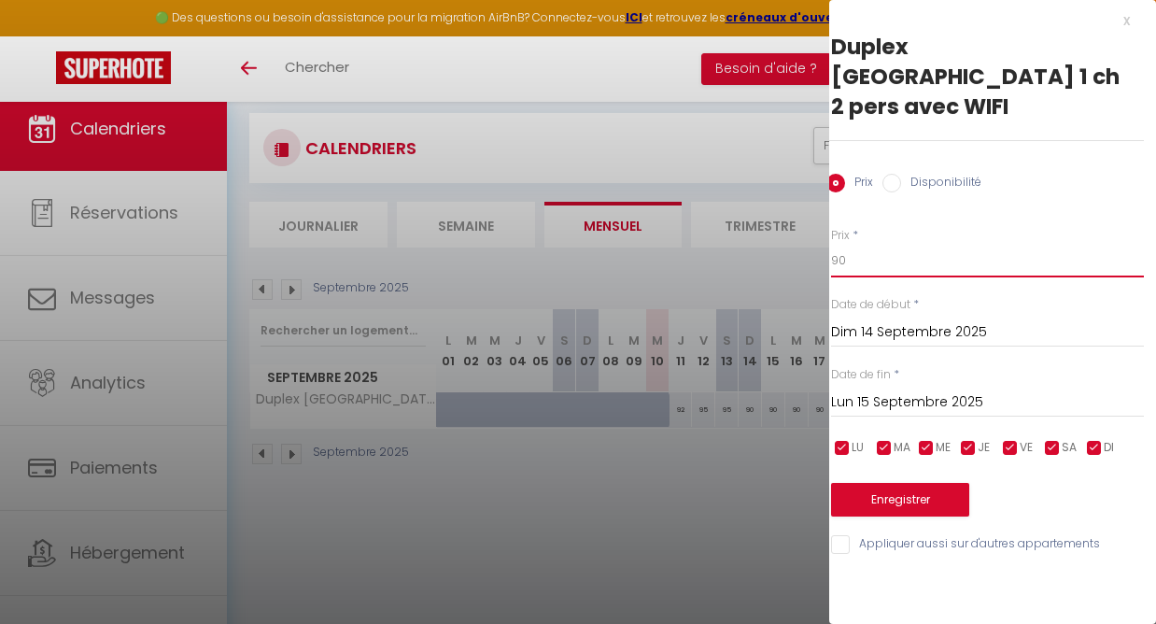
click at [855, 244] on input "90" at bounding box center [987, 261] width 313 height 34
type input "9"
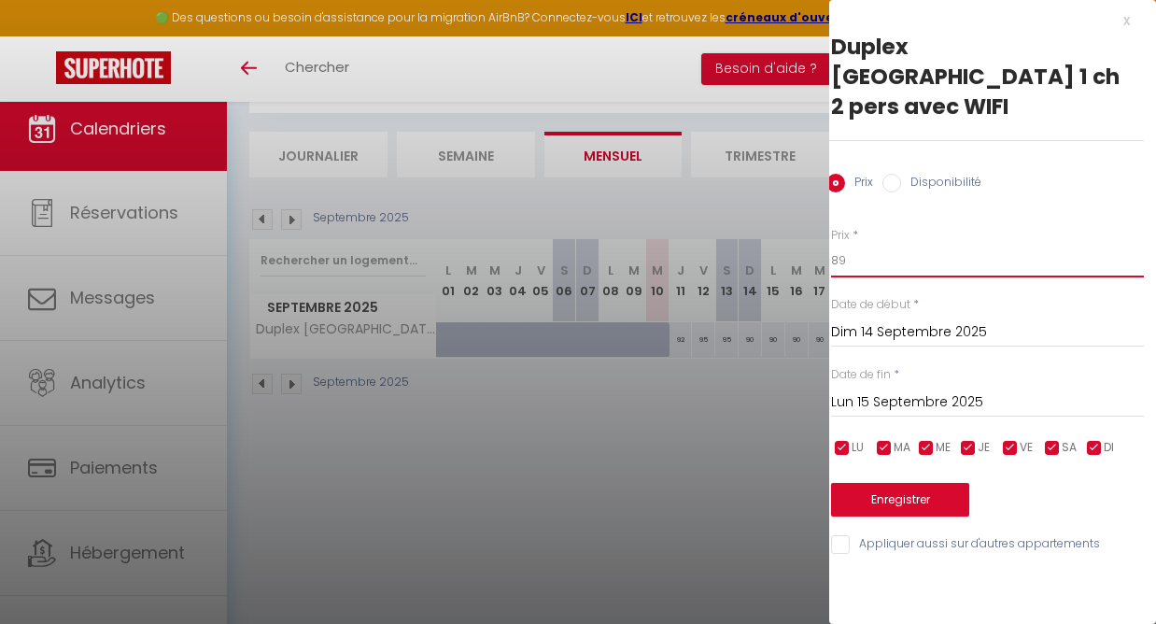
scroll to position [101, 0]
type input "89"
click at [1006, 439] on input "checkbox" at bounding box center [1010, 448] width 19 height 19
checkbox input "false"
click at [1051, 439] on input "checkbox" at bounding box center [1052, 448] width 19 height 19
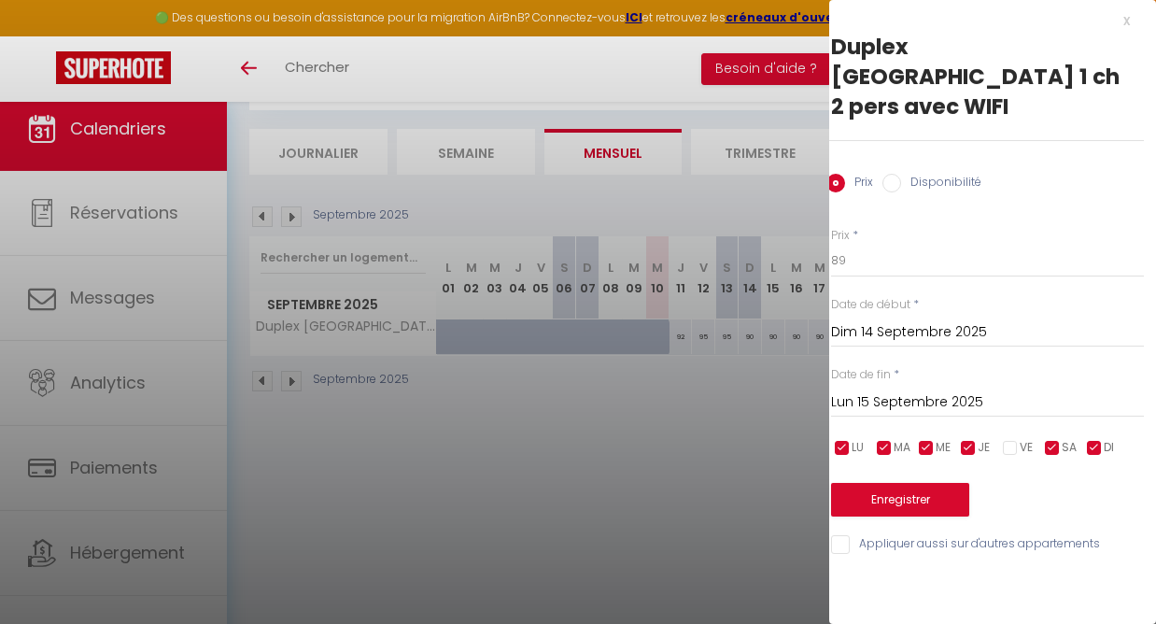
checkbox input "false"
click at [914, 390] on input "Lun 15 Septembre 2025" at bounding box center [987, 402] width 313 height 24
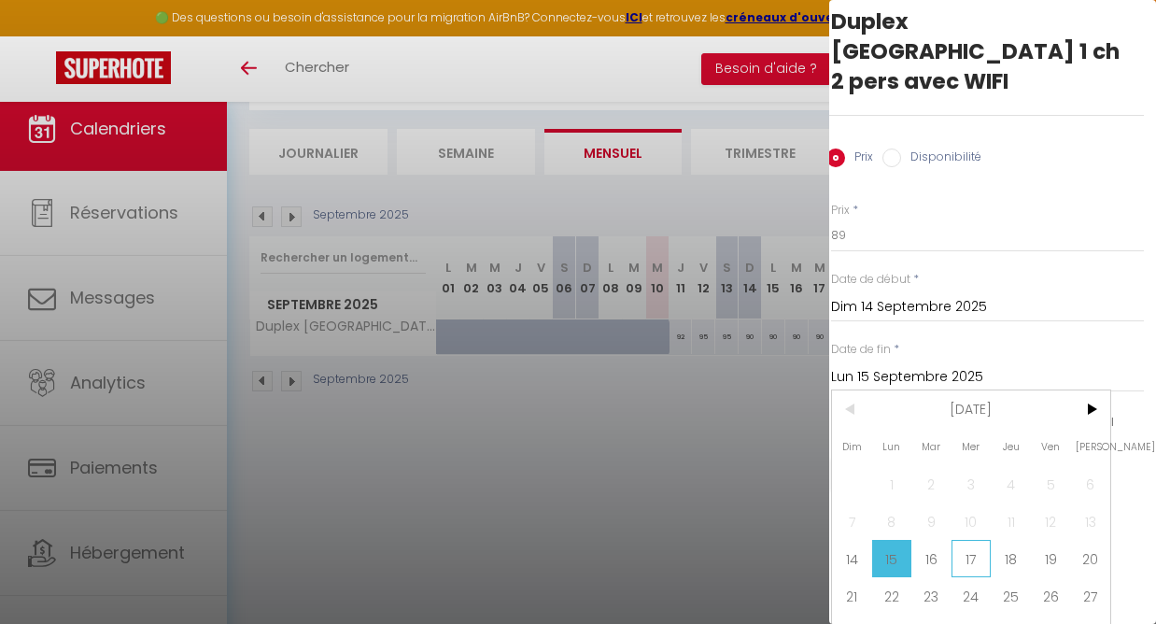
scroll to position [24, 12]
click at [934, 615] on span "30" at bounding box center [931, 633] width 40 height 37
type input "[DATE]"
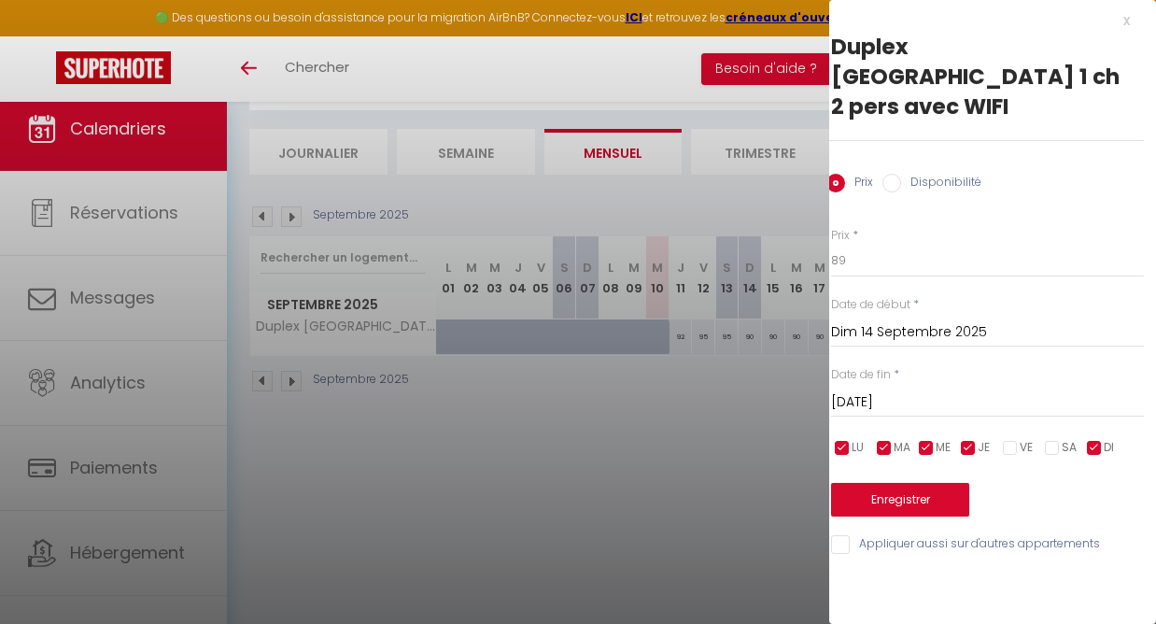
click at [897, 483] on button "Enregistrer" at bounding box center [900, 500] width 138 height 34
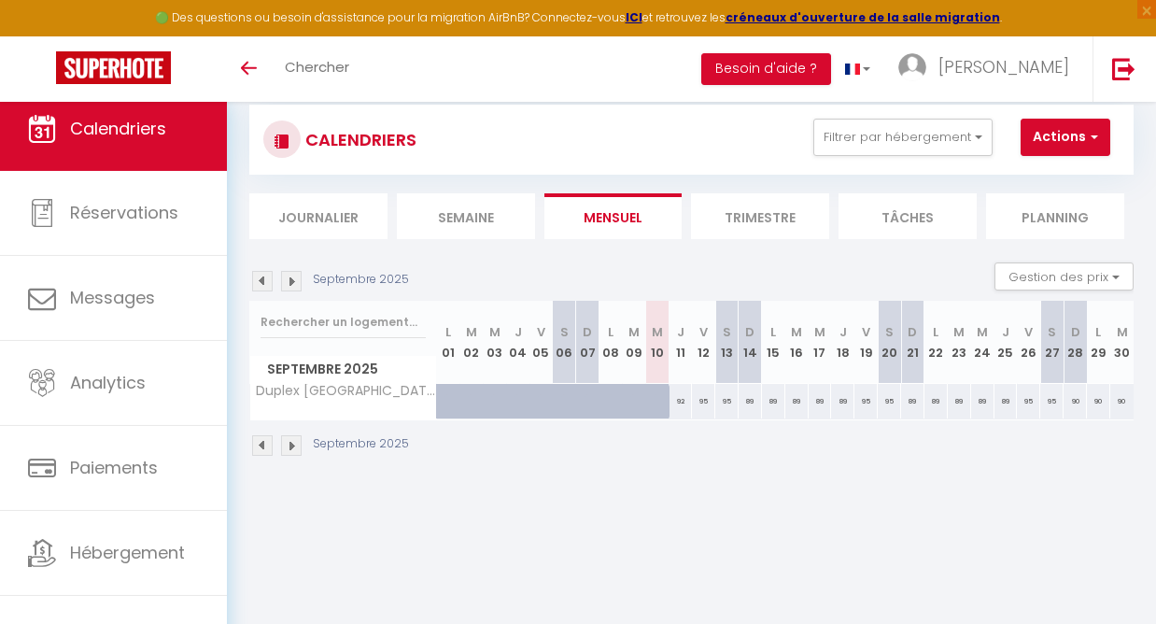
scroll to position [47, 0]
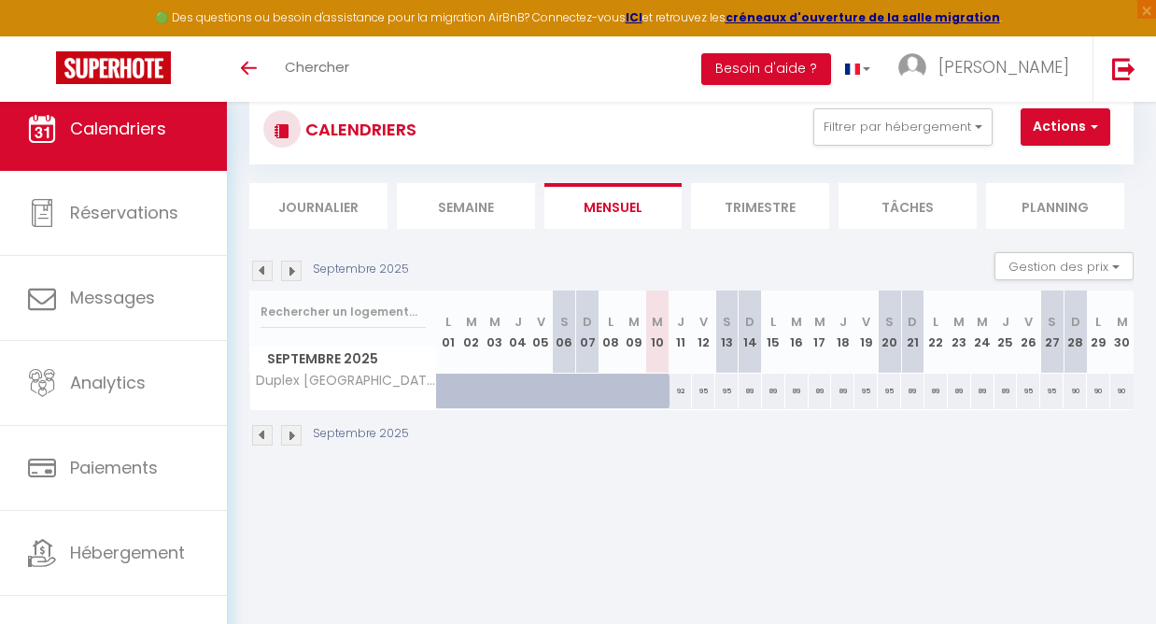
click at [265, 272] on img at bounding box center [262, 270] width 21 height 21
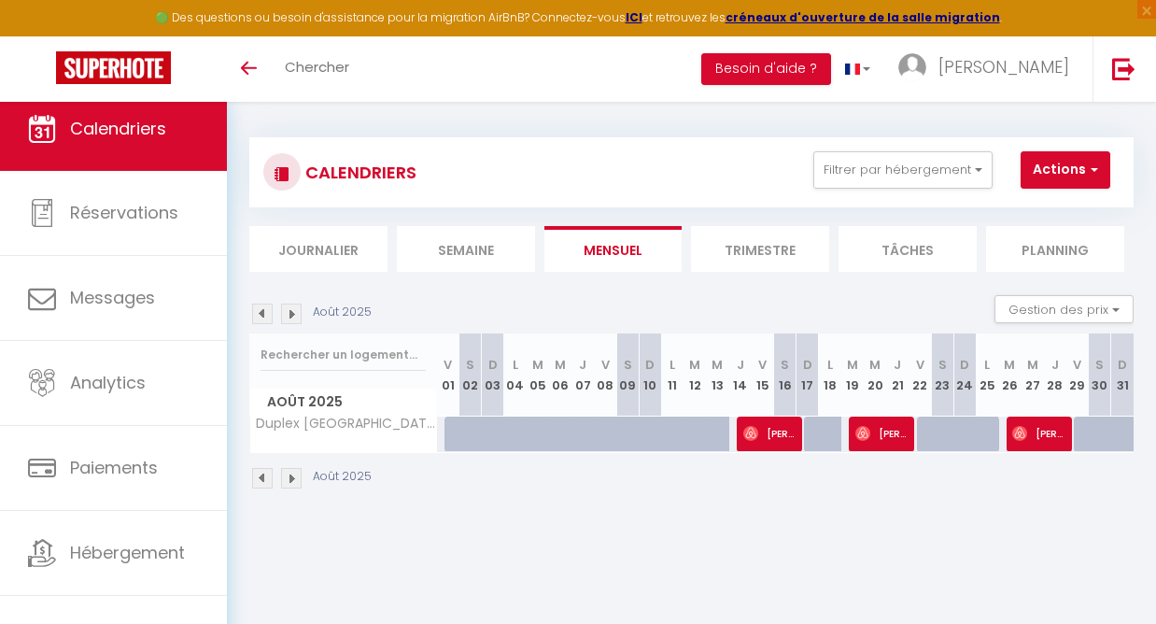
scroll to position [6, 0]
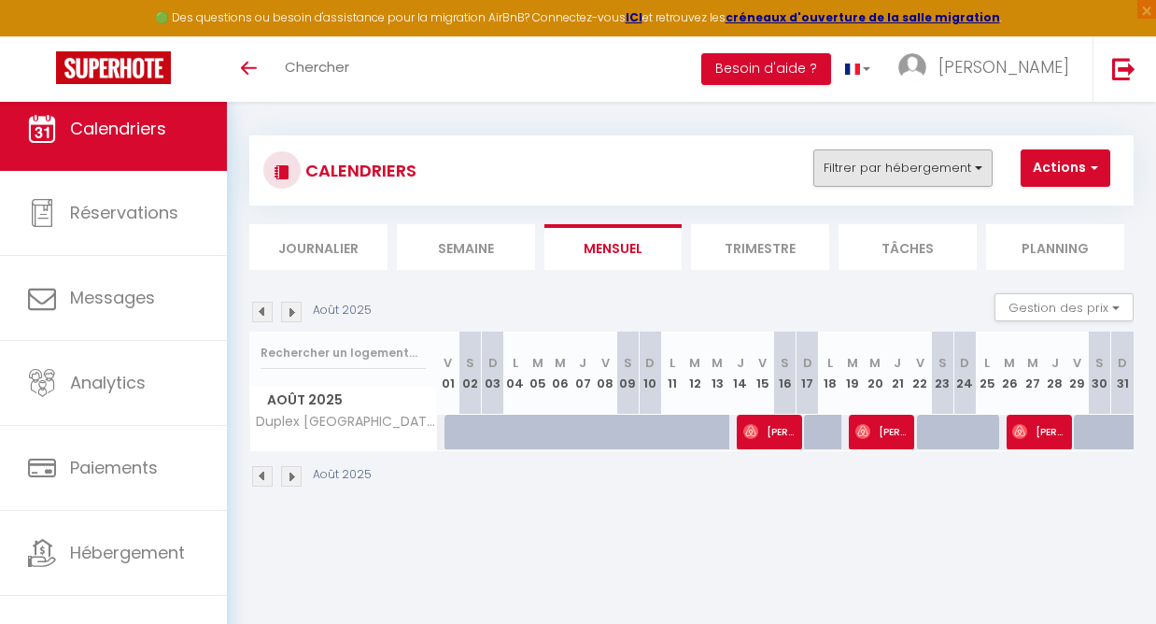
click at [979, 172] on button "Filtrer par hébergement" at bounding box center [902, 167] width 179 height 37
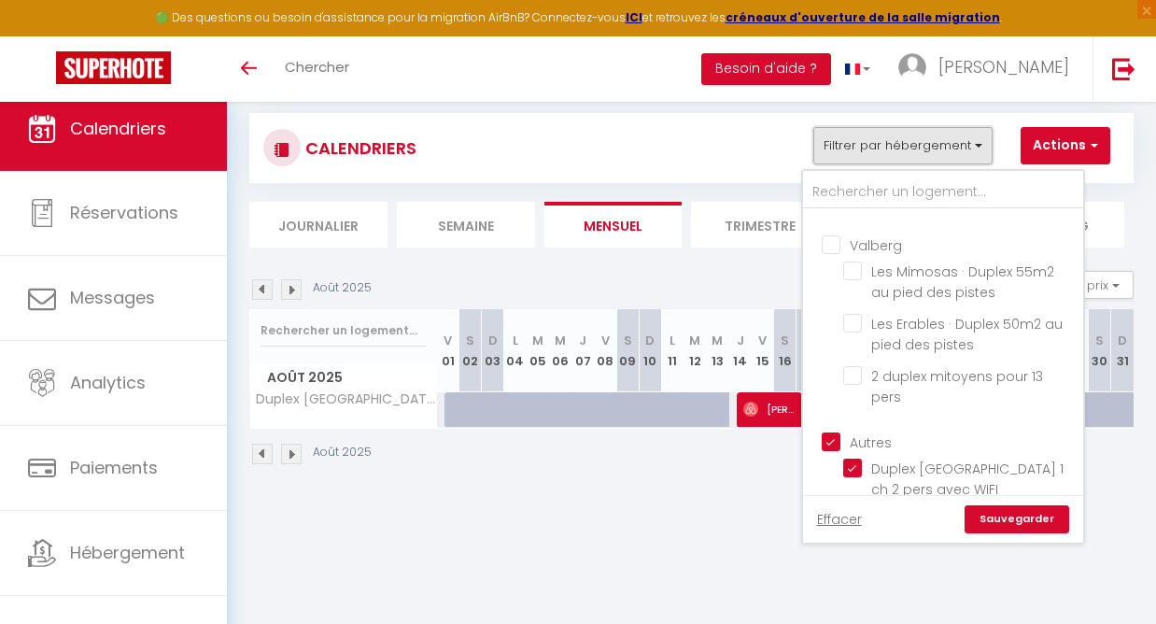
scroll to position [32, 0]
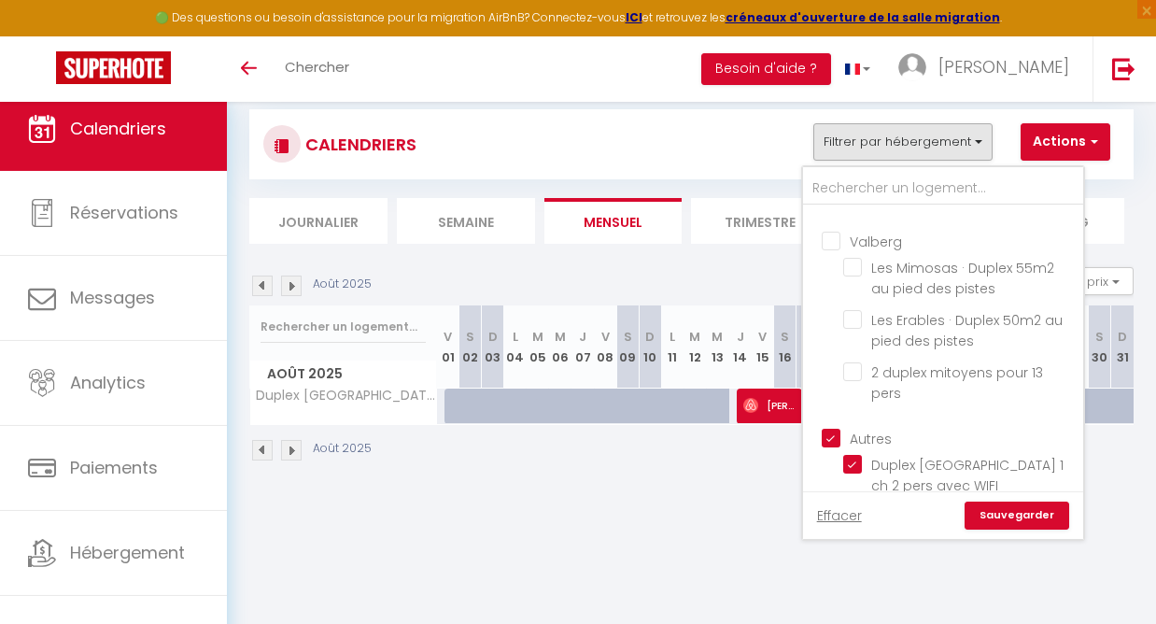
click at [834, 428] on input "Autres" at bounding box center [962, 437] width 280 height 19
checkbox input "false"
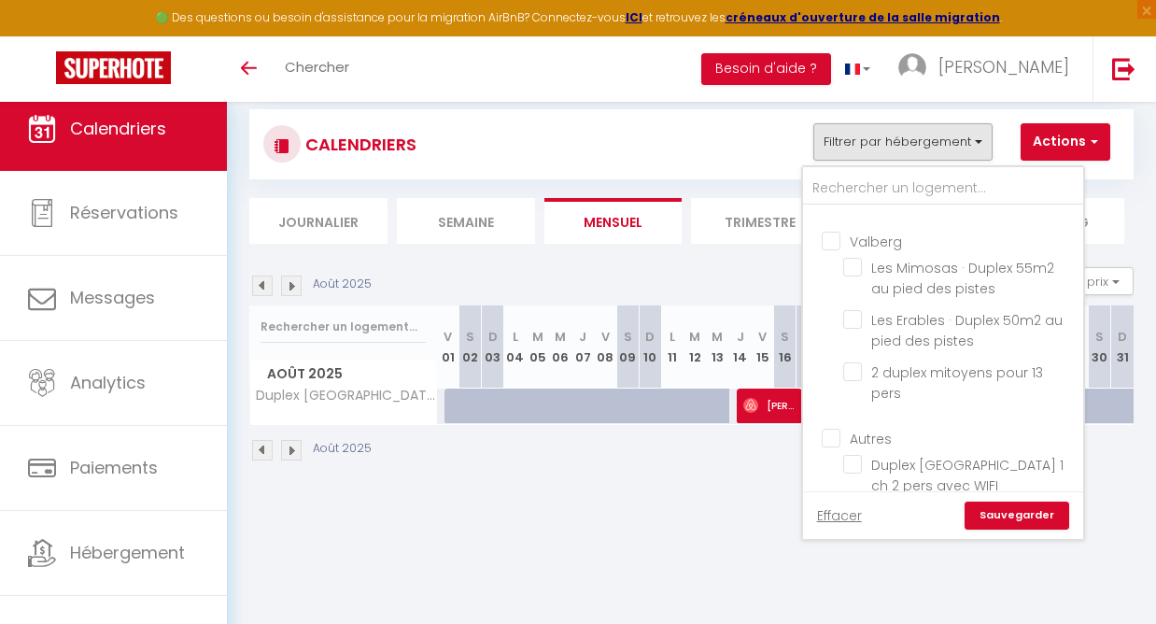
checkbox input "false"
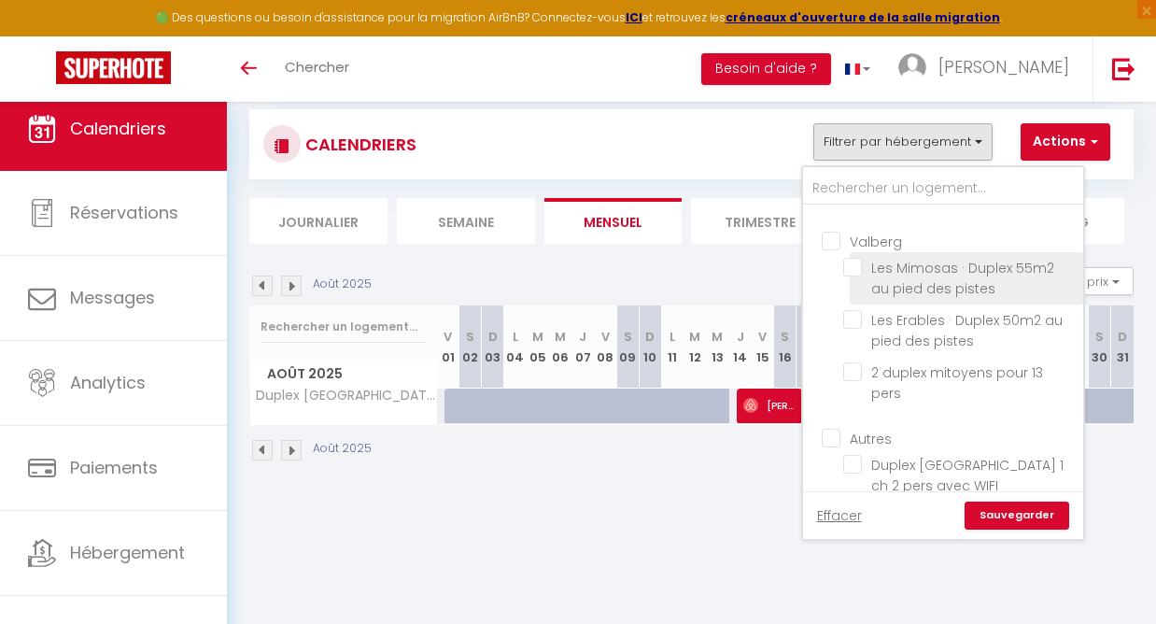
click at [853, 271] on input "Les Mimosas · Duplex 55m2 au pied des pistes" at bounding box center [959, 267] width 233 height 19
checkbox input "true"
checkbox input "false"
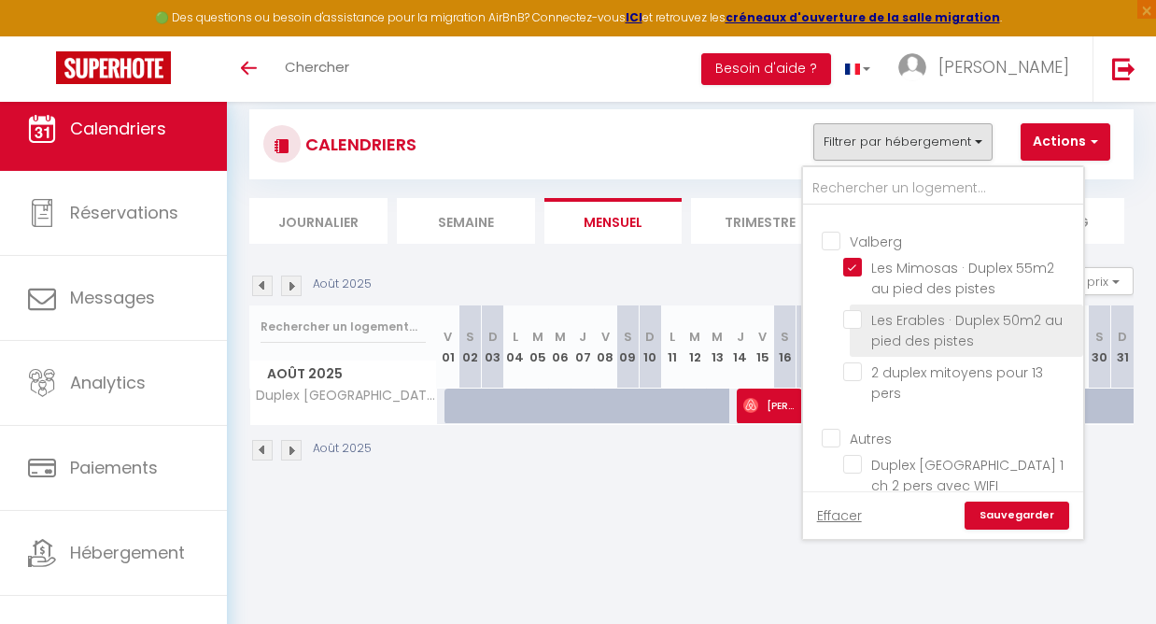
click at [854, 315] on input "Les Erables · Duplex 50m2 au pied des pistes" at bounding box center [959, 319] width 233 height 19
checkbox input "true"
checkbox input "false"
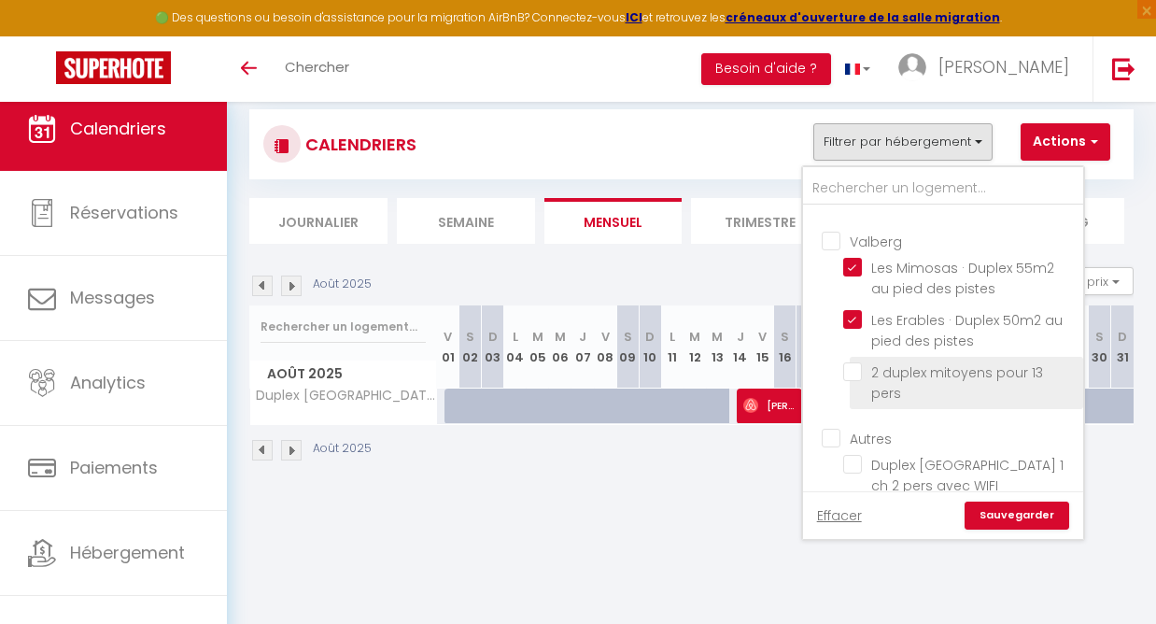
click at [855, 369] on input "2 duplex mitoyens pour 13 pers" at bounding box center [959, 371] width 233 height 19
checkbox input "true"
checkbox input "false"
checkbox input "true"
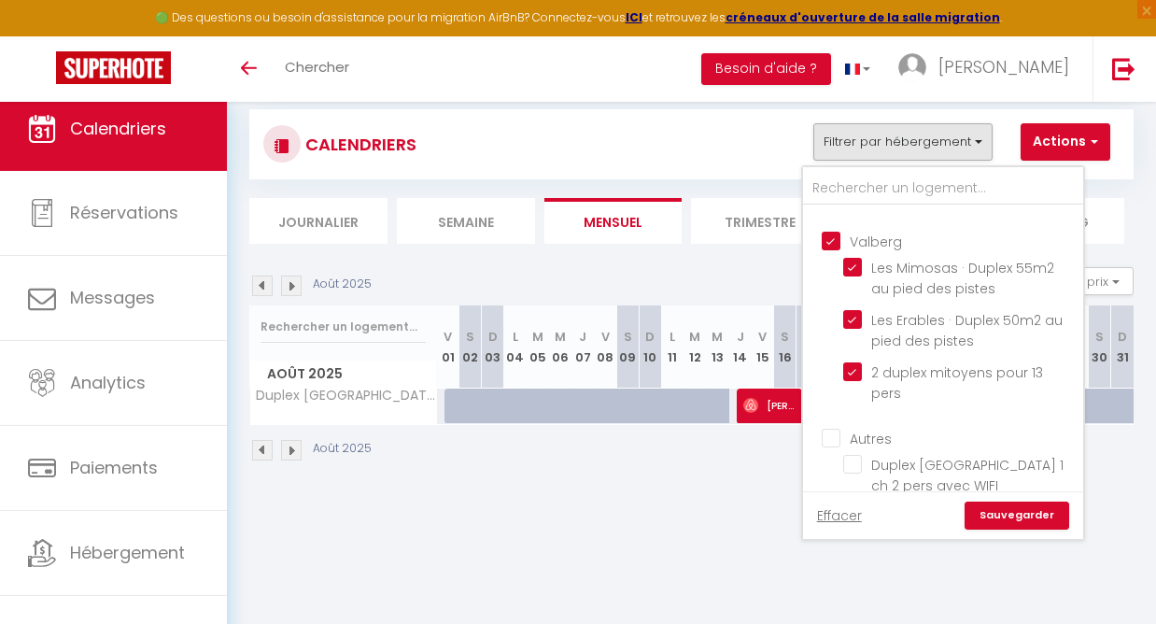
click at [1005, 514] on link "Sauvegarder" at bounding box center [1016, 515] width 105 height 28
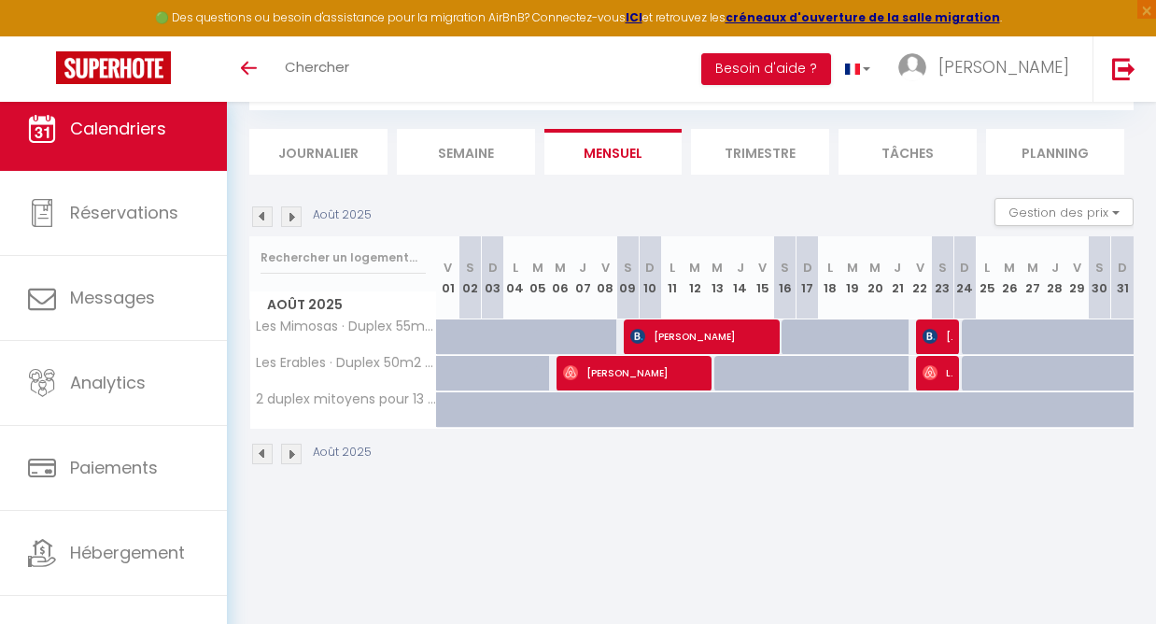
scroll to position [101, 0]
click at [670, 330] on span "[PERSON_NAME]" at bounding box center [701, 335] width 142 height 35
select select "KO"
select select "27339"
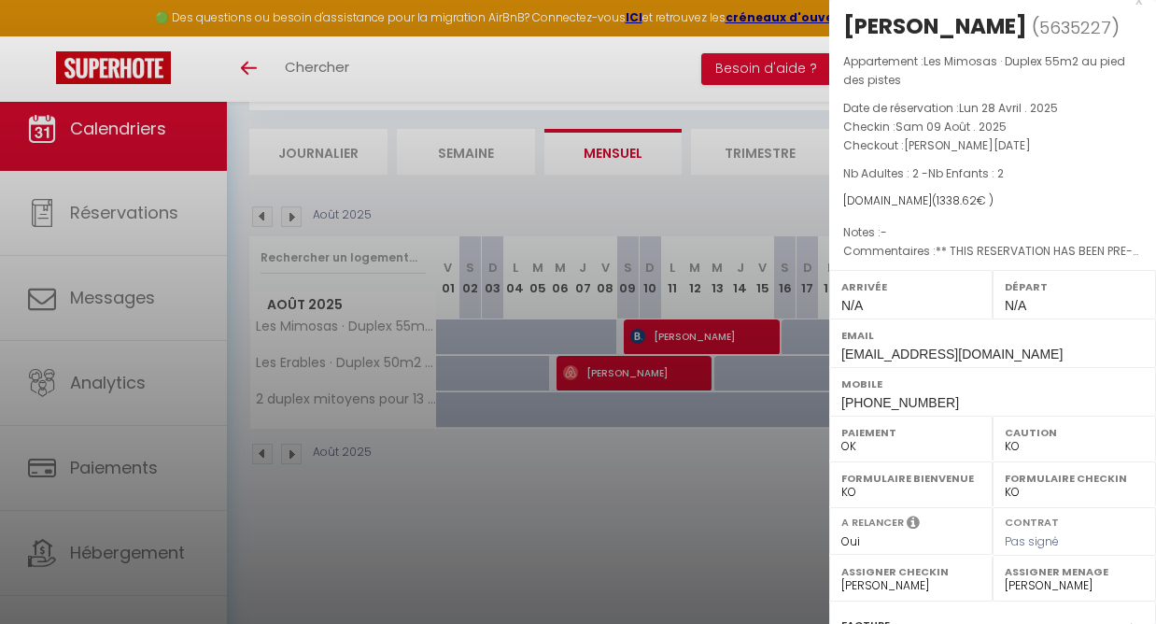
scroll to position [72, 0]
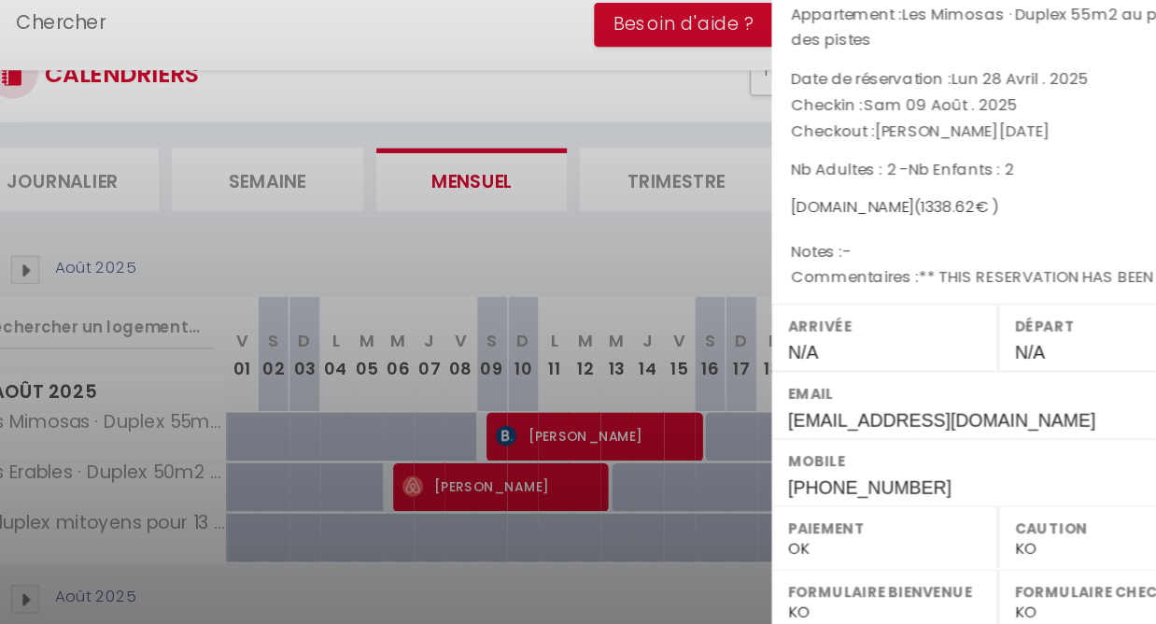
click at [346, 196] on div at bounding box center [578, 312] width 1156 height 624
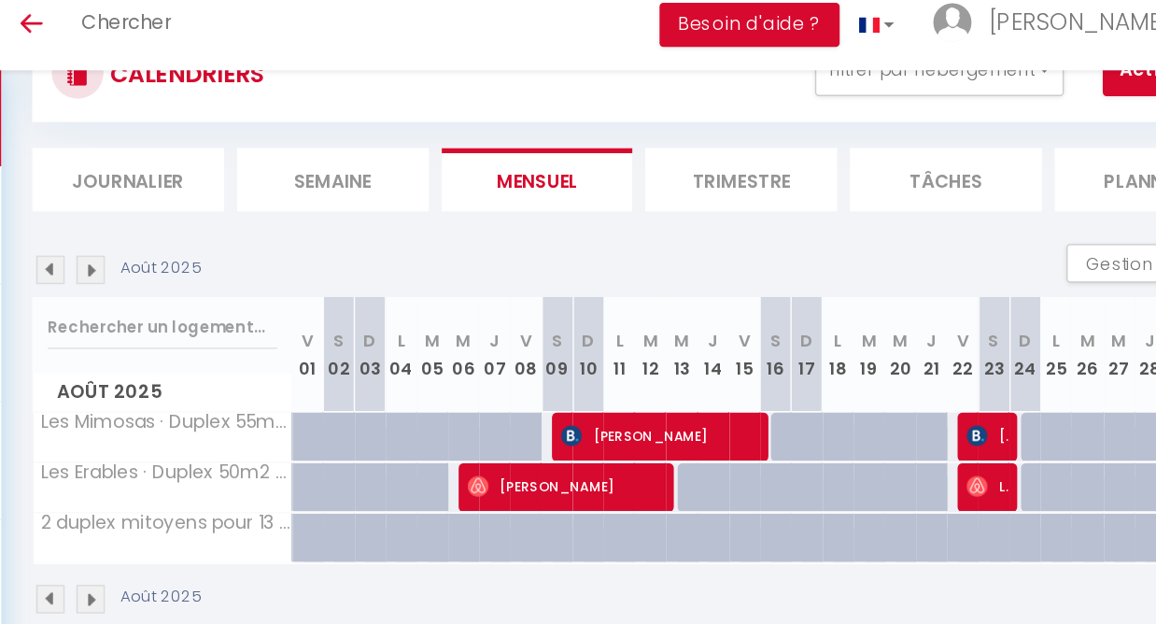
click at [252, 235] on img at bounding box center [262, 245] width 21 height 21
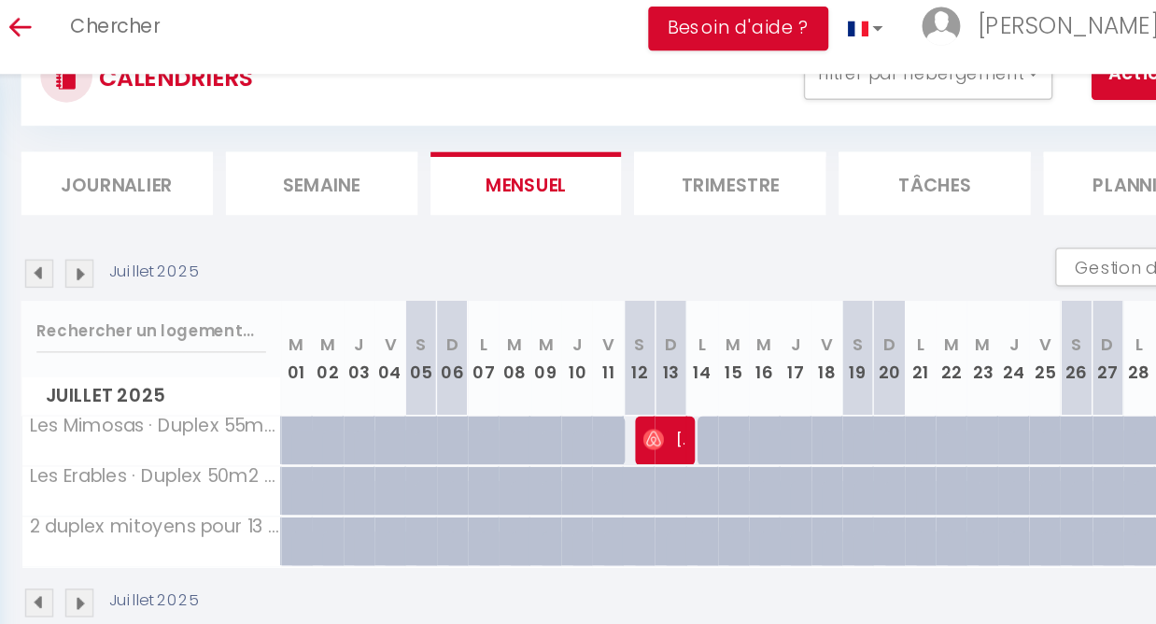
click at [281, 235] on img at bounding box center [291, 245] width 21 height 21
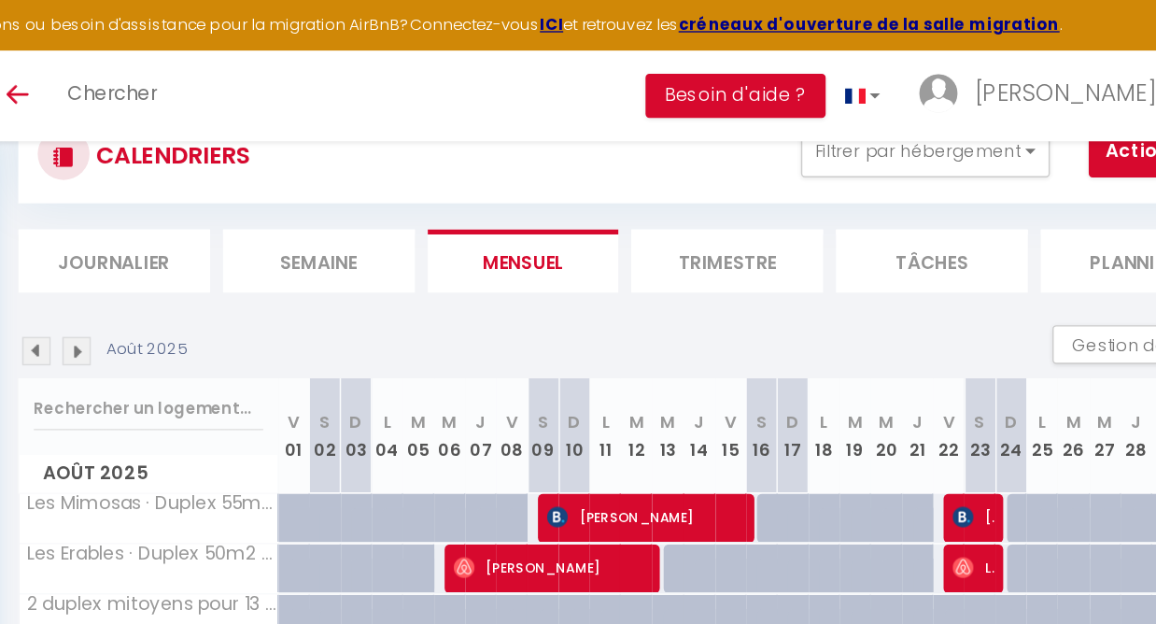
scroll to position [63, 0]
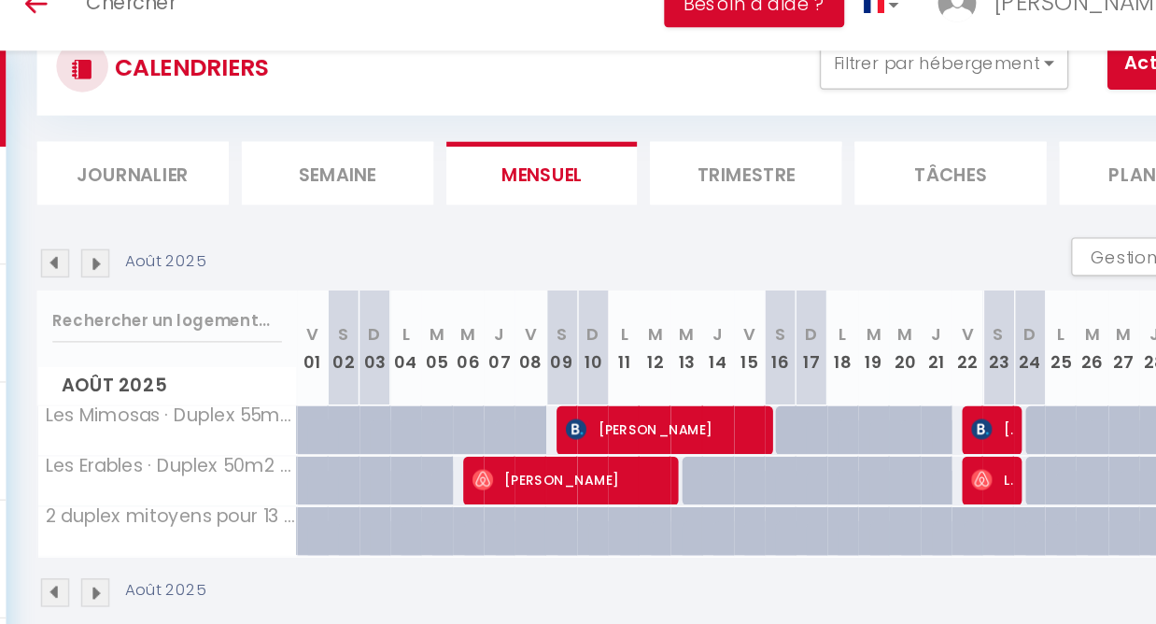
click at [252, 245] on img at bounding box center [262, 255] width 21 height 21
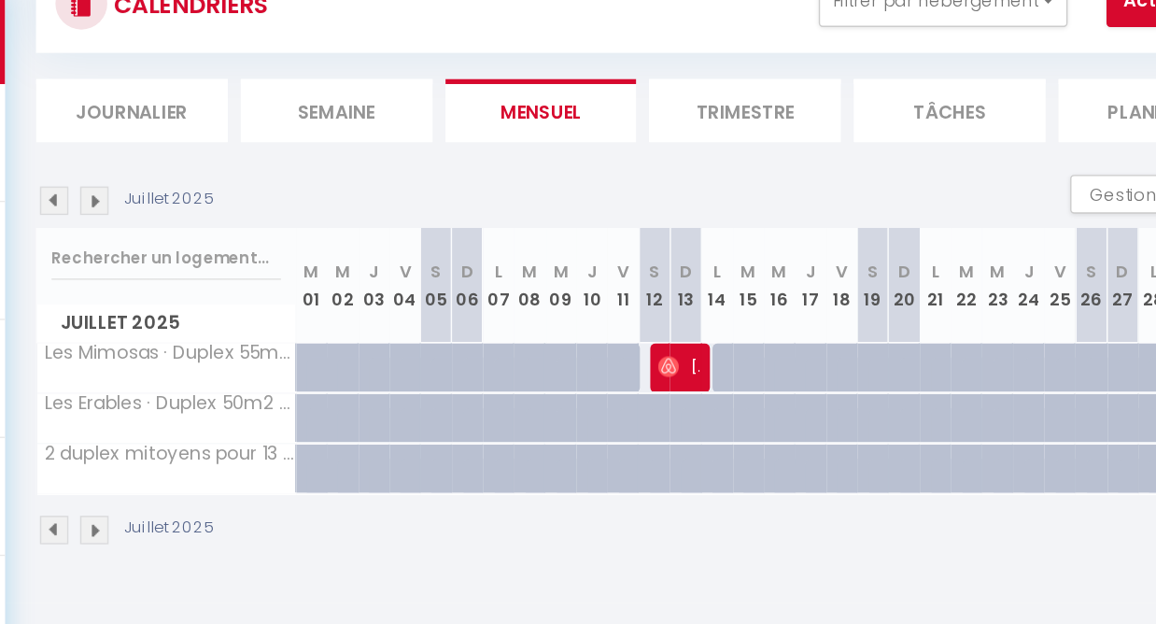
click at [281, 245] on img at bounding box center [291, 255] width 21 height 21
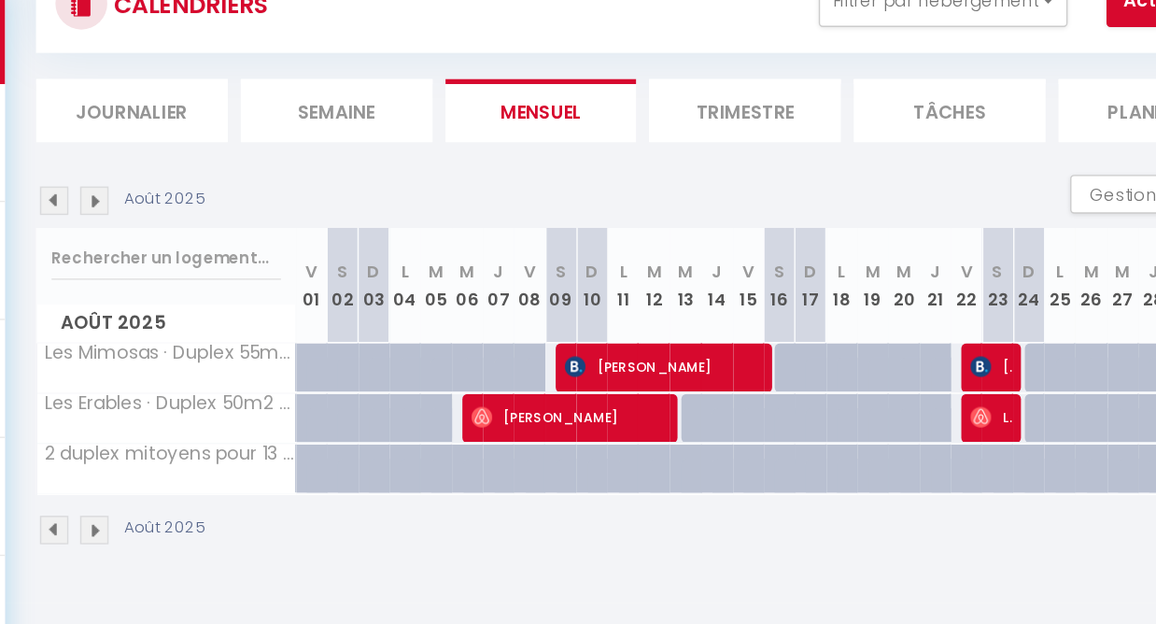
click at [281, 245] on img at bounding box center [291, 255] width 21 height 21
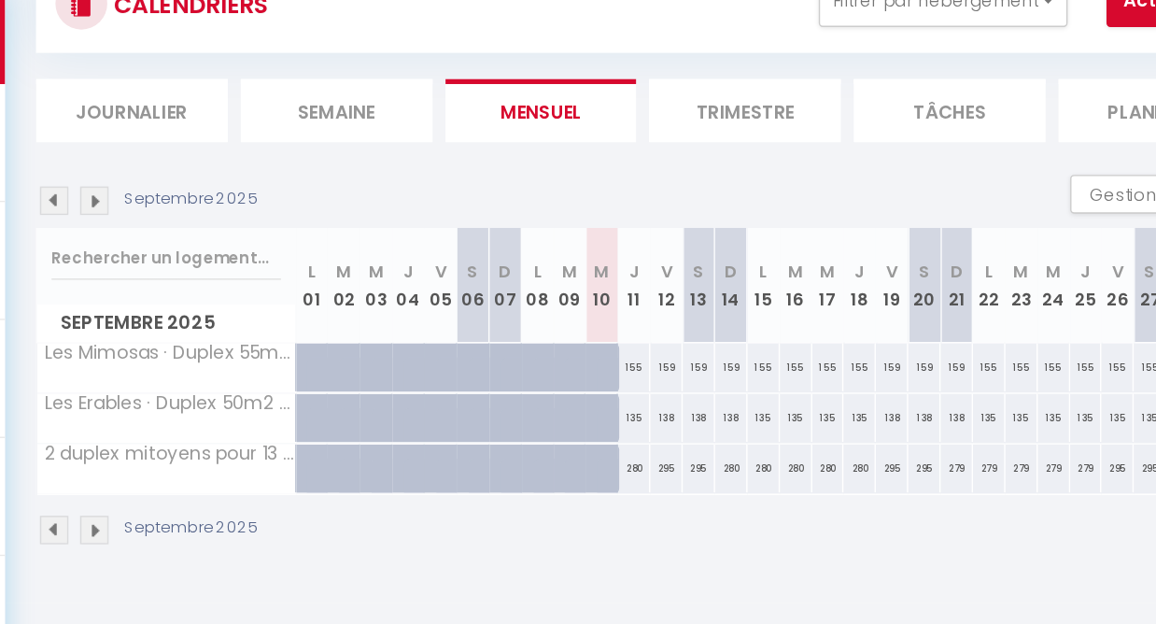
click at [252, 245] on img at bounding box center [262, 255] width 21 height 21
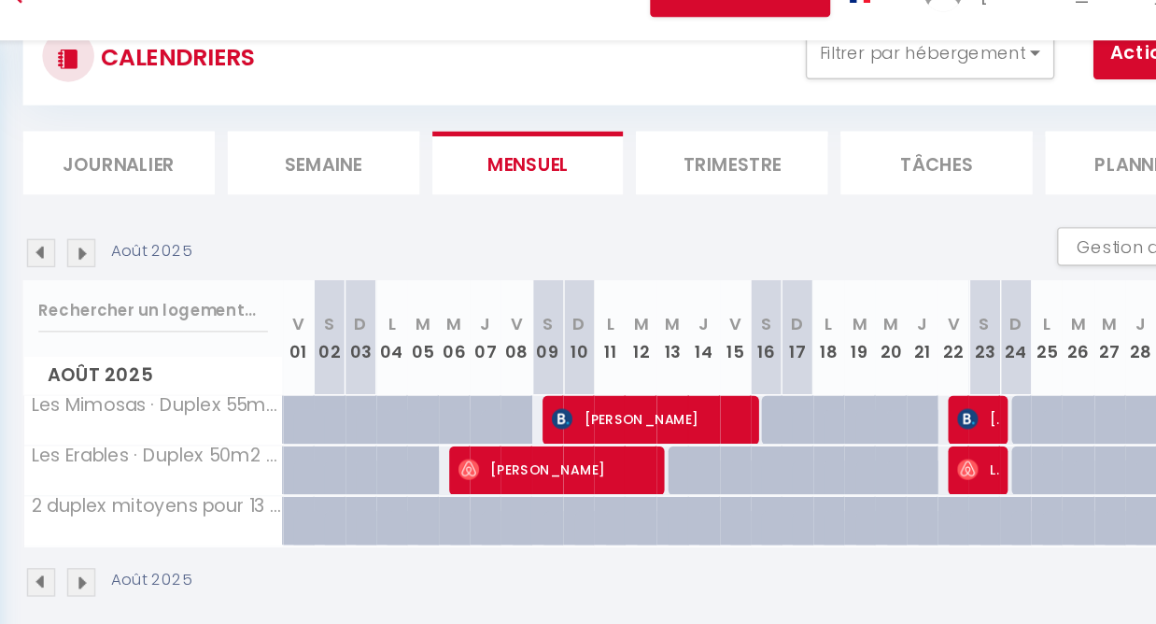
click at [252, 245] on img at bounding box center [262, 255] width 21 height 21
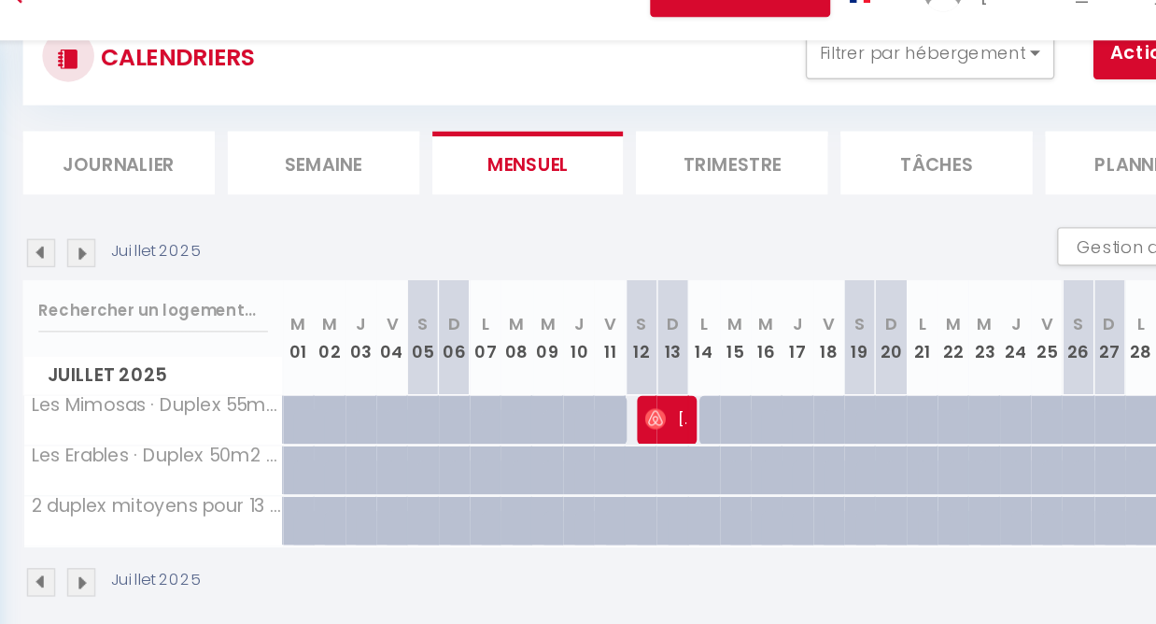
click at [252, 245] on img at bounding box center [262, 255] width 21 height 21
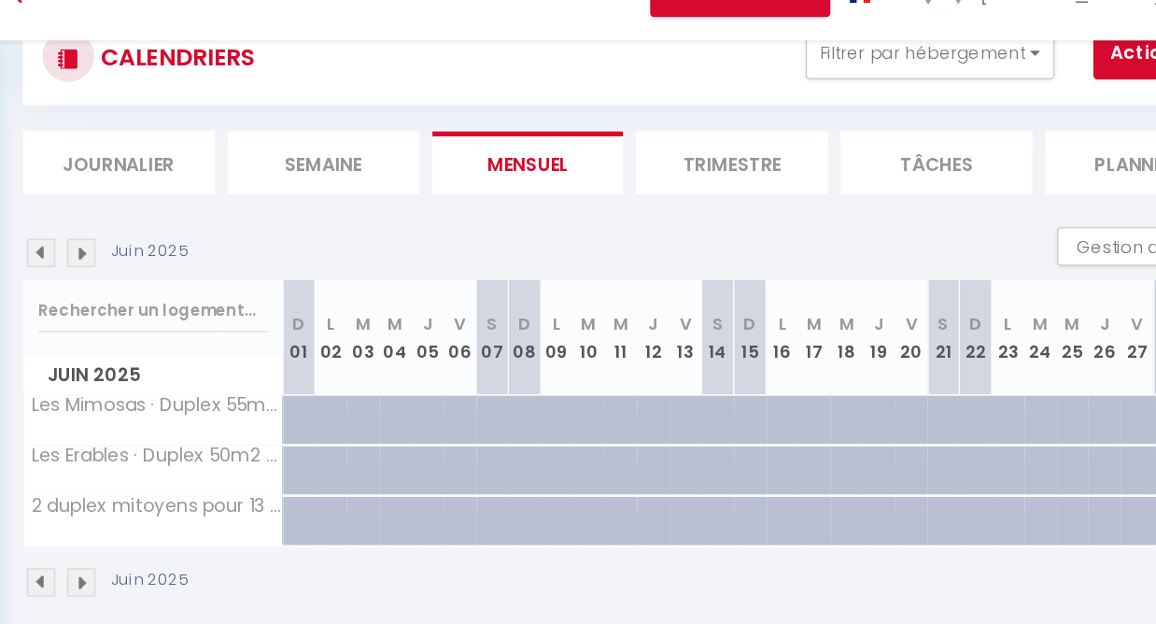
click at [252, 245] on img at bounding box center [262, 255] width 21 height 21
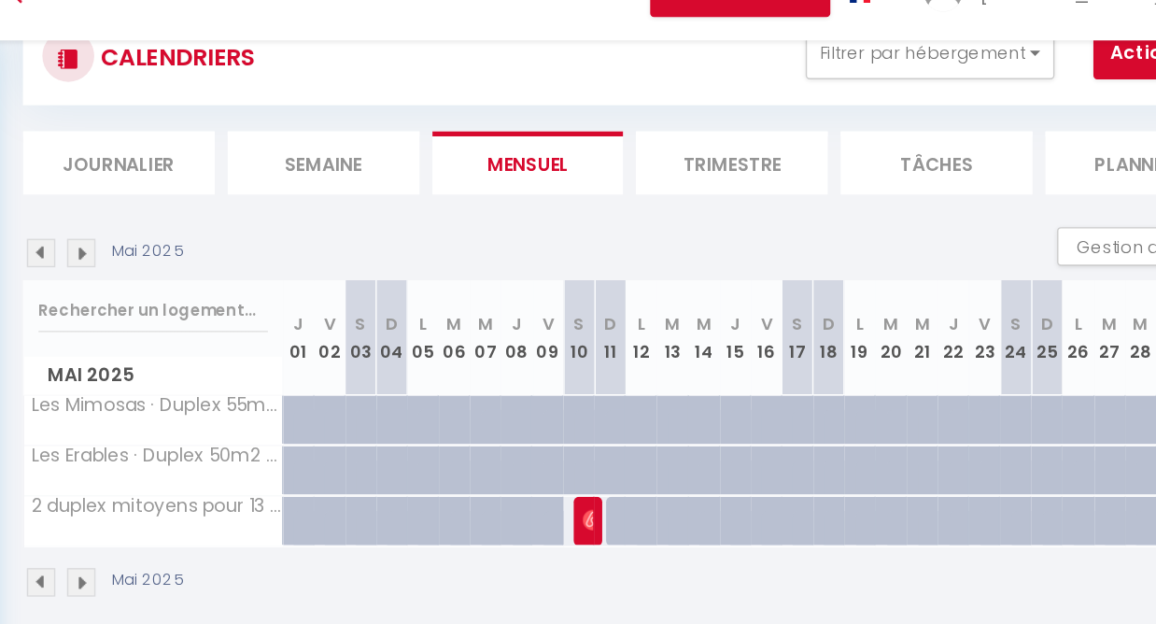
click at [281, 245] on img at bounding box center [291, 255] width 21 height 21
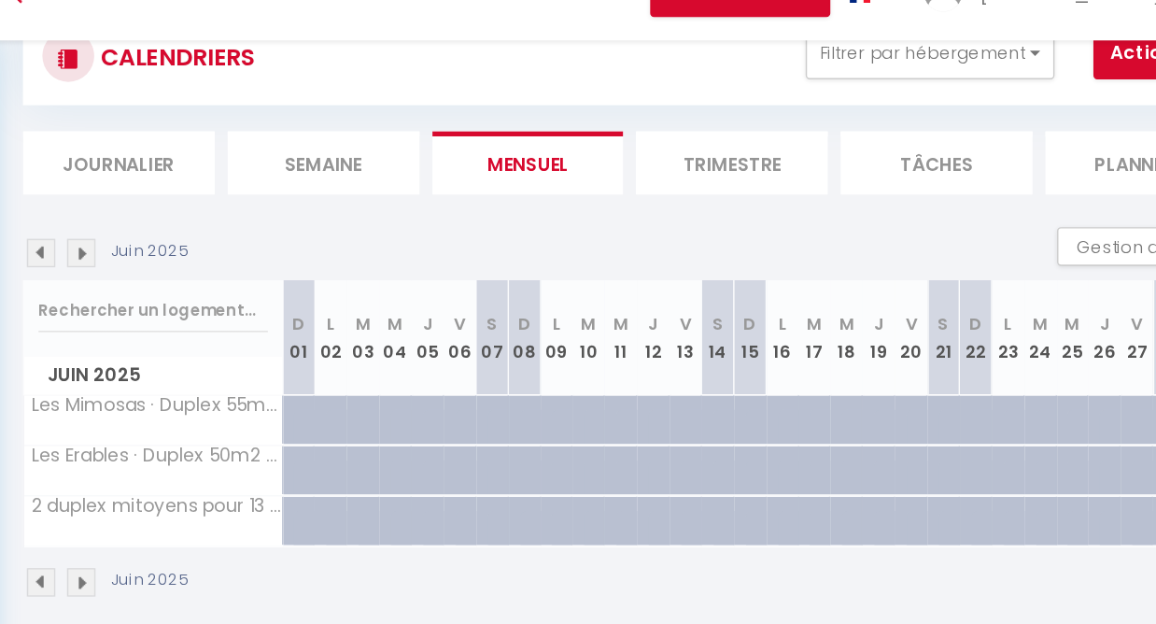
click at [281, 245] on img at bounding box center [291, 255] width 21 height 21
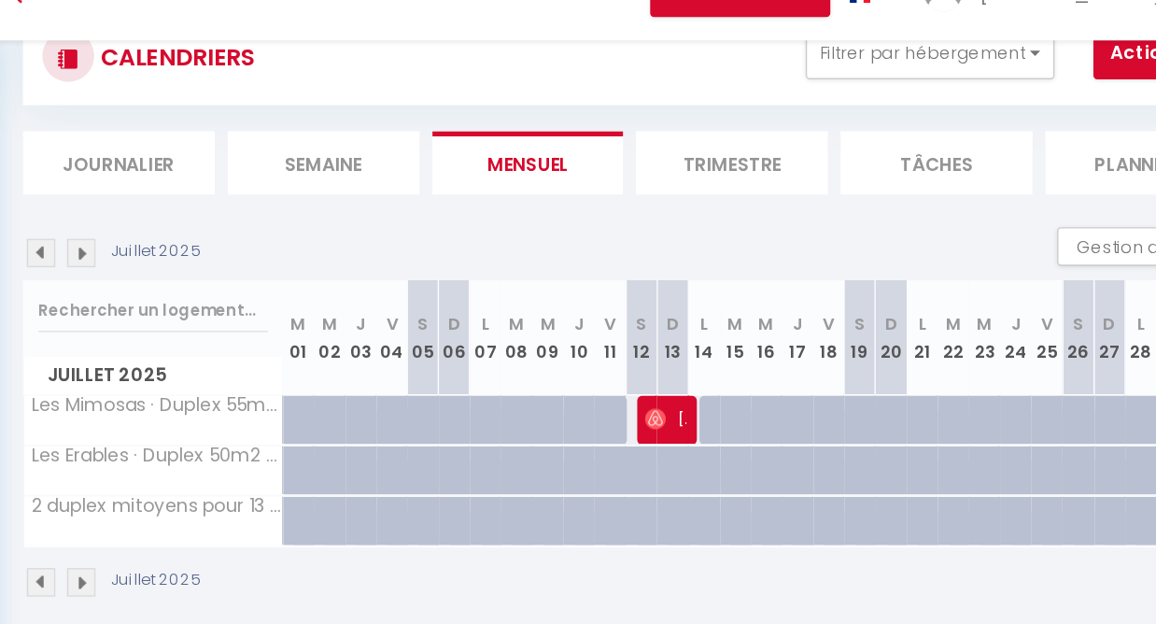
click at [281, 245] on img at bounding box center [291, 255] width 21 height 21
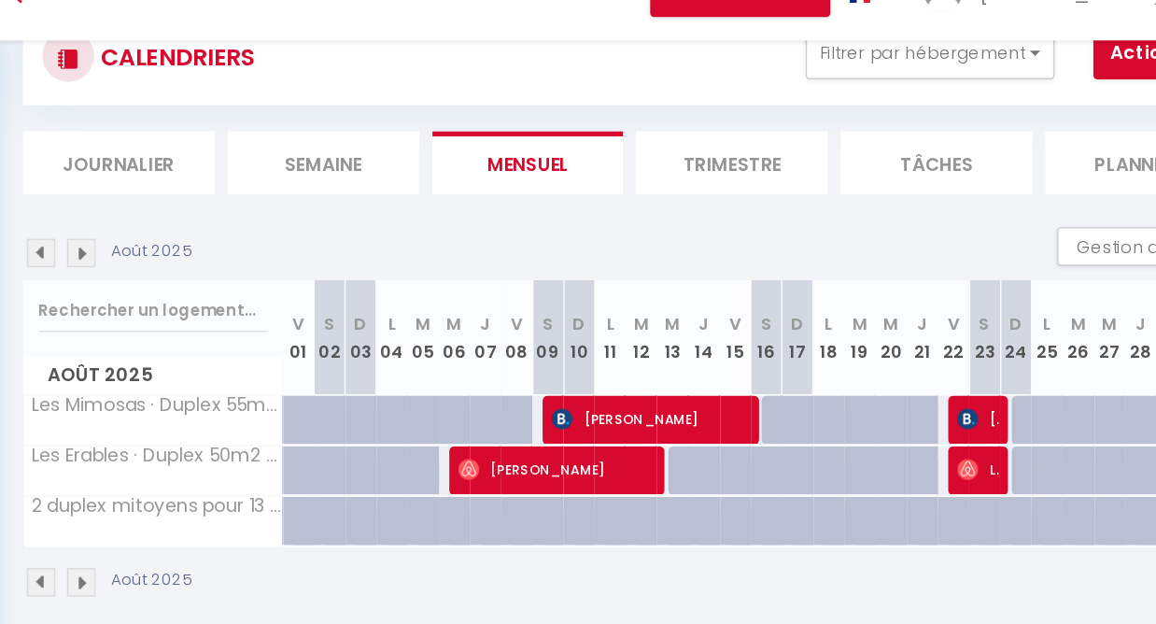
scroll to position [76, 0]
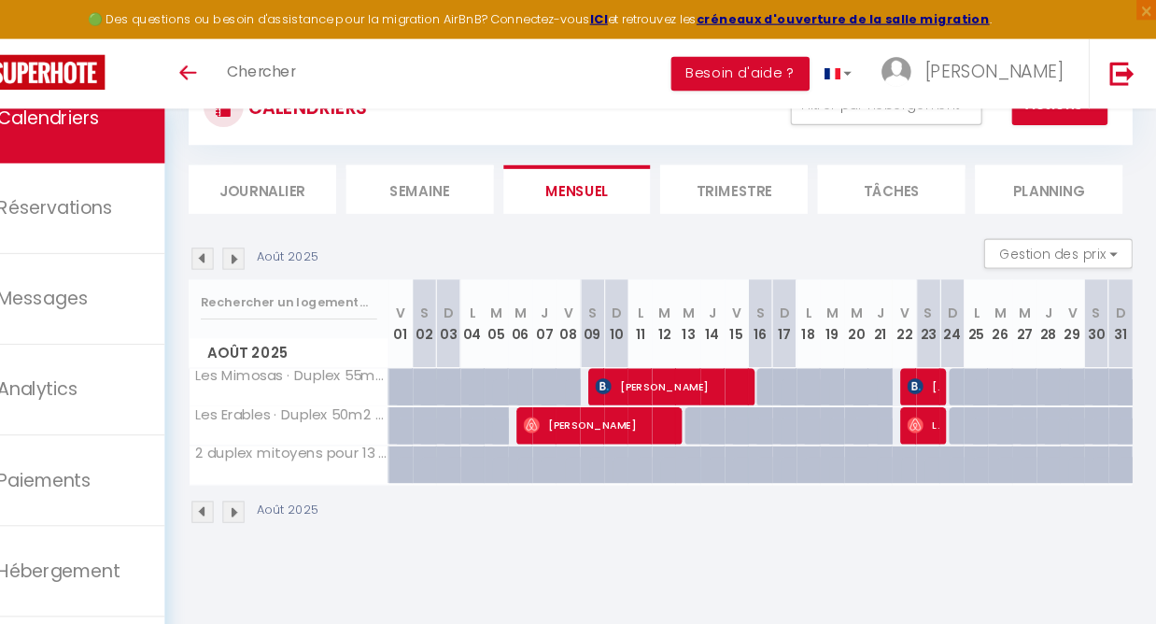
click at [281, 238] on img at bounding box center [291, 242] width 21 height 21
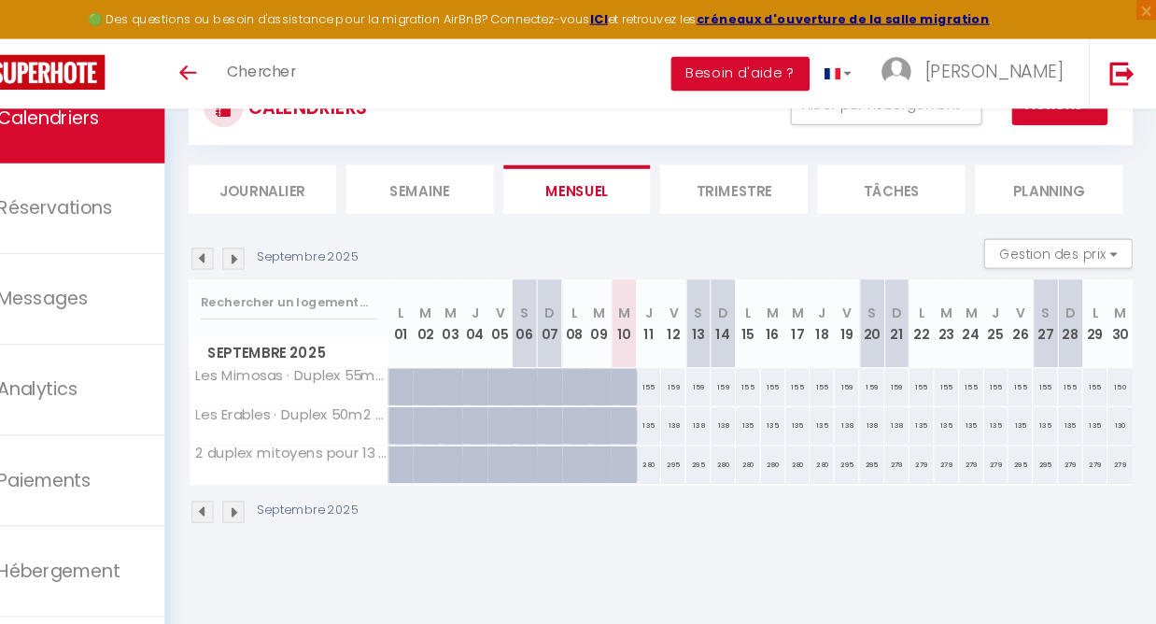
click at [281, 243] on img at bounding box center [291, 242] width 21 height 21
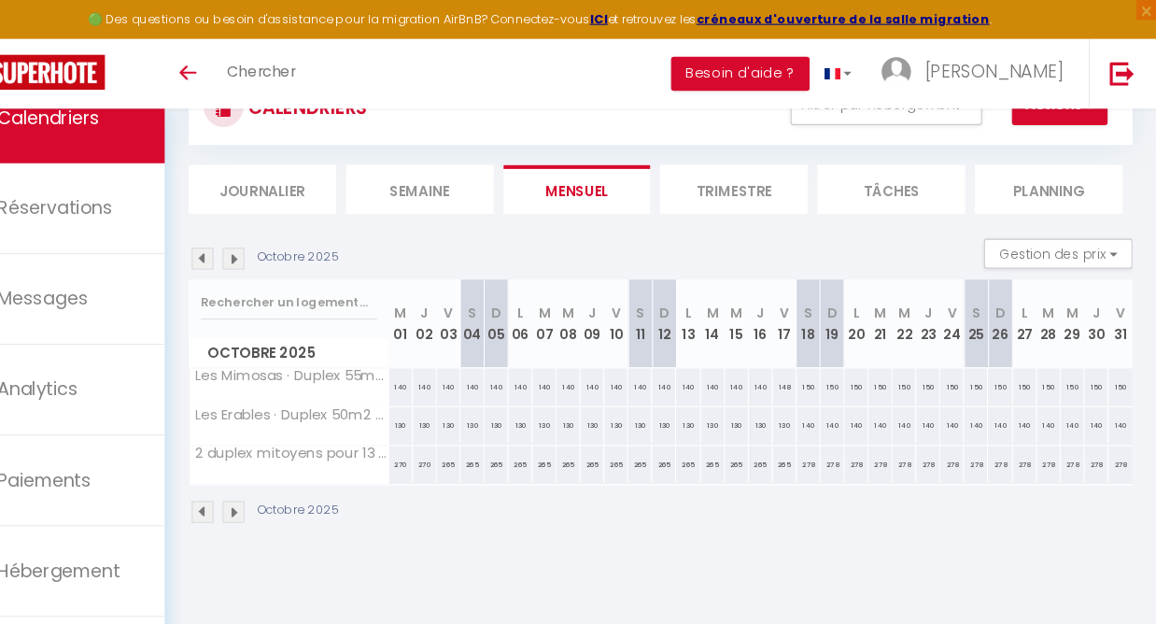
click at [281, 243] on img at bounding box center [291, 242] width 21 height 21
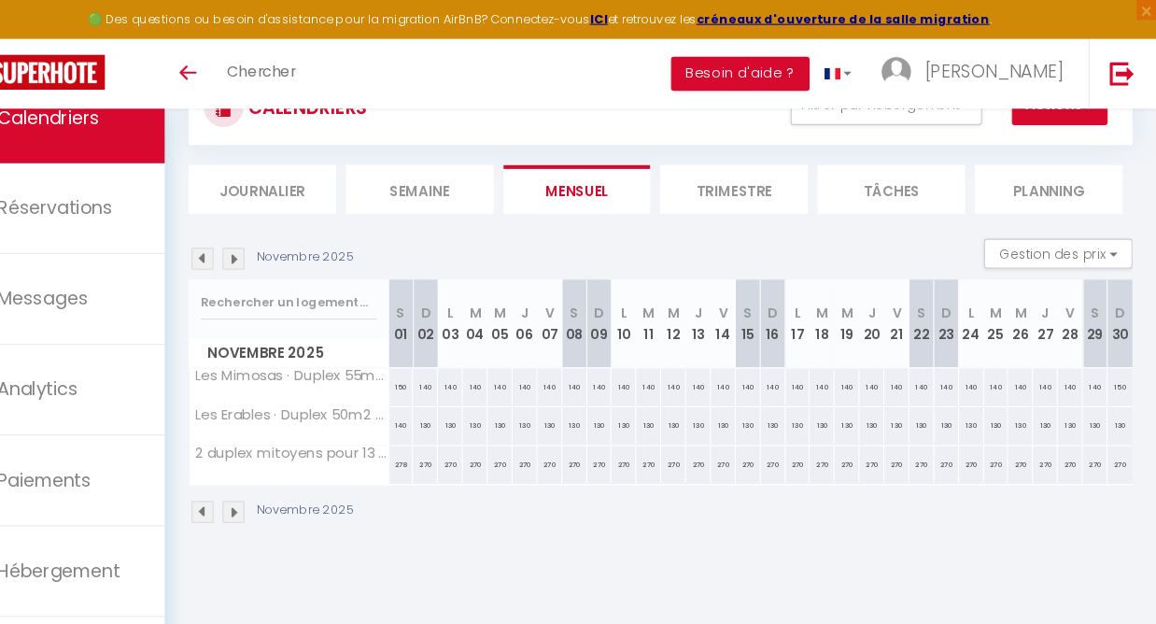
click at [281, 243] on img at bounding box center [291, 242] width 21 height 21
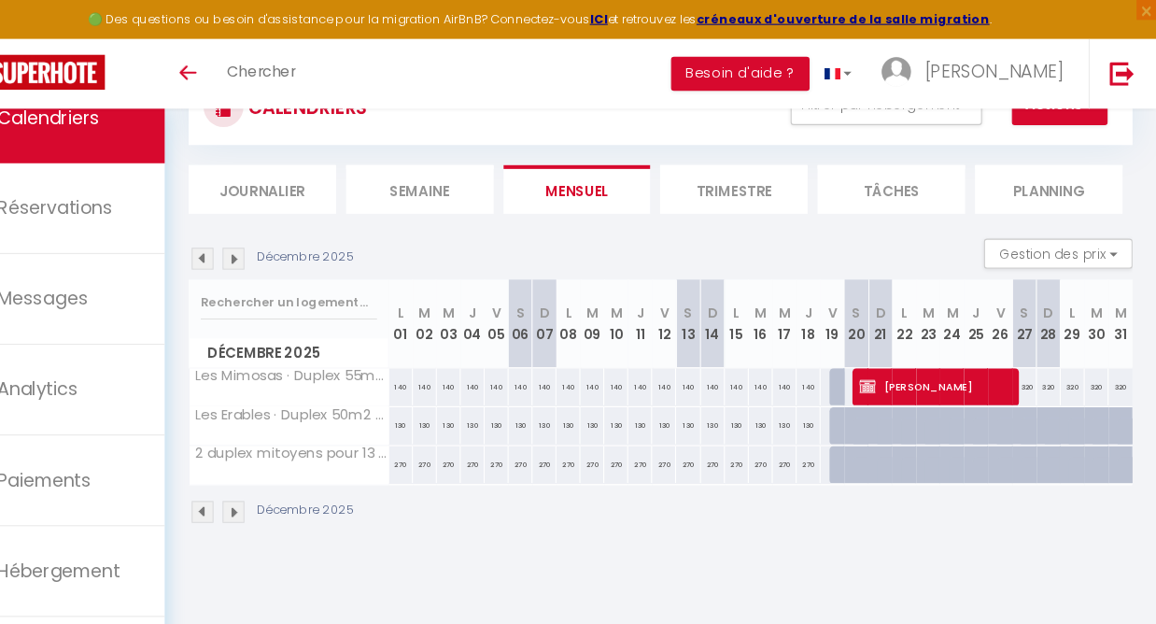
click at [281, 243] on img at bounding box center [291, 242] width 21 height 21
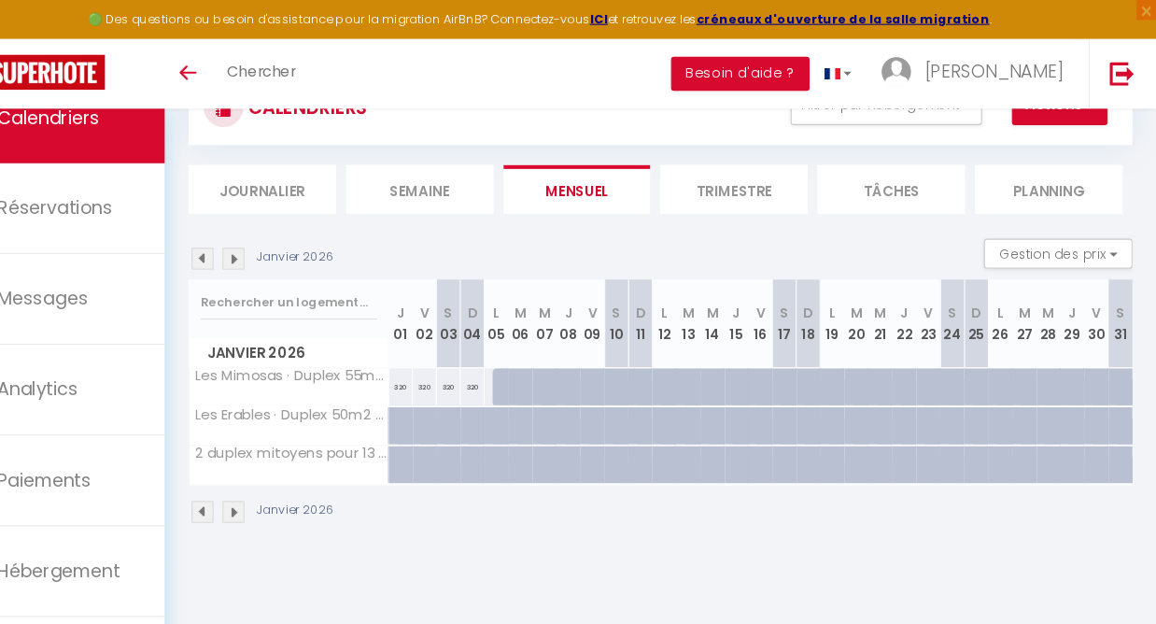
click at [281, 243] on img at bounding box center [291, 242] width 21 height 21
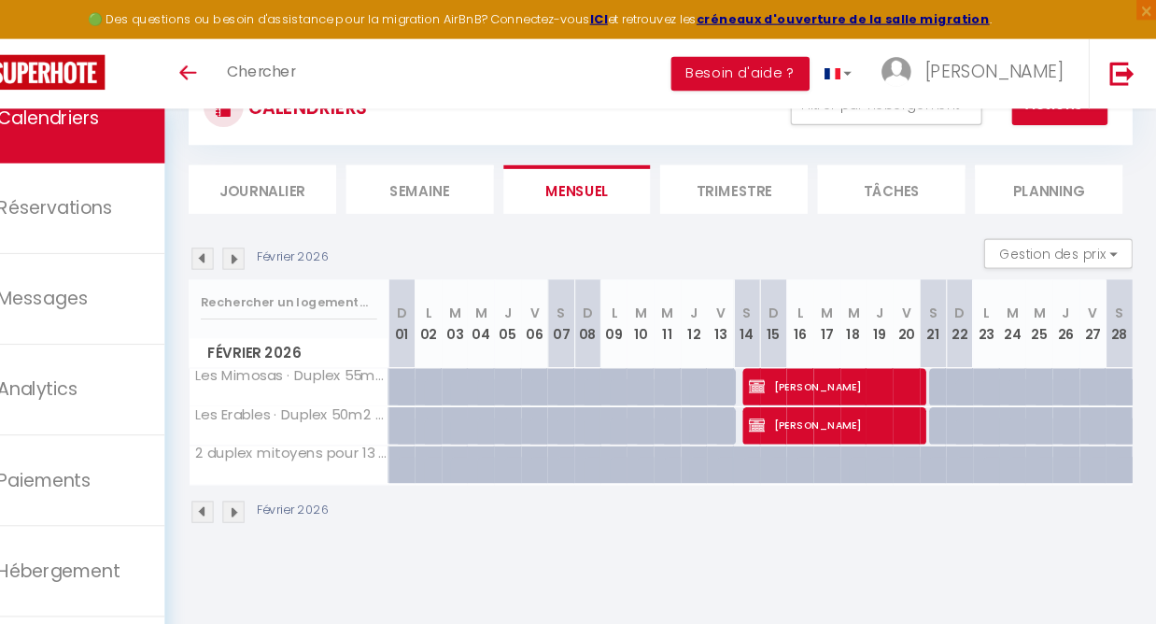
click at [281, 243] on img at bounding box center [291, 242] width 21 height 21
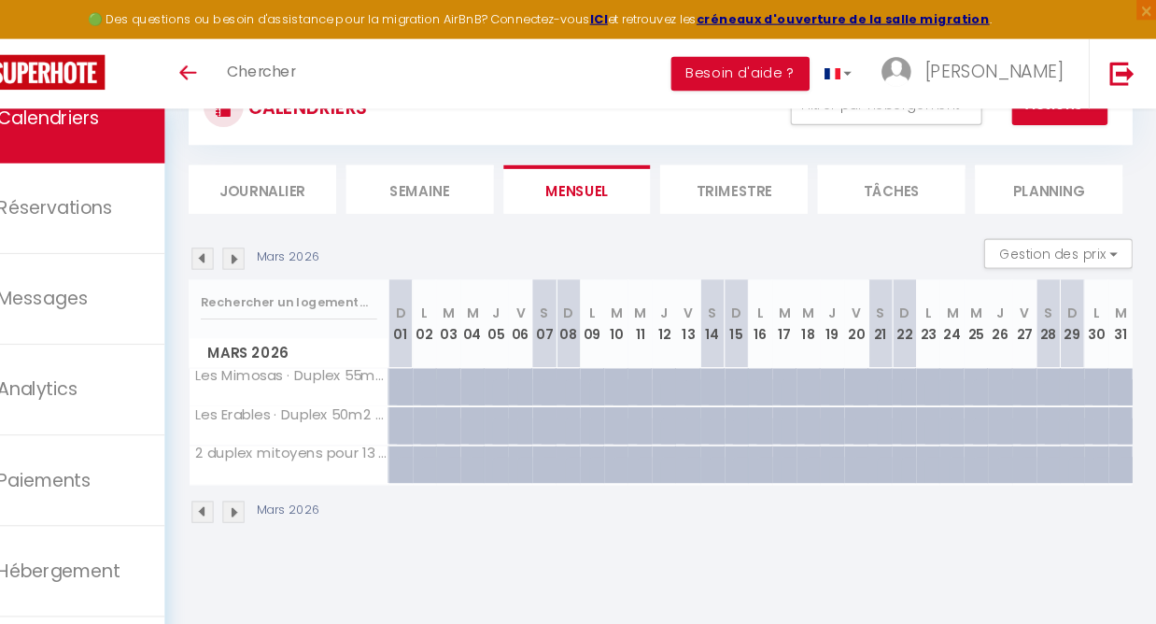
click at [252, 240] on img at bounding box center [262, 242] width 21 height 21
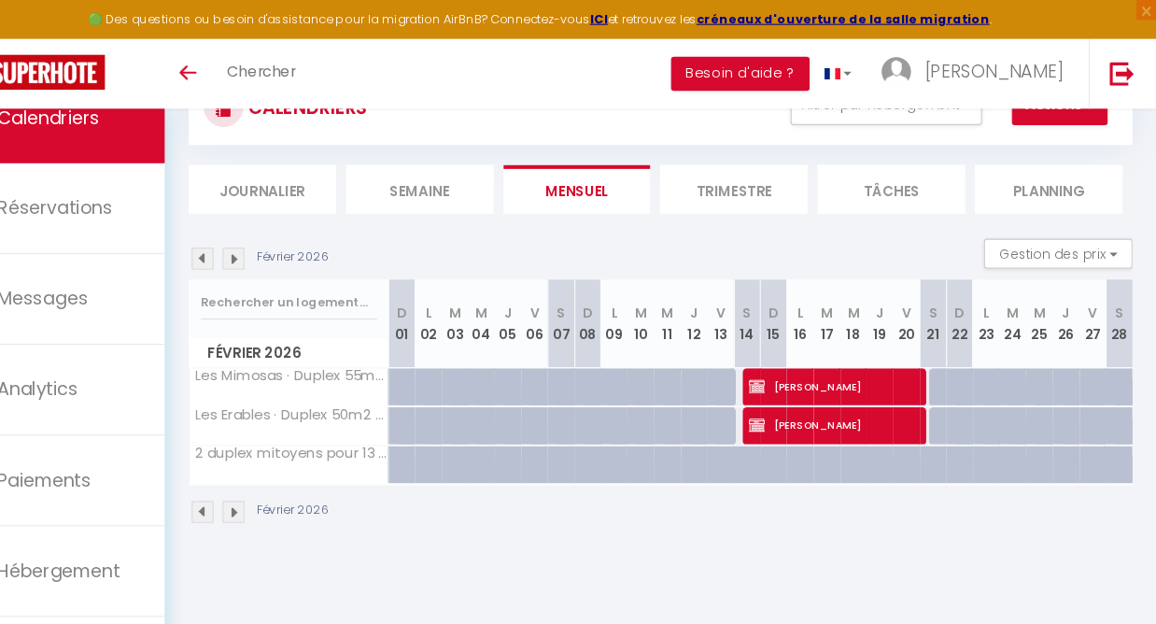
click at [252, 240] on img at bounding box center [262, 242] width 21 height 21
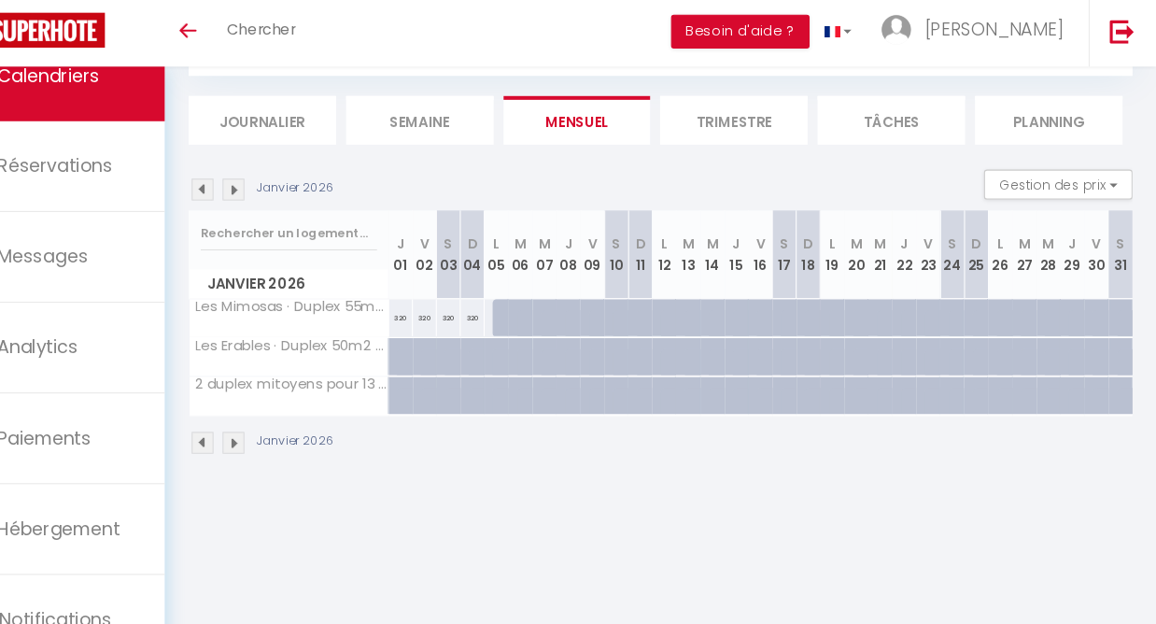
scroll to position [101, 0]
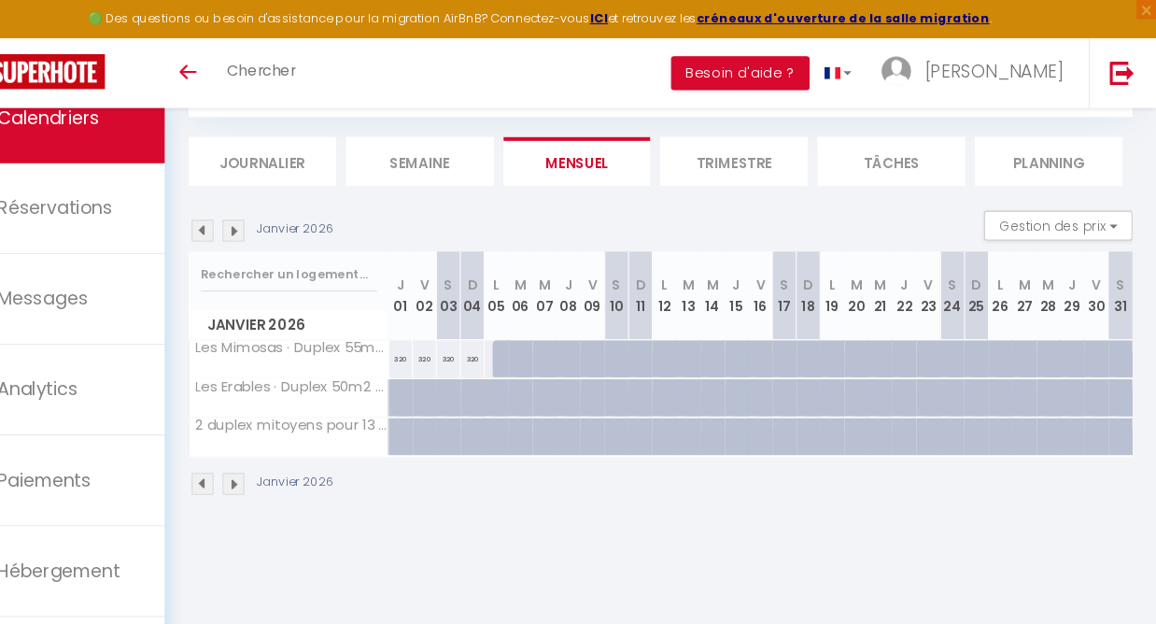
click at [252, 217] on img at bounding box center [262, 216] width 21 height 21
